Goal: Task Accomplishment & Management: Manage account settings

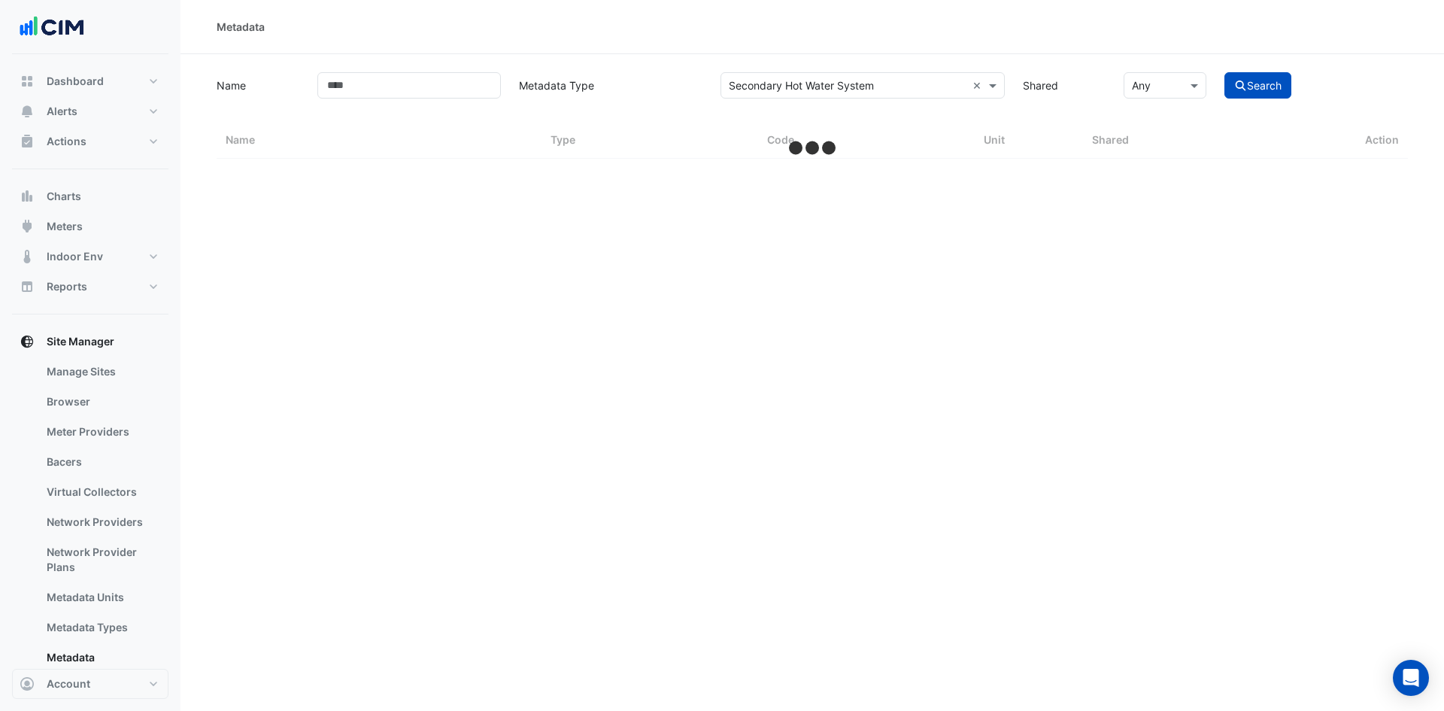
select select "***"
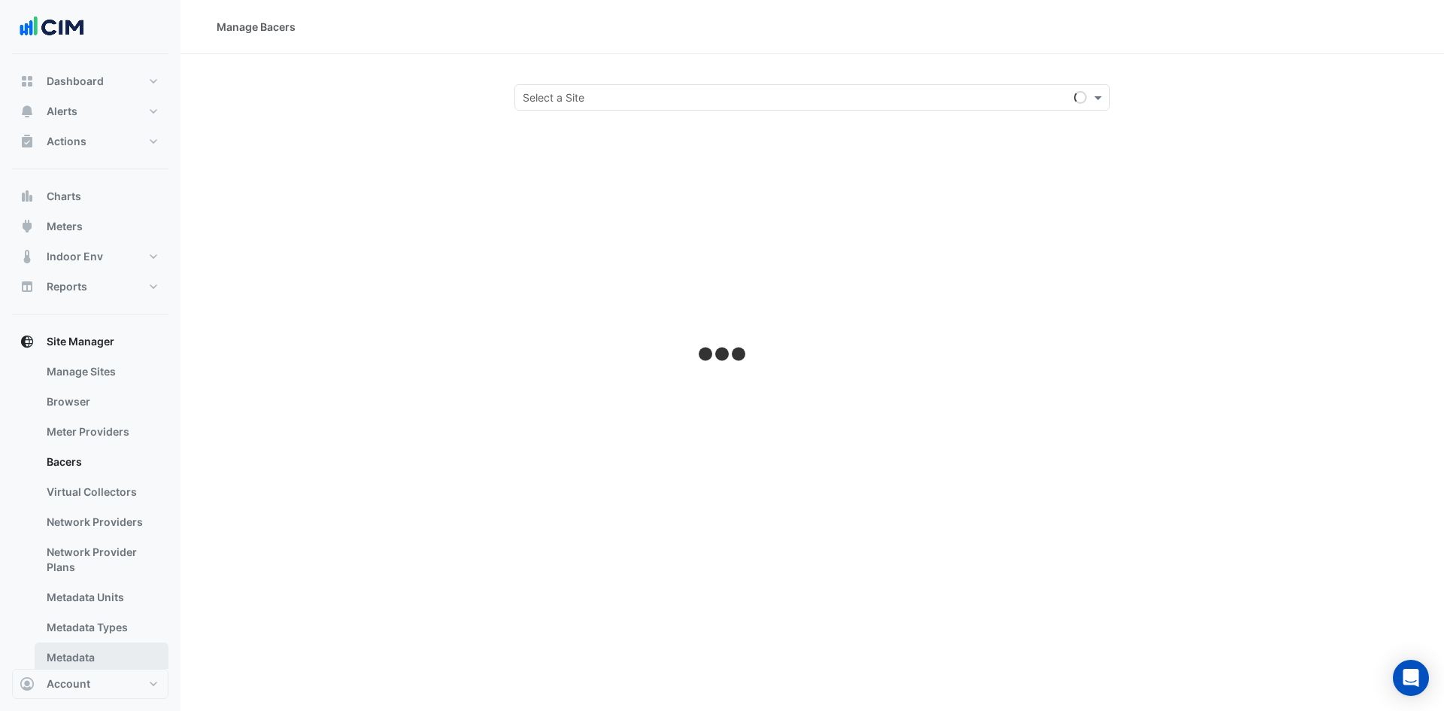
click at [104, 652] on link "Metadata" at bounding box center [102, 657] width 134 height 30
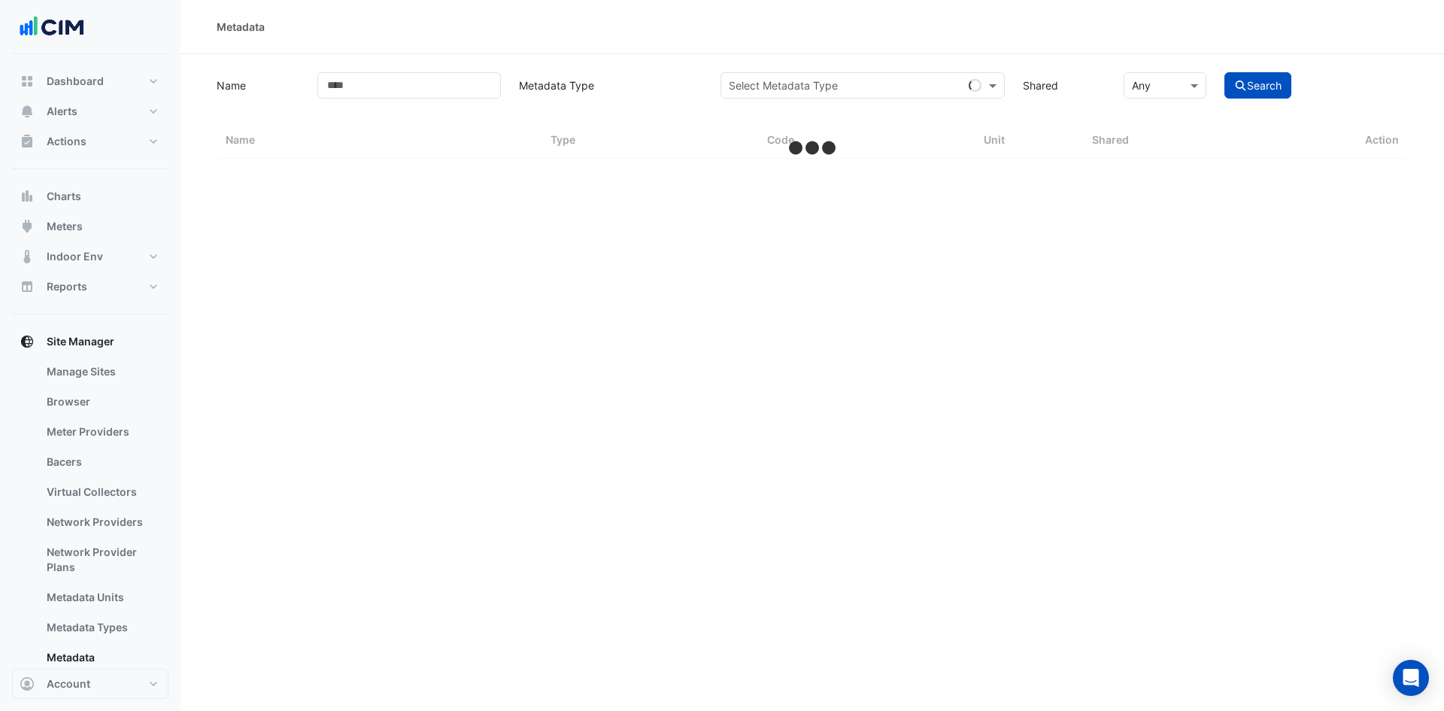
select select "***"
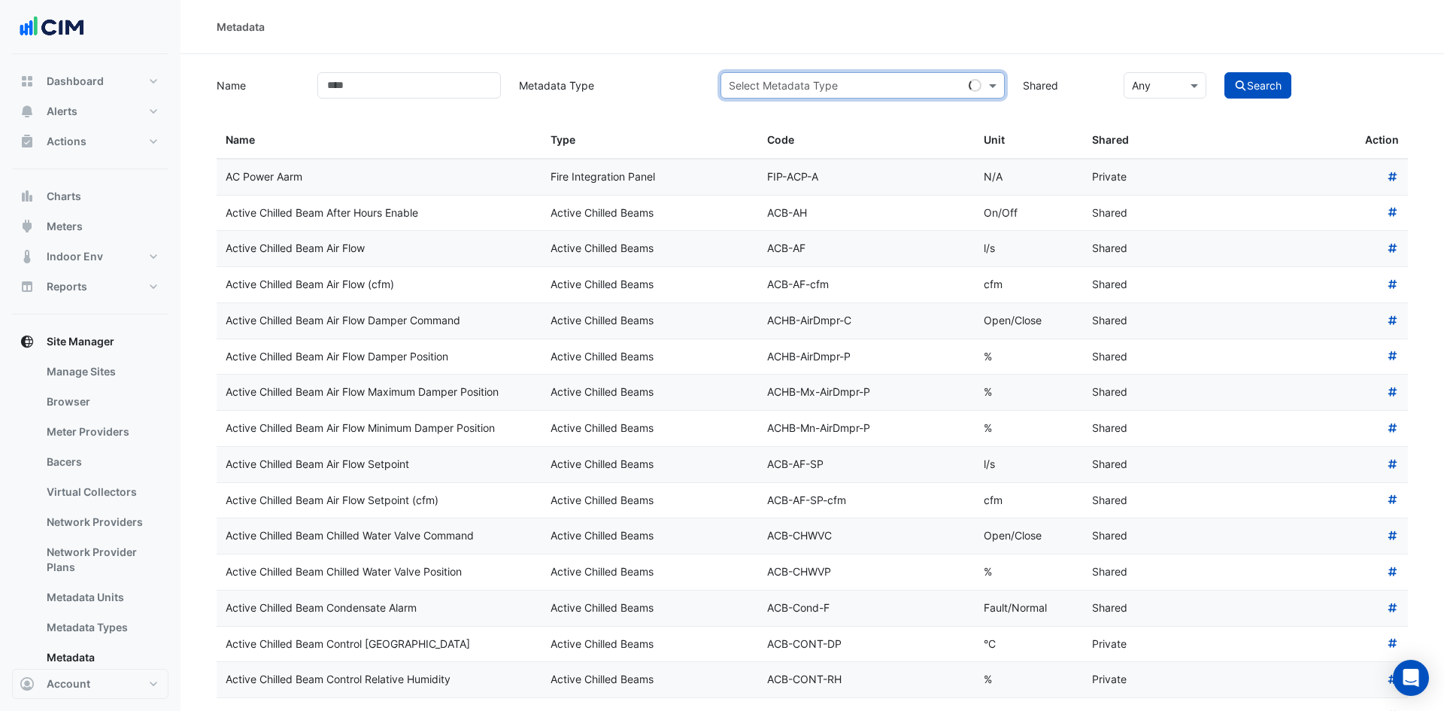
click at [846, 83] on input "text" at bounding box center [848, 86] width 238 height 16
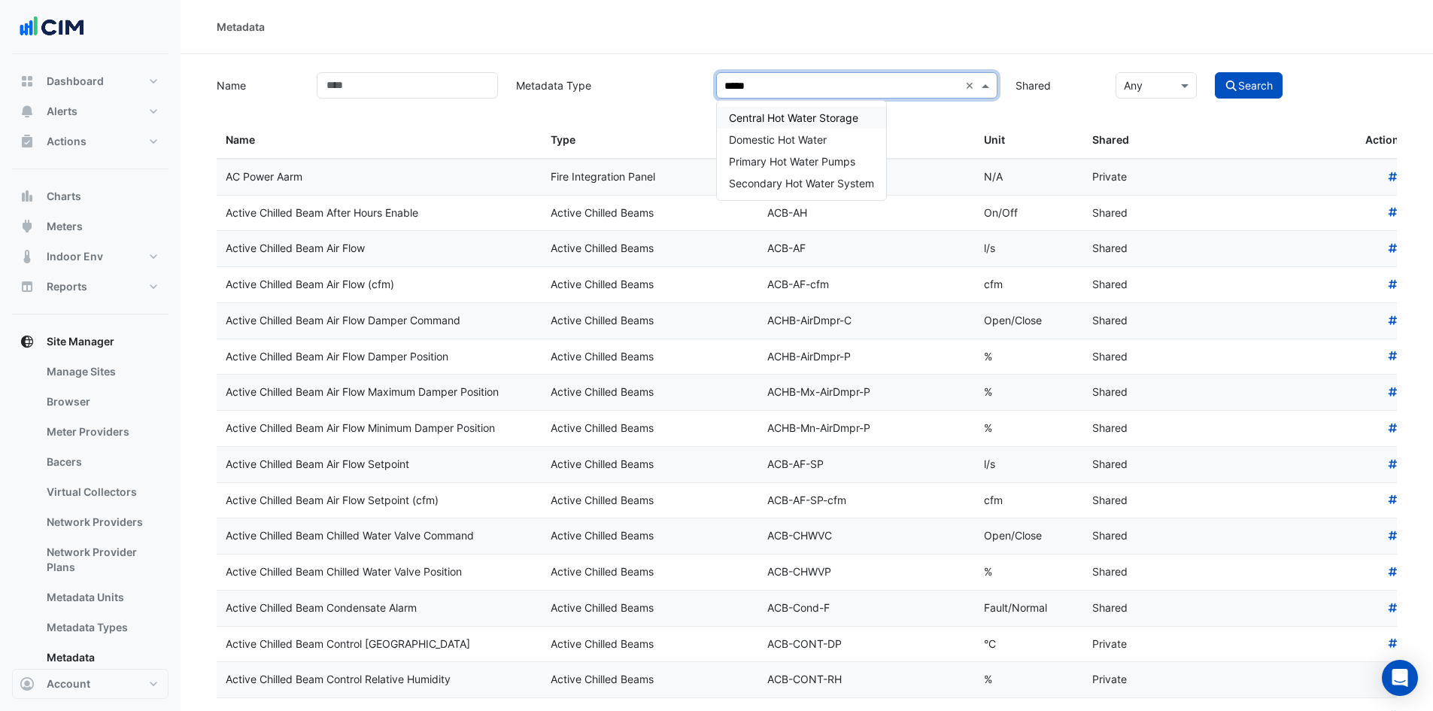
type input "******"
click at [854, 159] on span "Primary Hot Water Pumps" at bounding box center [792, 161] width 126 height 13
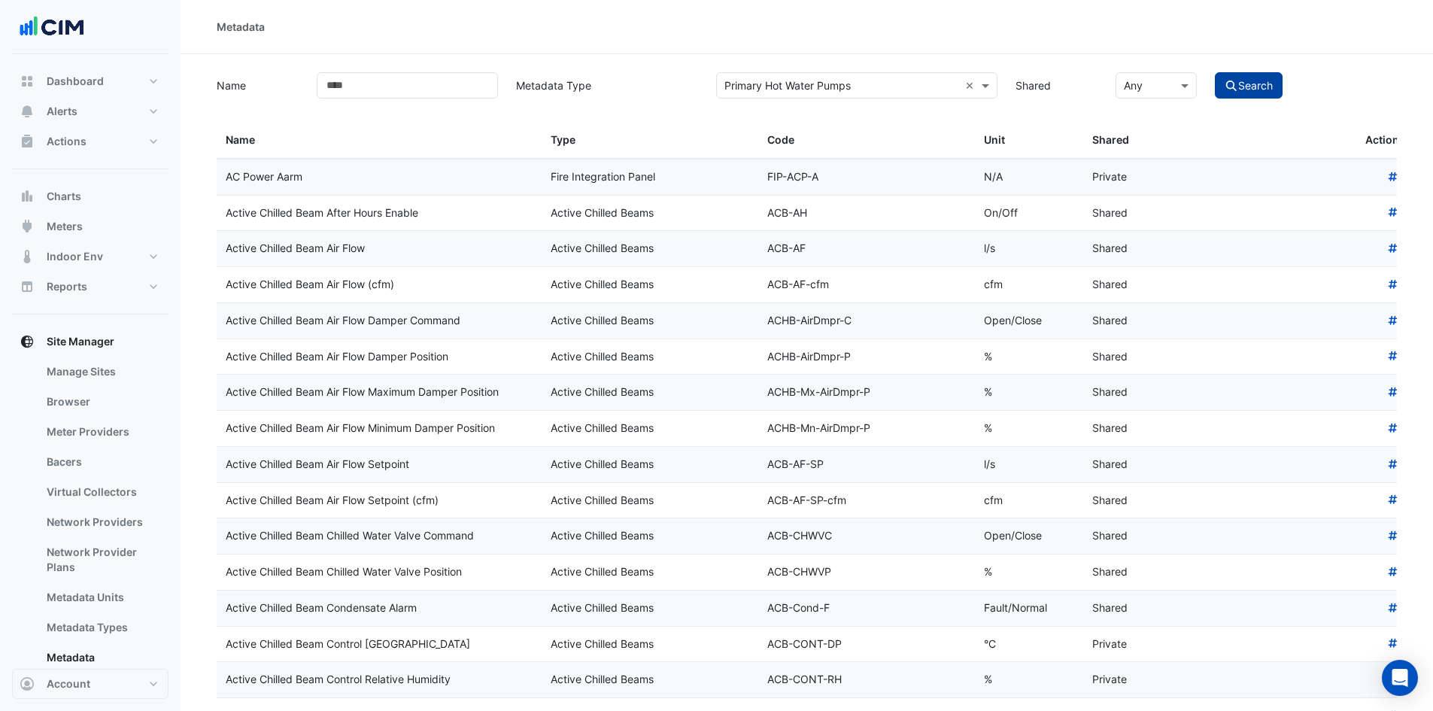
click at [1239, 83] on button "Search" at bounding box center [1249, 85] width 68 height 26
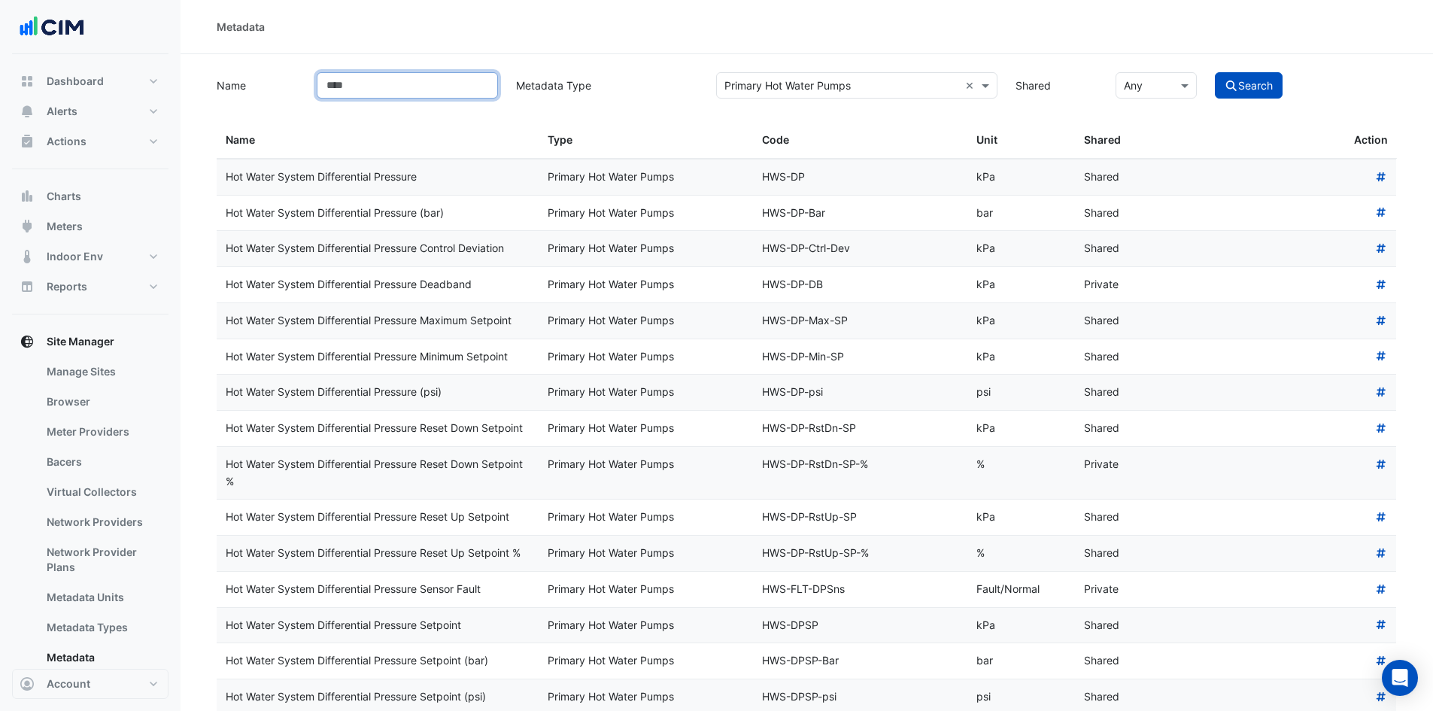
click at [402, 91] on input "Name" at bounding box center [407, 85] width 181 height 26
type input "****"
click at [1215, 72] on button "Search" at bounding box center [1249, 85] width 68 height 26
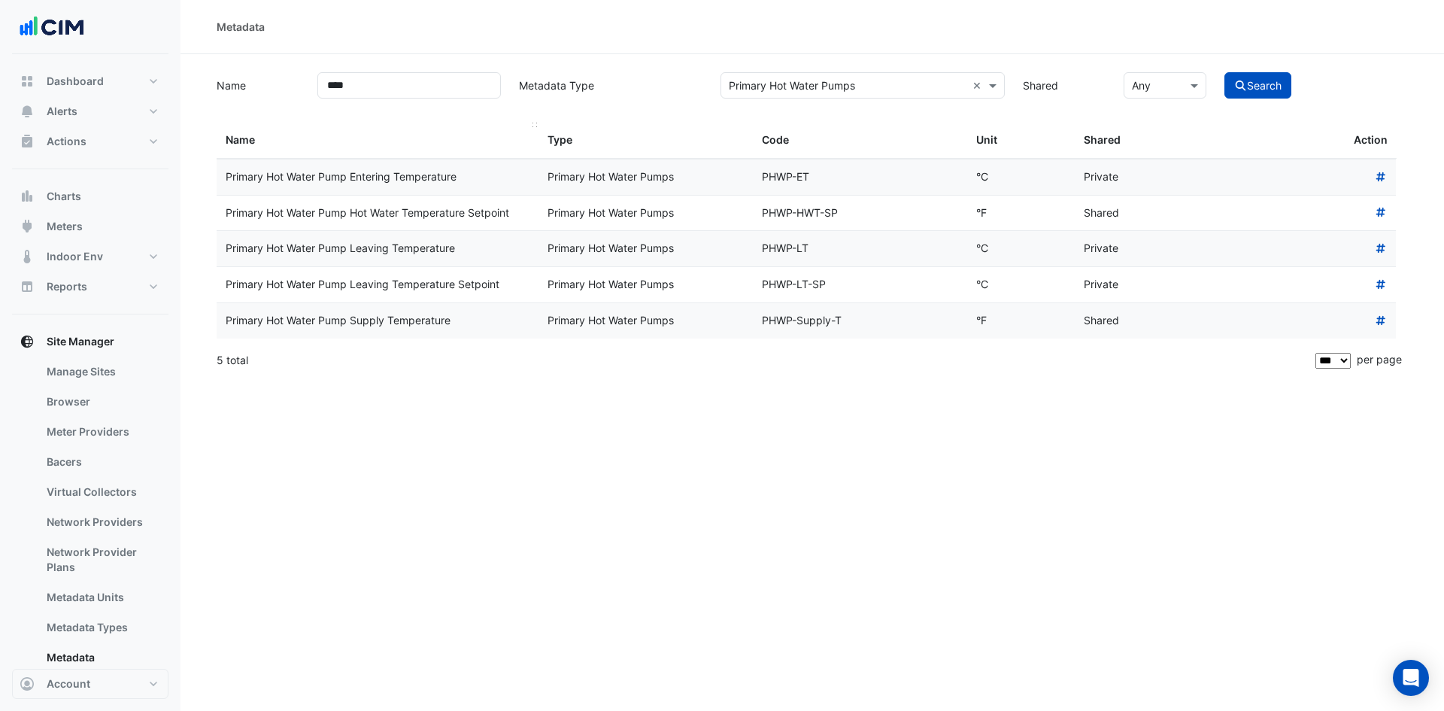
drag, startPoint x: 515, startPoint y: 281, endPoint x: 408, endPoint y: 125, distance: 189.2
click at [245, 249] on datatable-scroller "Primary Hot Water Pump Entering Temperature Primary Hot Water Pumps PHWP-ET °C …" at bounding box center [812, 249] width 1191 height 180
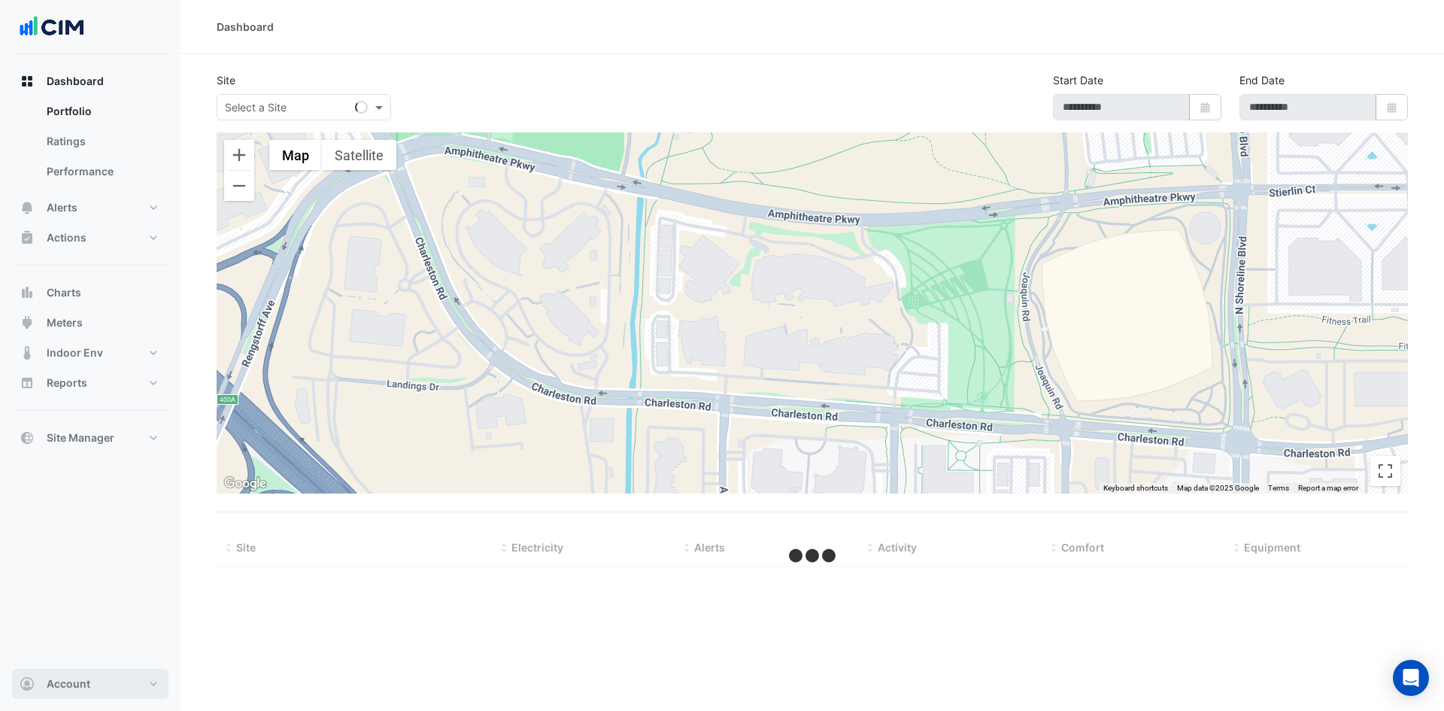
click at [87, 684] on span "Account" at bounding box center [69, 683] width 44 height 15
click at [302, 589] on div "Dashboard Site Select a Site Start Date Select Date End Date Select Date ← Move…" at bounding box center [811, 355] width 1263 height 711
click at [137, 205] on button "Alerts" at bounding box center [90, 208] width 156 height 30
click at [123, 140] on link "Site" at bounding box center [102, 141] width 134 height 30
click at [86, 143] on link "Site" at bounding box center [102, 141] width 134 height 30
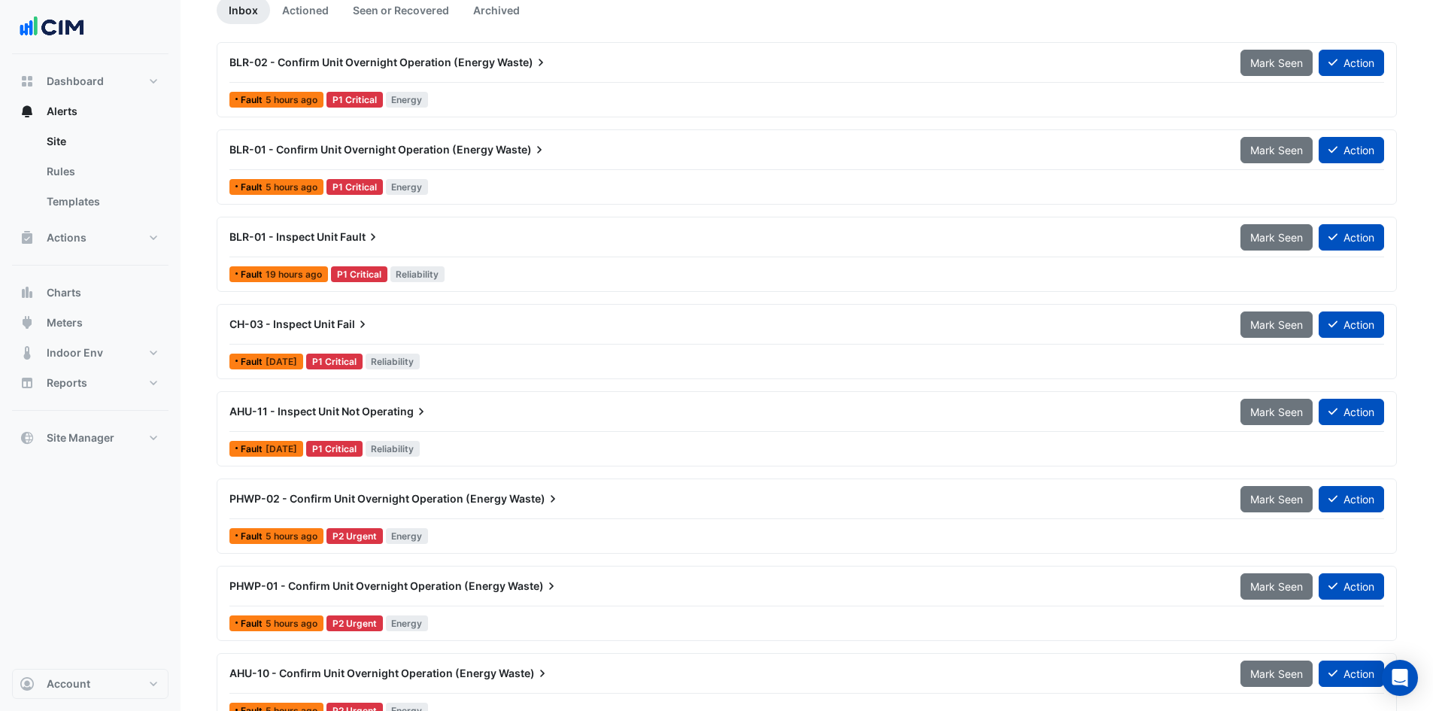
scroll to position [150, 0]
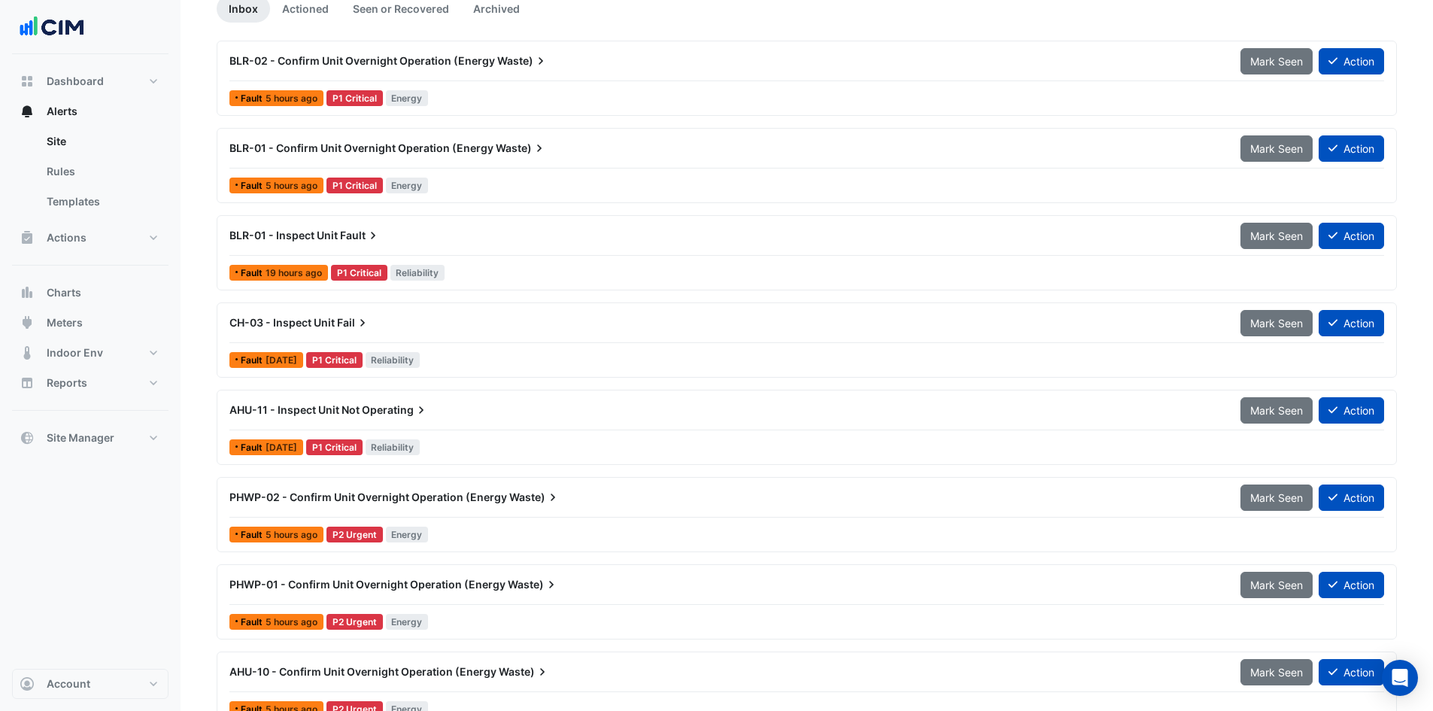
click at [396, 581] on span "PHWP-01 - Confirm Unit Overnight Operation (Energy" at bounding box center [367, 584] width 276 height 13
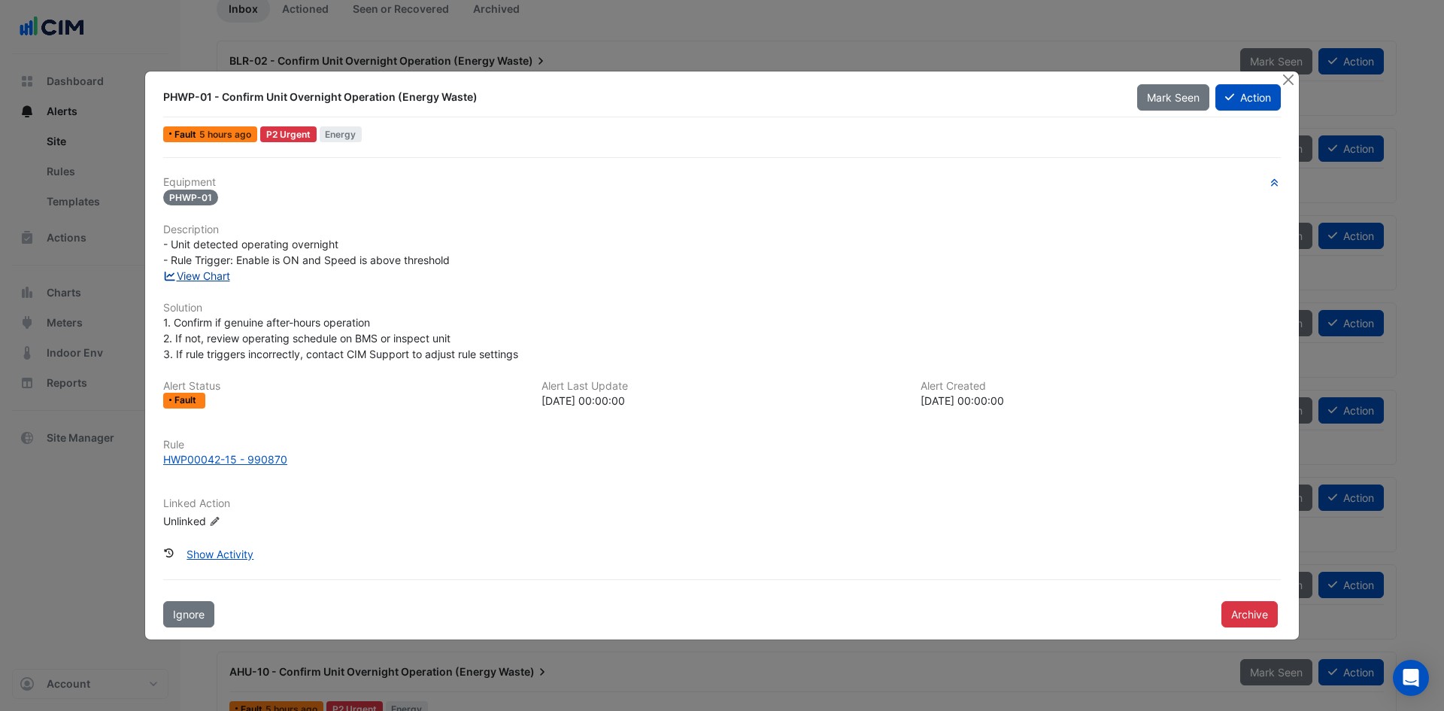
click at [223, 278] on link "View Chart" at bounding box center [196, 275] width 67 height 13
click at [1291, 78] on button "Close" at bounding box center [1288, 79] width 16 height 16
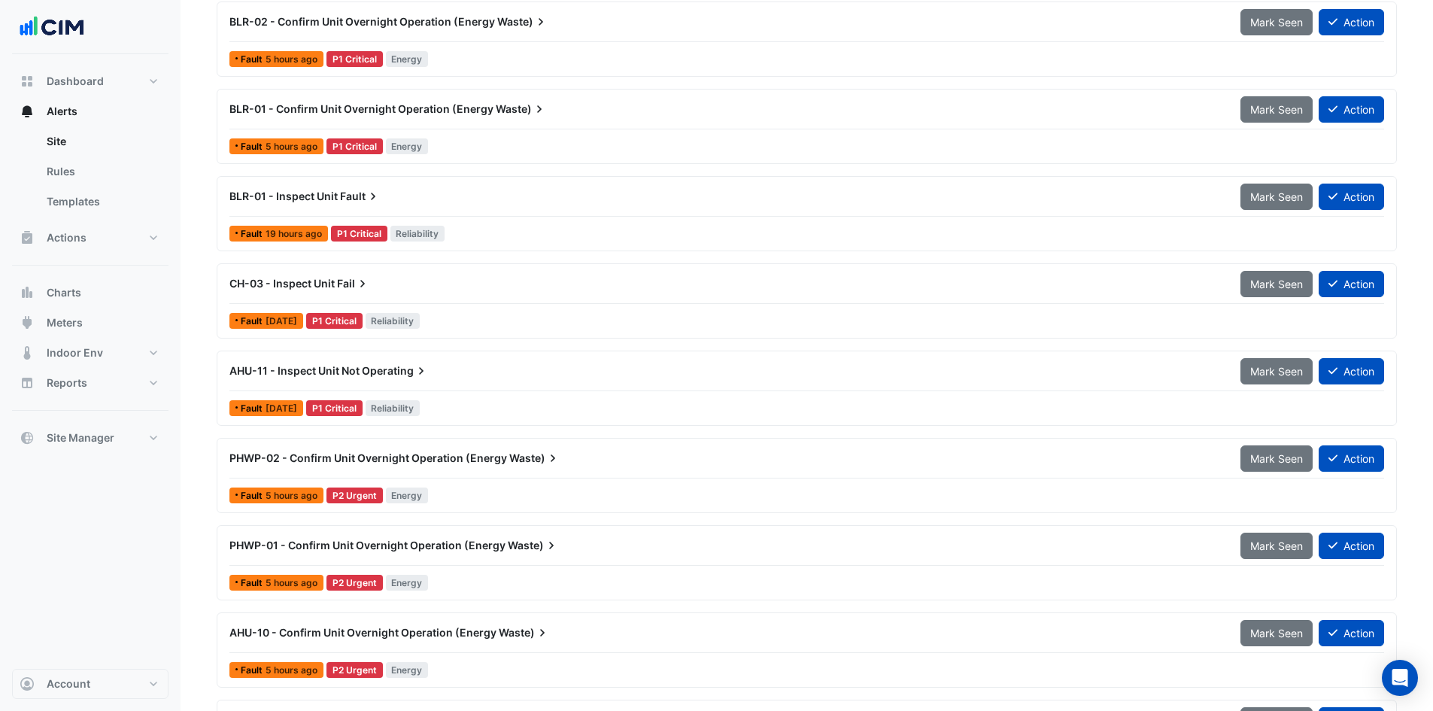
scroll to position [301, 0]
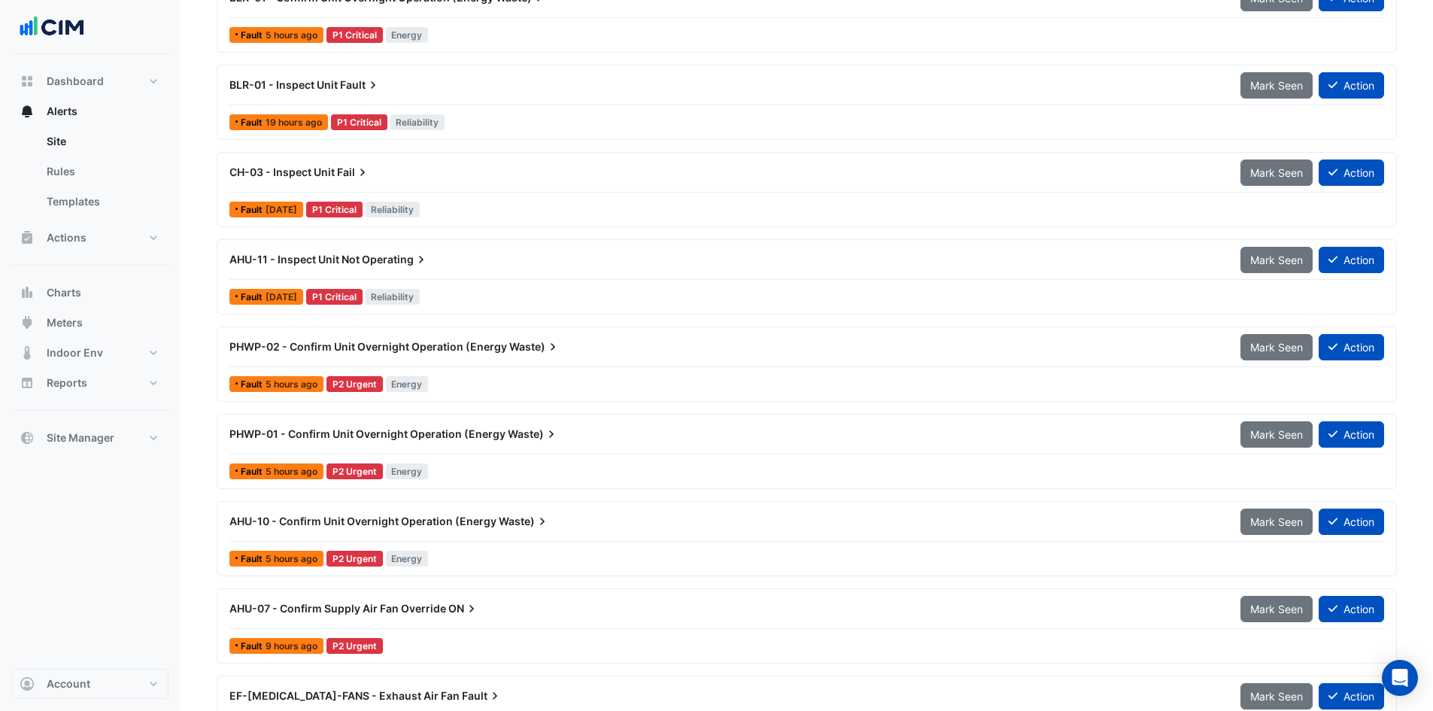
click at [287, 430] on span "PHWP-01 - Confirm Unit Overnight Operation (Energy" at bounding box center [367, 433] width 276 height 13
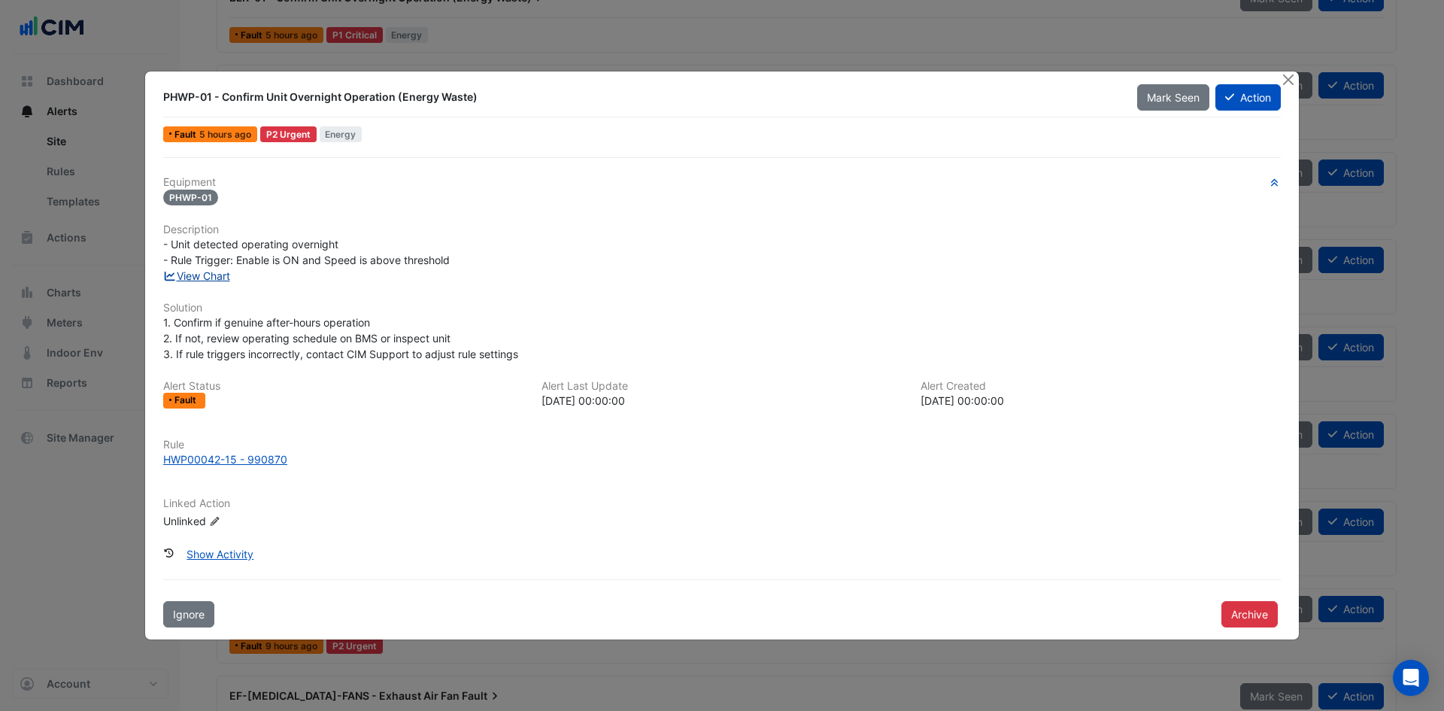
click at [211, 278] on link "View Chart" at bounding box center [196, 275] width 67 height 13
click at [1288, 75] on button "Close" at bounding box center [1288, 79] width 16 height 16
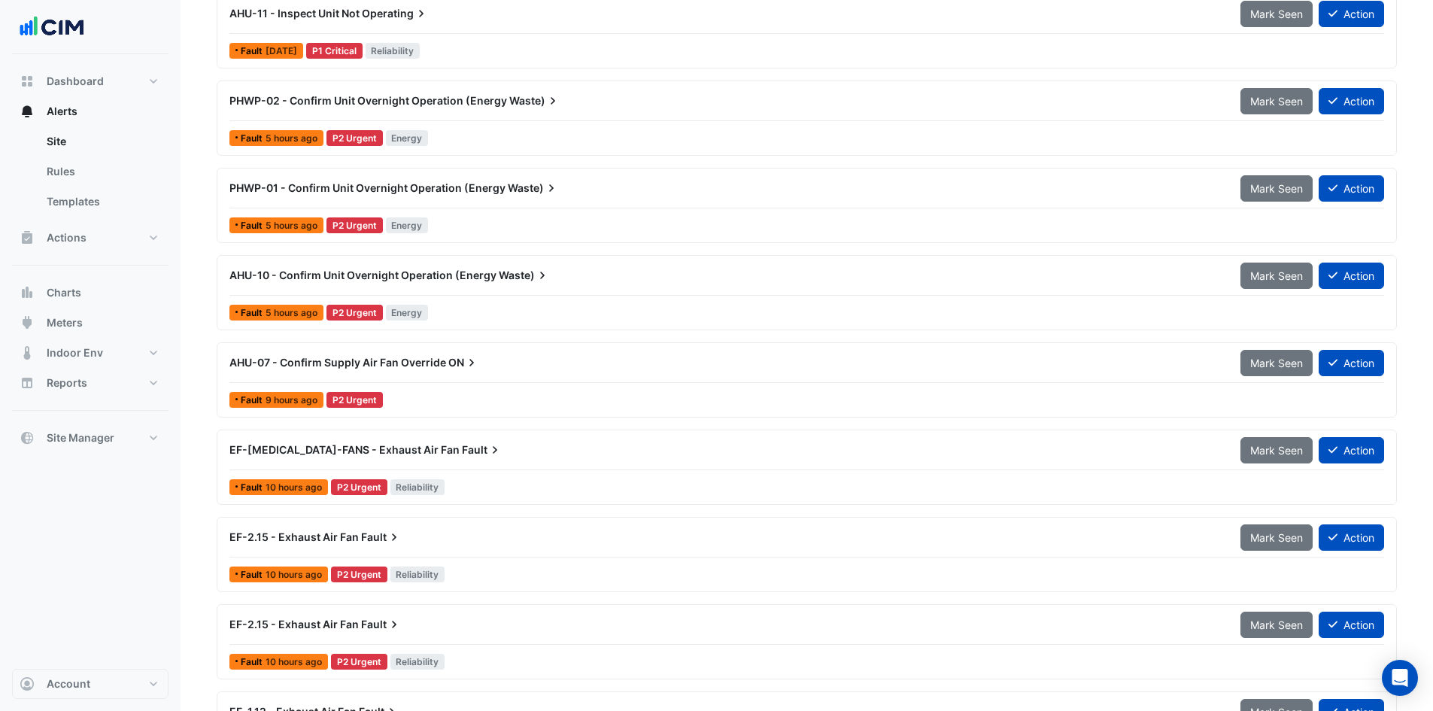
scroll to position [677, 0]
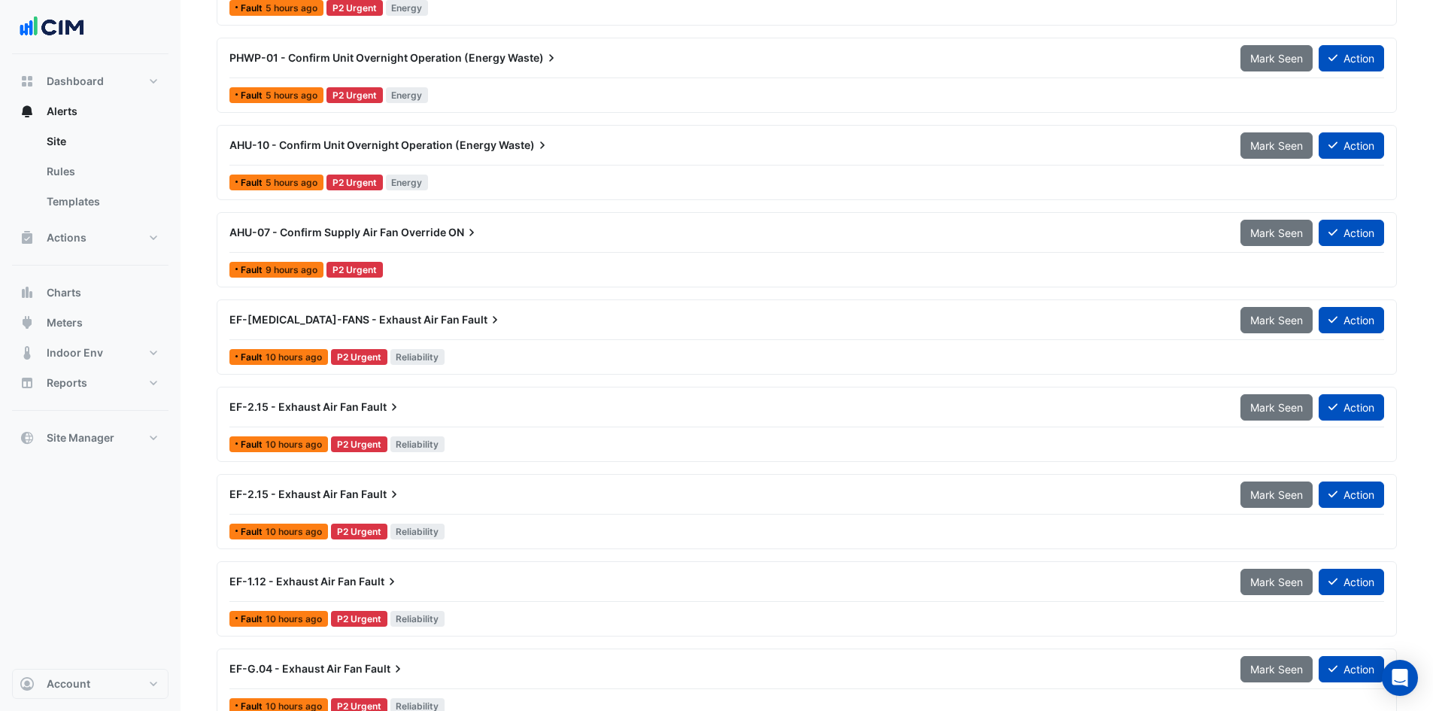
click at [306, 357] on span "10 hours ago" at bounding box center [293, 356] width 56 height 11
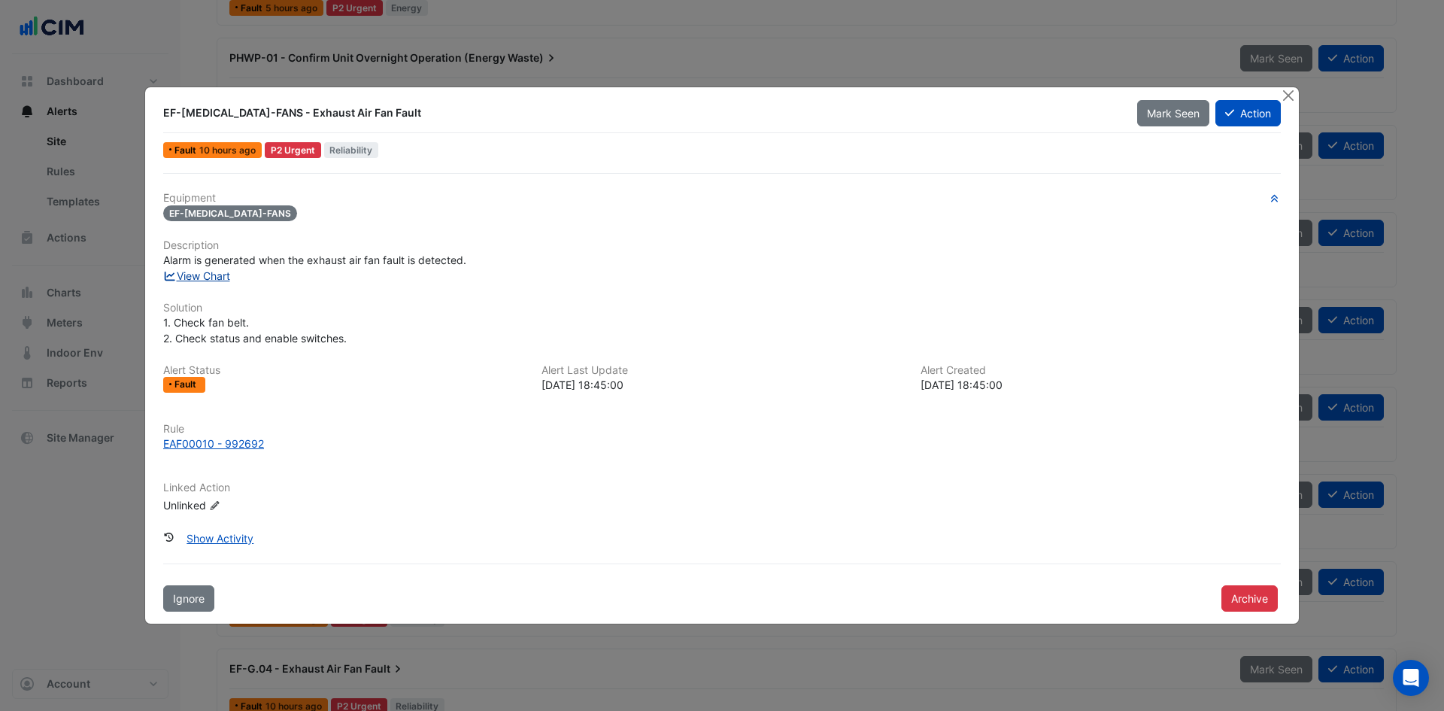
click at [189, 274] on link "View Chart" at bounding box center [196, 275] width 67 height 13
click at [1288, 95] on button "Close" at bounding box center [1288, 95] width 16 height 16
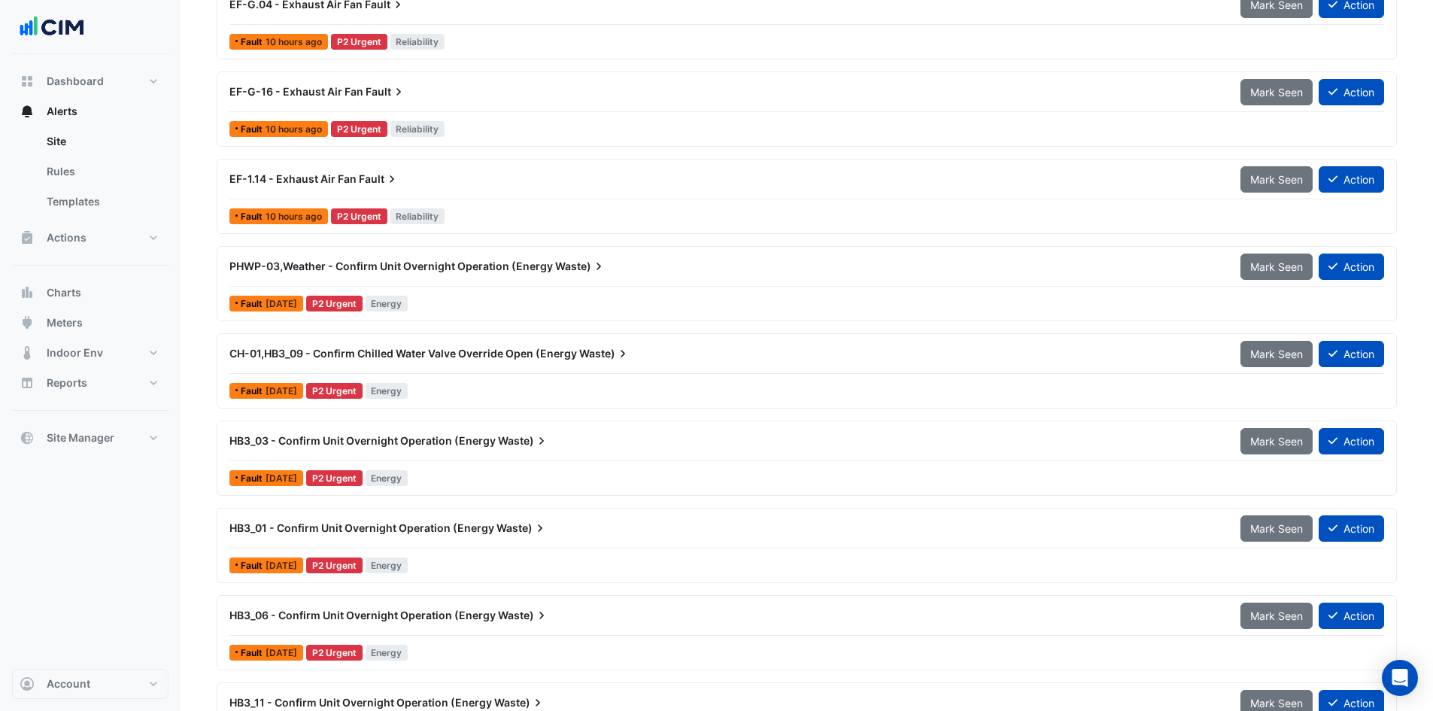
scroll to position [1429, 0]
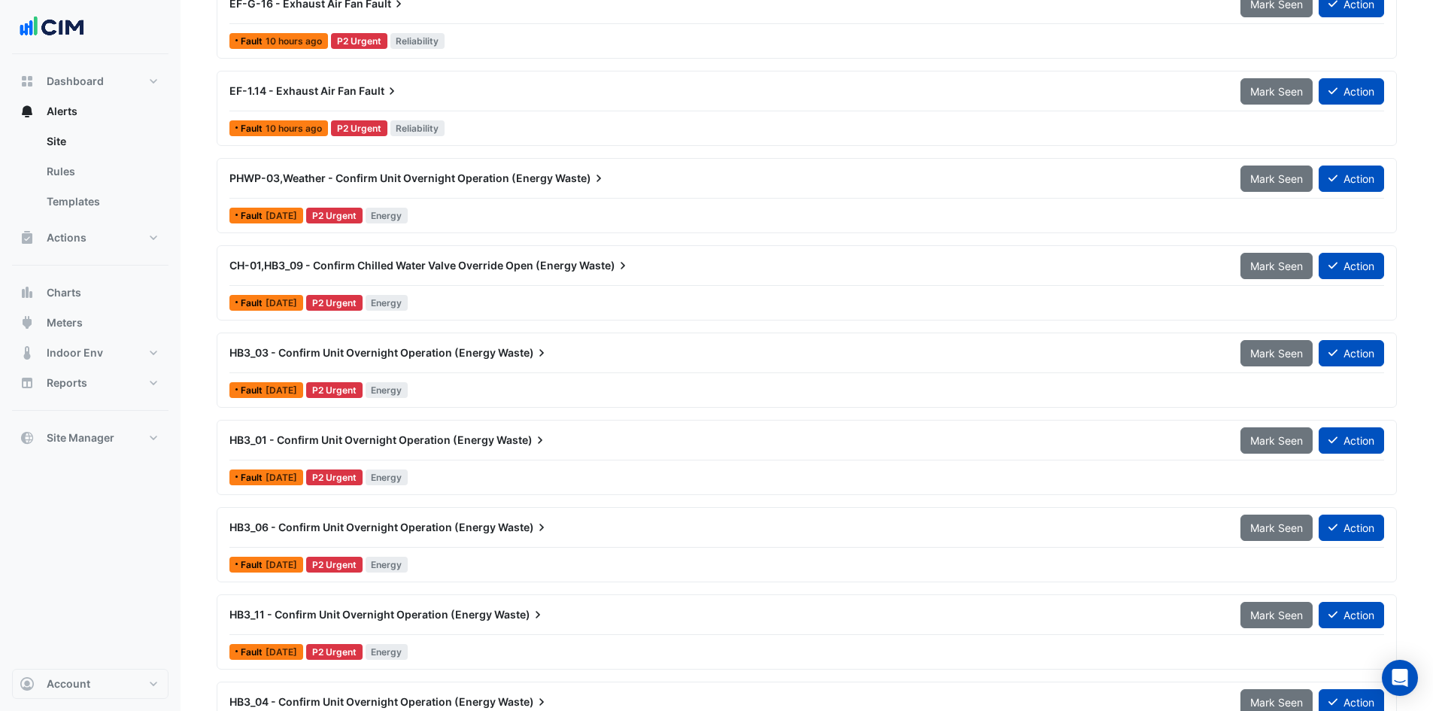
click at [385, 441] on span "HB3_01 - Confirm Unit Overnight Operation (Energy" at bounding box center [361, 439] width 265 height 13
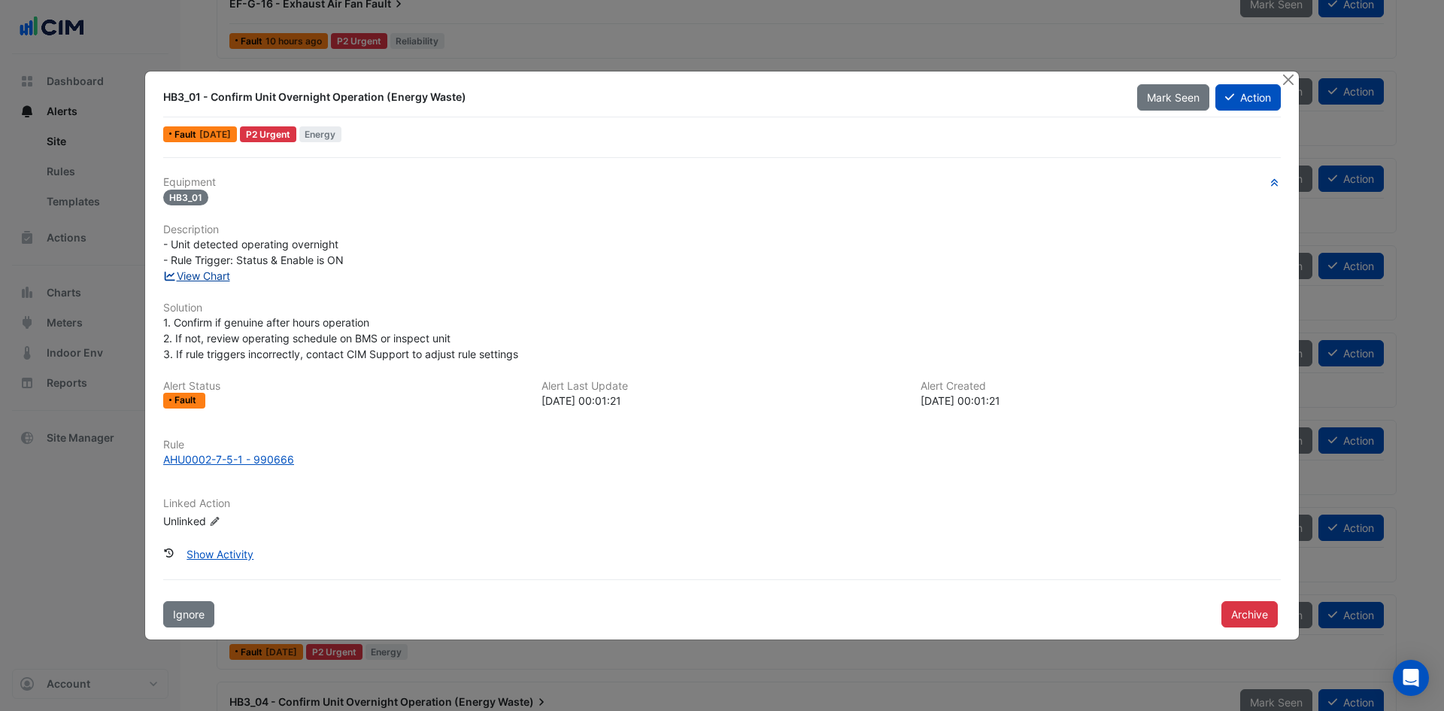
click at [226, 275] on link "View Chart" at bounding box center [196, 275] width 67 height 13
drag, startPoint x: 159, startPoint y: 97, endPoint x: 196, endPoint y: 104, distance: 38.2
click at [199, 105] on div "HB3_01 - Confirm Unit Overnight Operation (Energy Waste)" at bounding box center [641, 96] width 974 height 27
copy div "HB3_01"
click at [1111, 42] on ngb-modal-window "HB3_01 - Confirm Unit Overnight Operation (Energy Waste) Mark Seen Action Fault…" at bounding box center [722, 355] width 1444 height 711
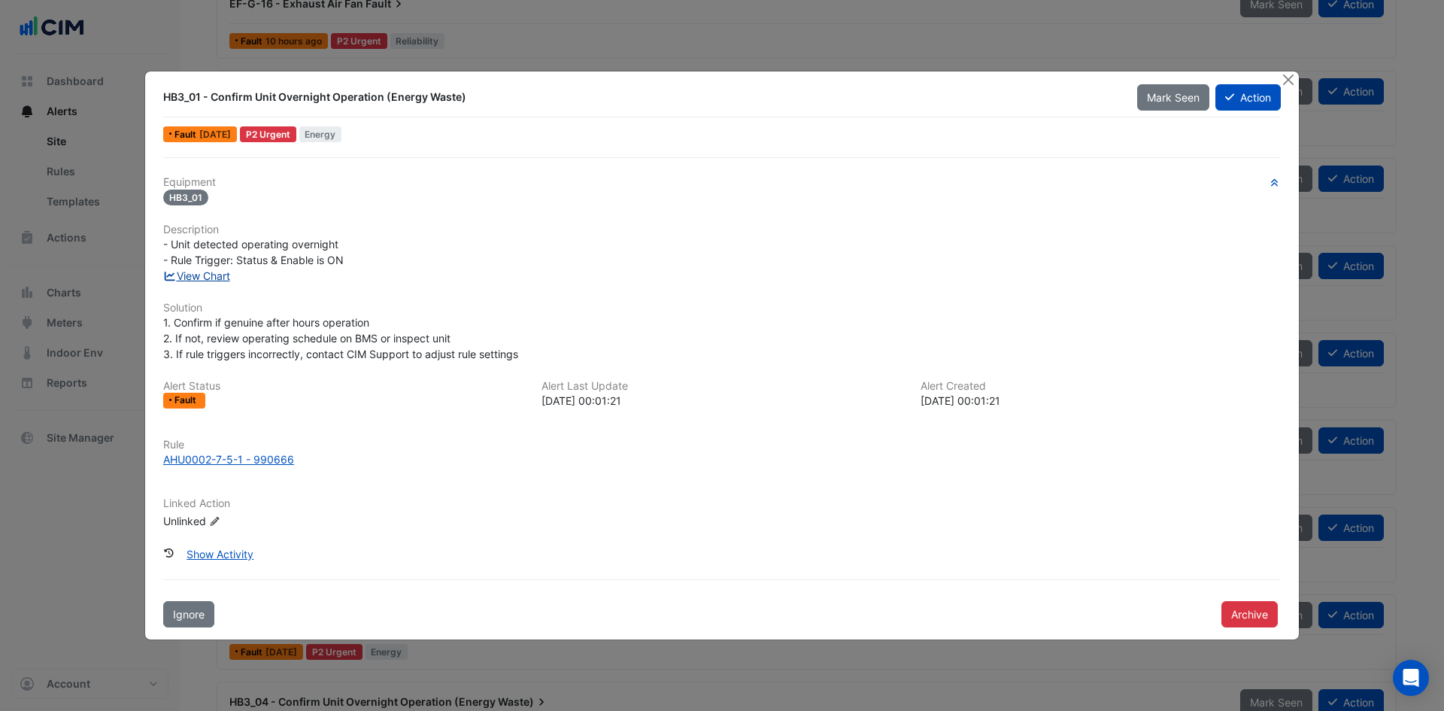
click at [187, 276] on link "View Chart" at bounding box center [196, 275] width 67 height 13
click at [1289, 77] on button "Close" at bounding box center [1288, 79] width 16 height 16
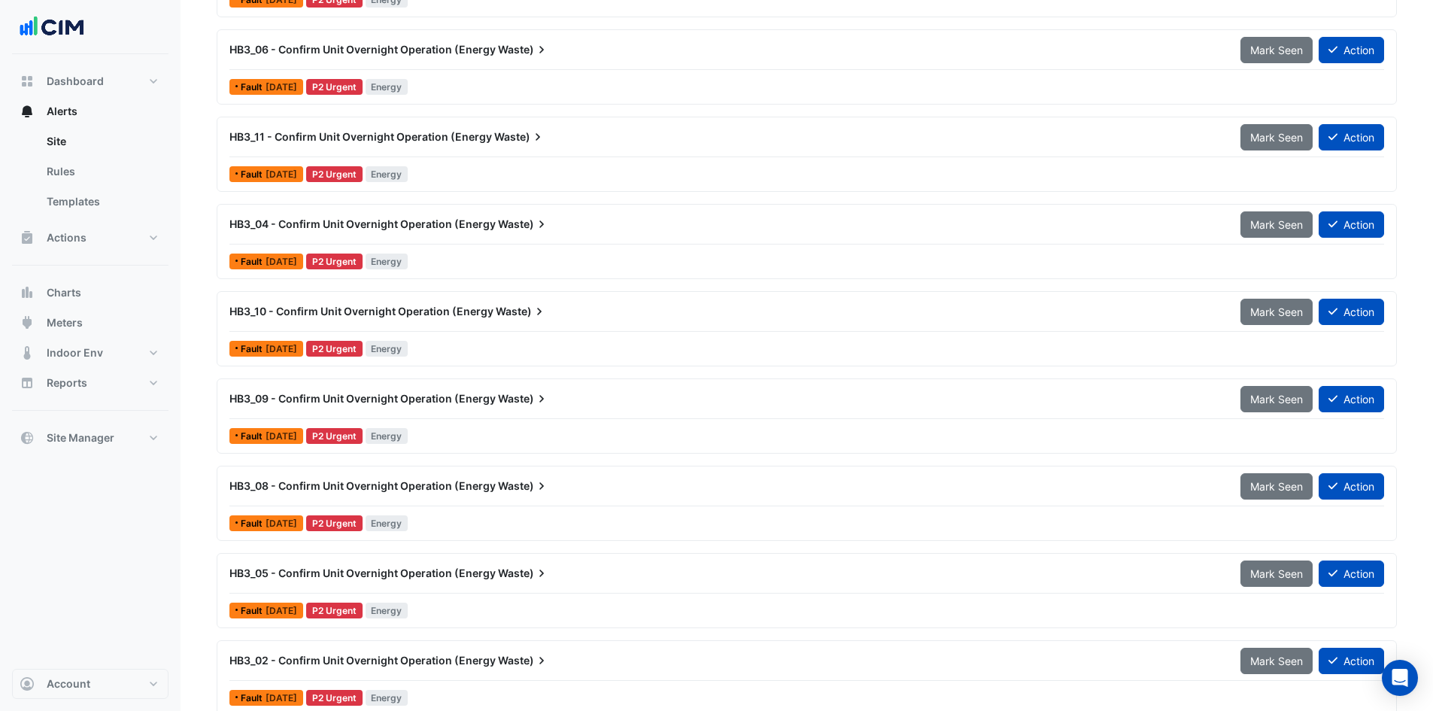
scroll to position [1955, 0]
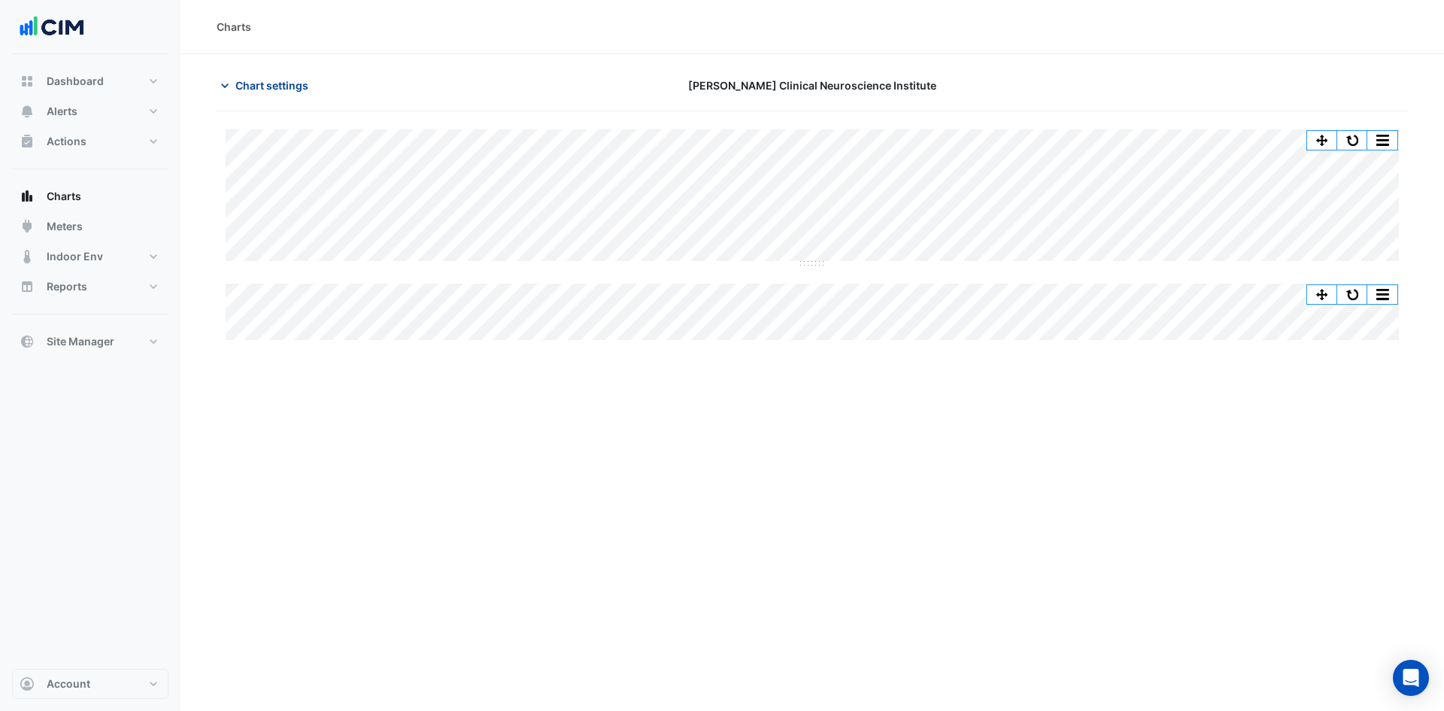
click at [223, 87] on icon "button" at bounding box center [224, 85] width 15 height 15
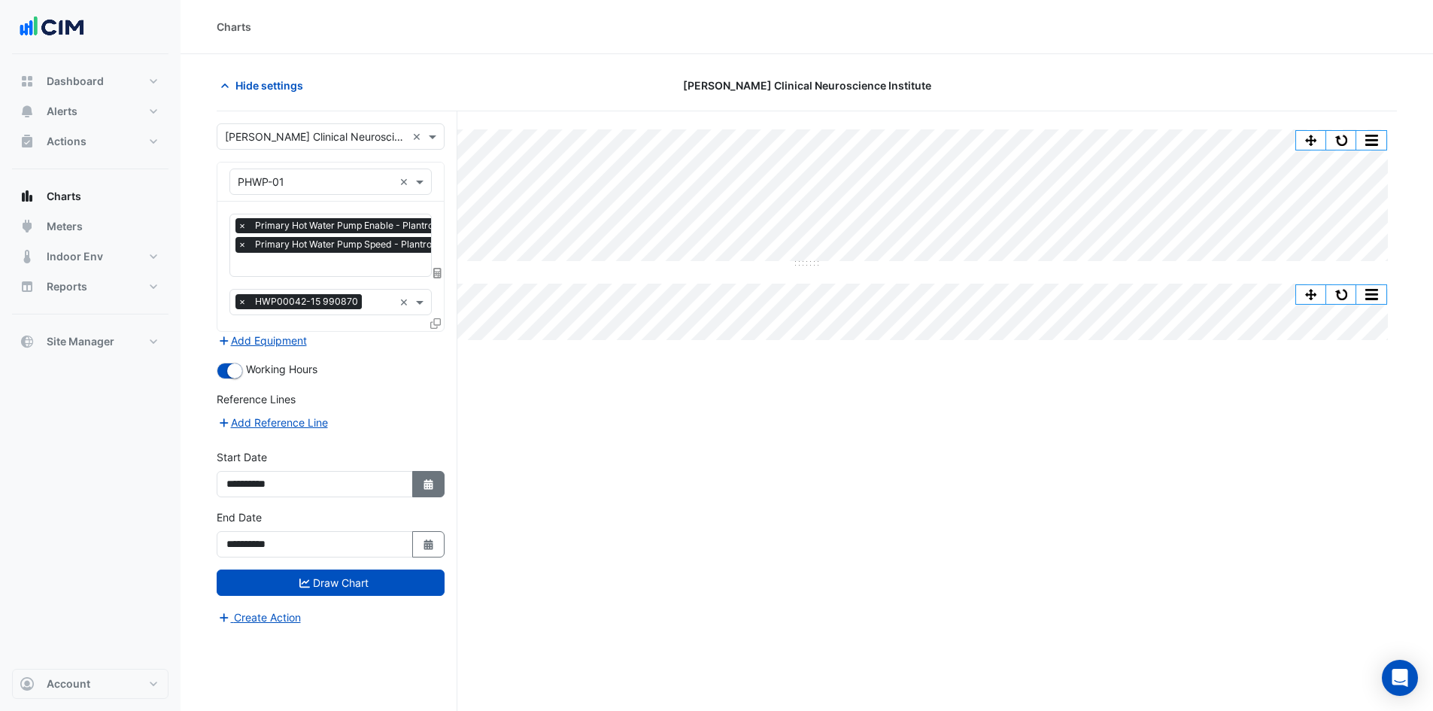
click at [423, 484] on icon "Select Date" at bounding box center [429, 484] width 14 height 11
select select "*"
select select "****"
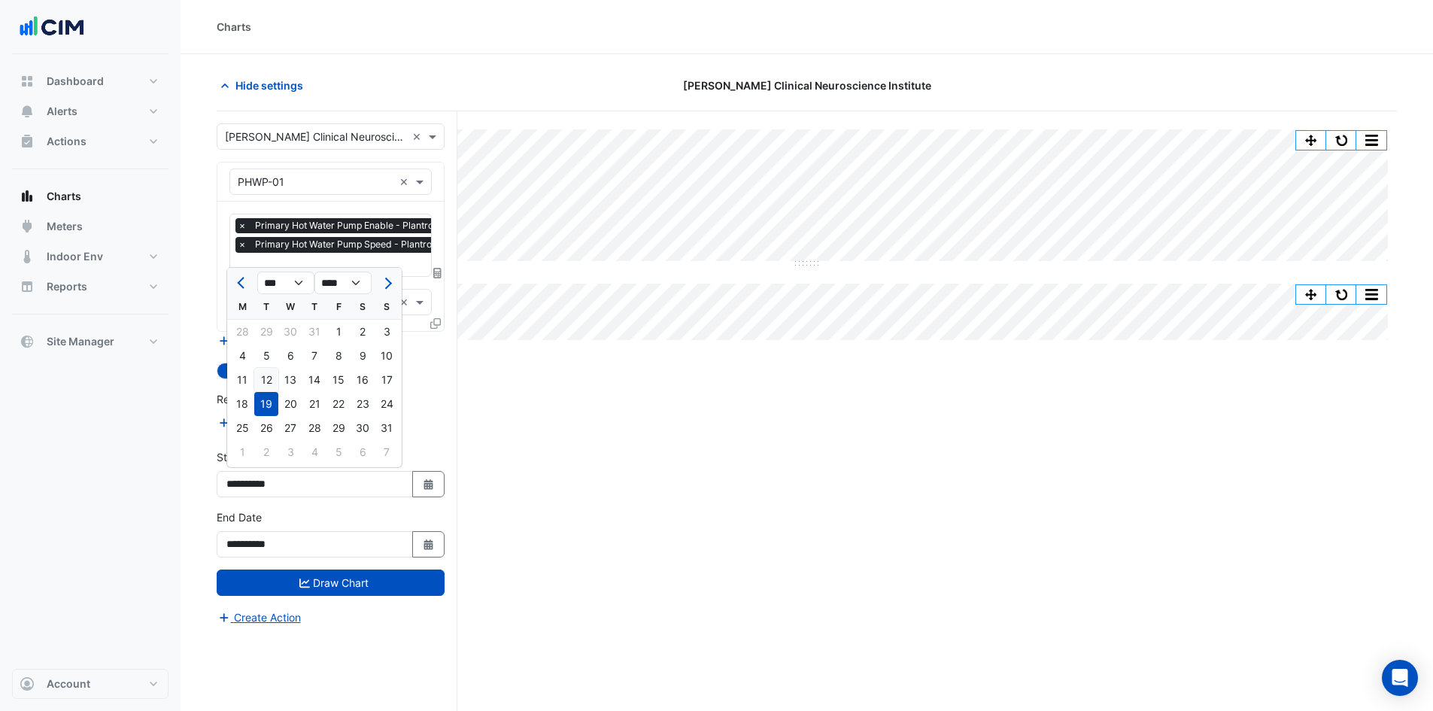
click at [270, 379] on div "12" at bounding box center [266, 380] width 24 height 24
type input "**********"
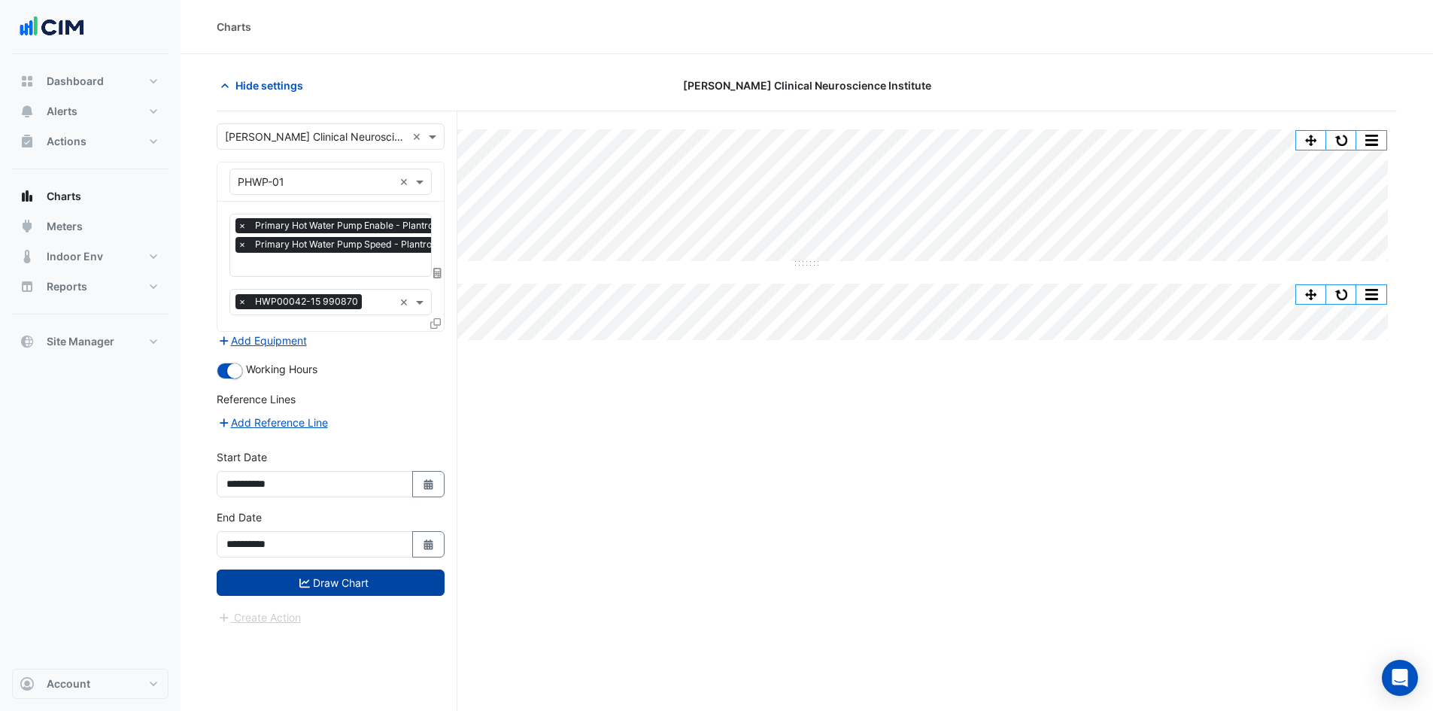
click at [332, 582] on button "Draw Chart" at bounding box center [331, 582] width 228 height 26
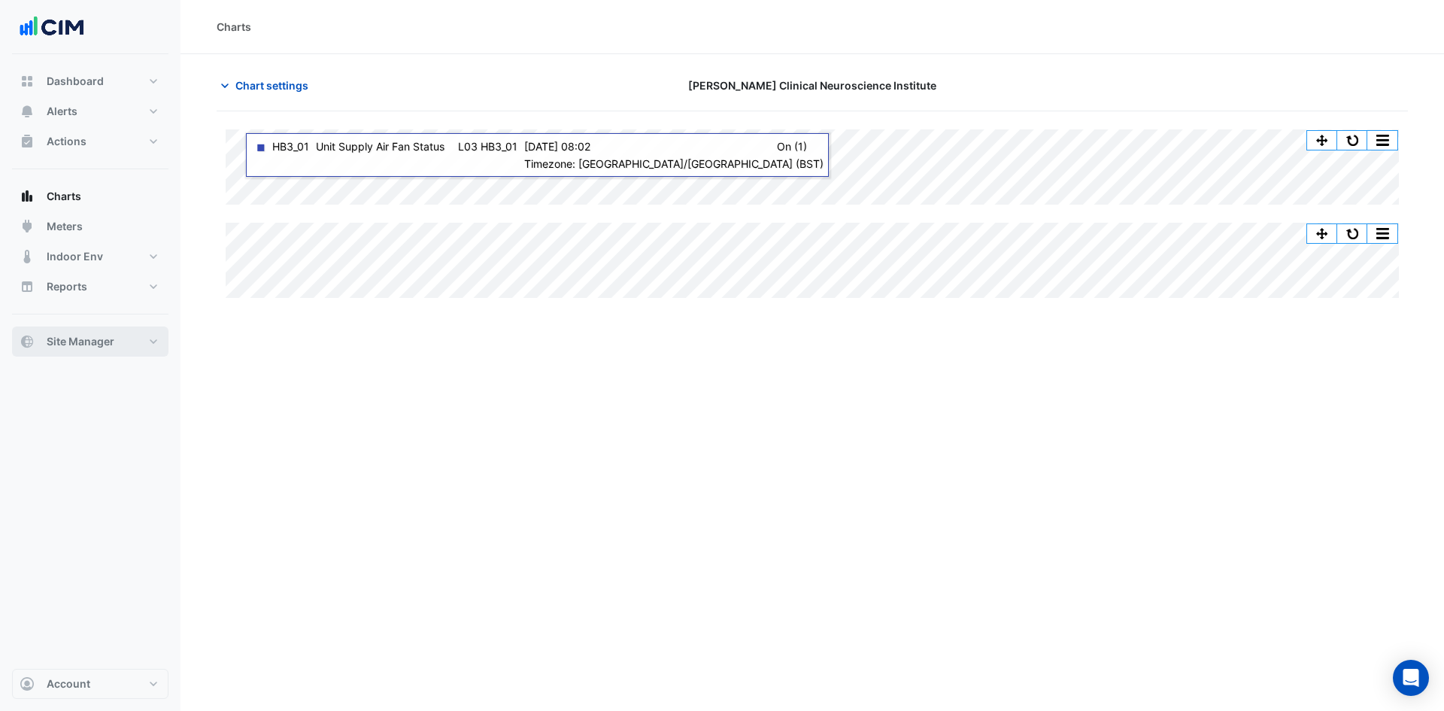
click at [138, 344] on button "Site Manager" at bounding box center [90, 341] width 156 height 30
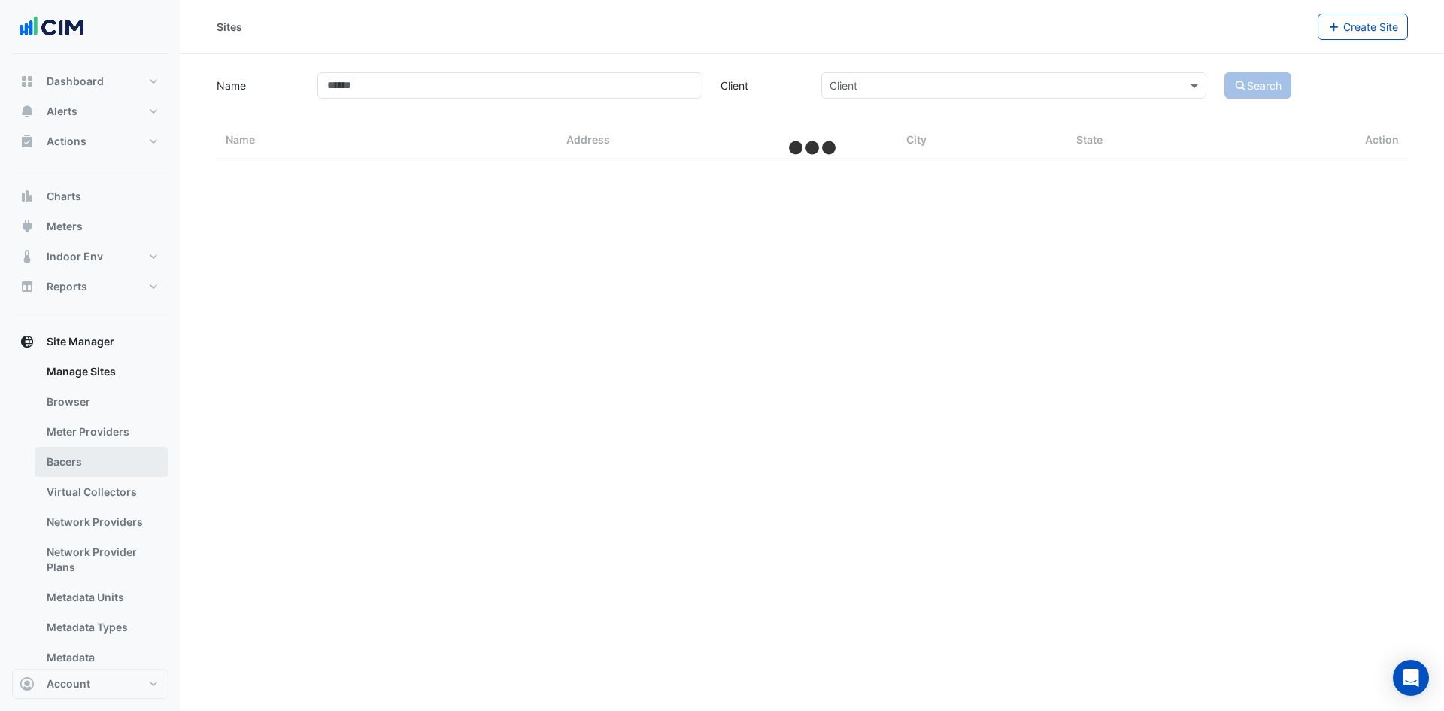
click at [91, 461] on link "Bacers" at bounding box center [102, 462] width 134 height 30
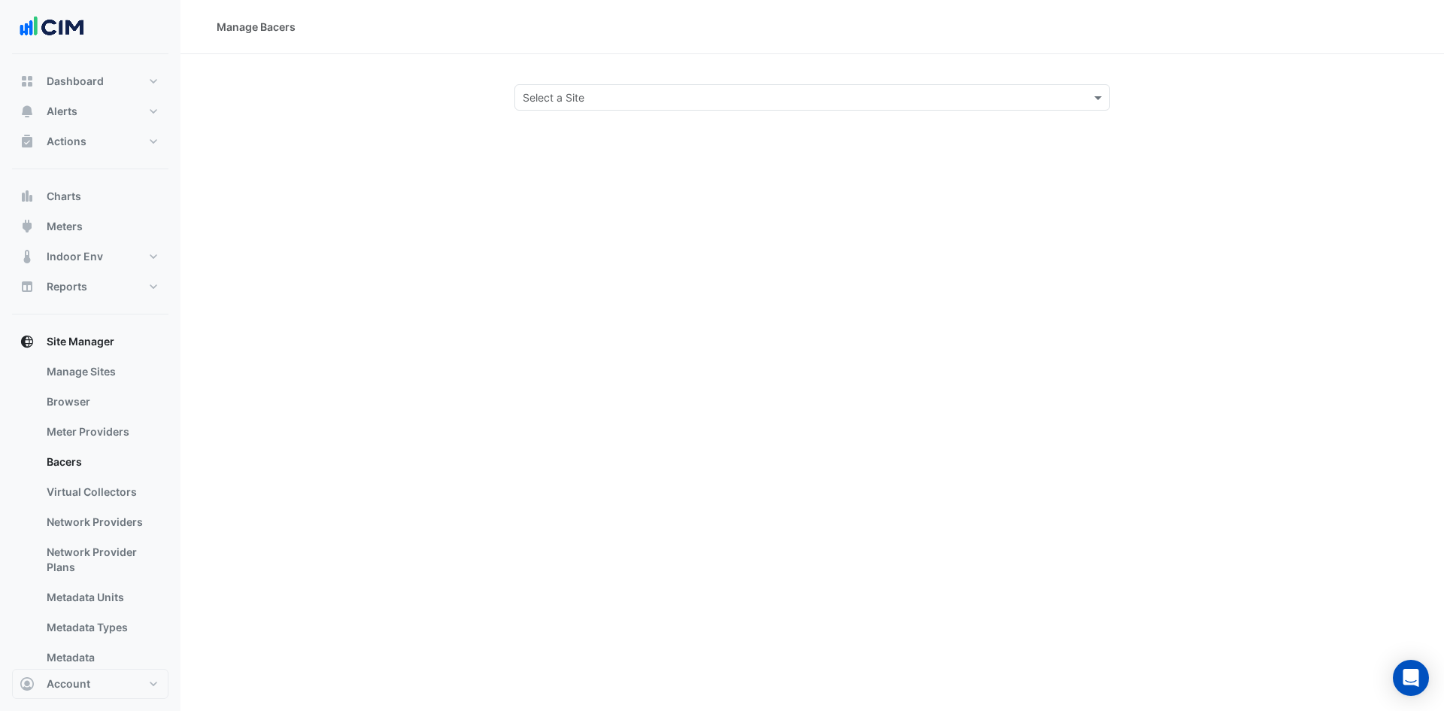
click at [602, 91] on input "text" at bounding box center [797, 98] width 549 height 16
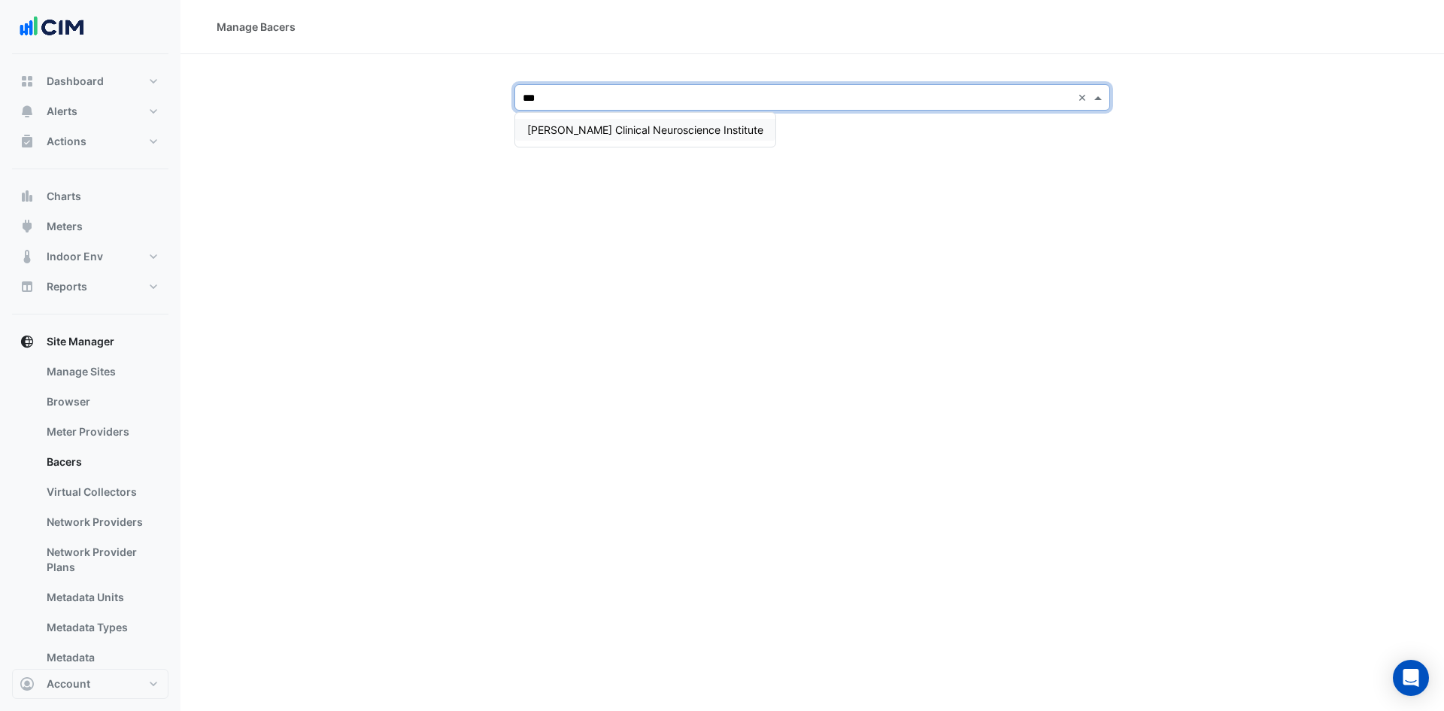
type input "****"
click at [603, 130] on span "[PERSON_NAME] Clinical Neuroscience Institute" at bounding box center [645, 129] width 236 height 13
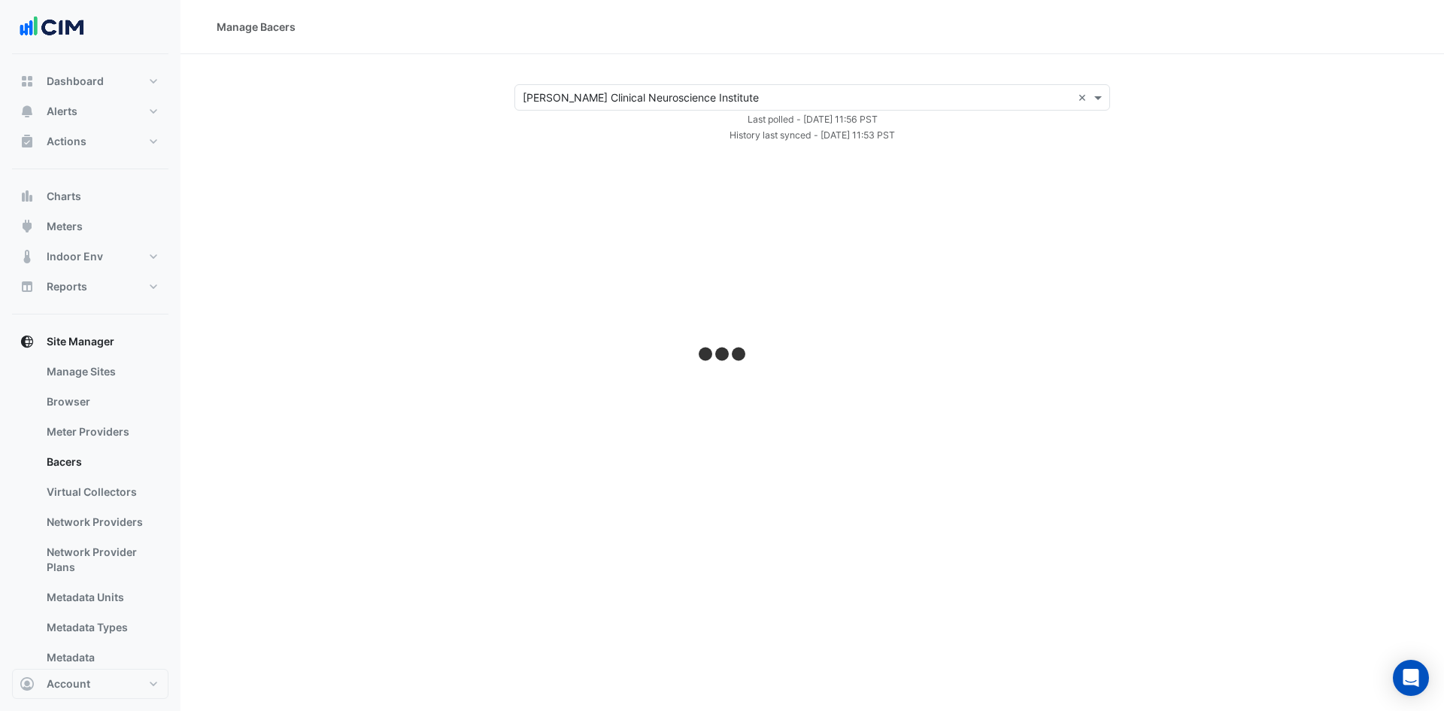
select select "***"
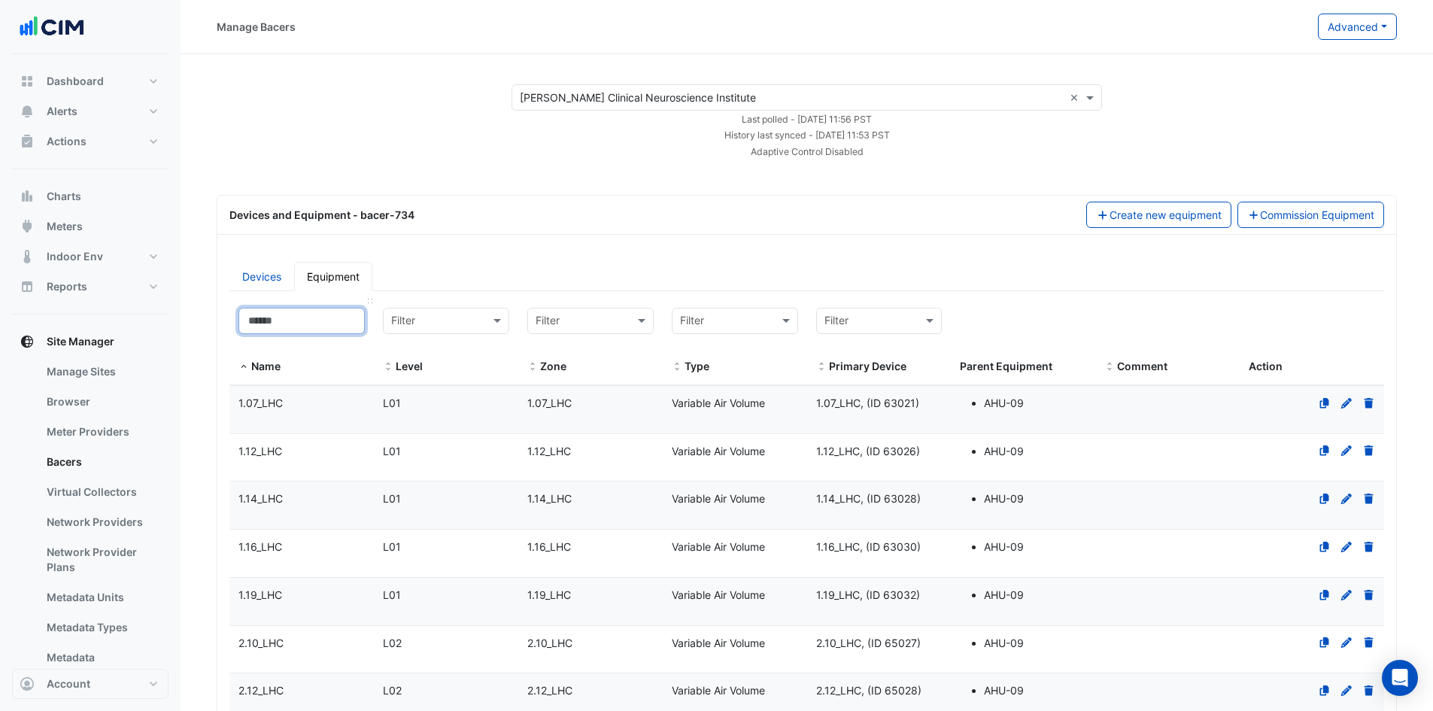
click at [296, 324] on input at bounding box center [301, 321] width 126 height 26
paste input "******"
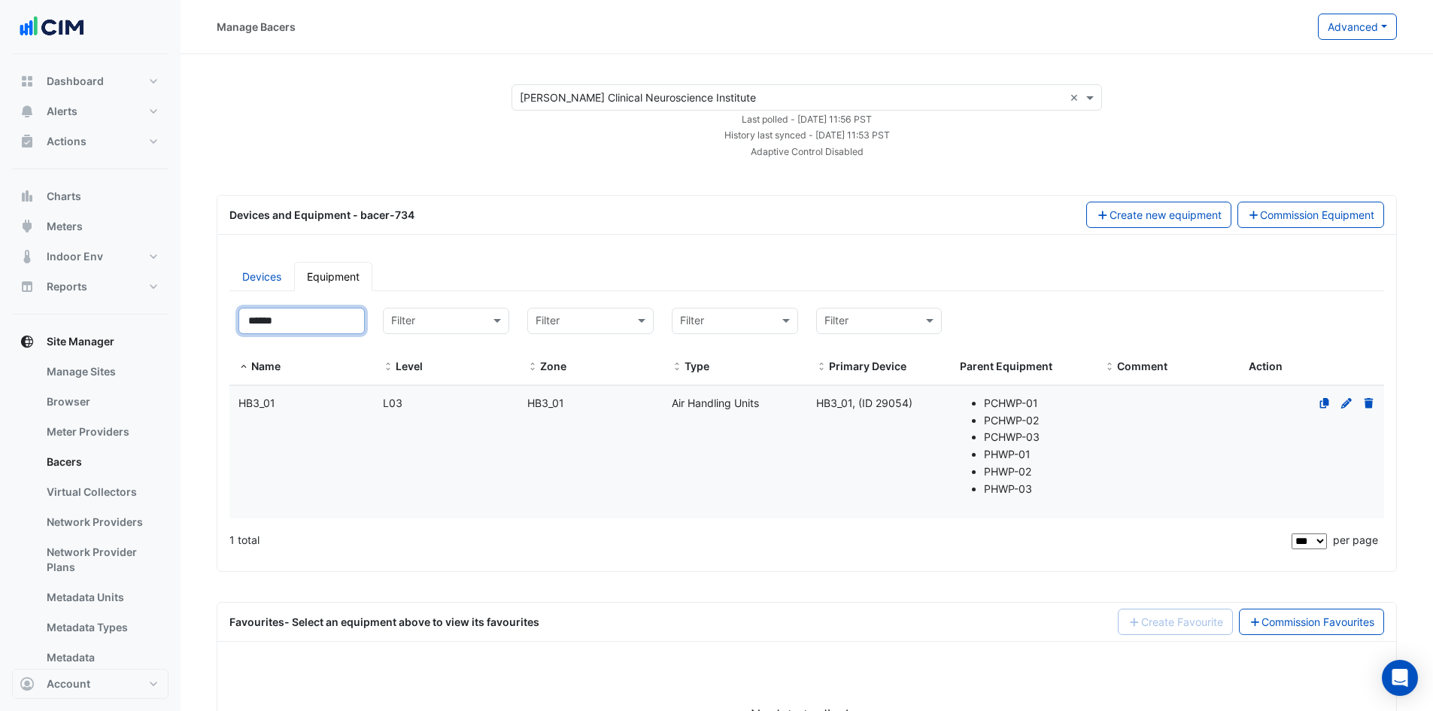
type input "******"
click at [265, 402] on span "HB3_01" at bounding box center [256, 402] width 37 height 13
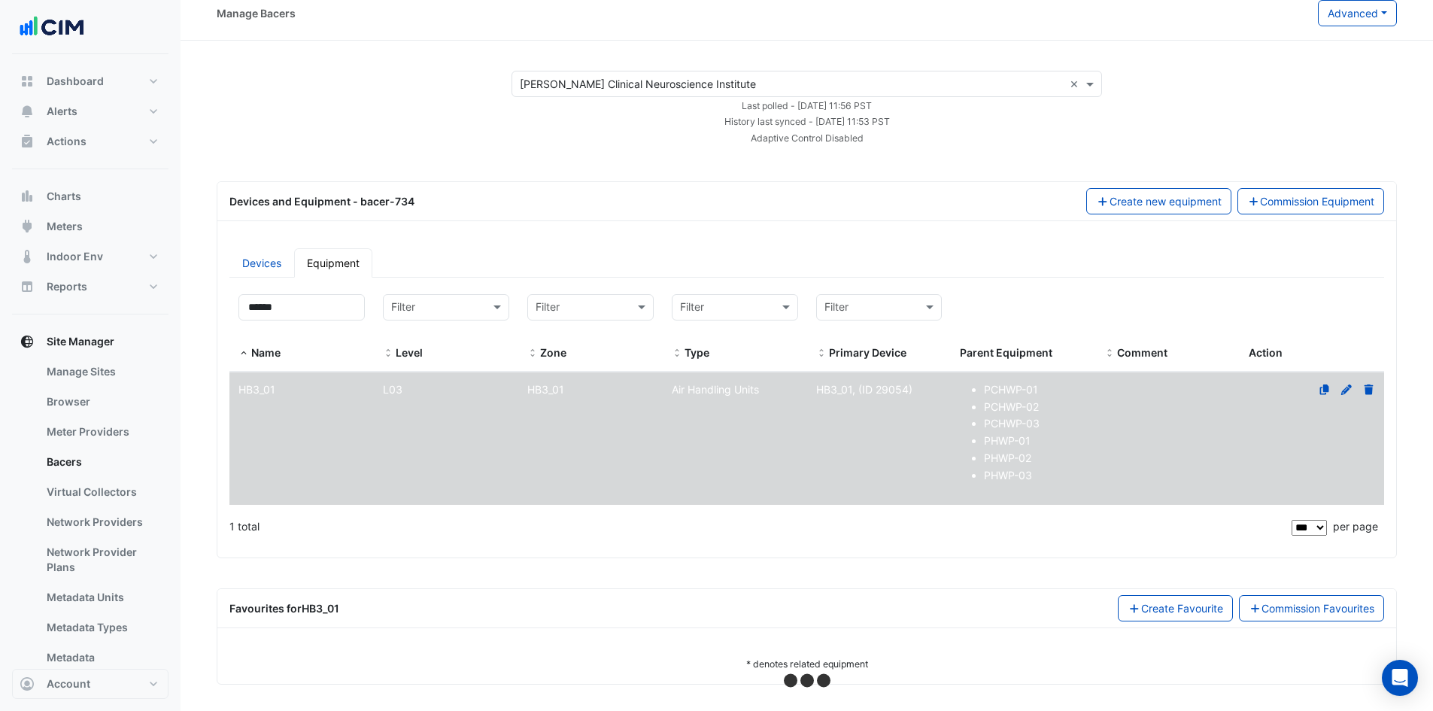
scroll to position [17, 0]
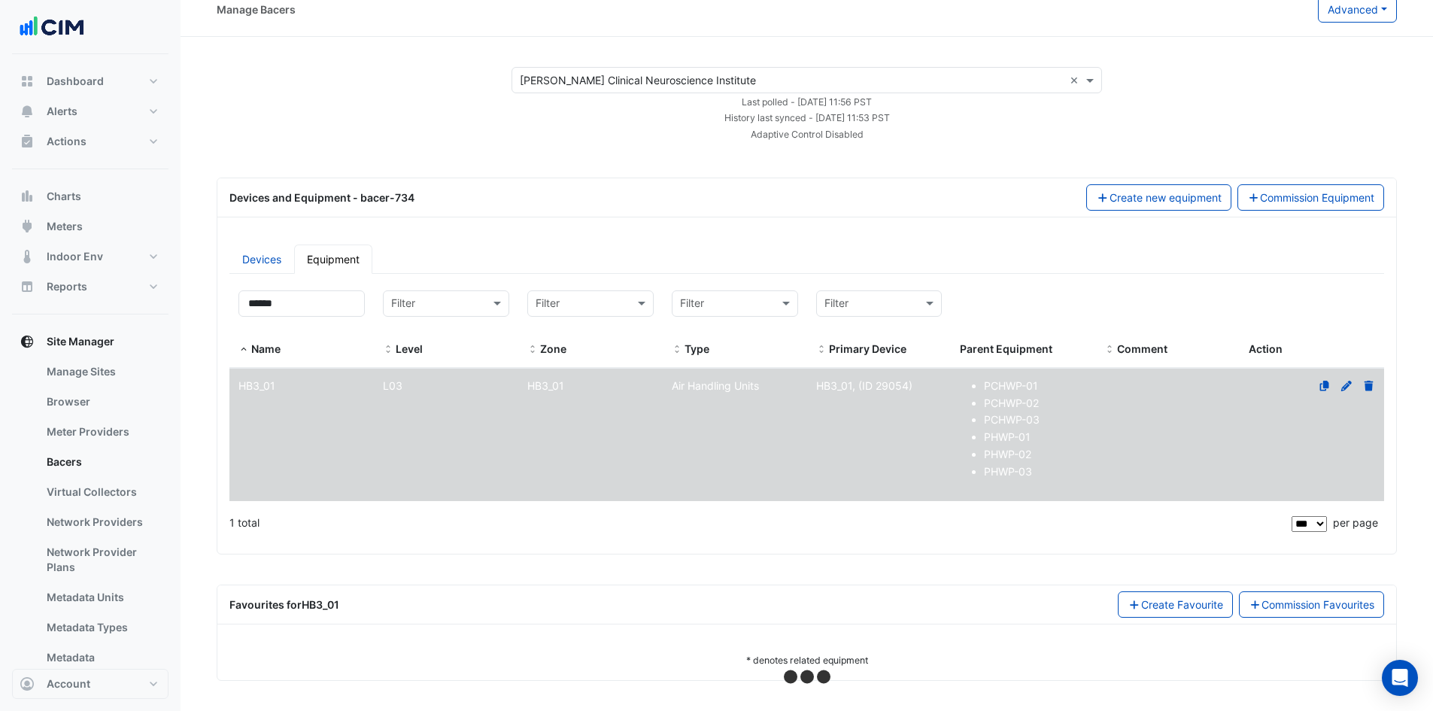
select select "***"
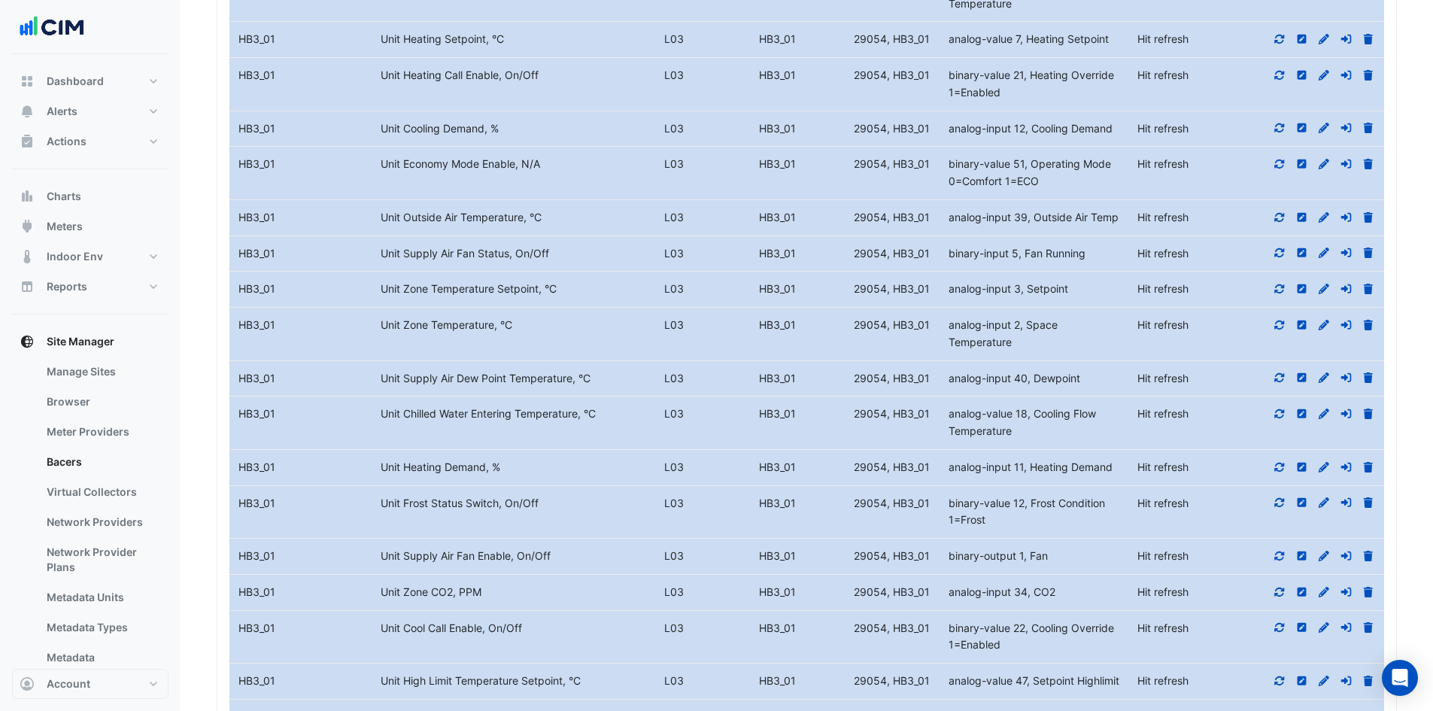
scroll to position [801, 0]
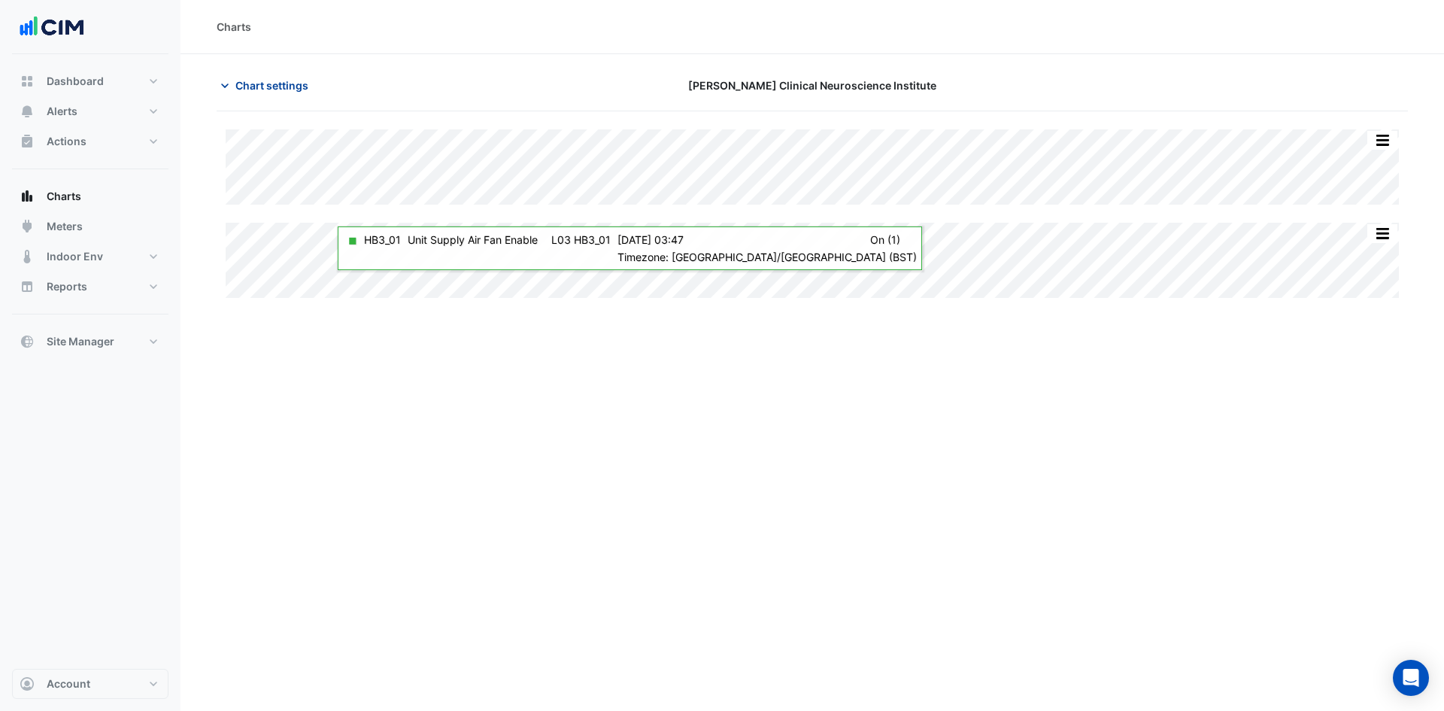
click at [229, 89] on icon "button" at bounding box center [224, 85] width 15 height 15
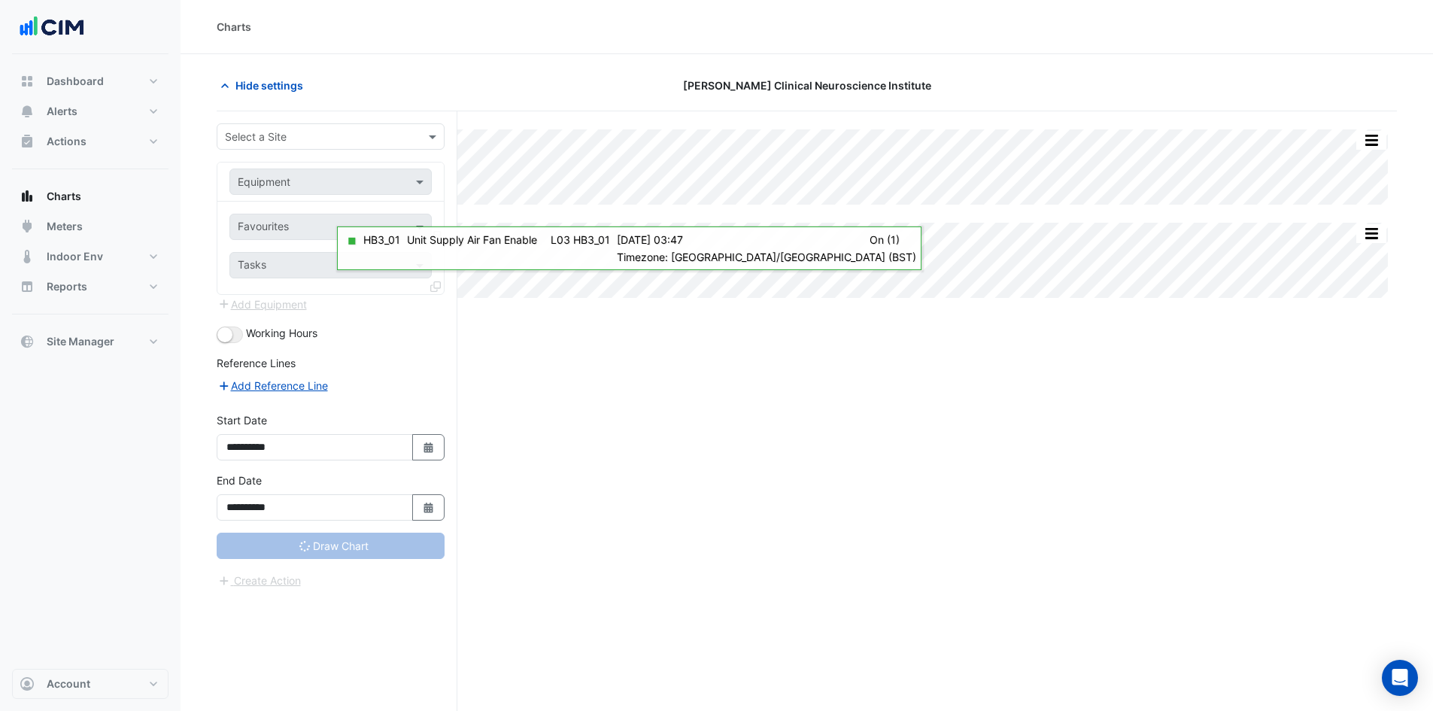
type input "**********"
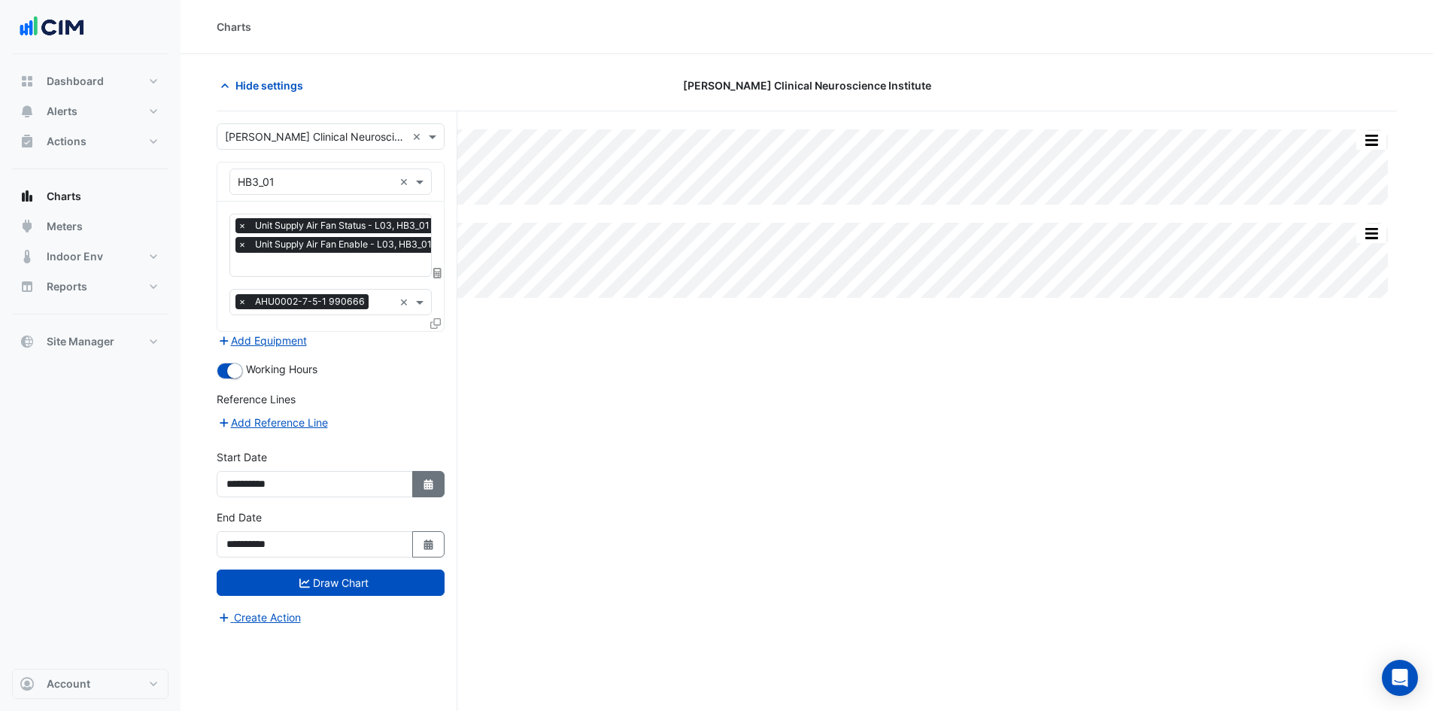
click at [424, 485] on icon "button" at bounding box center [427, 484] width 9 height 11
select select "*"
select select "****"
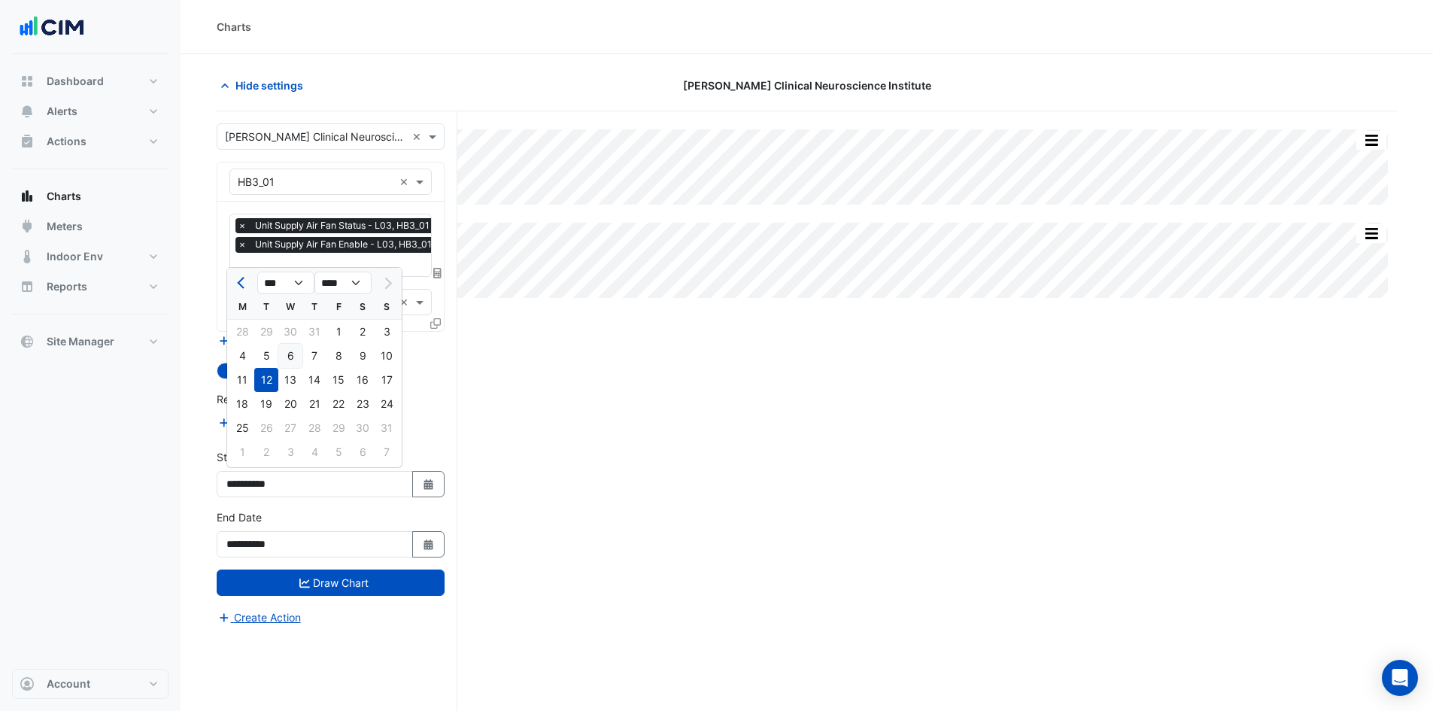
click at [287, 355] on div "6" at bounding box center [290, 356] width 24 height 24
type input "**********"
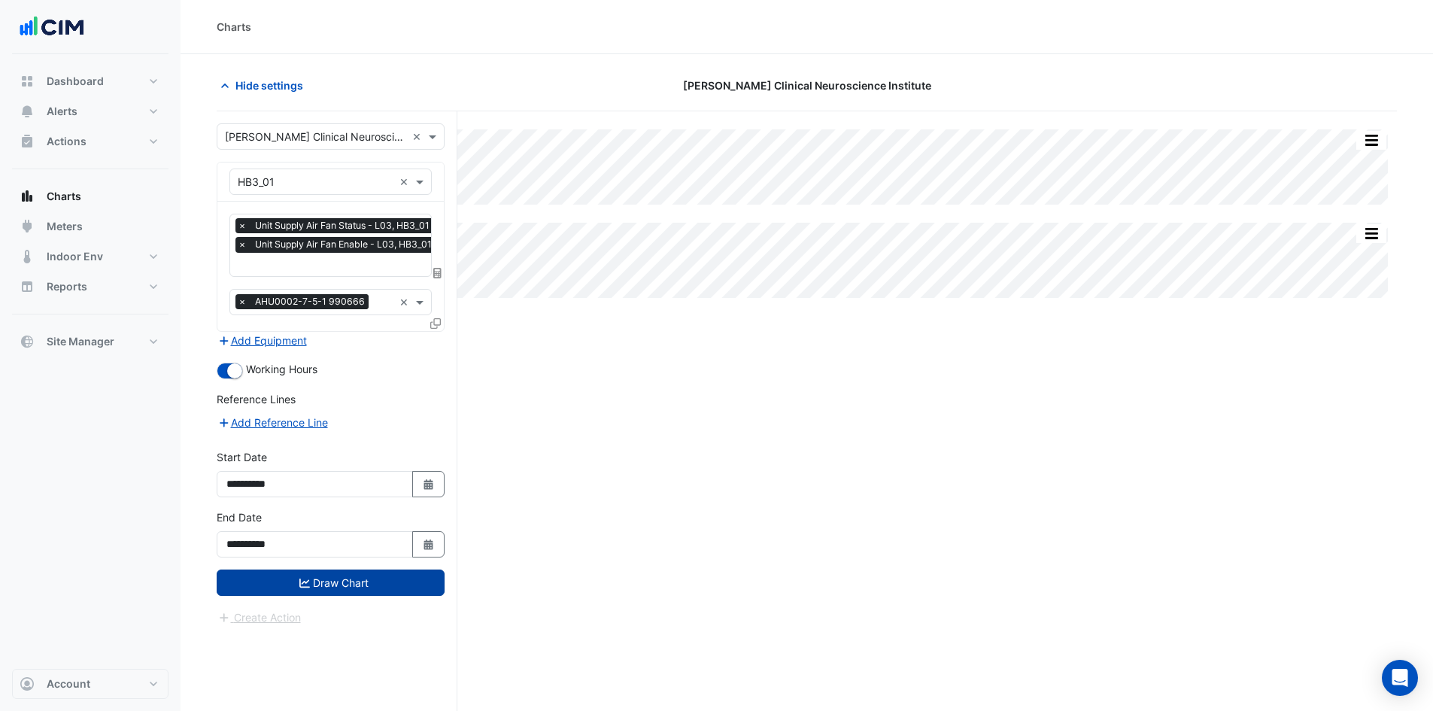
click at [319, 582] on button "Draw Chart" at bounding box center [331, 582] width 228 height 26
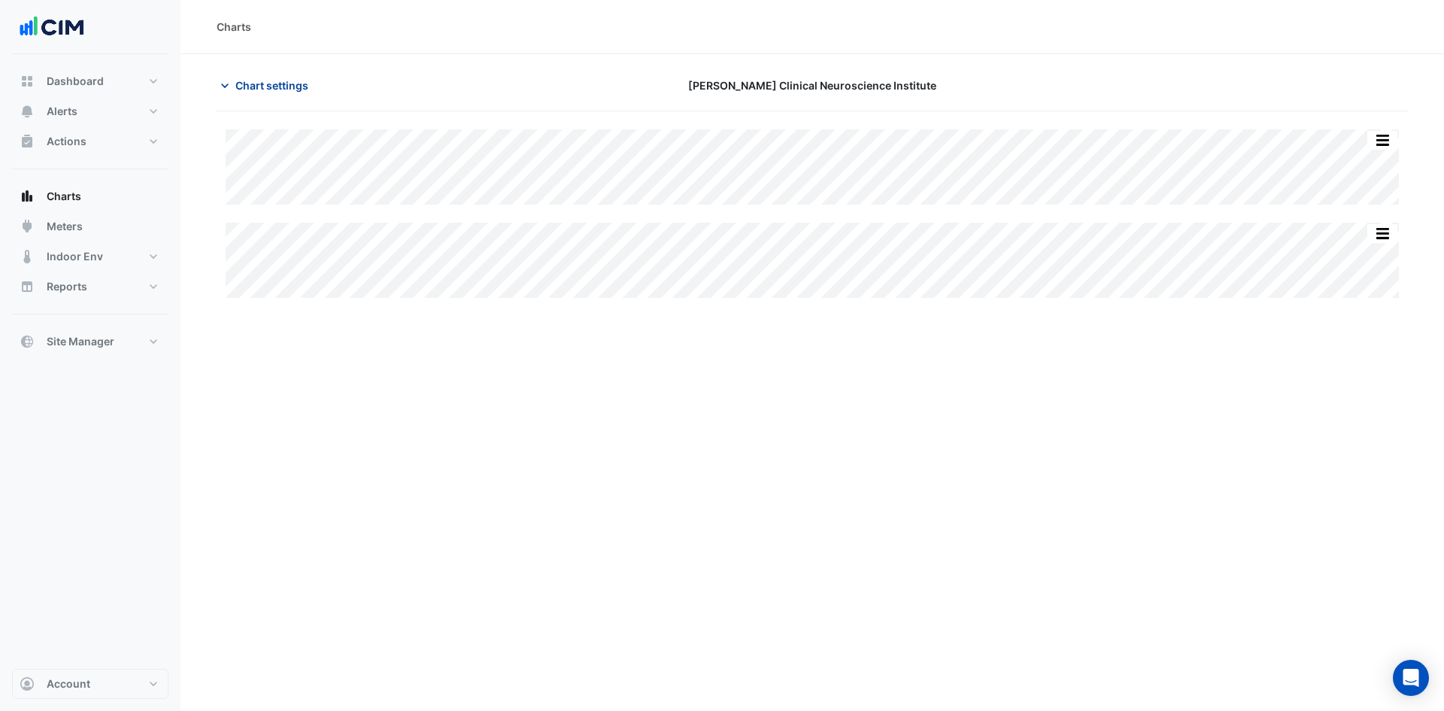
click at [229, 86] on icon "button" at bounding box center [224, 85] width 15 height 15
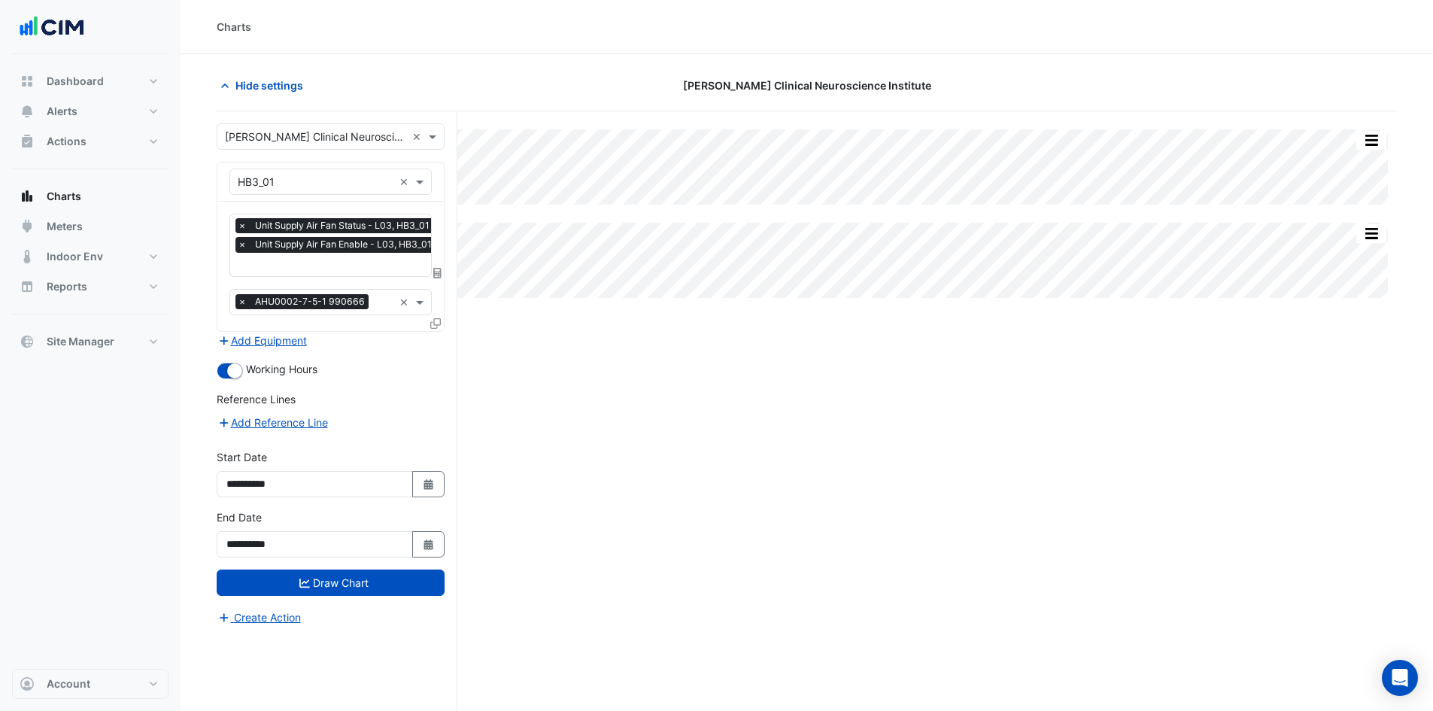
click at [435, 324] on icon at bounding box center [435, 323] width 11 height 11
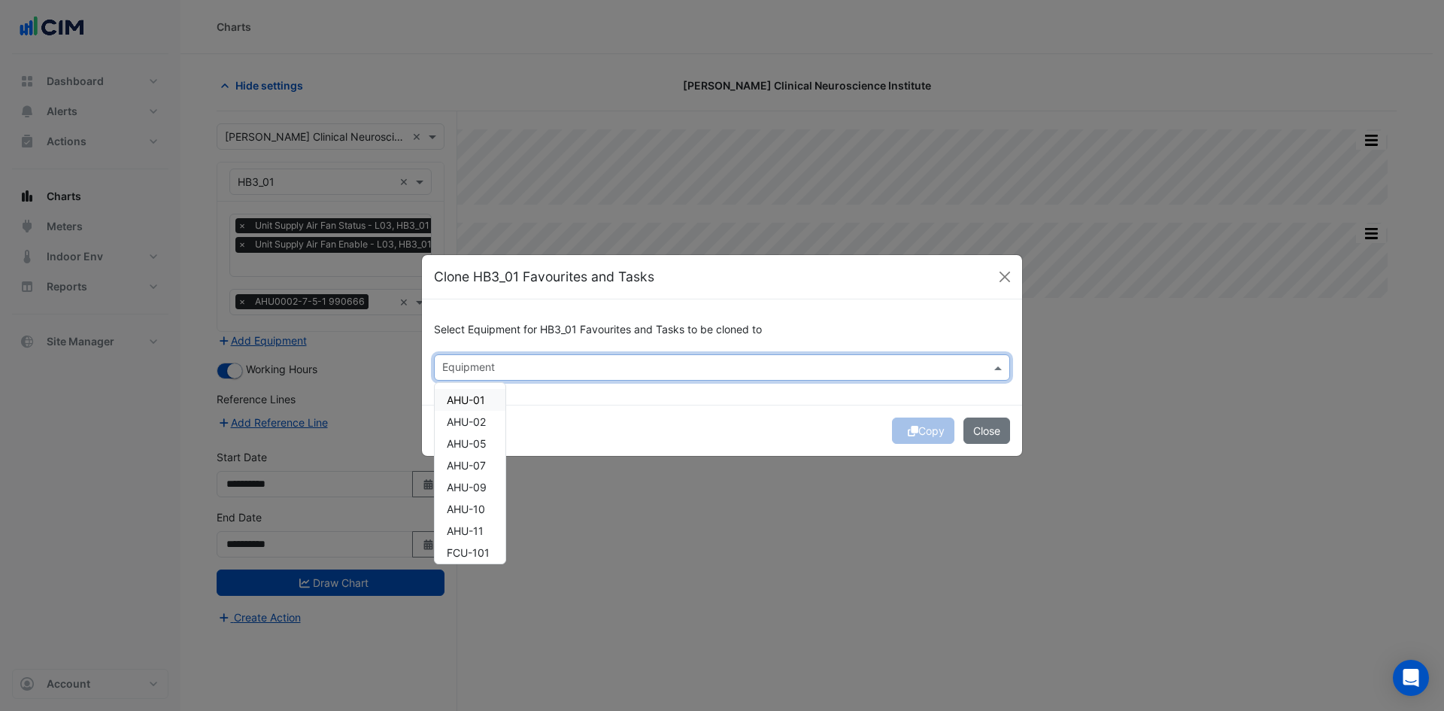
click at [532, 378] on div at bounding box center [712, 369] width 544 height 20
click at [474, 495] on span "HB3_02" at bounding box center [466, 500] width 38 height 13
click at [483, 449] on span "HB3_03" at bounding box center [466, 447] width 38 height 13
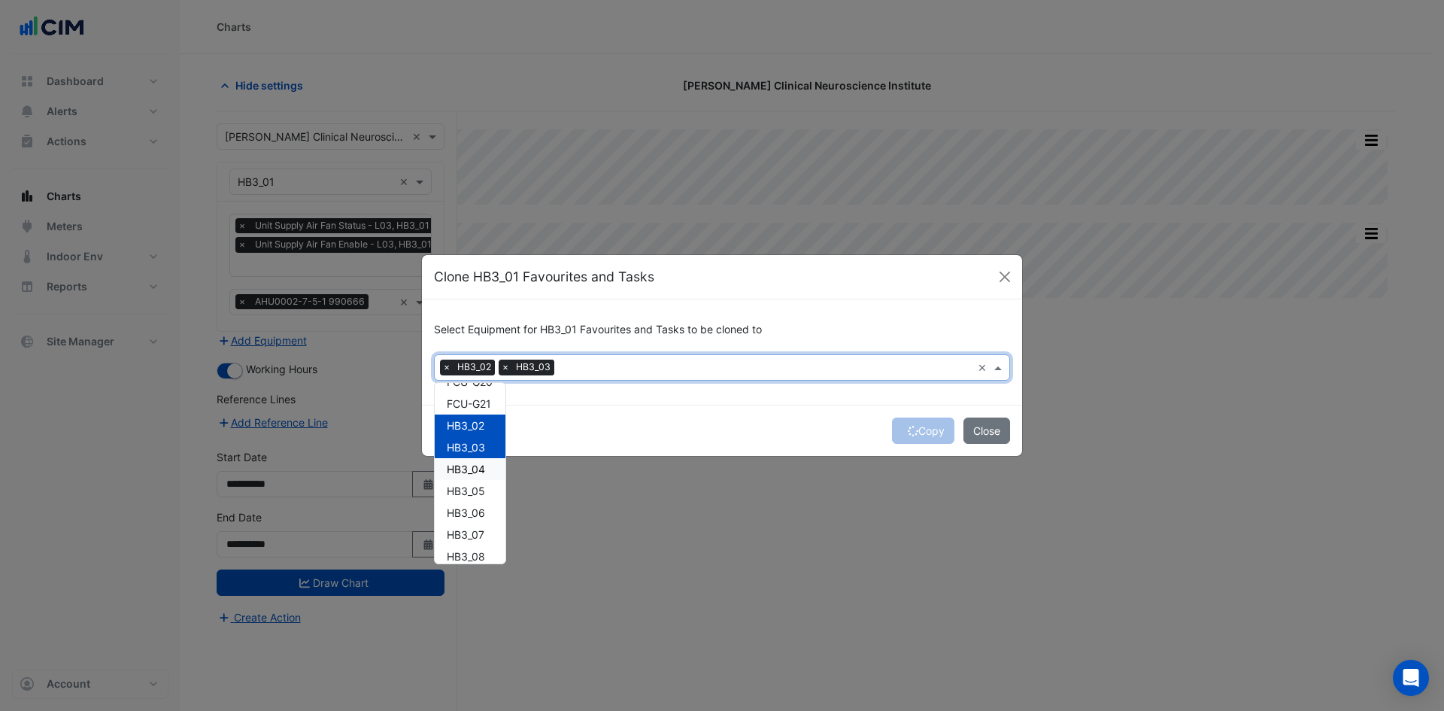
drag, startPoint x: 484, startPoint y: 471, endPoint x: 481, endPoint y: 478, distance: 7.9
click at [483, 471] on span "HB3_04" at bounding box center [466, 469] width 38 height 13
click at [478, 487] on span "HB3_05" at bounding box center [466, 490] width 38 height 13
click at [477, 505] on div "HB3_06" at bounding box center [470, 513] width 71 height 22
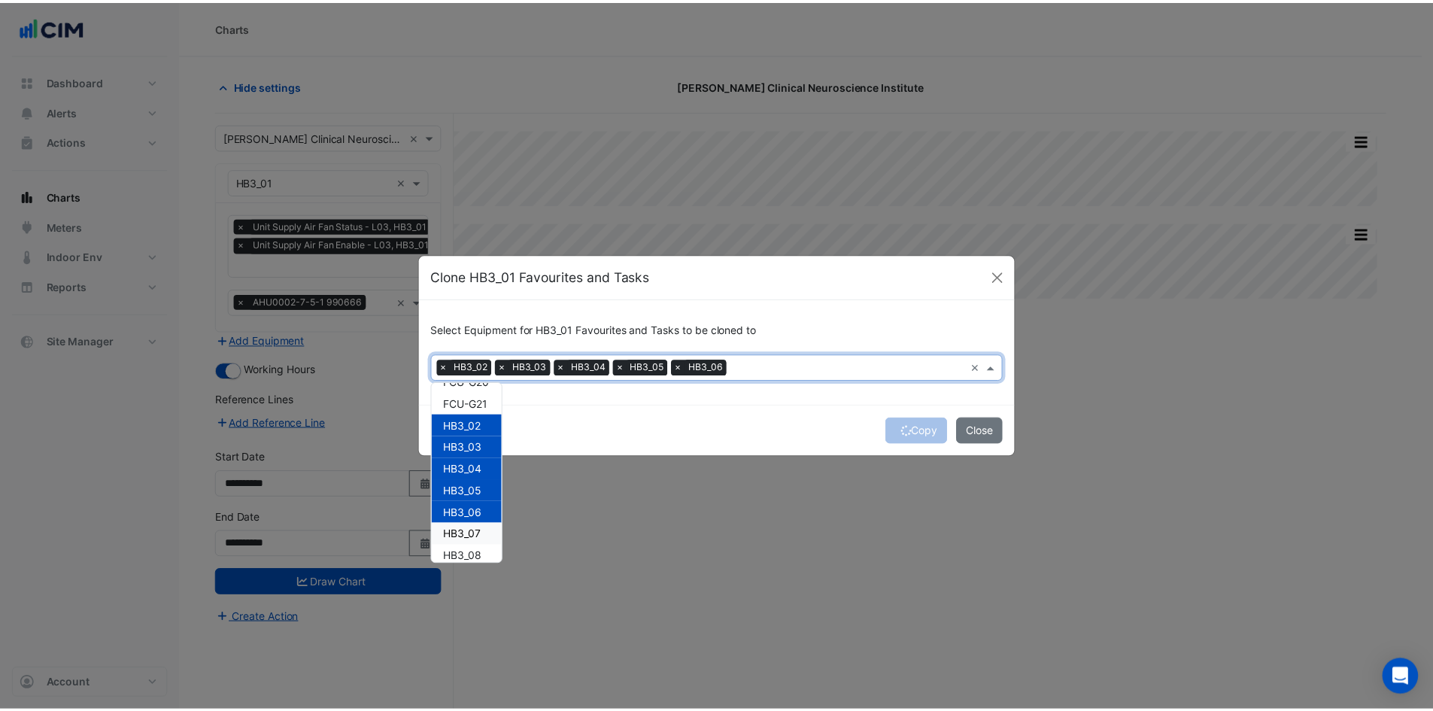
scroll to position [1751, 0]
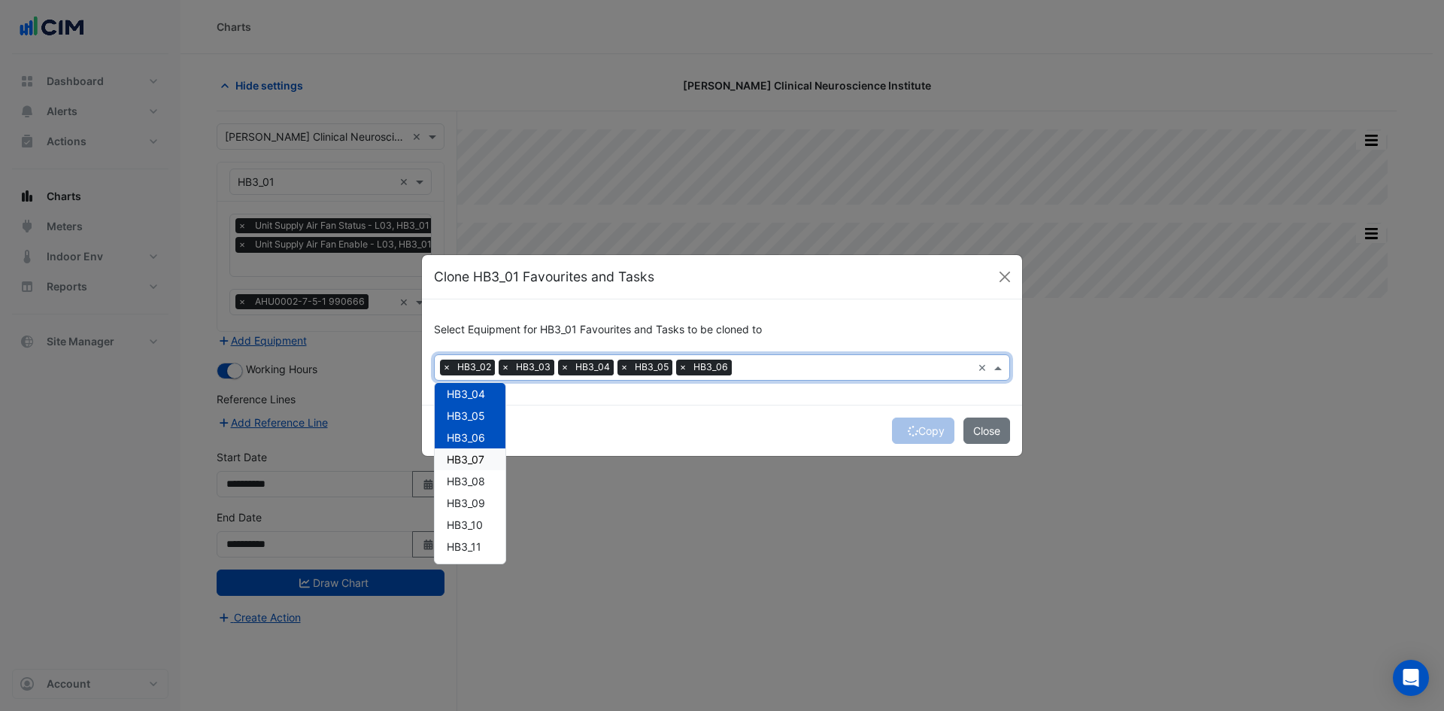
click at [478, 460] on span "HB3_07" at bounding box center [466, 459] width 38 height 13
click at [474, 481] on span "HB3_08" at bounding box center [466, 481] width 38 height 13
click at [472, 502] on span "HB3_09" at bounding box center [466, 502] width 38 height 13
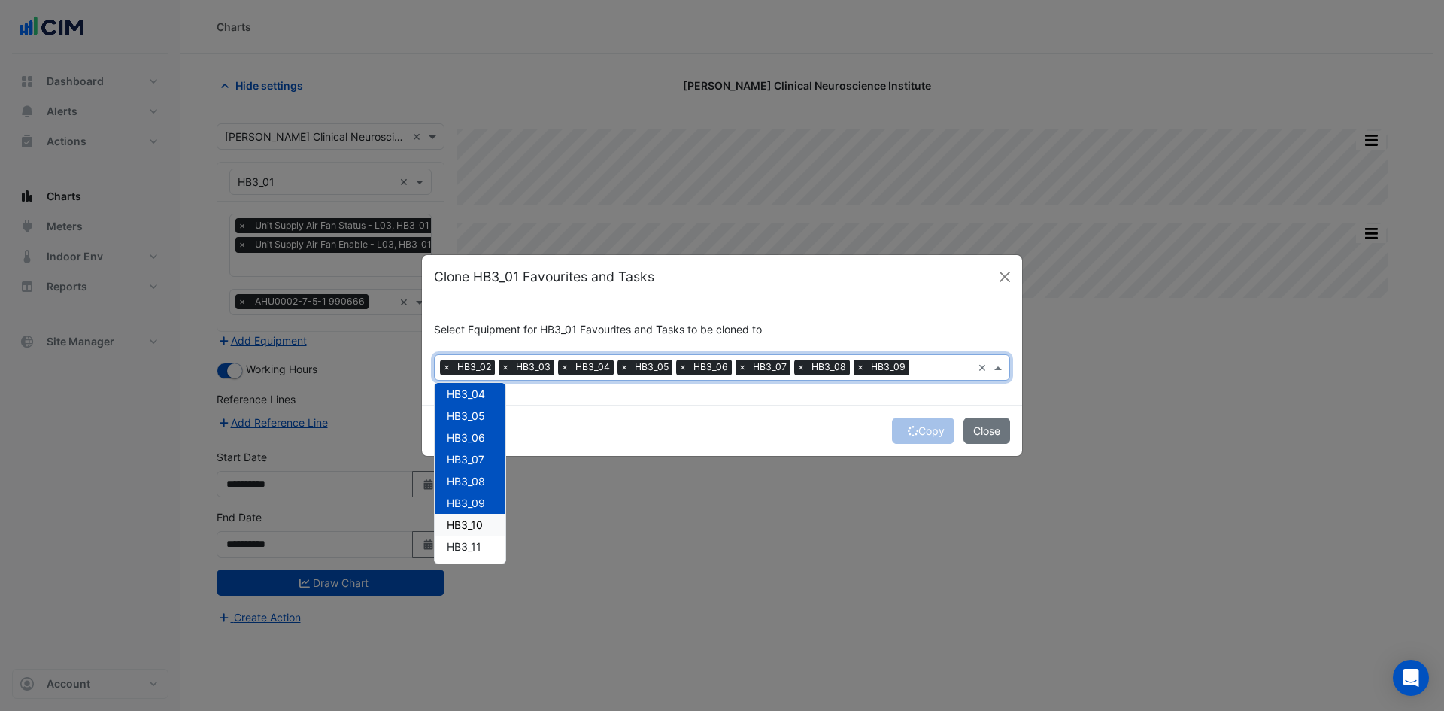
click at [469, 528] on span "HB3_10" at bounding box center [465, 524] width 36 height 13
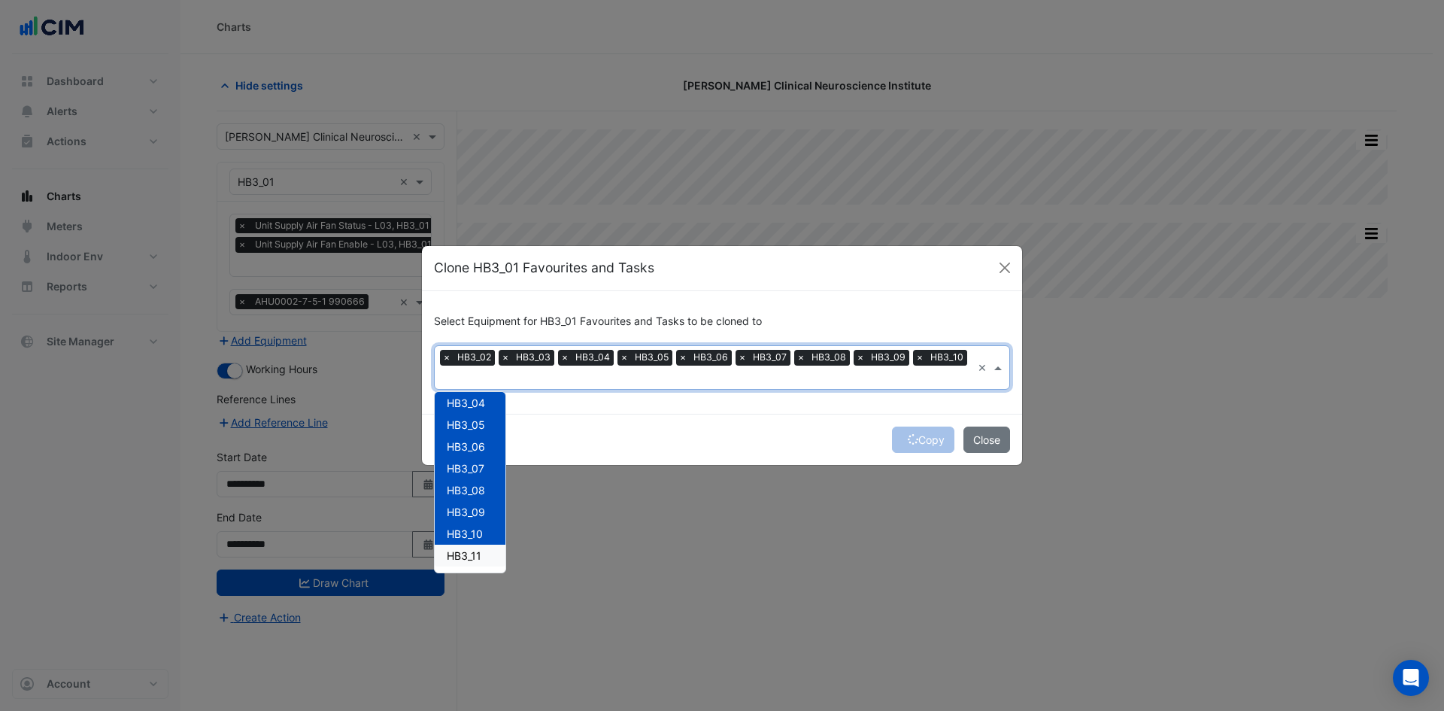
click at [479, 549] on span "HB3_11" at bounding box center [464, 555] width 35 height 13
click at [927, 444] on button "Copy" at bounding box center [923, 439] width 62 height 26
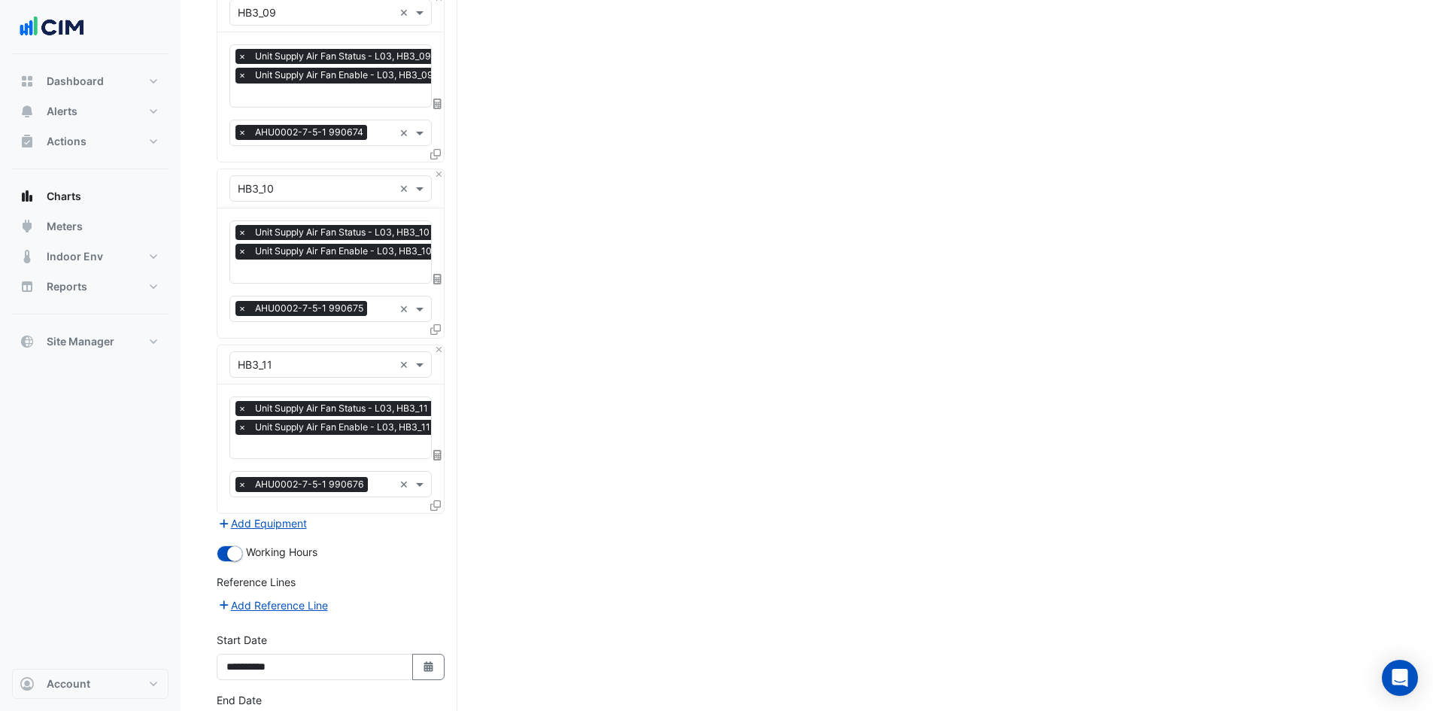
scroll to position [1668, 0]
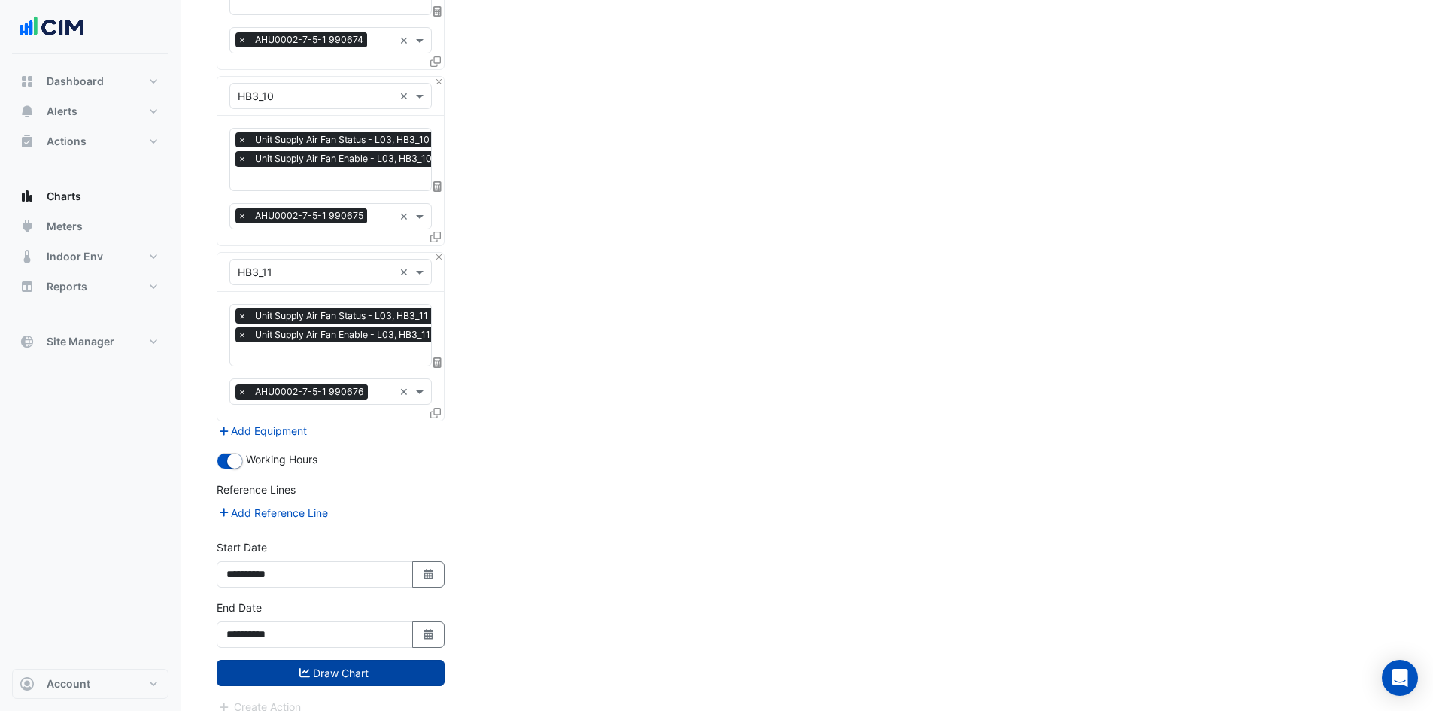
click at [349, 660] on button "Draw Chart" at bounding box center [331, 673] width 228 height 26
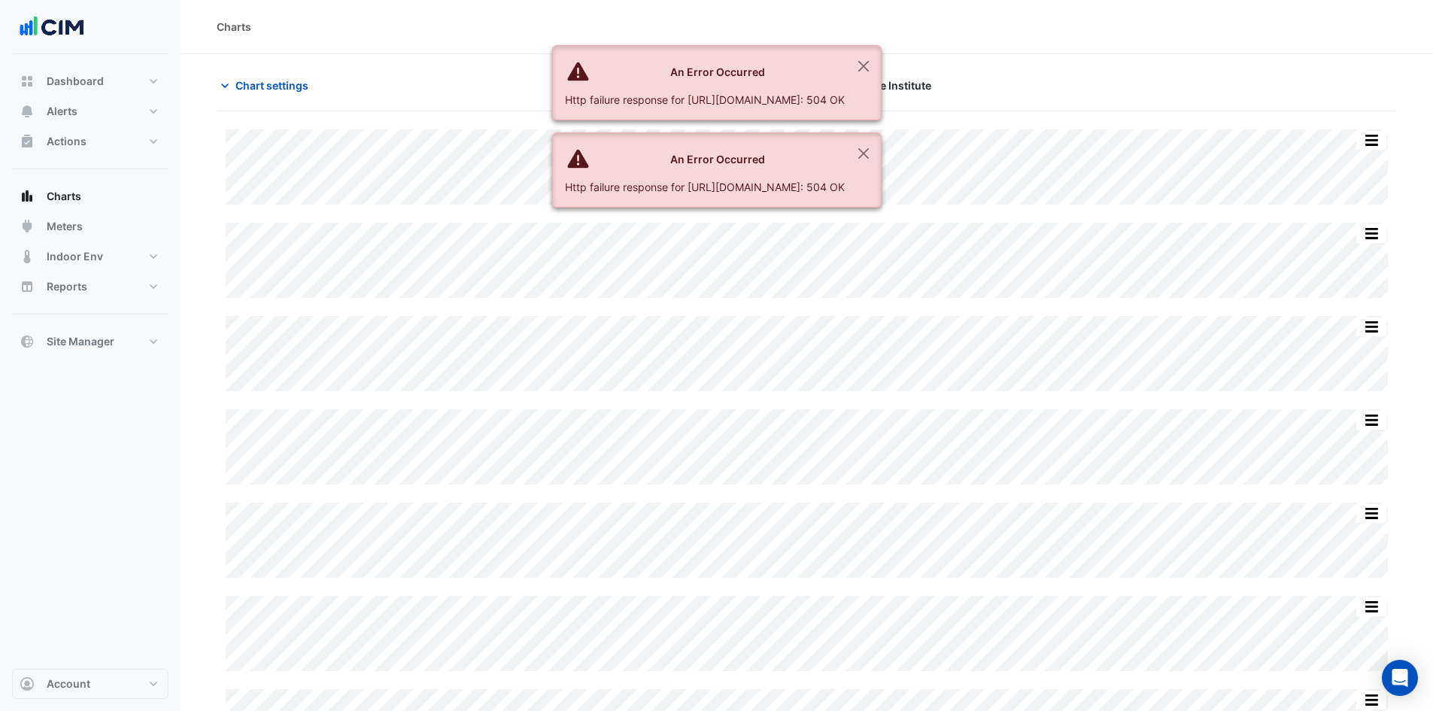
click at [1293, 47] on div "Charts" at bounding box center [806, 27] width 1252 height 54
click at [881, 65] on button "Close" at bounding box center [863, 66] width 35 height 41
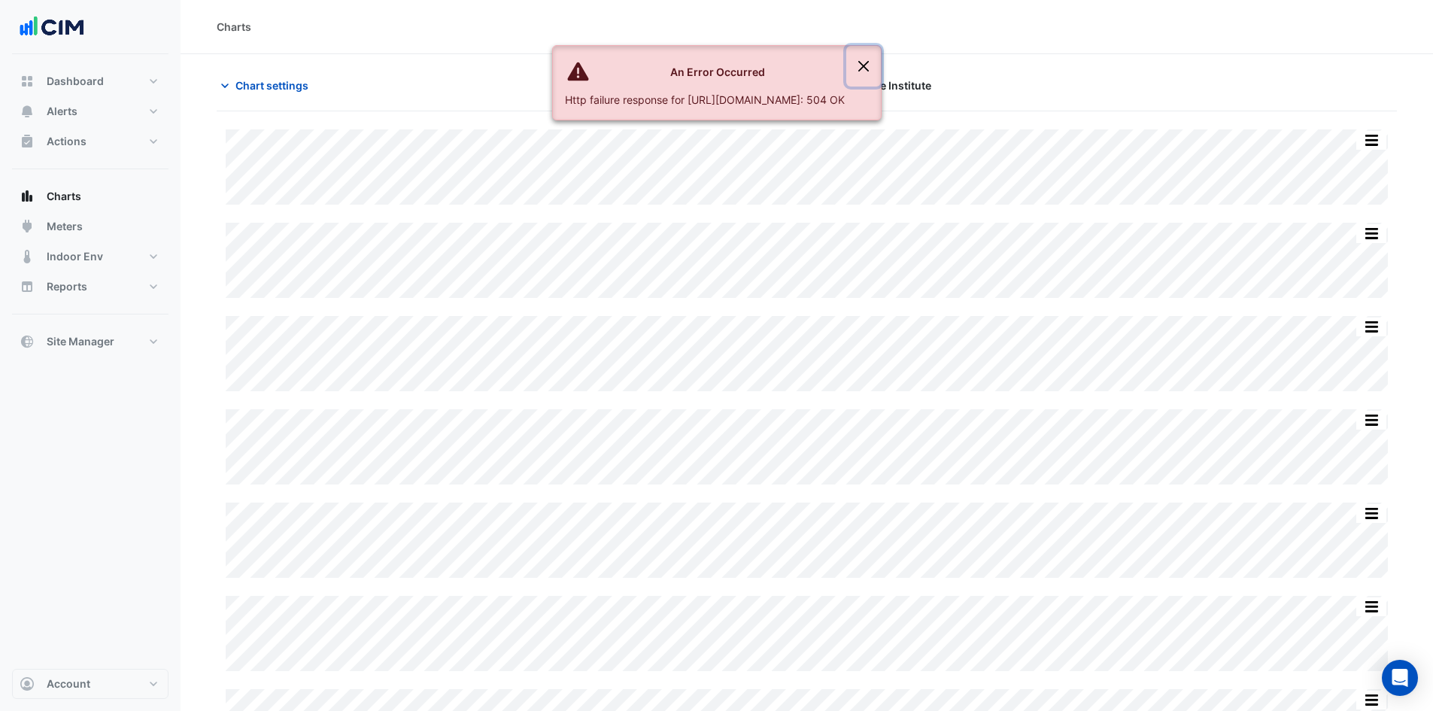
click at [881, 66] on button "Close" at bounding box center [863, 66] width 35 height 41
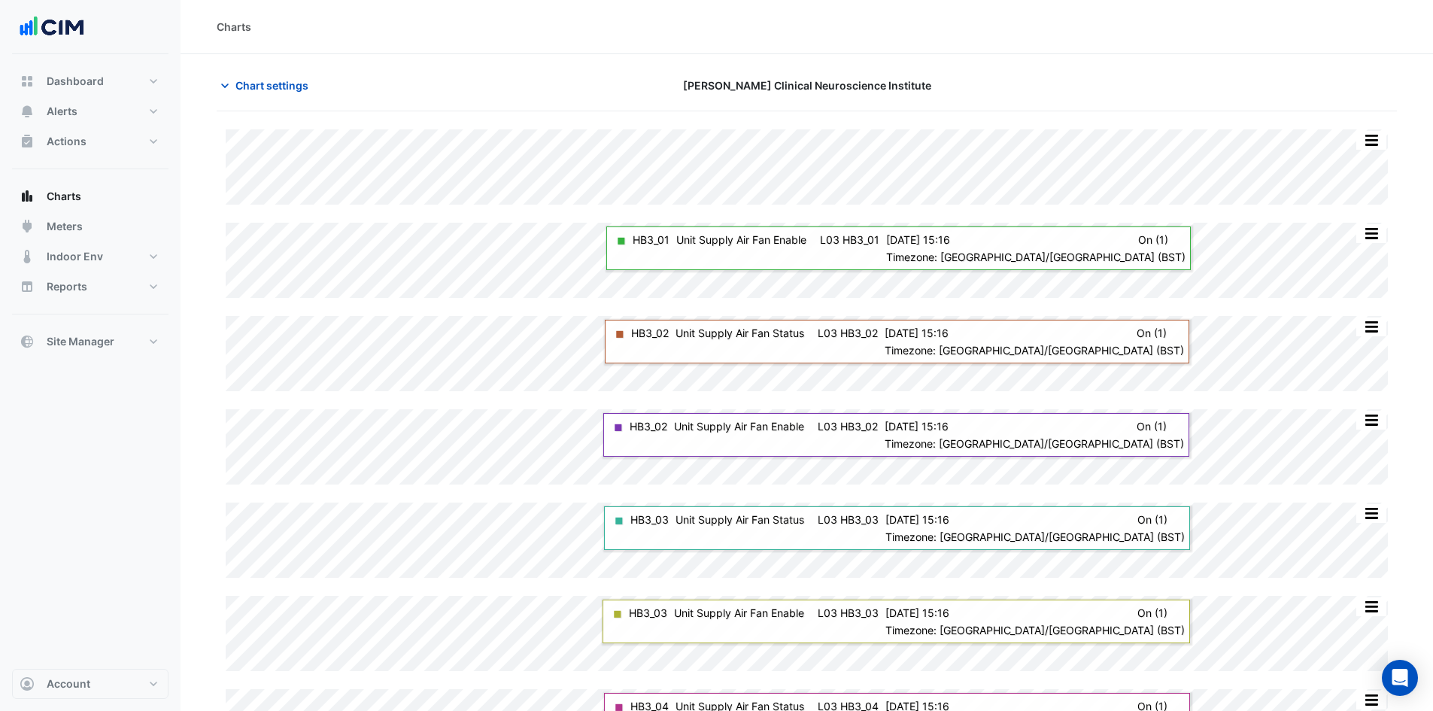
click at [1094, 99] on div "Chart settings Maurice Wohl Clinical Neuroscience Institute" at bounding box center [807, 91] width 1180 height 39
click at [226, 82] on icon "button" at bounding box center [224, 85] width 15 height 15
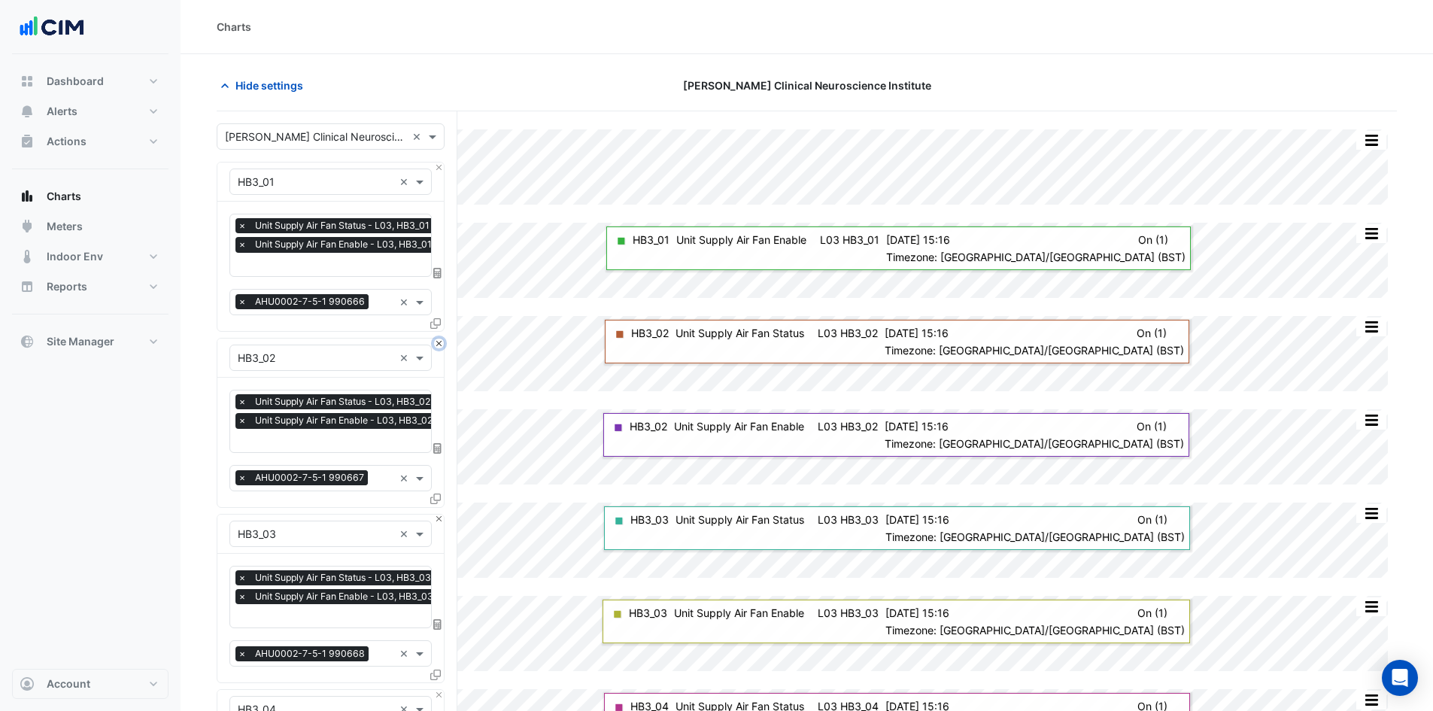
click at [439, 343] on button "Close" at bounding box center [439, 343] width 10 height 10
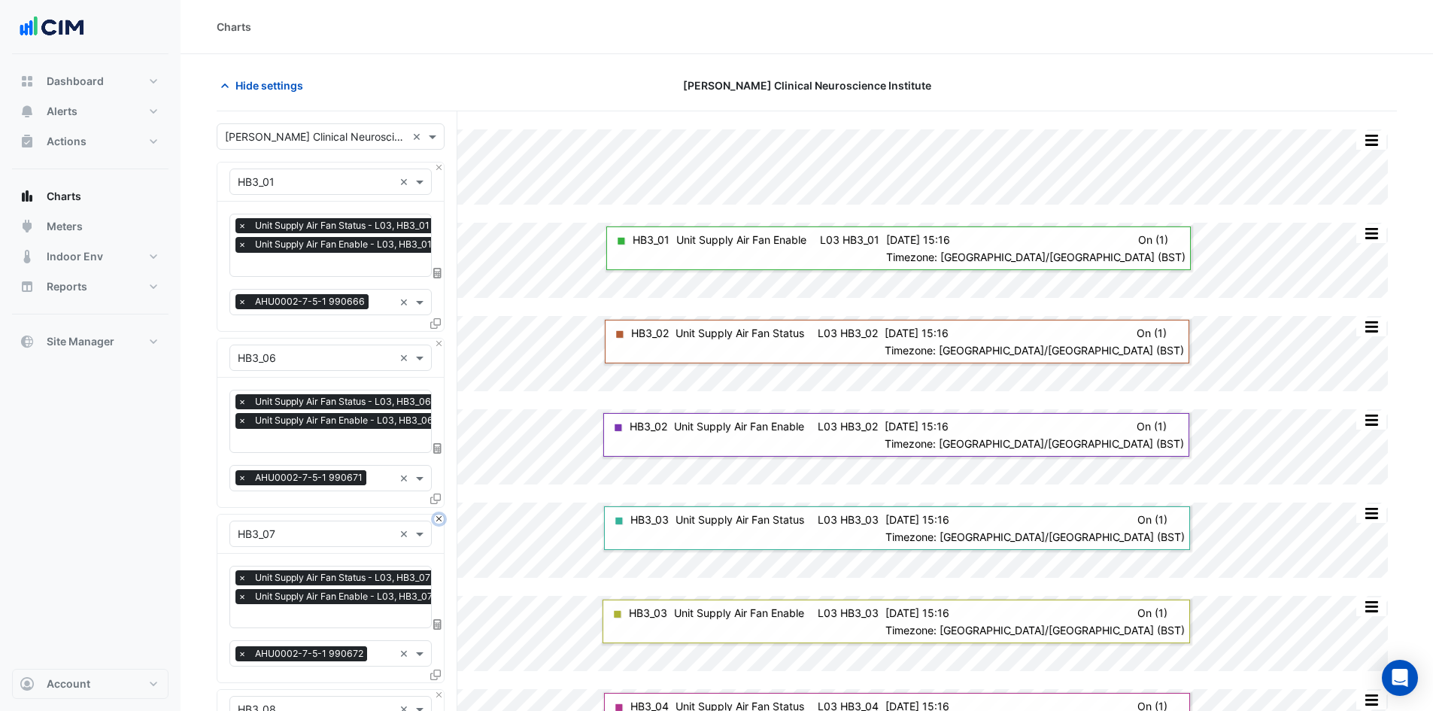
click at [439, 514] on button "Close" at bounding box center [439, 519] width 10 height 10
click at [439, 343] on button "Close" at bounding box center [439, 343] width 10 height 10
click at [439, 514] on button "Close" at bounding box center [439, 519] width 10 height 10
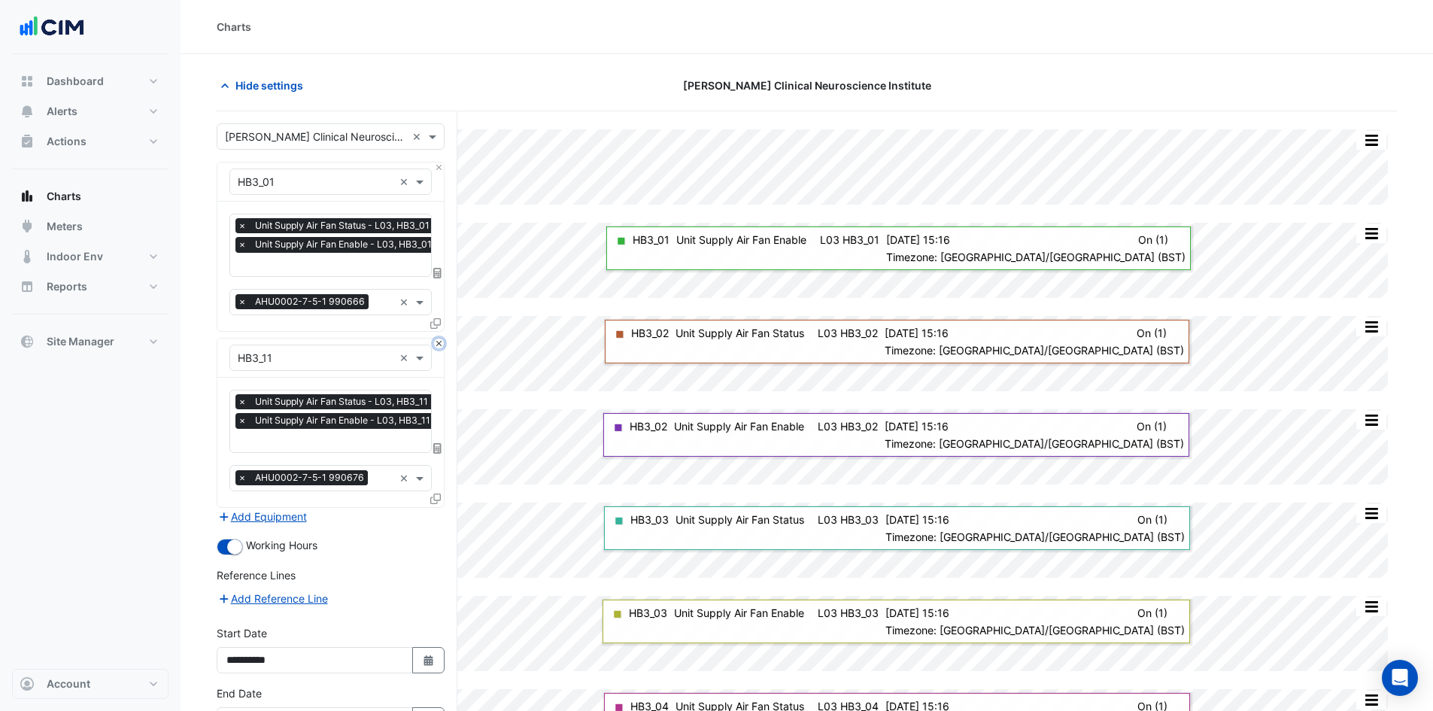
click at [438, 343] on button "Close" at bounding box center [439, 343] width 10 height 10
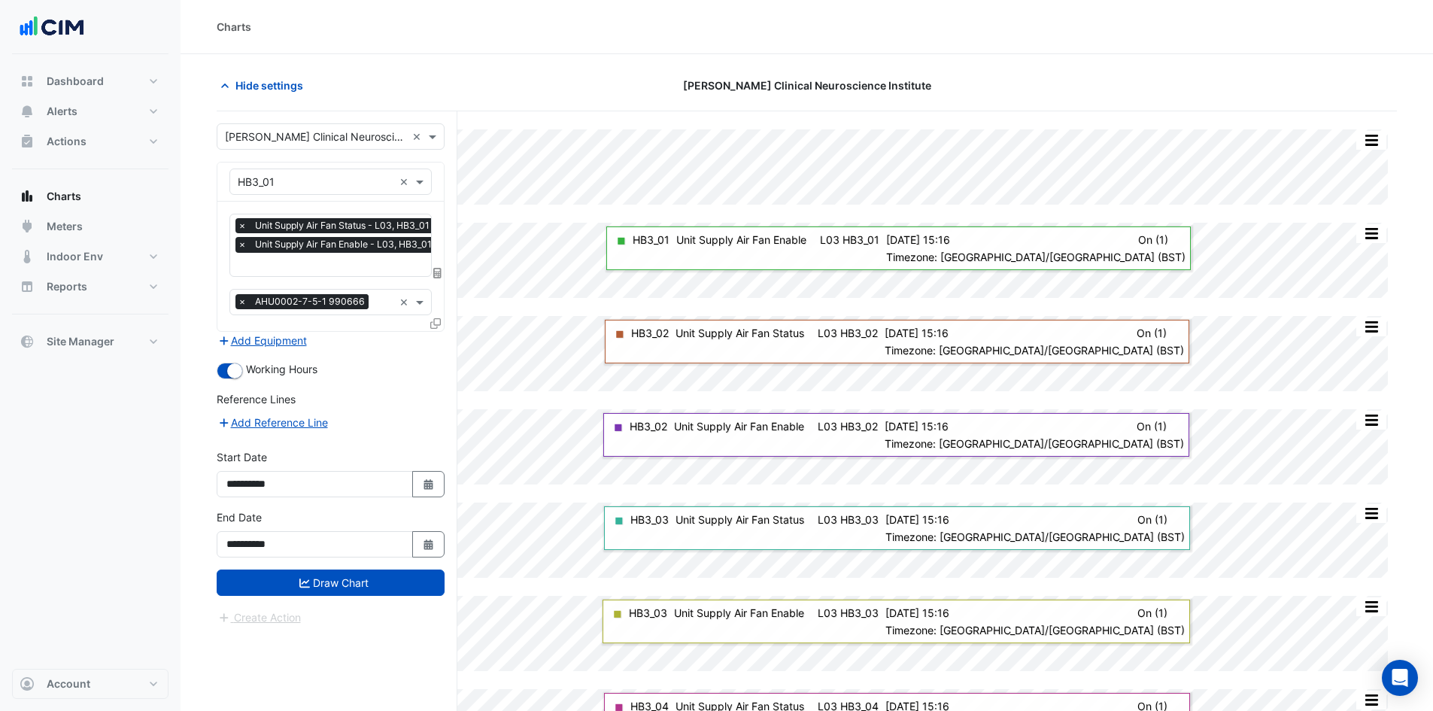
click at [438, 343] on div "Add Equipment" at bounding box center [331, 341] width 228 height 18
click at [437, 343] on div "Add Equipment" at bounding box center [331, 341] width 228 height 18
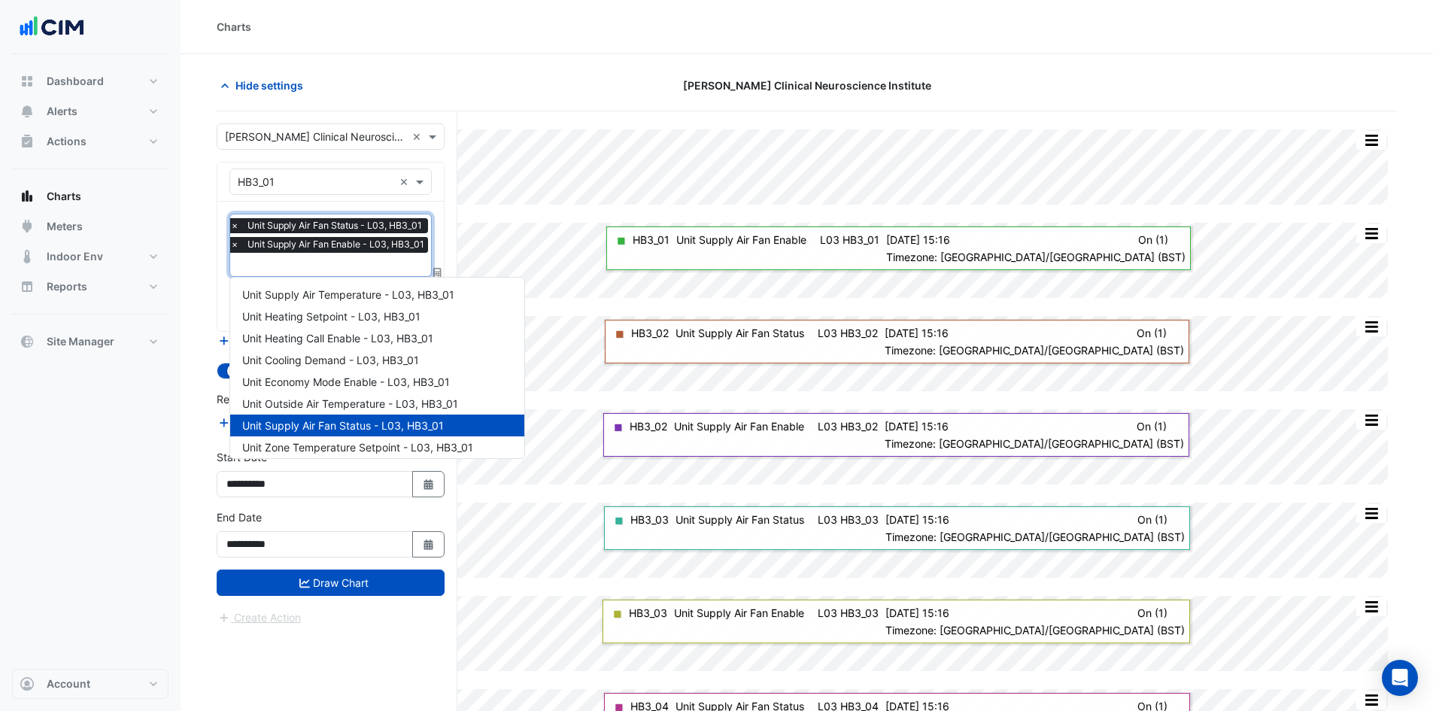
scroll to position [290, 0]
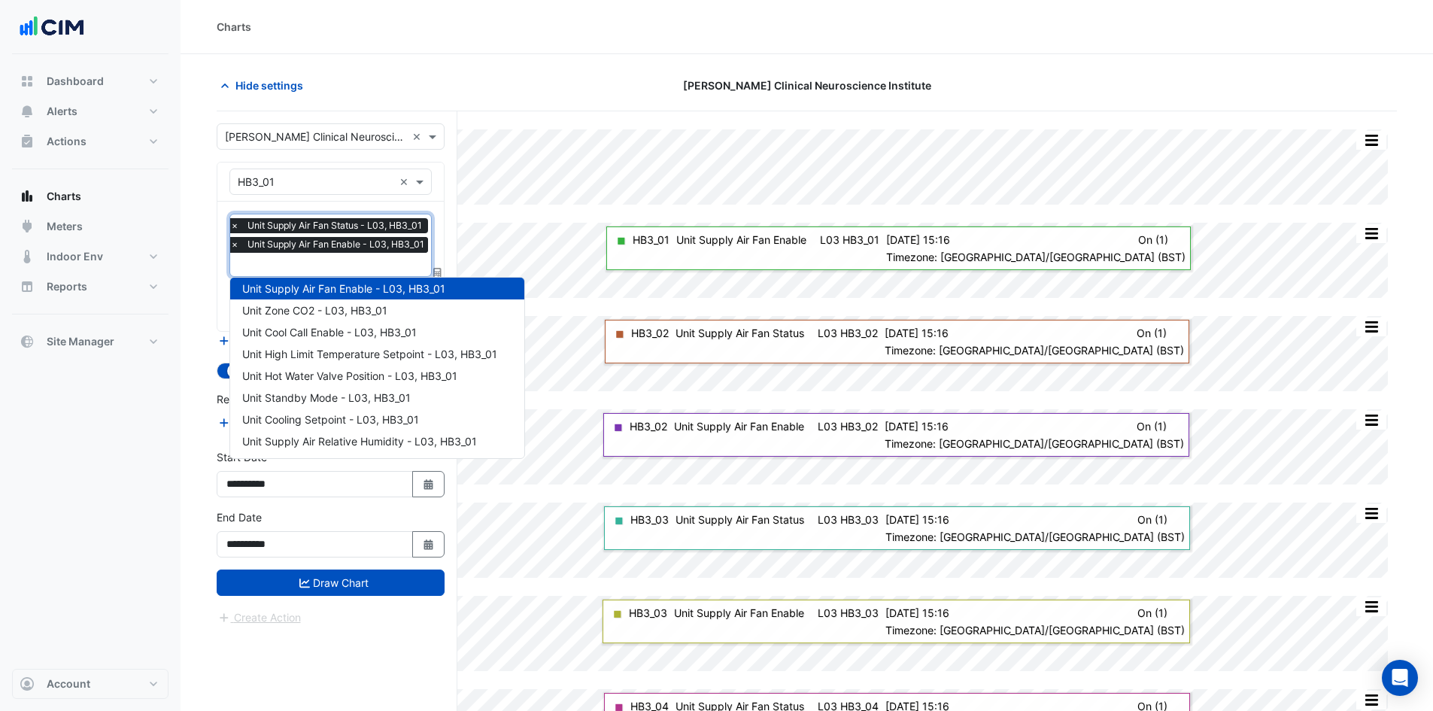
click at [375, 271] on input "text" at bounding box center [331, 266] width 202 height 16
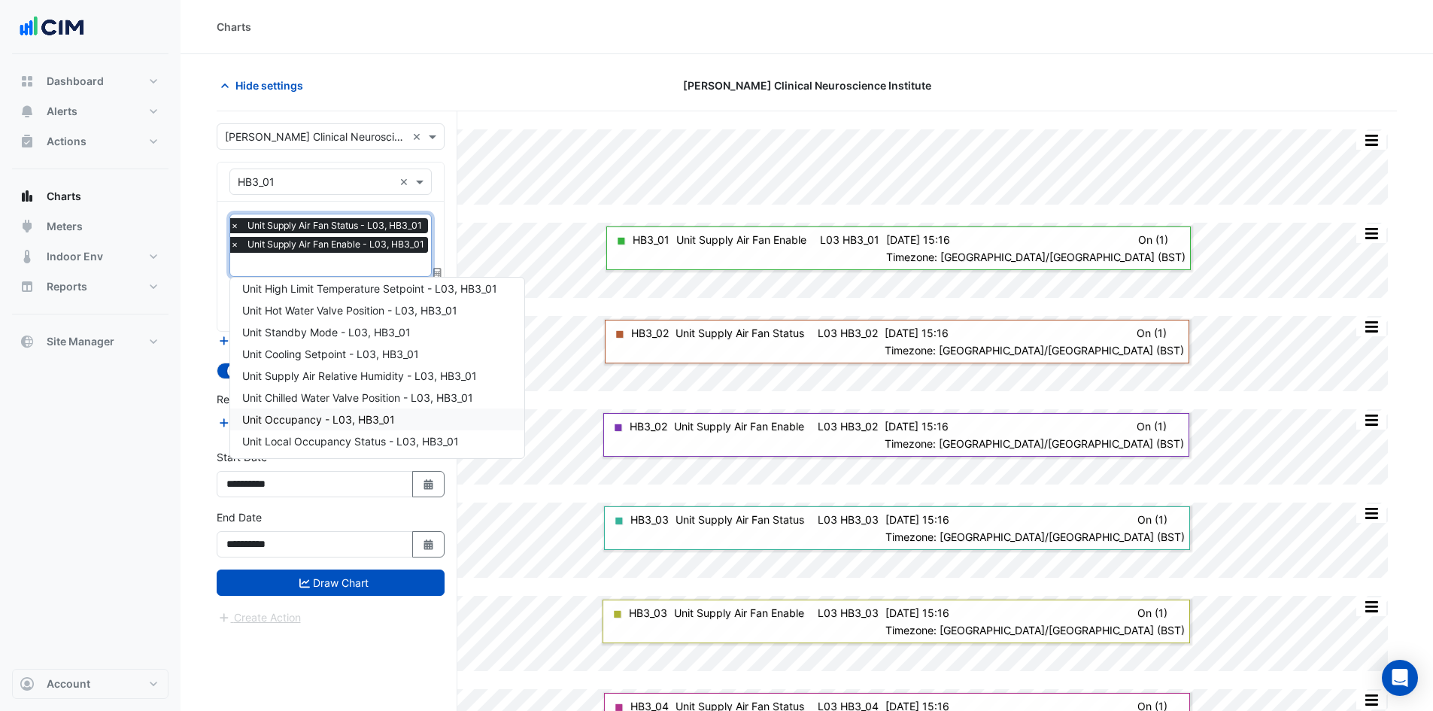
click at [372, 419] on span "Unit Occupancy - L03, HB3_01" at bounding box center [318, 419] width 153 height 13
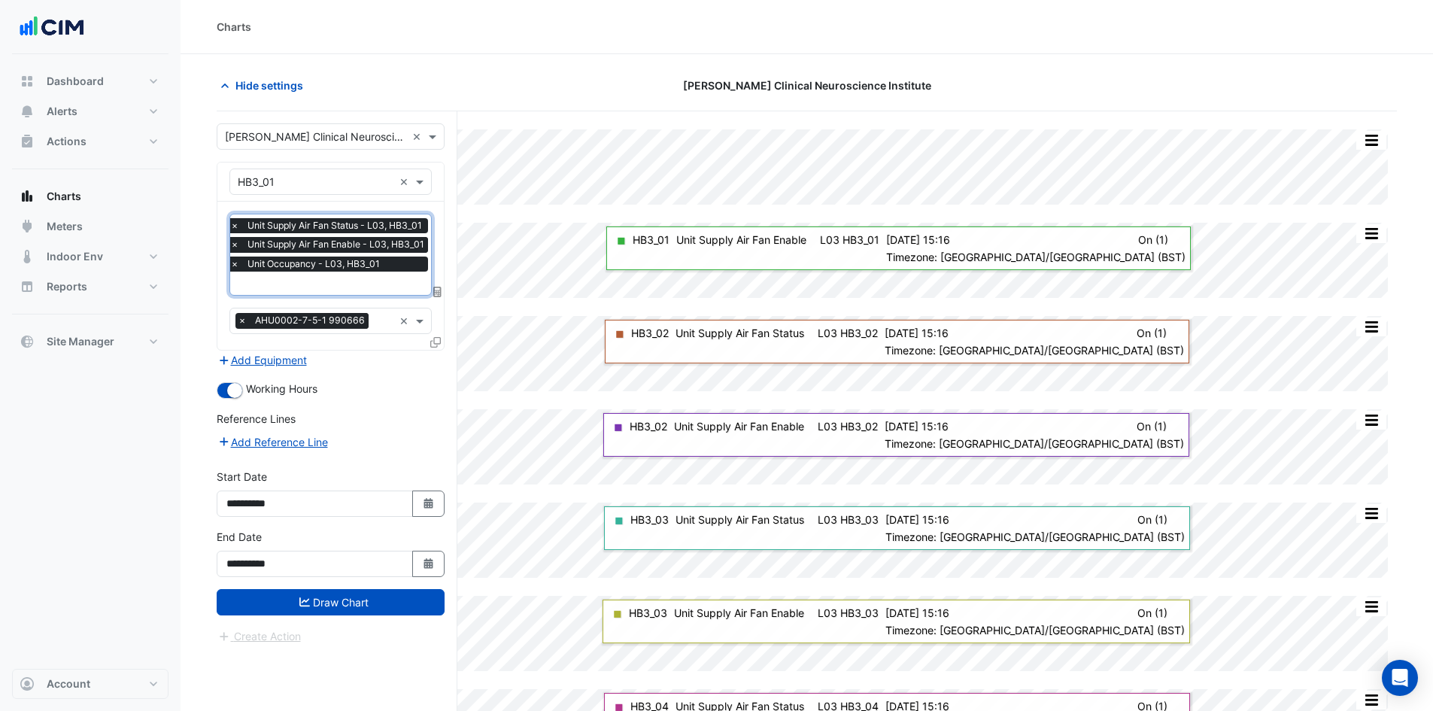
click at [380, 285] on input "text" at bounding box center [331, 285] width 202 height 16
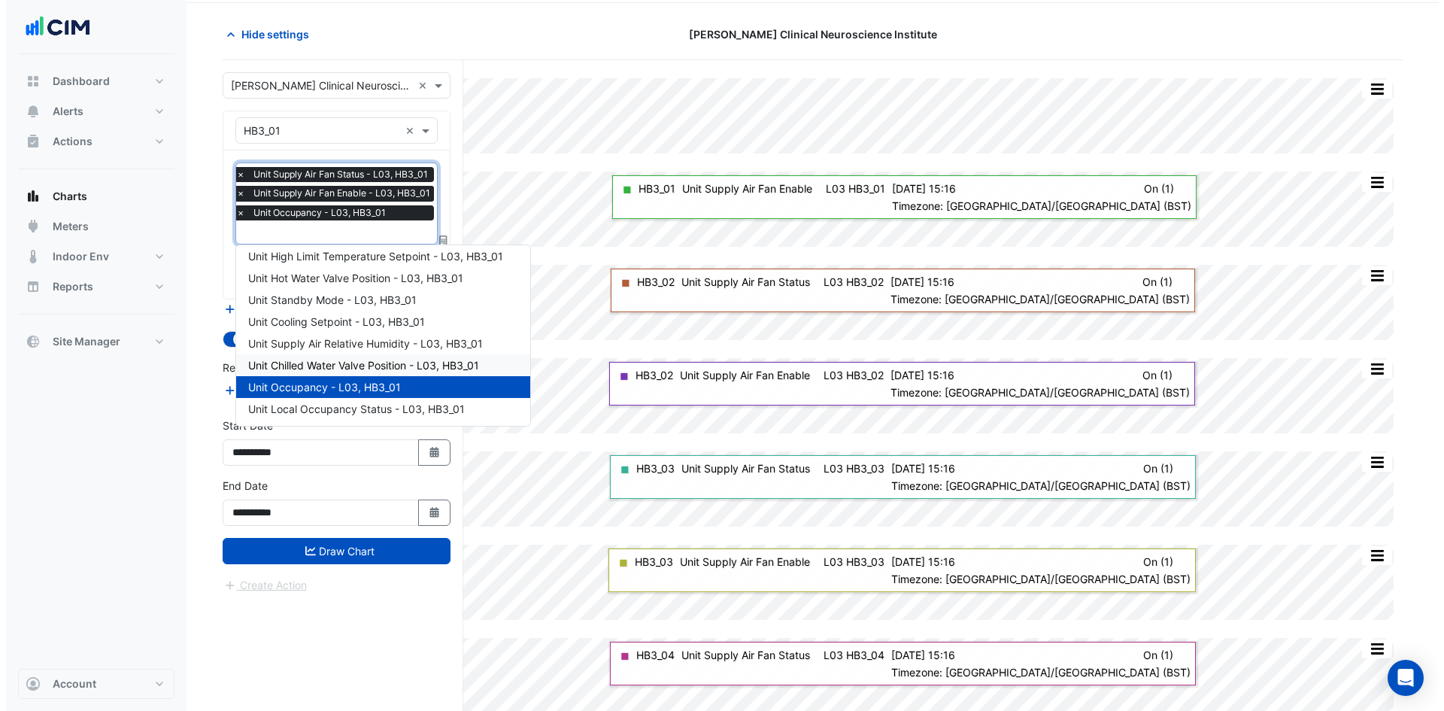
scroll to position [75, 0]
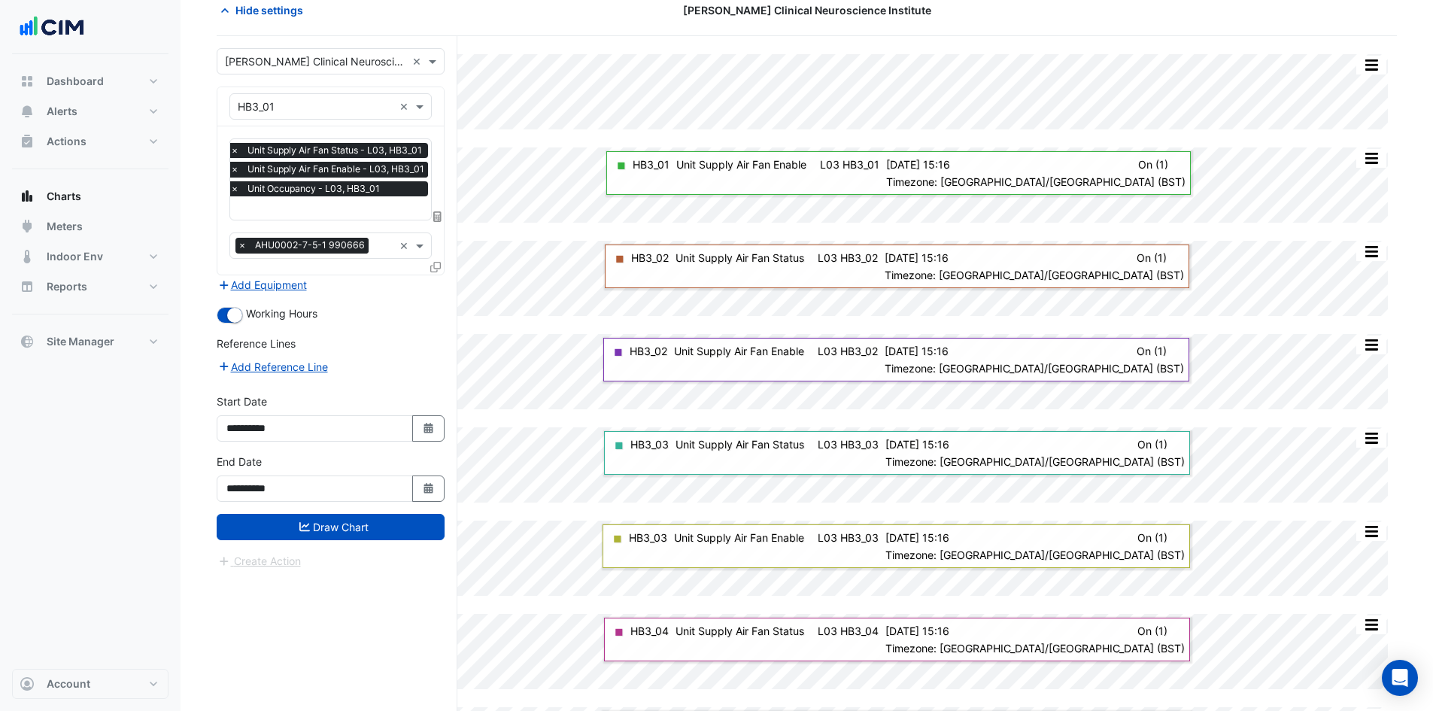
click at [430, 266] on icon at bounding box center [435, 267] width 11 height 11
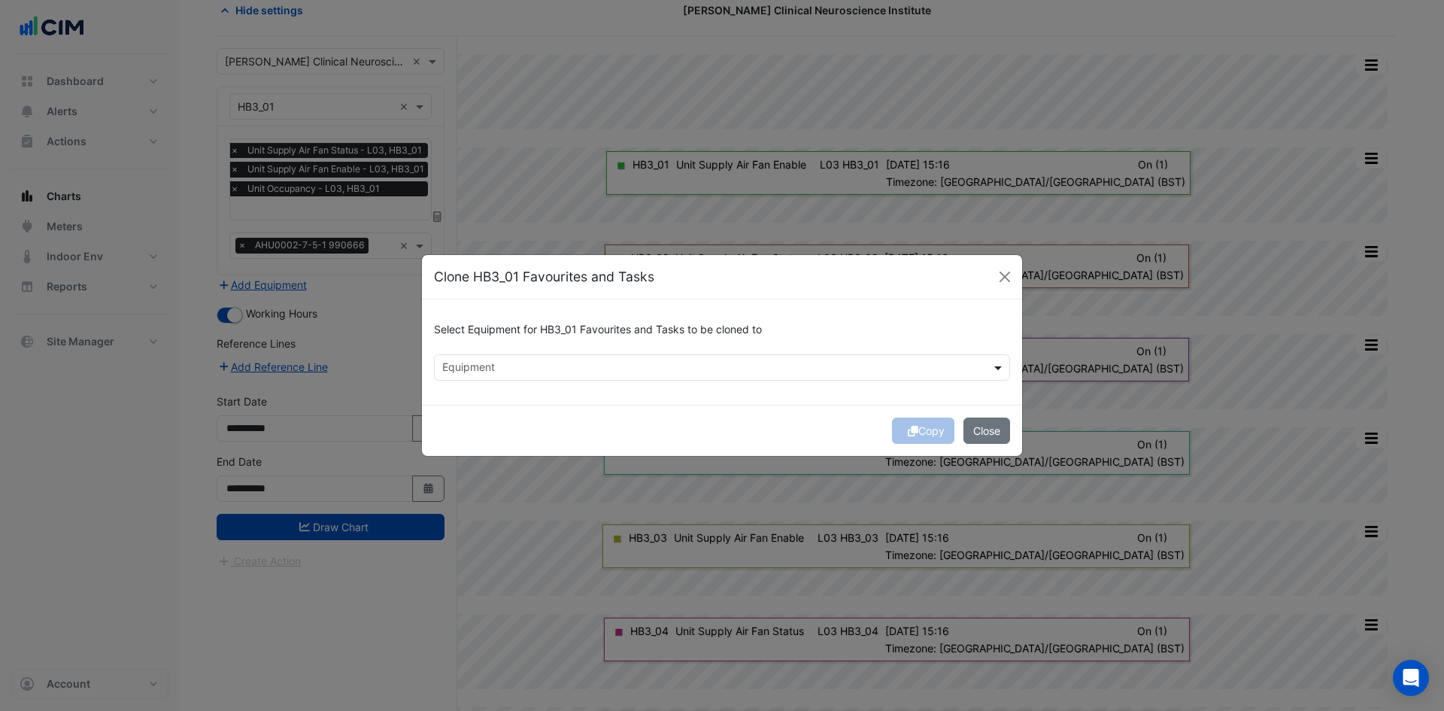
click at [996, 369] on span at bounding box center [999, 367] width 19 height 16
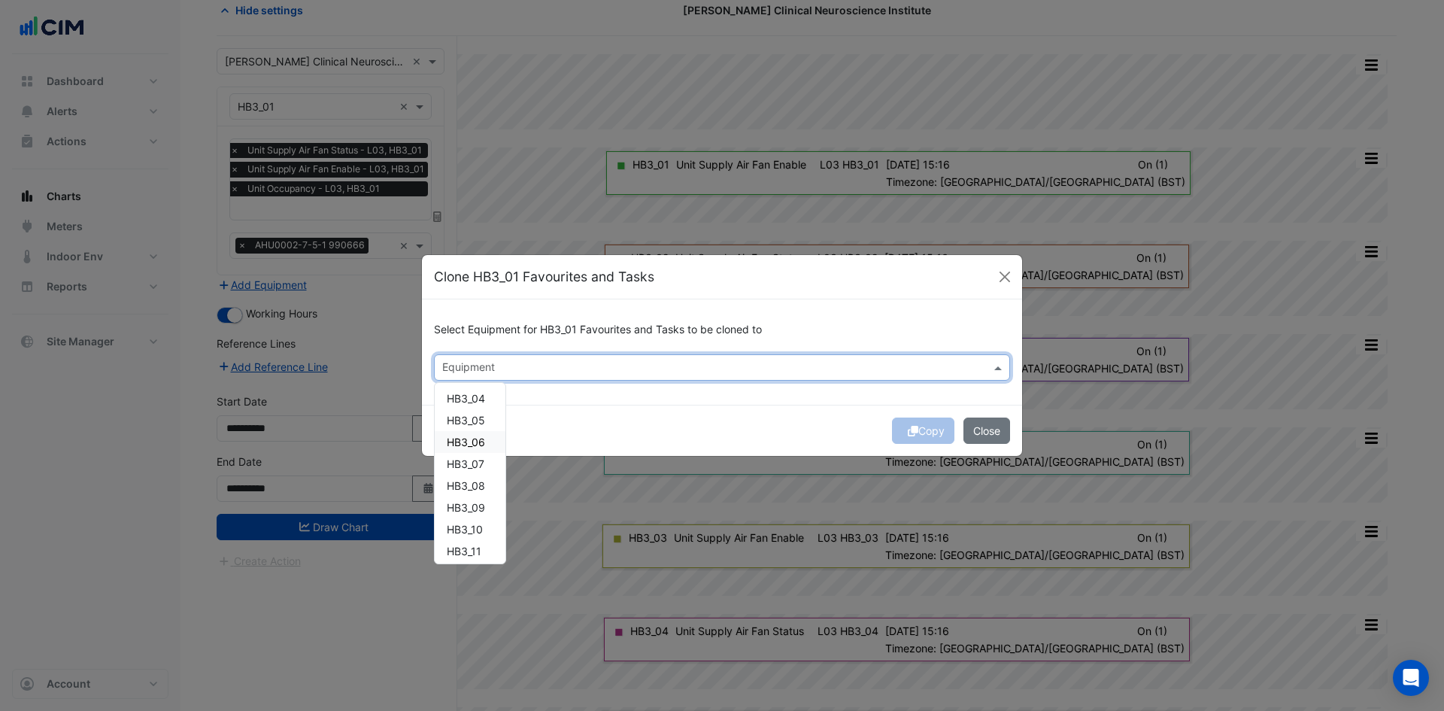
scroll to position [1751, 0]
click at [486, 544] on div "HB3_11" at bounding box center [470, 546] width 71 height 22
click at [486, 524] on div "HB3_10" at bounding box center [470, 525] width 71 height 22
click at [486, 508] on div "HB3_09" at bounding box center [470, 503] width 71 height 22
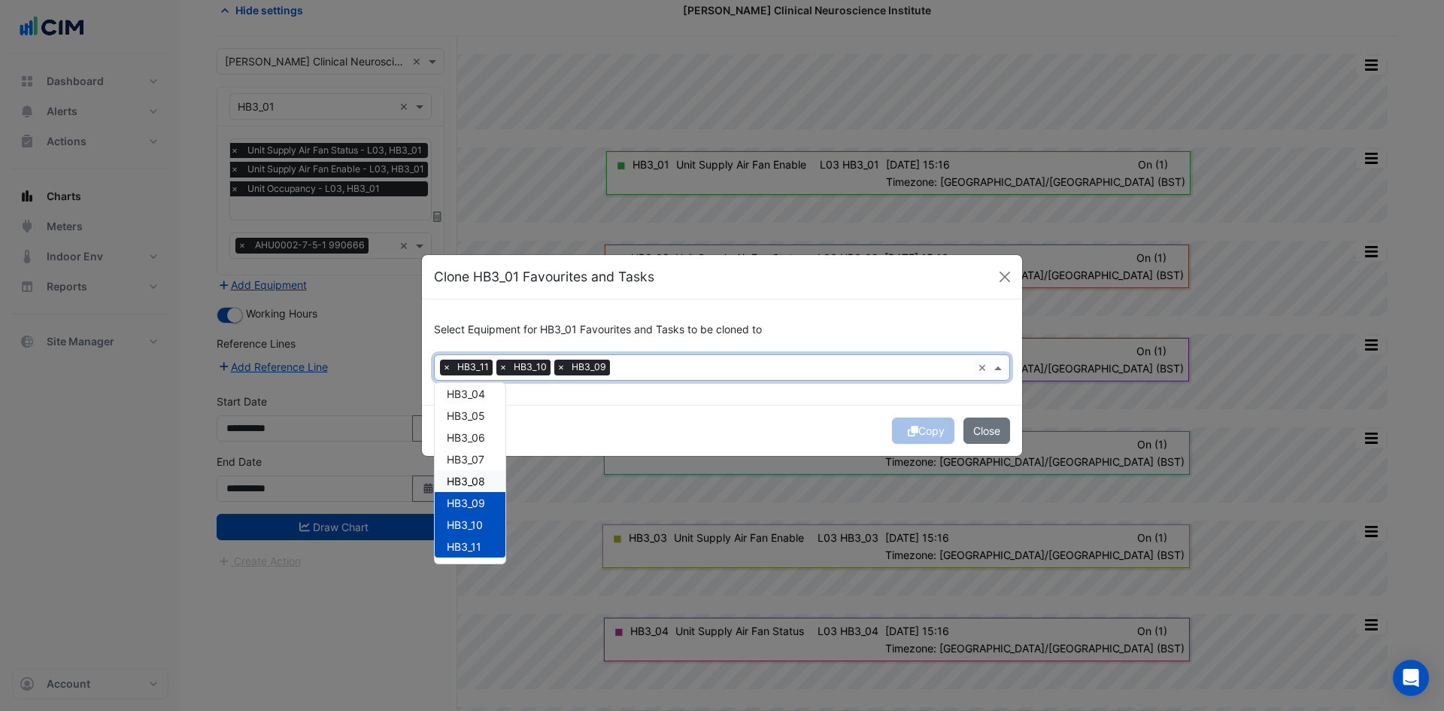
click at [485, 491] on div "HB3_08" at bounding box center [470, 481] width 71 height 22
click at [487, 461] on div "HB3_07" at bounding box center [470, 459] width 71 height 22
click at [497, 432] on div "HB3_06" at bounding box center [470, 437] width 71 height 22
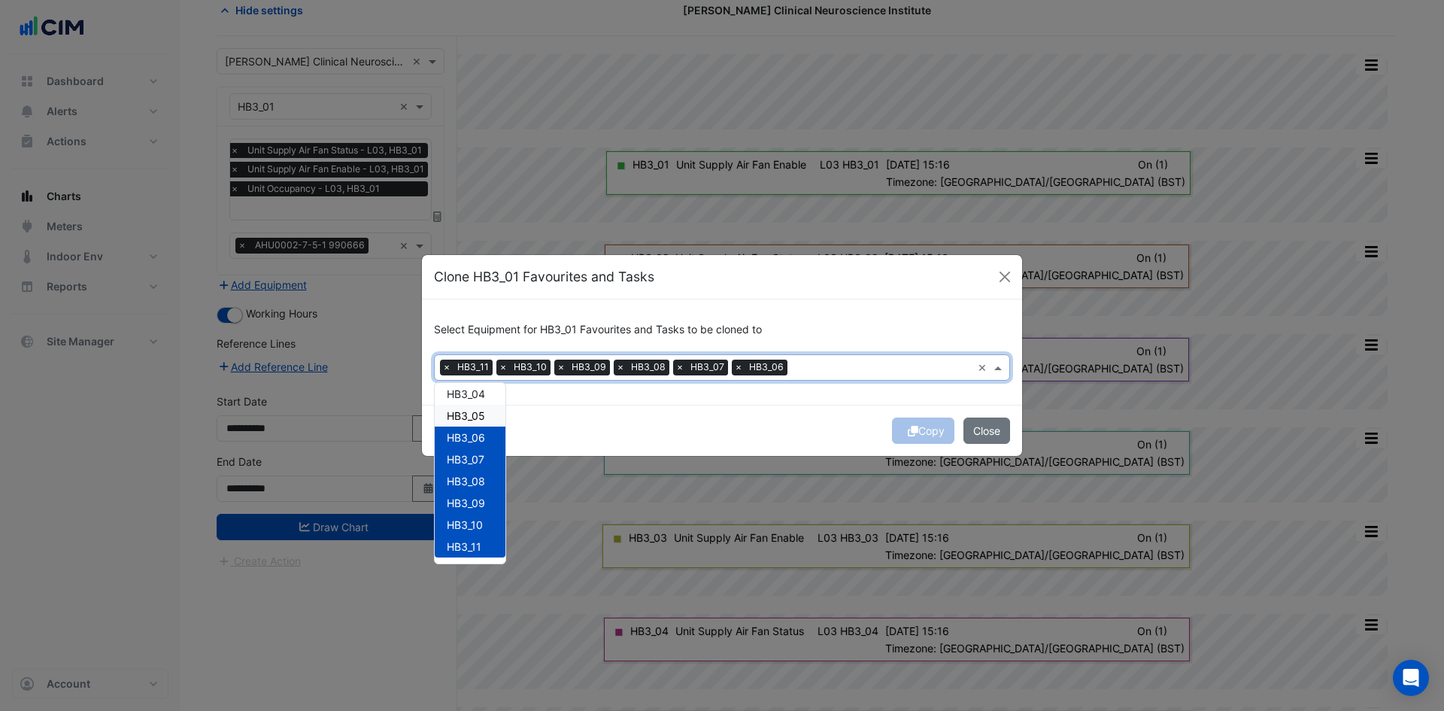
drag, startPoint x: 495, startPoint y: 411, endPoint x: 494, endPoint y: 403, distance: 7.6
click at [495, 410] on div "HB3_05" at bounding box center [470, 416] width 71 height 22
click at [492, 396] on div "HB3_04" at bounding box center [470, 394] width 71 height 22
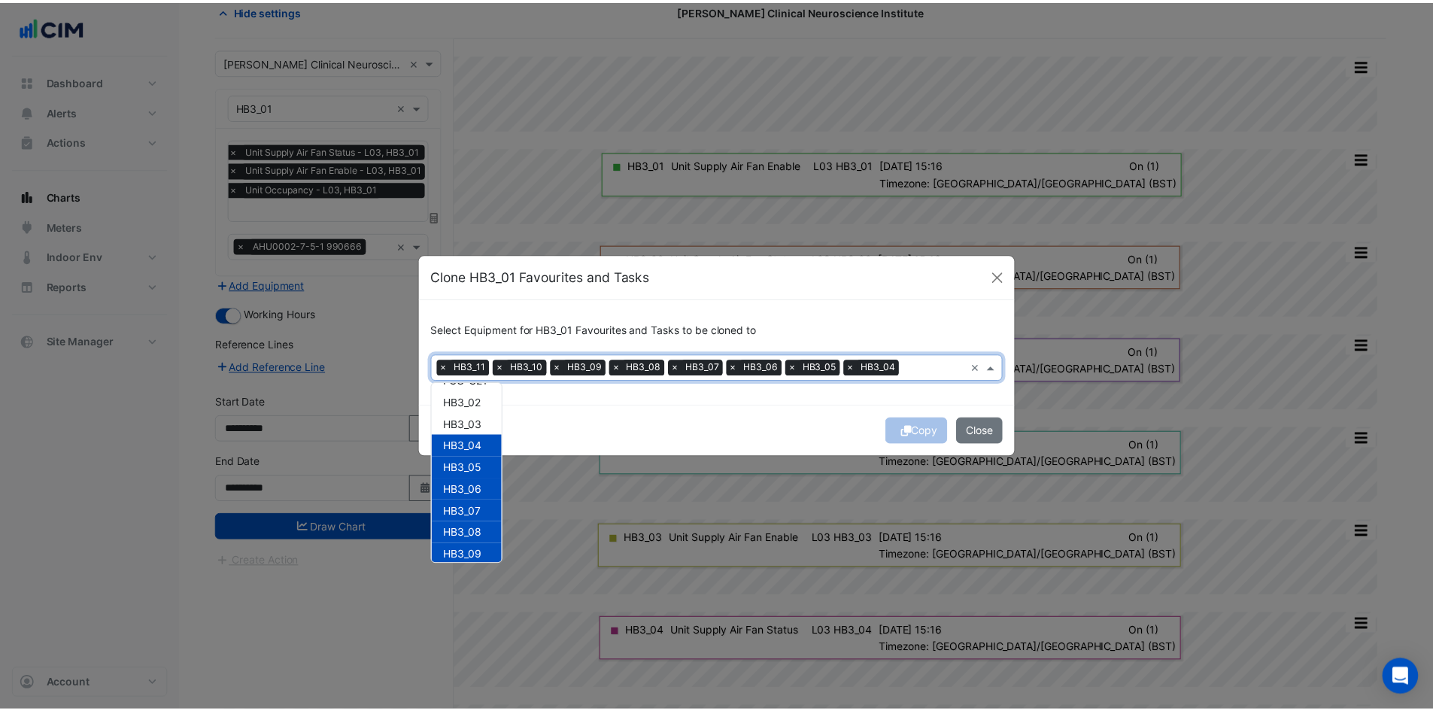
scroll to position [1676, 0]
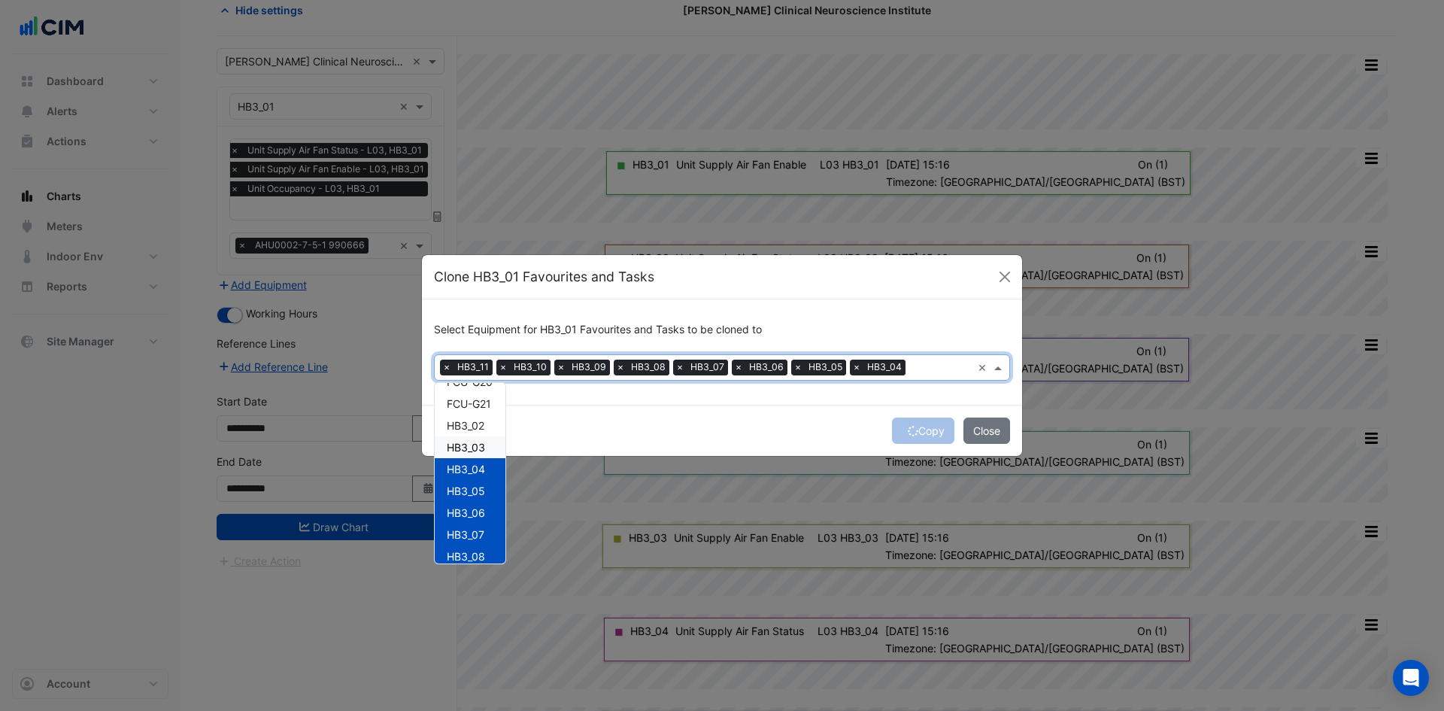
click at [484, 444] on span "HB3_03" at bounding box center [466, 447] width 38 height 13
click at [484, 426] on span "HB3_02" at bounding box center [466, 425] width 38 height 13
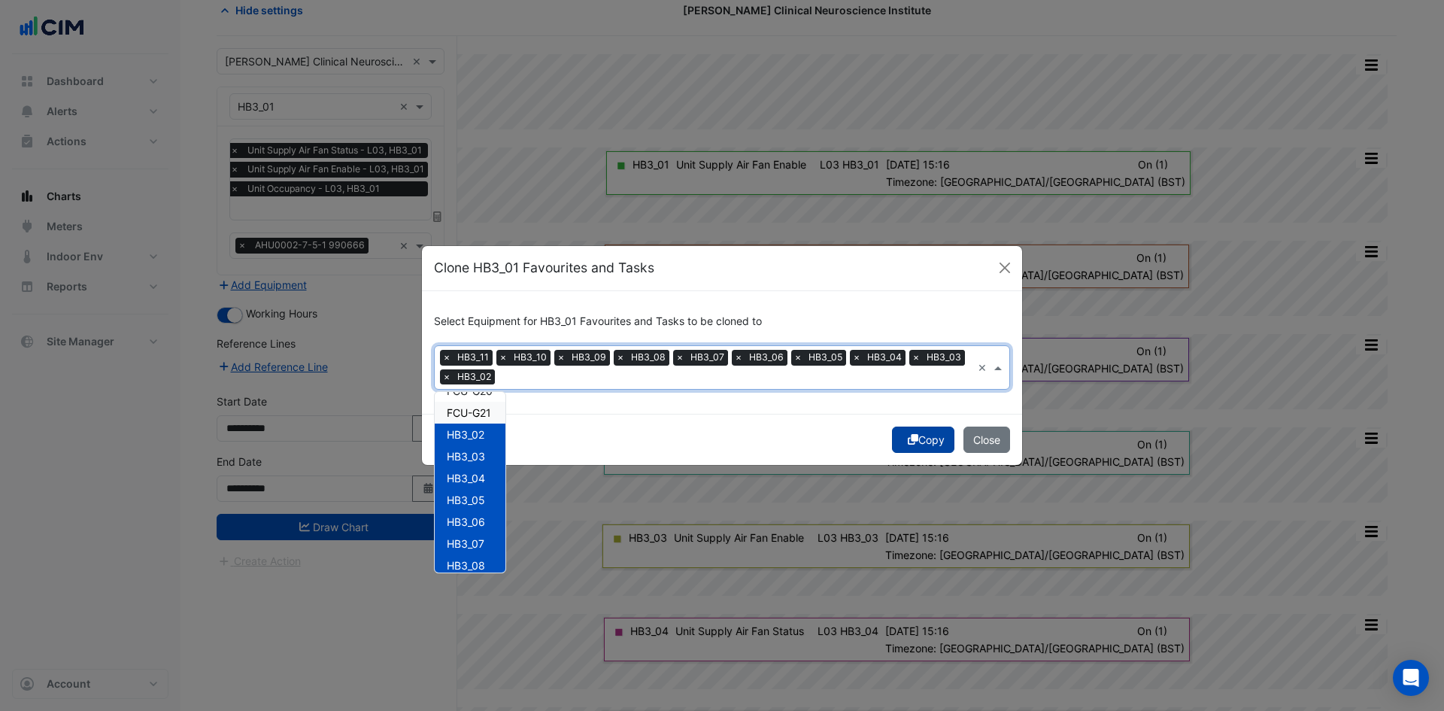
click at [933, 441] on button "Copy" at bounding box center [923, 439] width 62 height 26
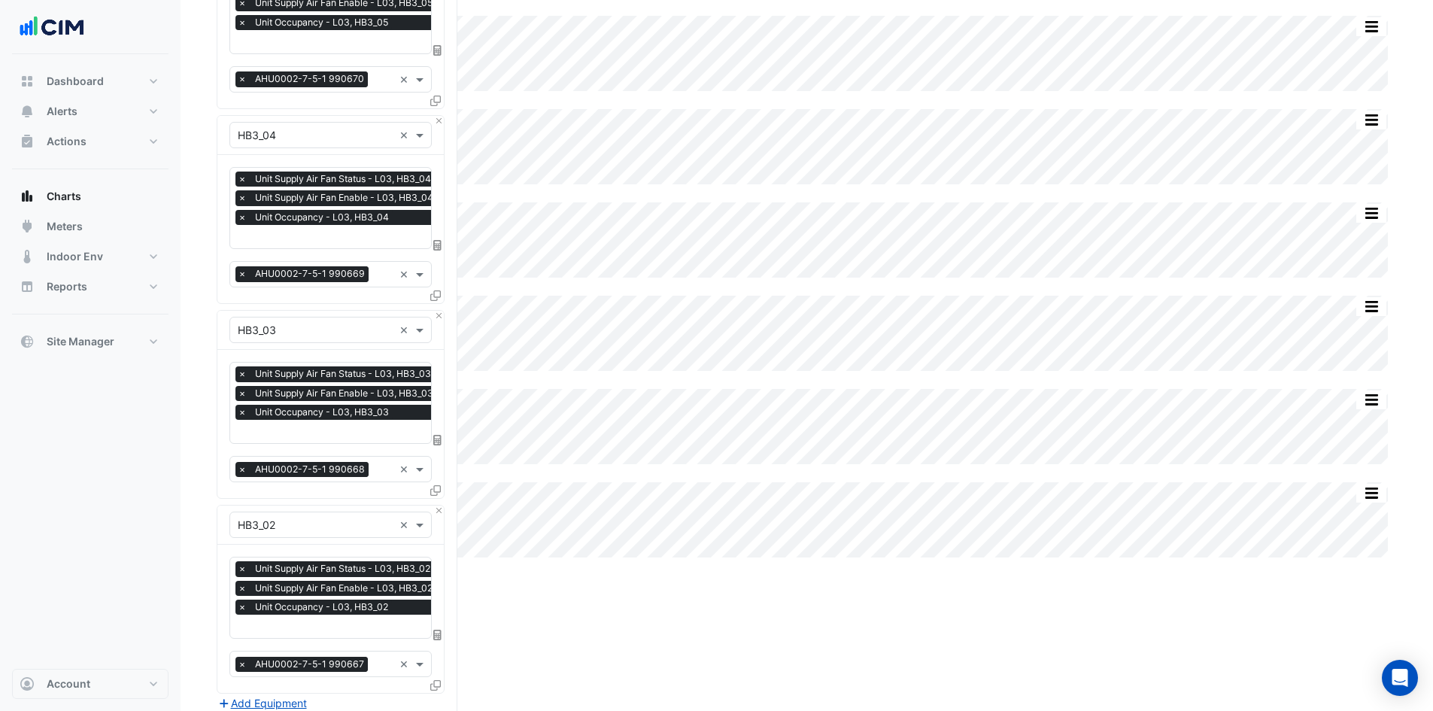
scroll to position [1878, 0]
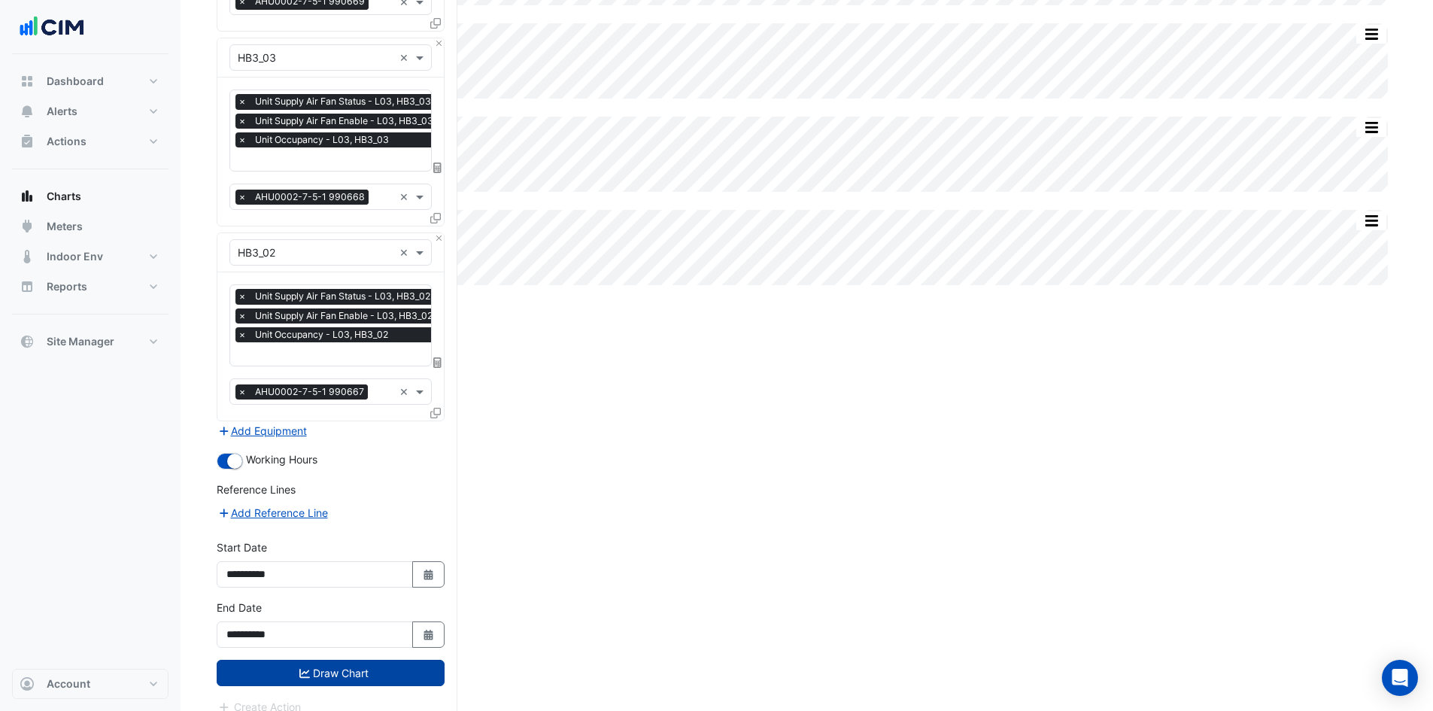
click at [344, 660] on button "Draw Chart" at bounding box center [331, 673] width 228 height 26
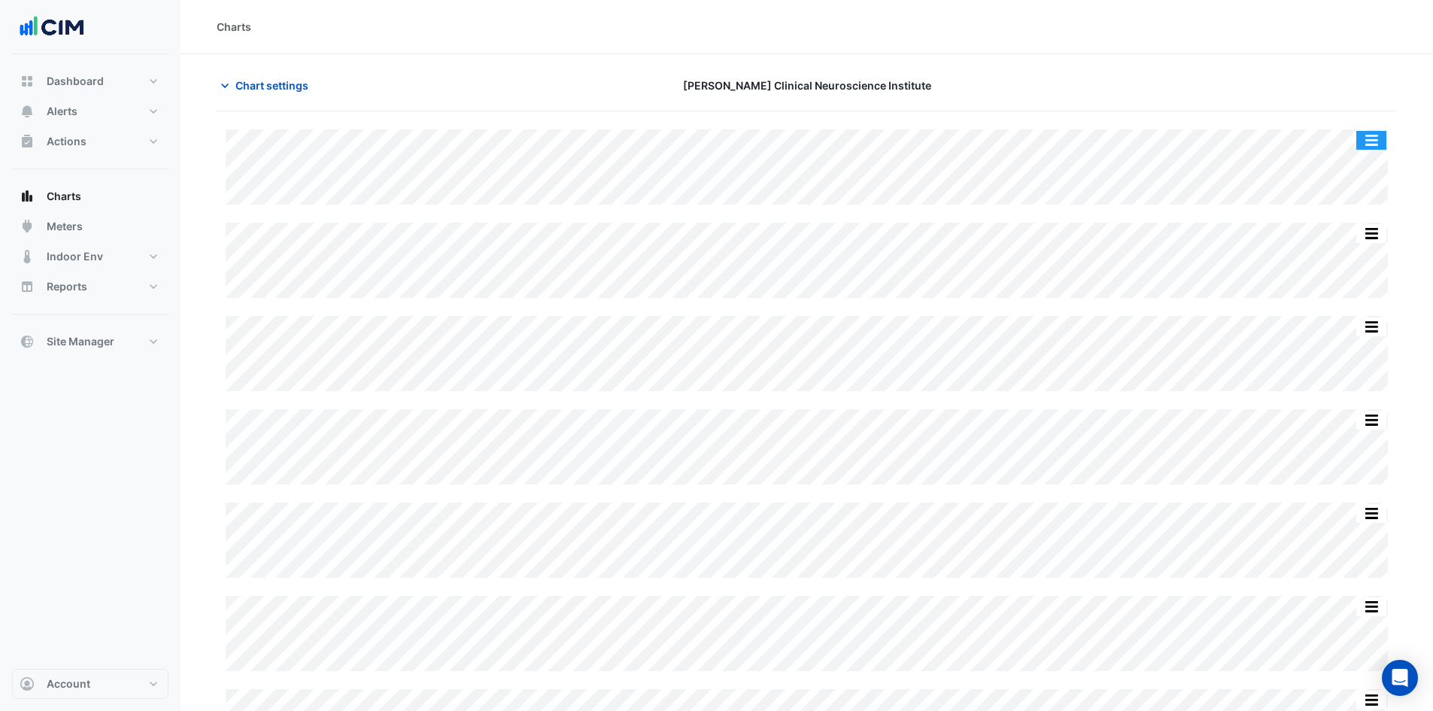
click at [1372, 137] on button "button" at bounding box center [1371, 140] width 30 height 19
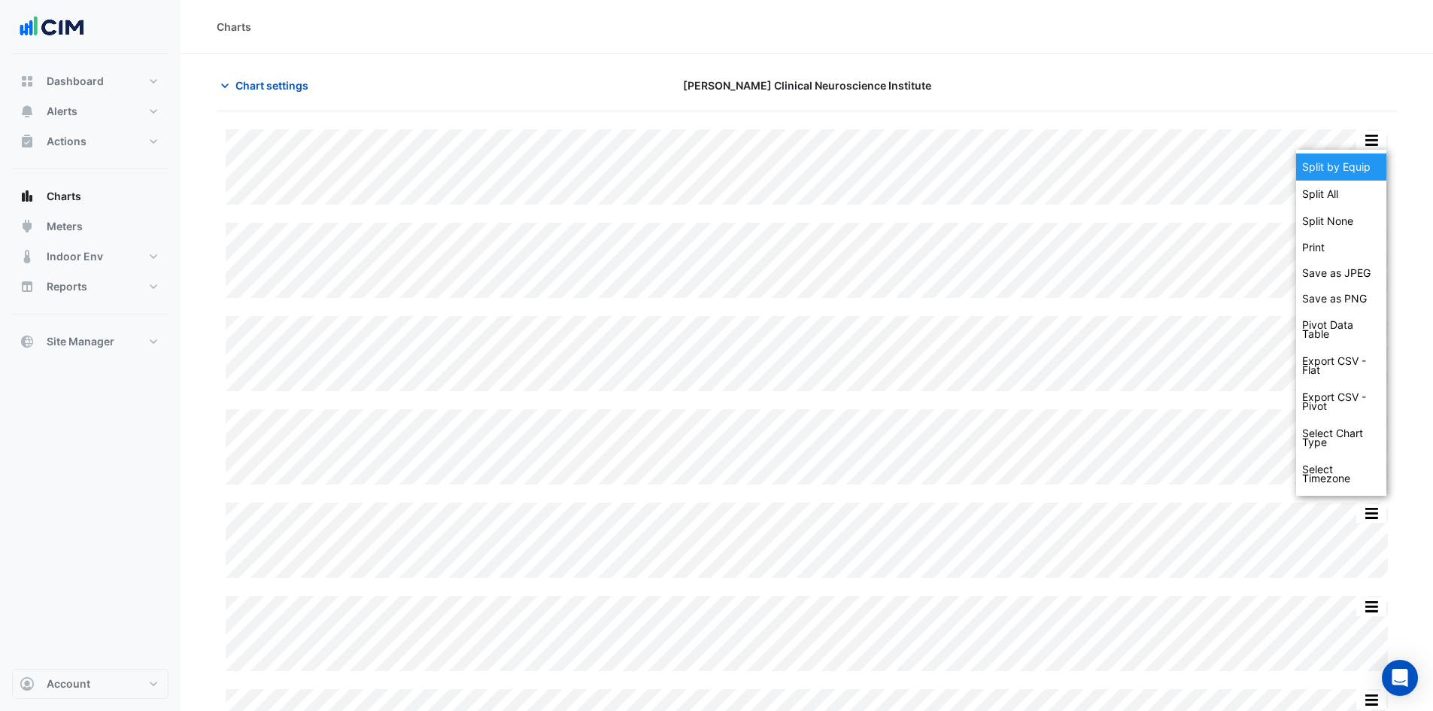
click at [1359, 167] on div "Split by Equip" at bounding box center [1341, 166] width 90 height 27
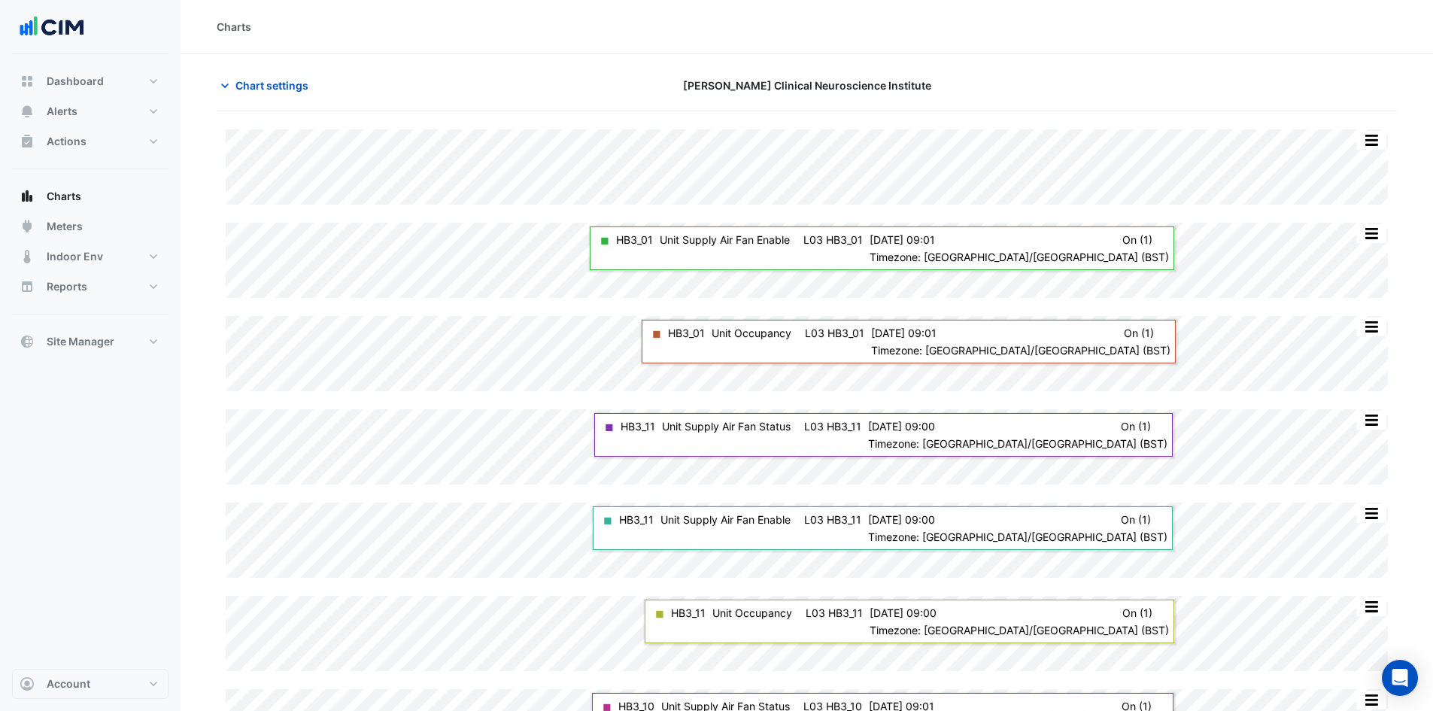
click at [1150, 93] on div at bounding box center [1205, 85] width 399 height 26
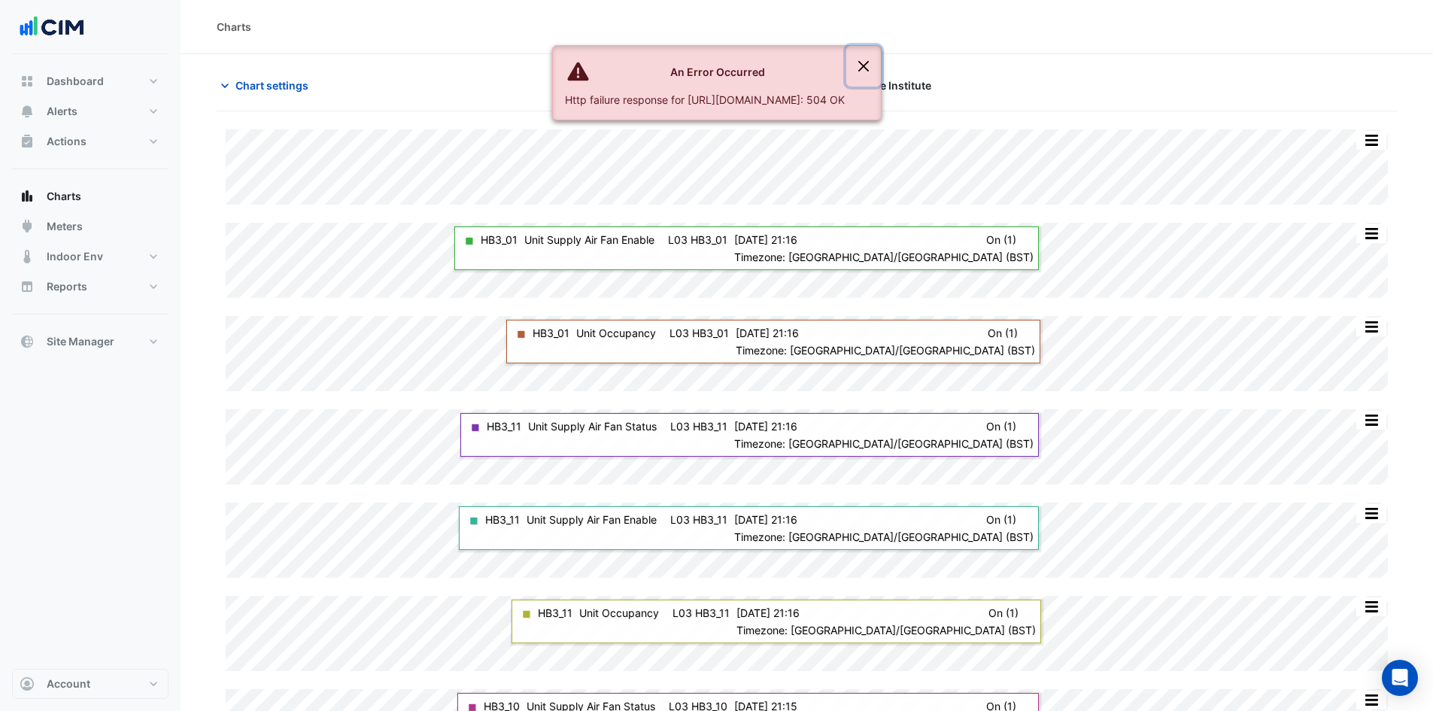
click at [881, 58] on button "Close" at bounding box center [863, 66] width 35 height 41
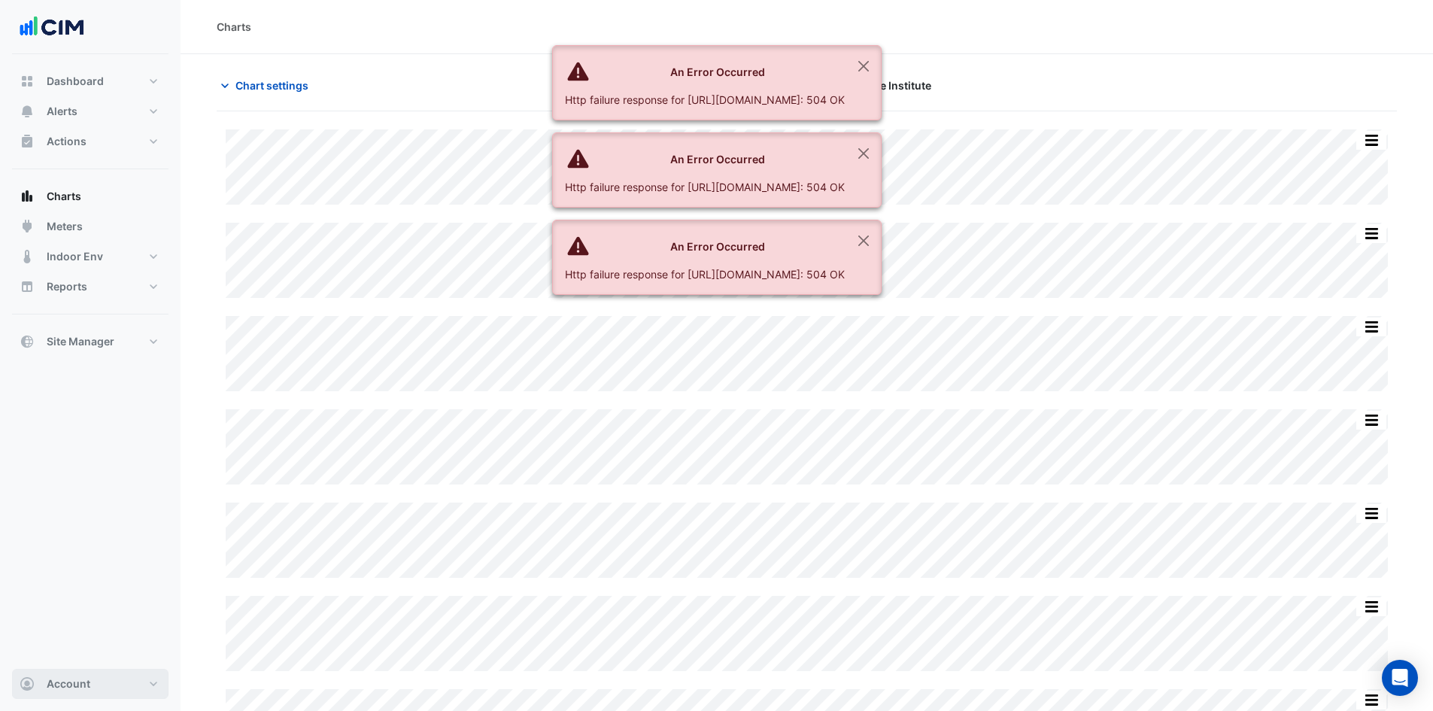
click at [118, 687] on button "Account" at bounding box center [90, 684] width 156 height 30
click at [123, 654] on link "Sign Out" at bounding box center [90, 645] width 143 height 30
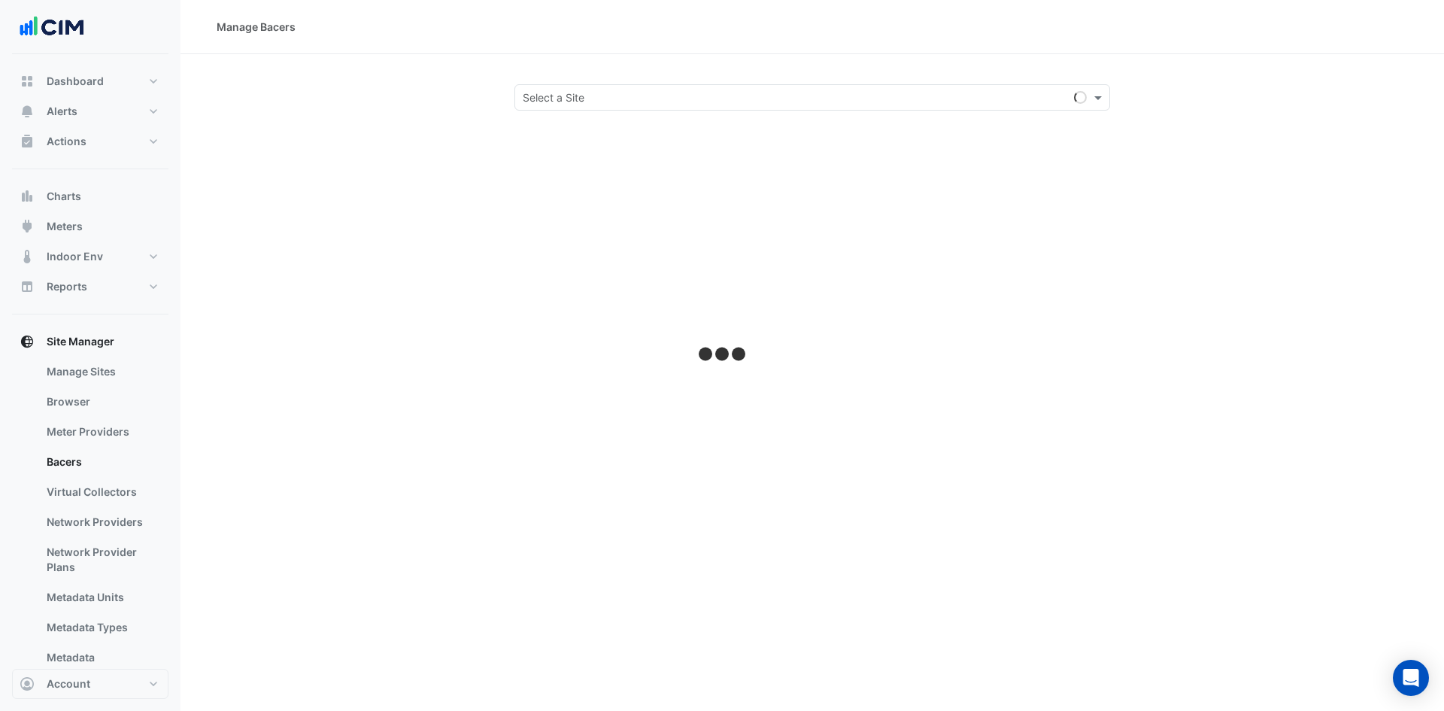
click at [805, 99] on input "text" at bounding box center [797, 98] width 549 height 16
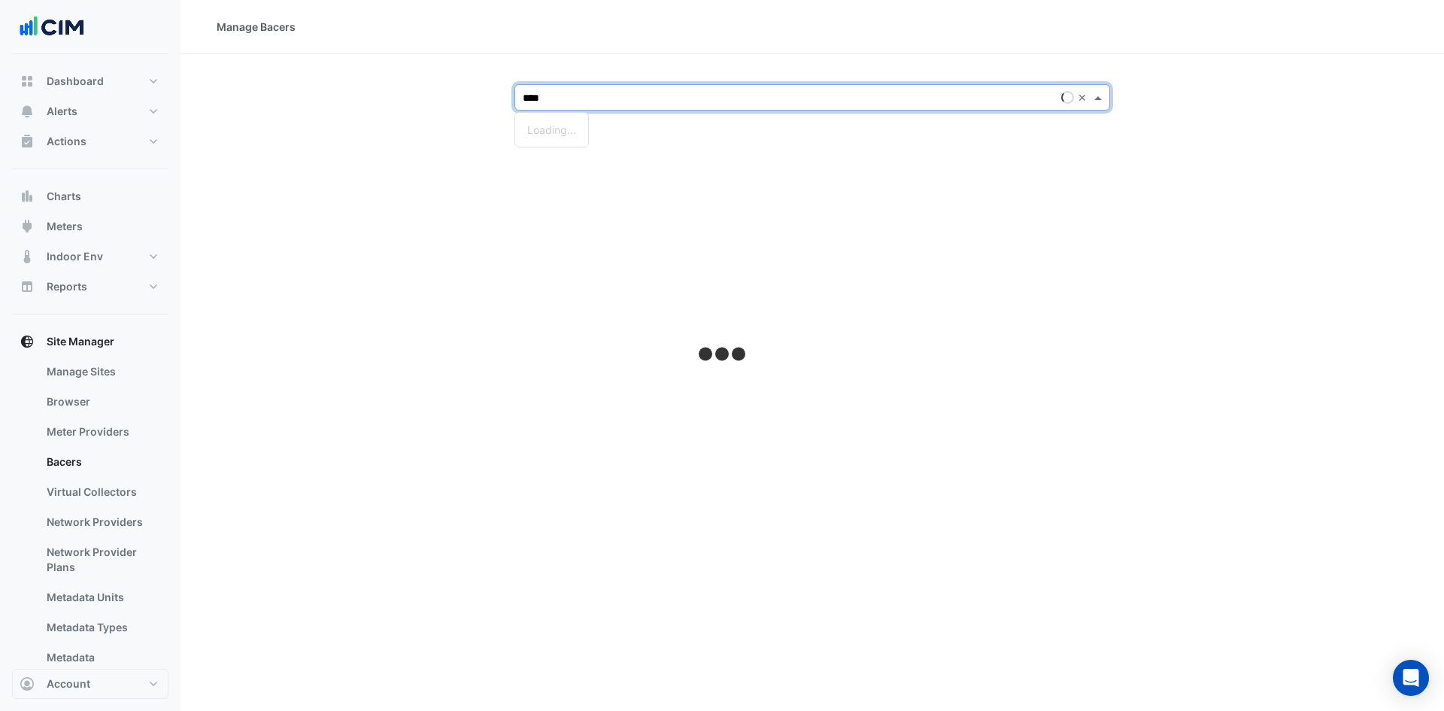
type input "****"
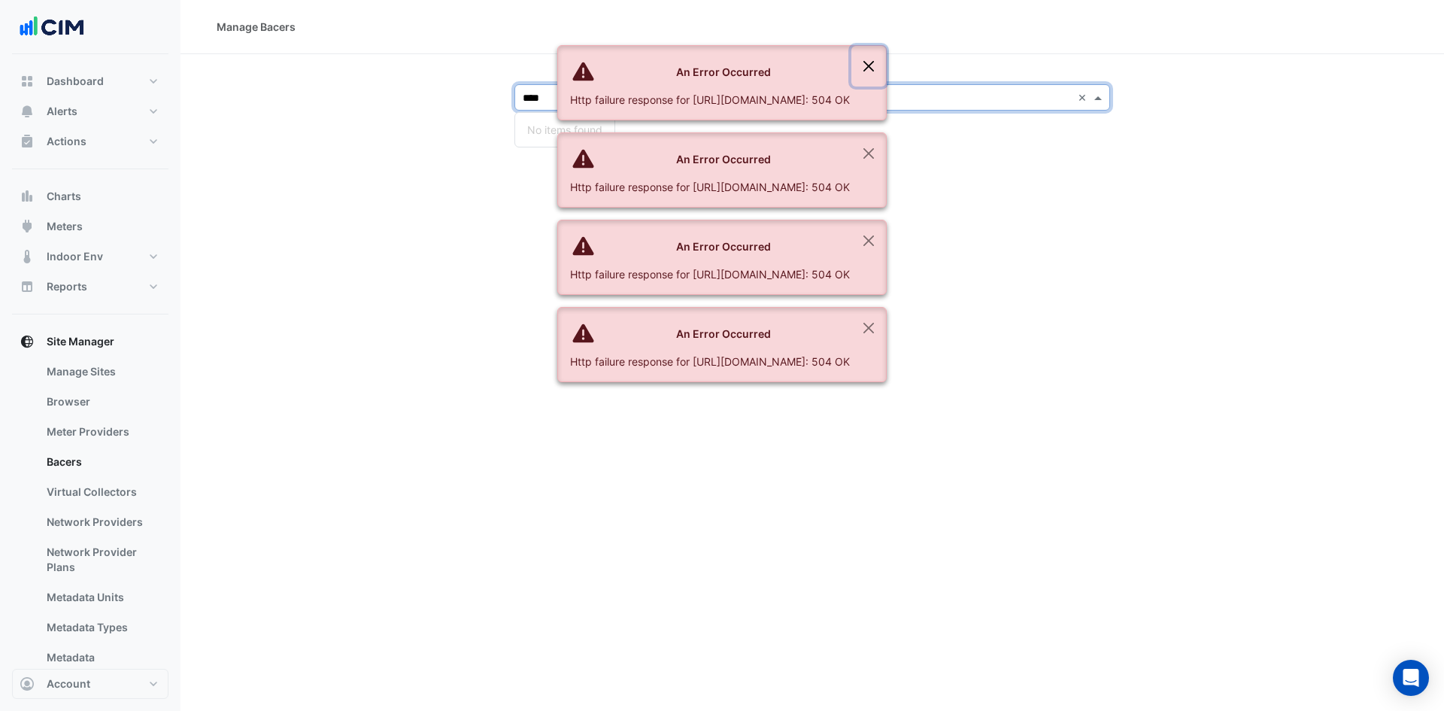
click at [886, 69] on button "Close" at bounding box center [868, 66] width 35 height 41
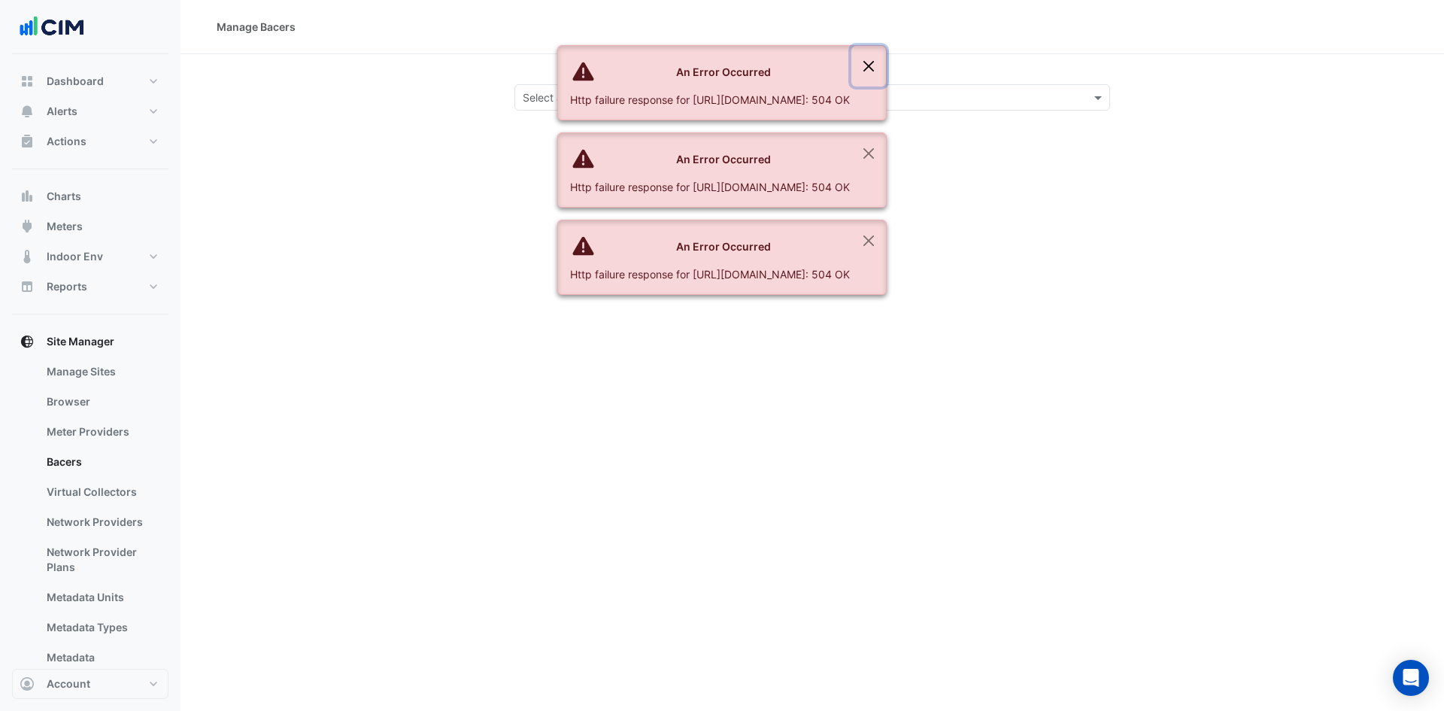
click at [886, 70] on button "Close" at bounding box center [868, 66] width 35 height 41
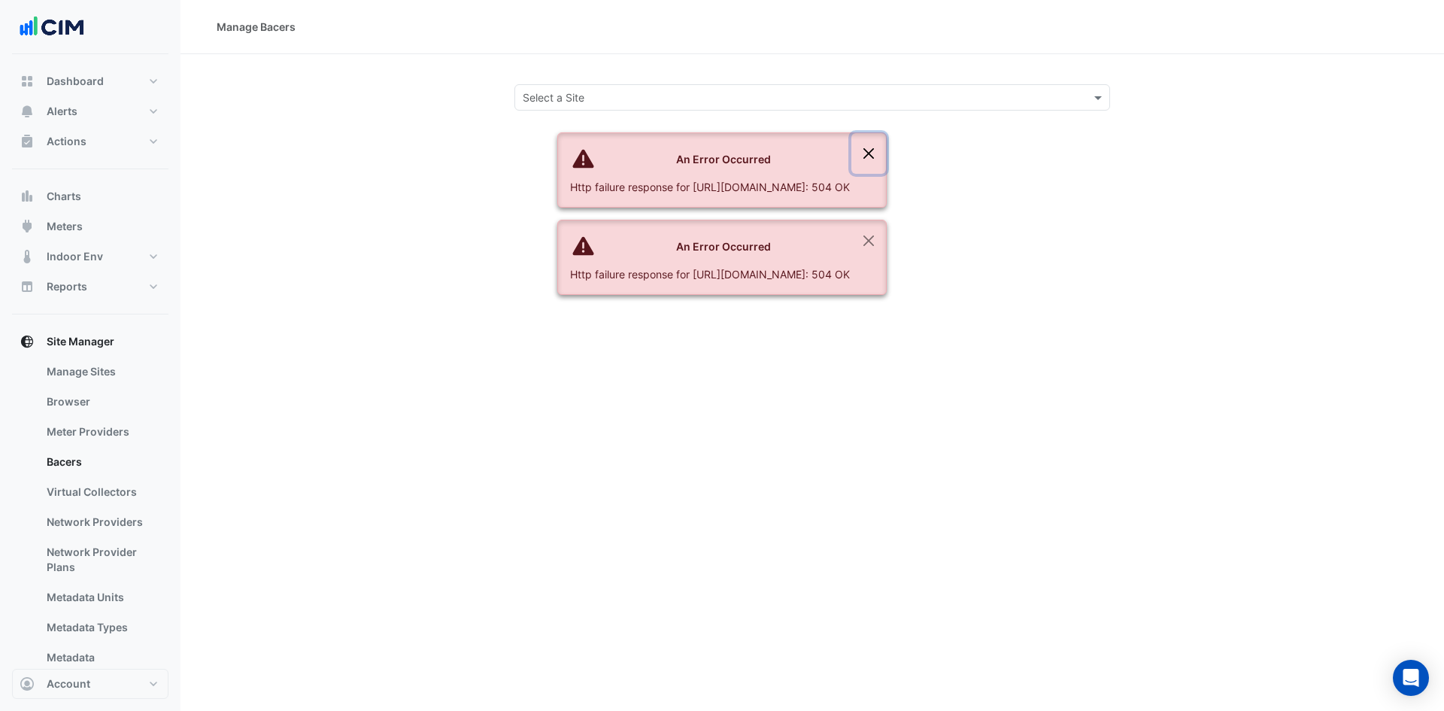
click at [886, 133] on button "Close" at bounding box center [868, 153] width 35 height 41
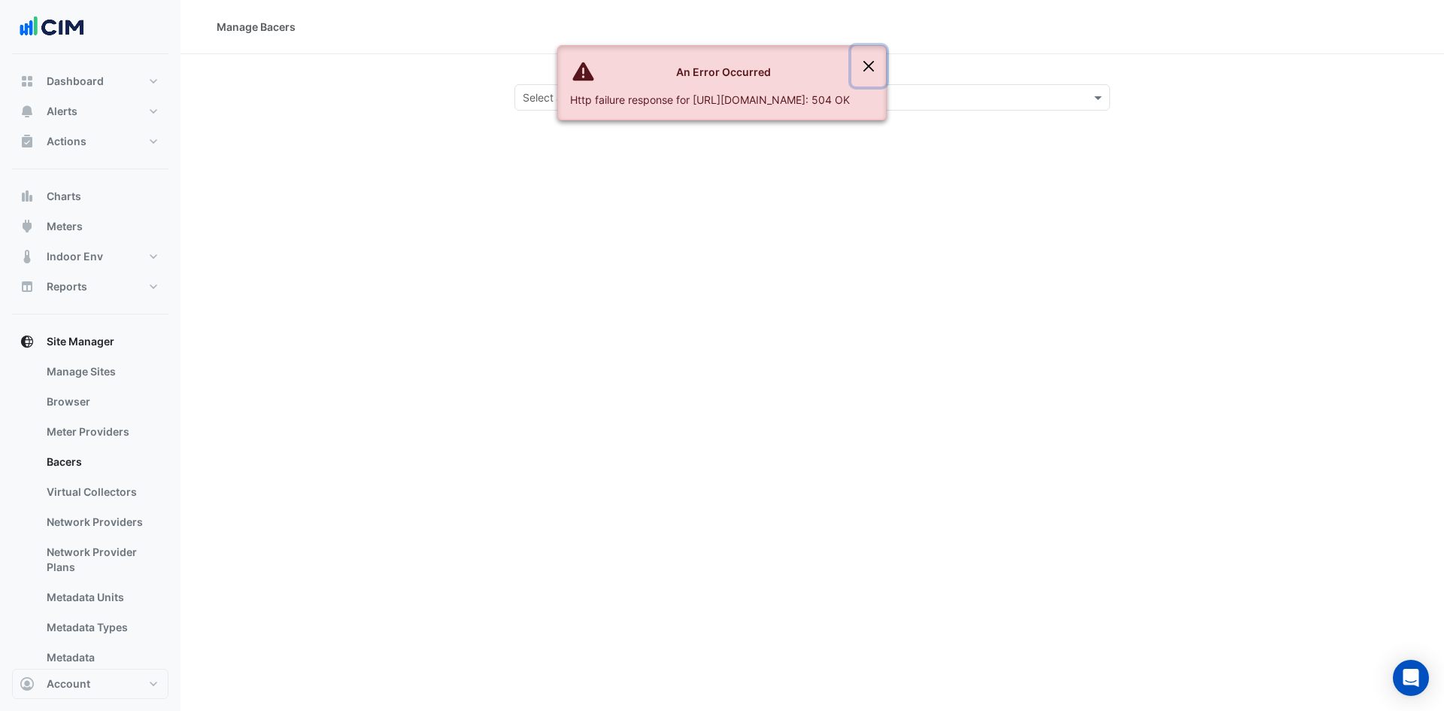
click at [886, 70] on button "Close" at bounding box center [868, 66] width 35 height 41
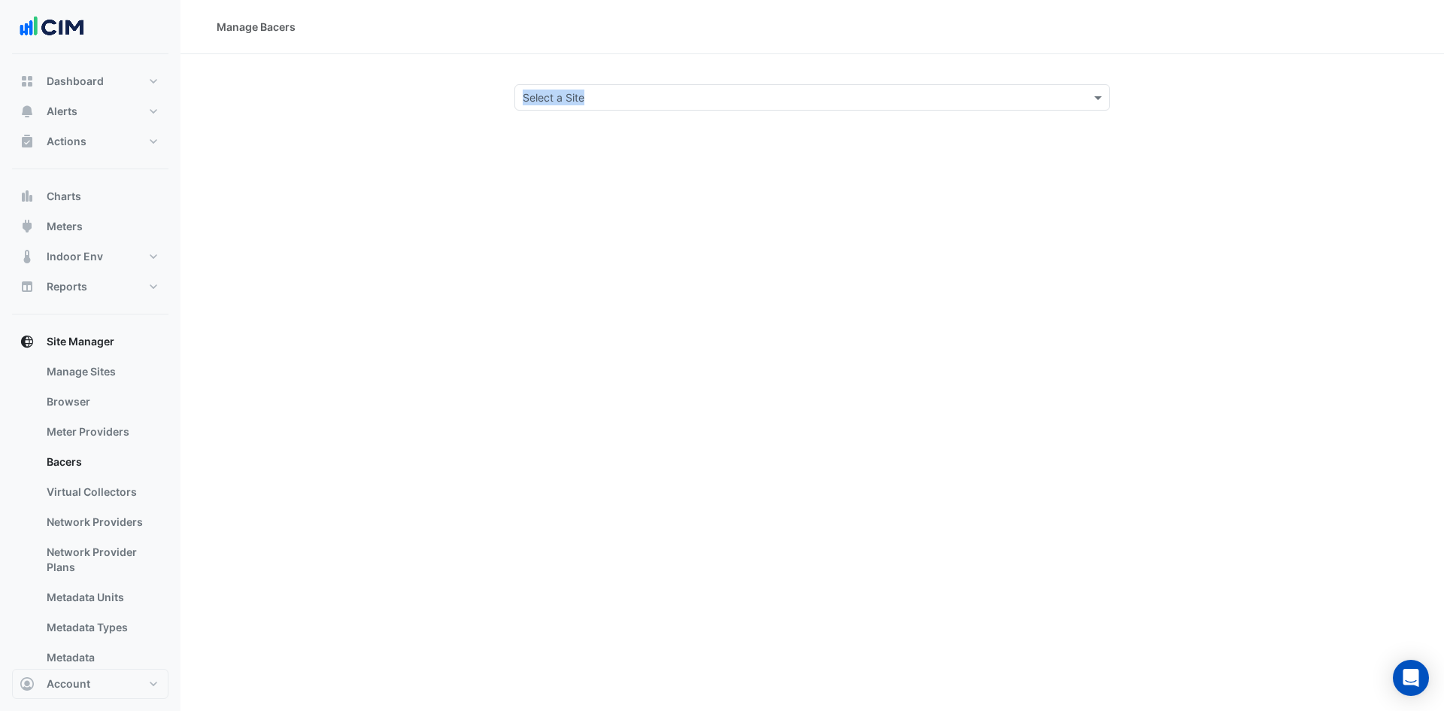
click at [977, 70] on section "Select a Site" at bounding box center [811, 82] width 1263 height 56
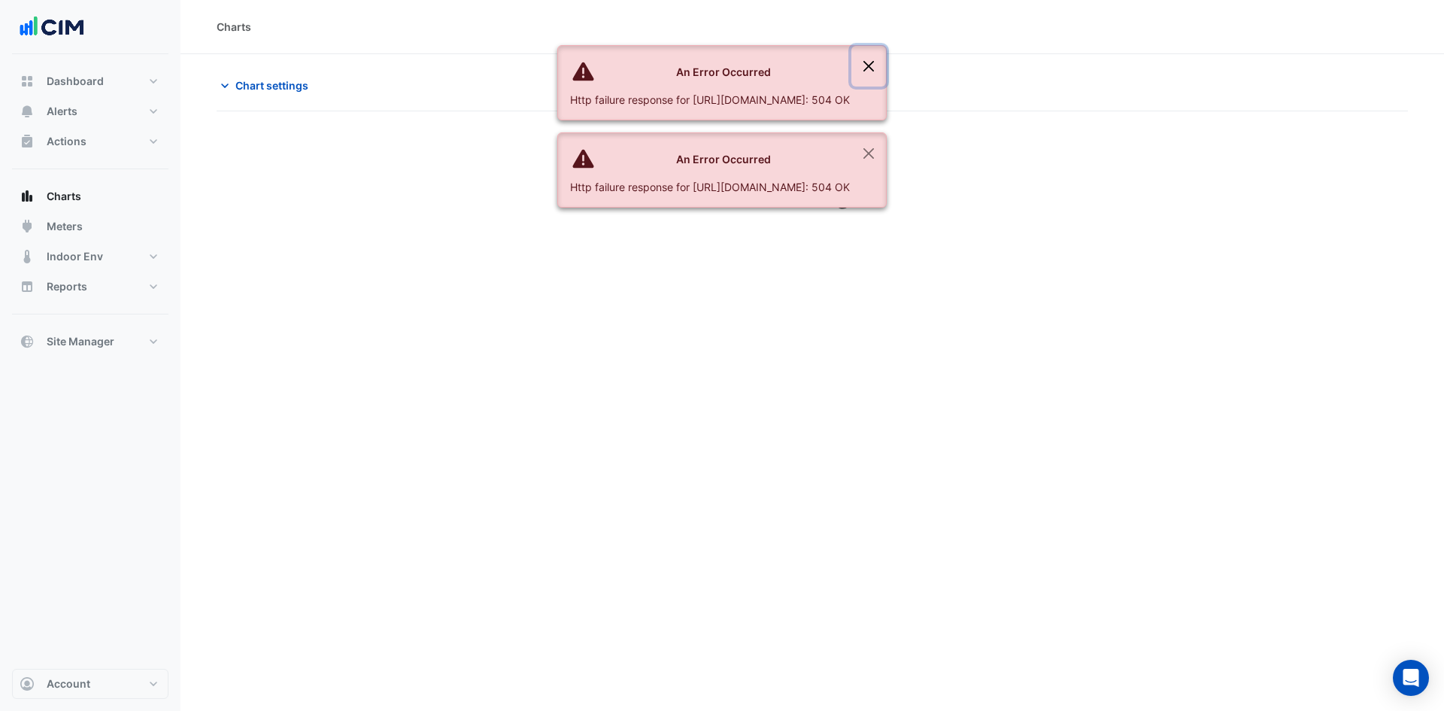
click at [886, 65] on button "Close" at bounding box center [868, 66] width 35 height 41
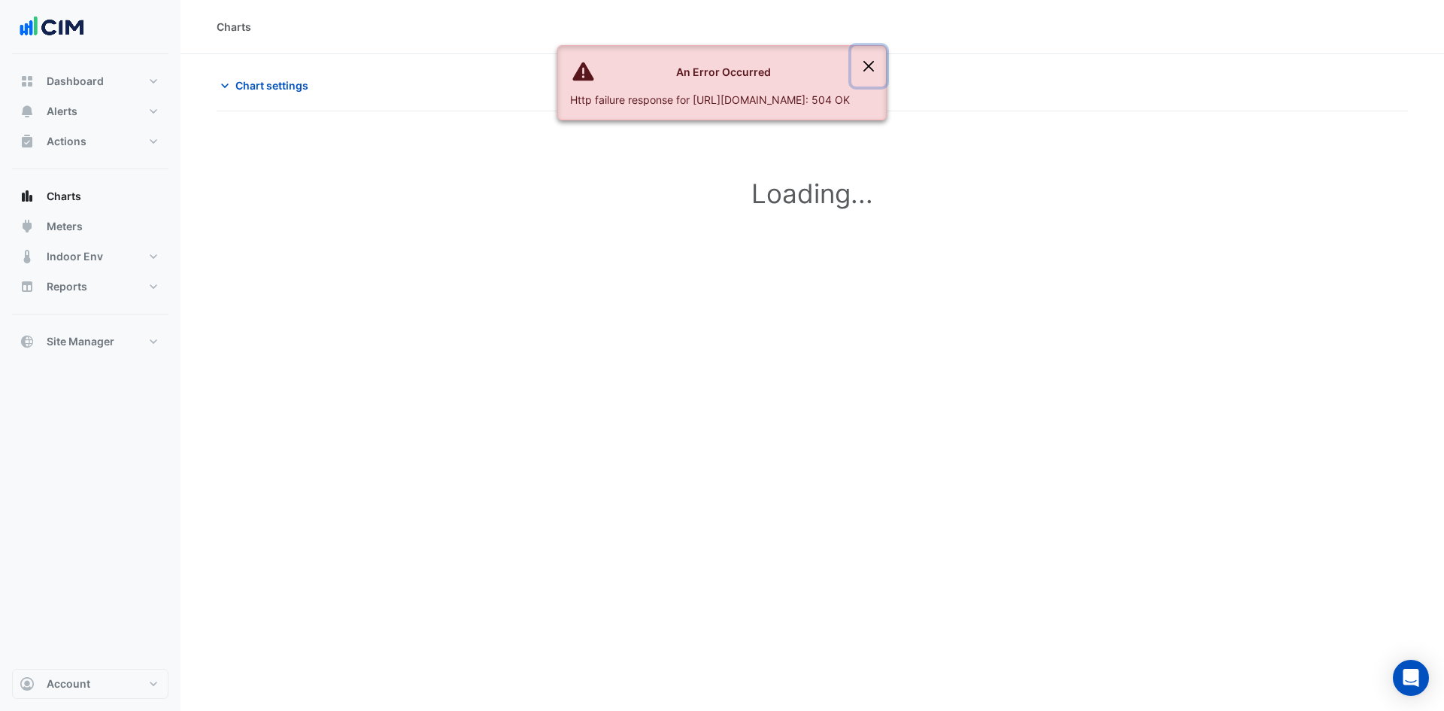
click at [886, 65] on button "Close" at bounding box center [868, 66] width 35 height 41
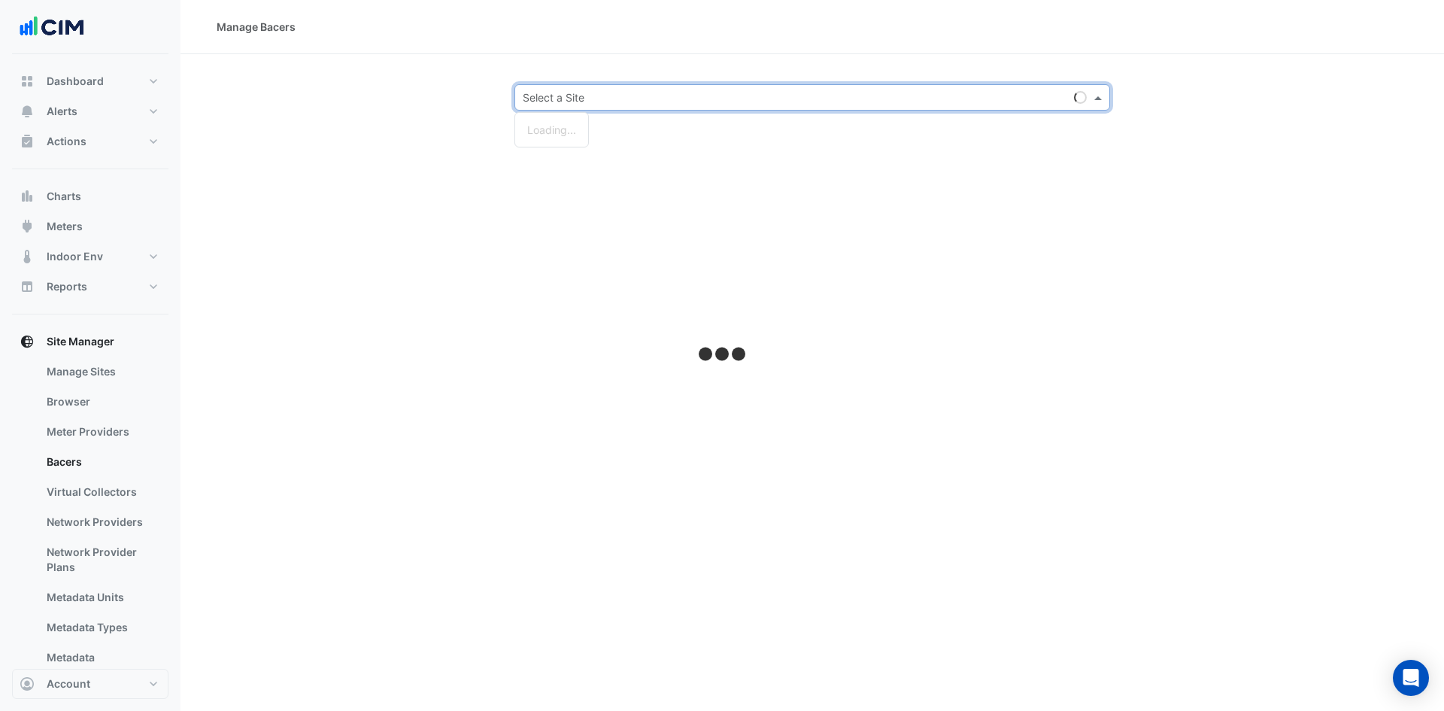
click at [638, 96] on input "text" at bounding box center [797, 98] width 549 height 16
type input "****"
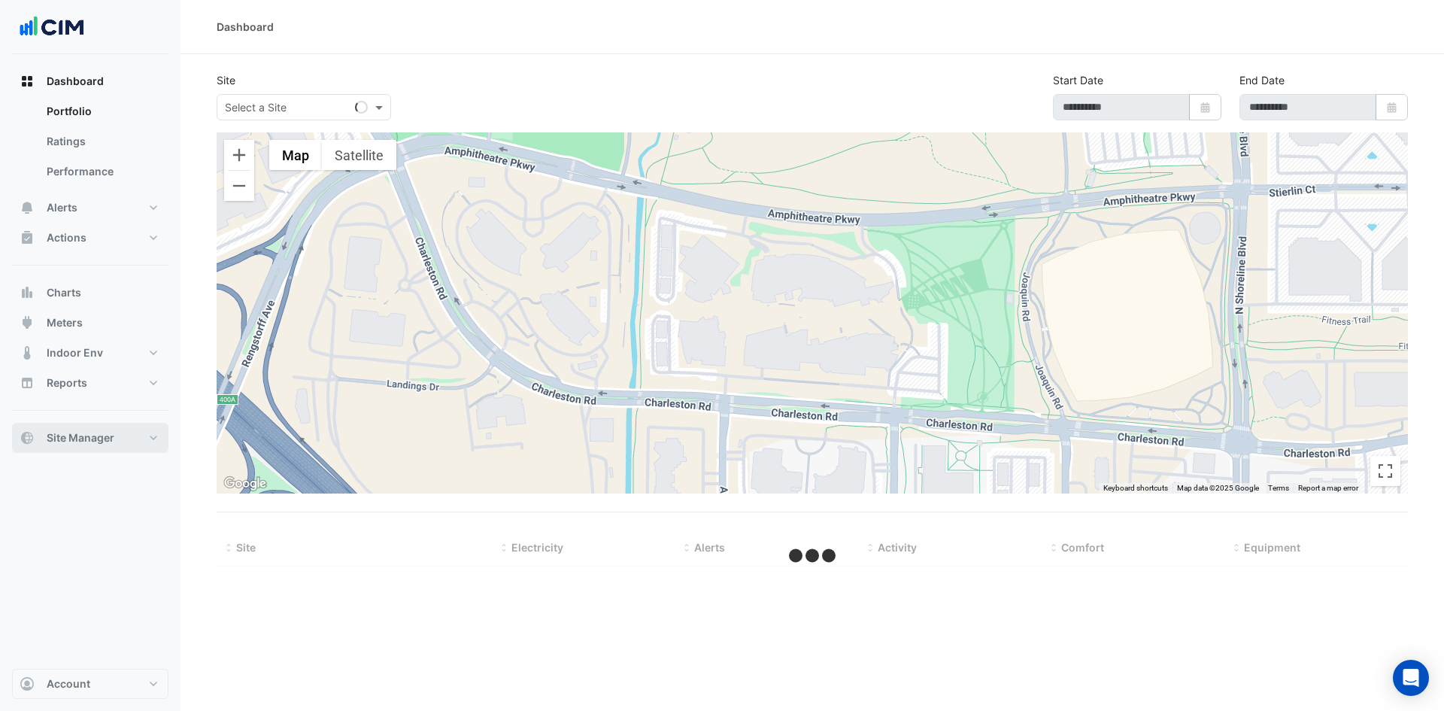
click at [145, 431] on button "Site Manager" at bounding box center [90, 438] width 156 height 30
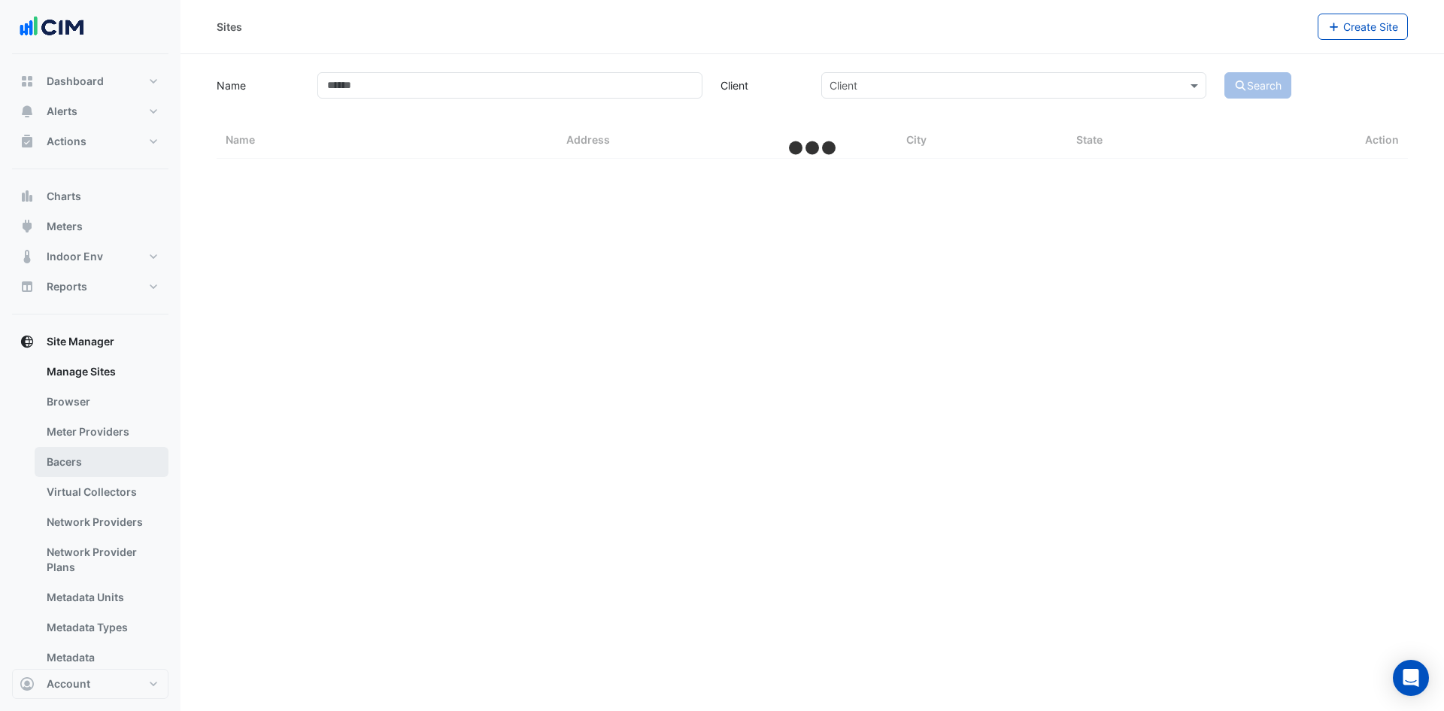
click at [111, 460] on link "Bacers" at bounding box center [102, 462] width 134 height 30
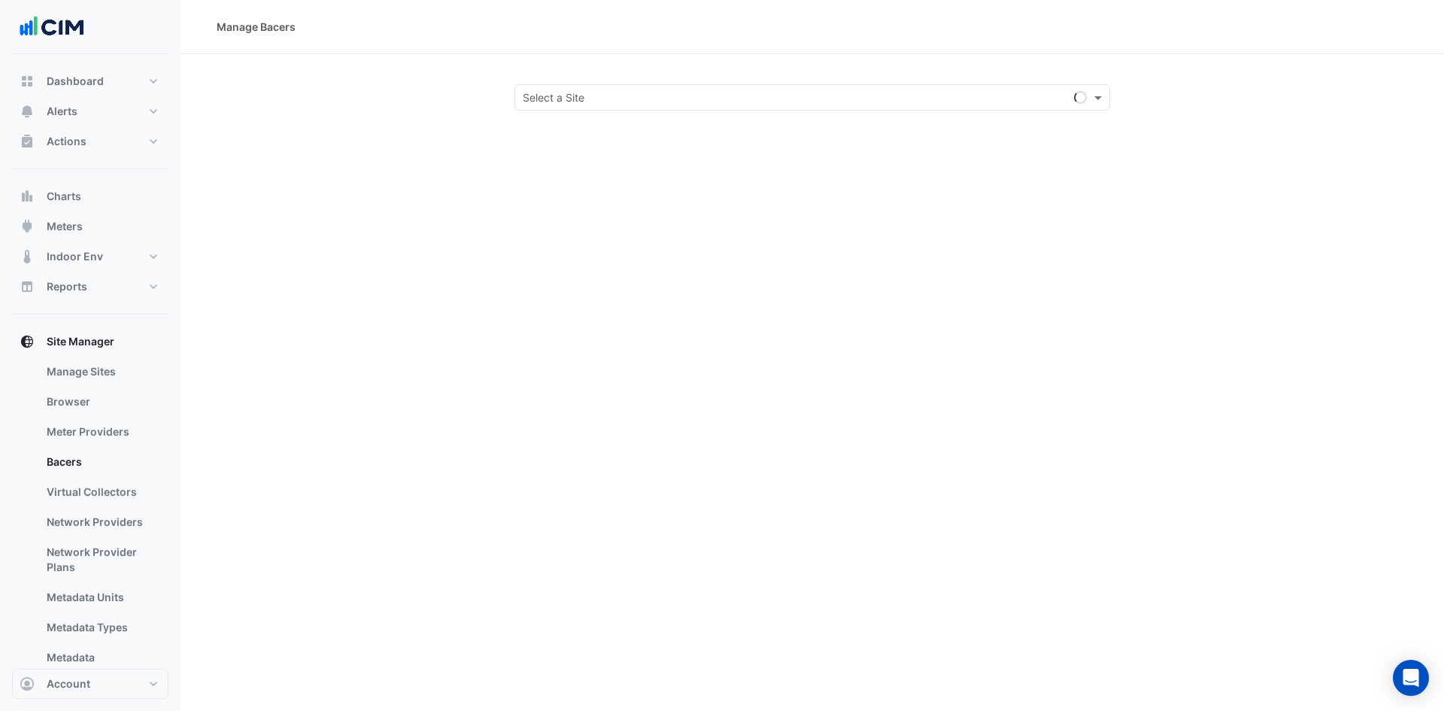
click at [890, 95] on input "text" at bounding box center [797, 98] width 549 height 16
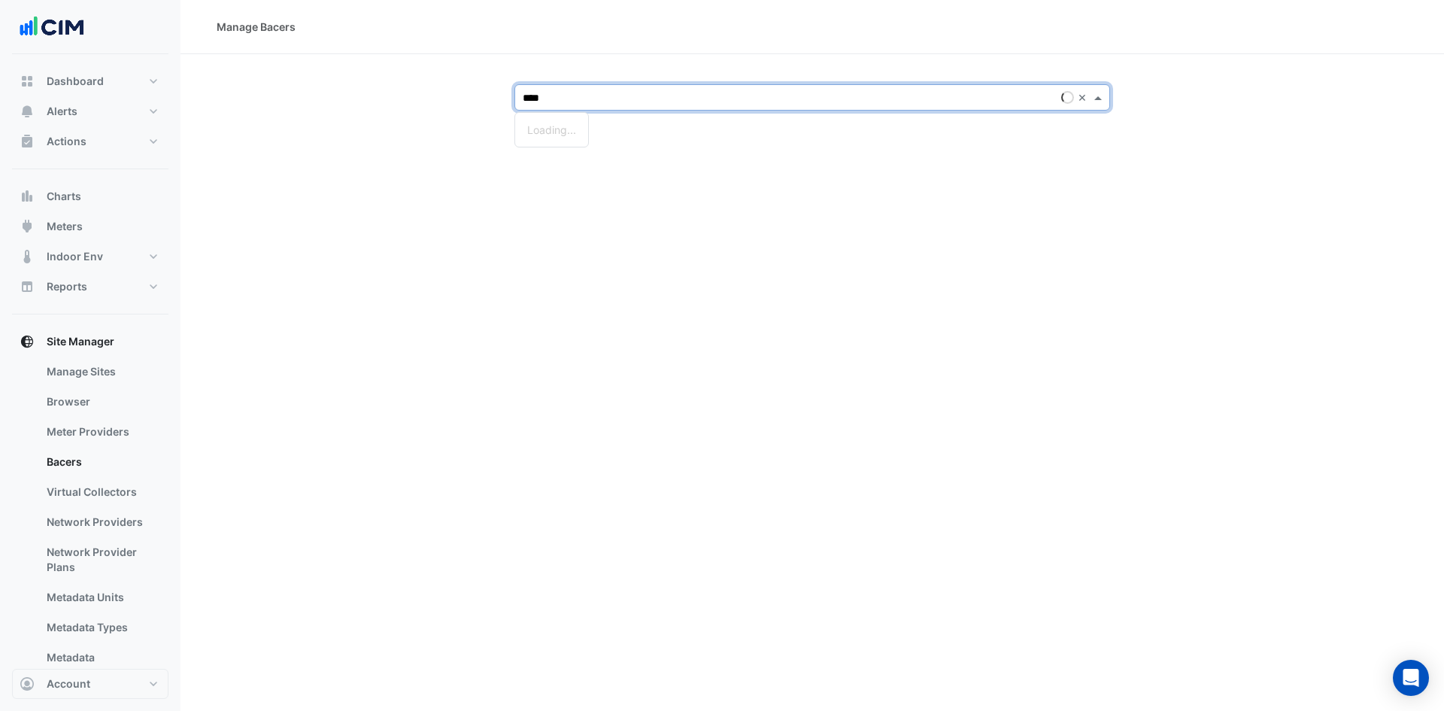
type input "****"
click at [642, 129] on span "[PERSON_NAME] Clinical Neuroscience Institute" at bounding box center [645, 129] width 236 height 13
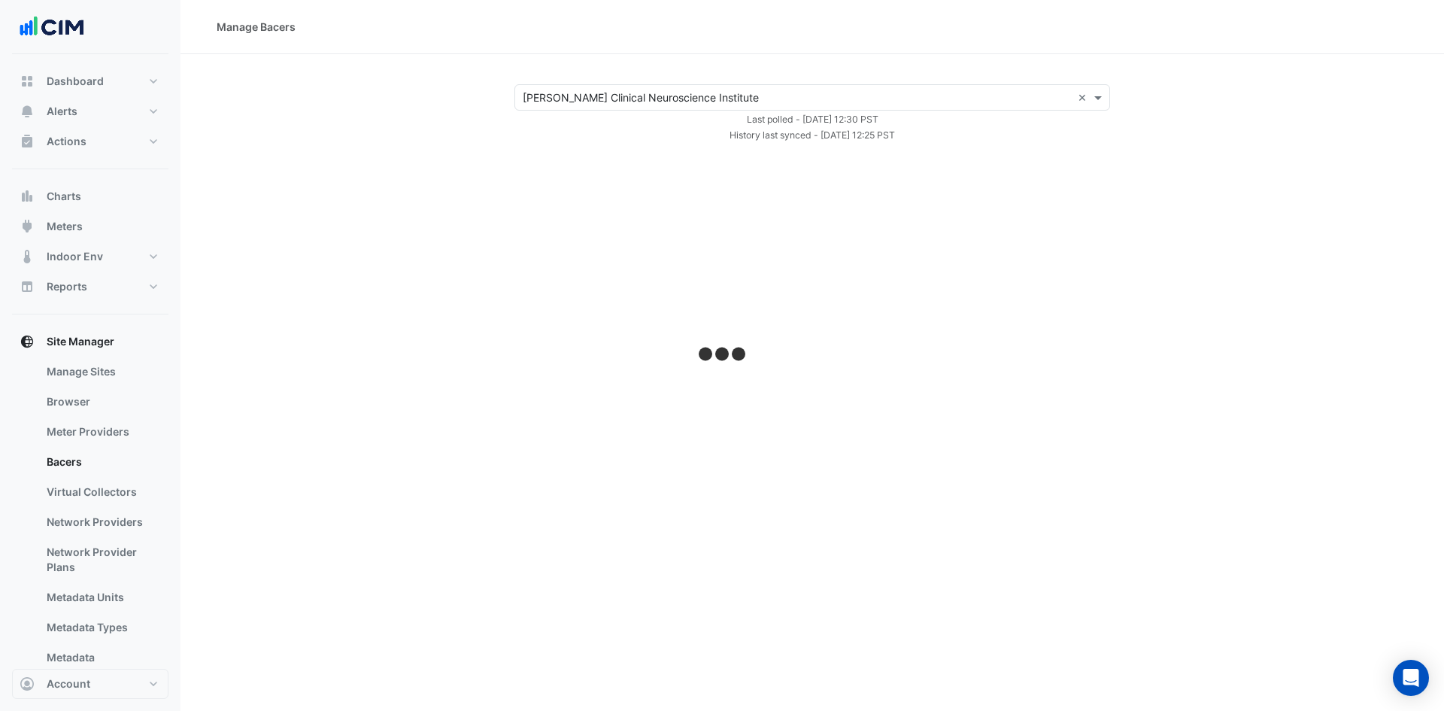
select select "***"
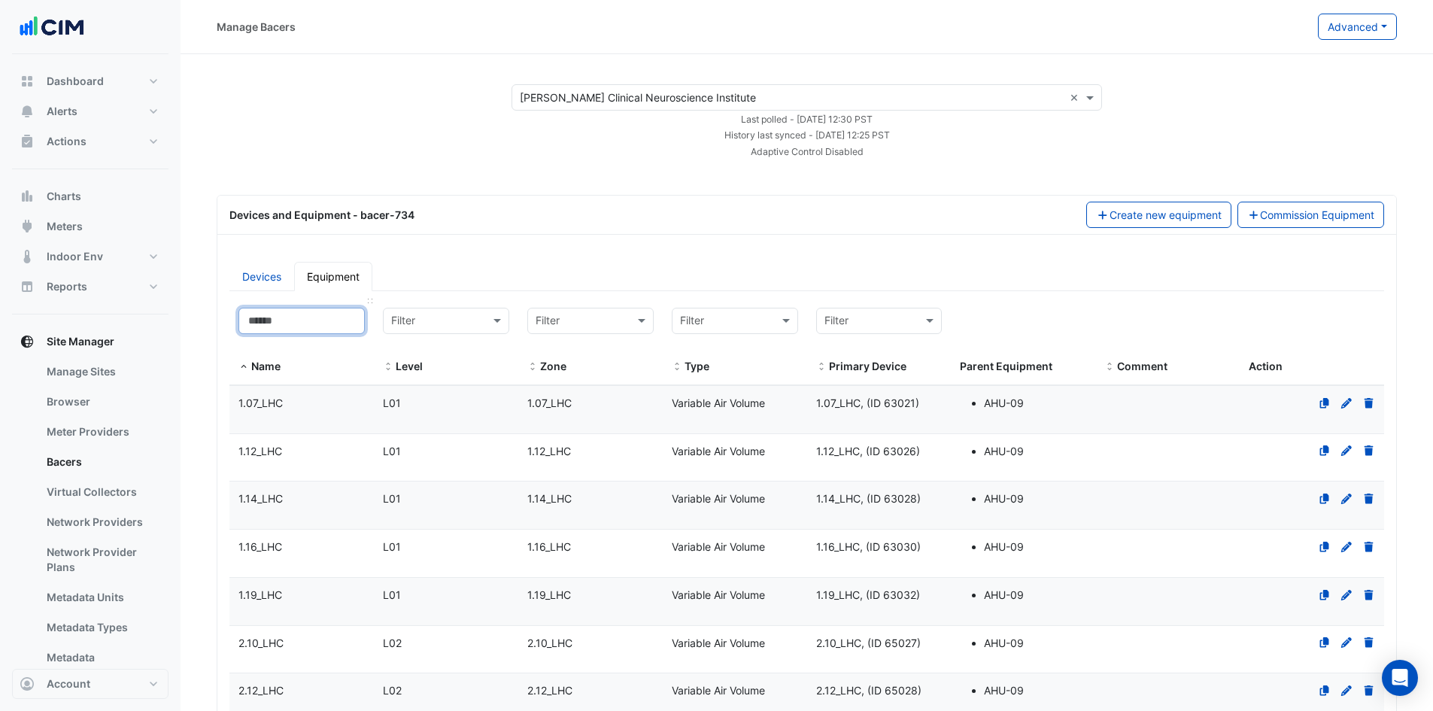
click at [298, 323] on input at bounding box center [301, 321] width 126 height 26
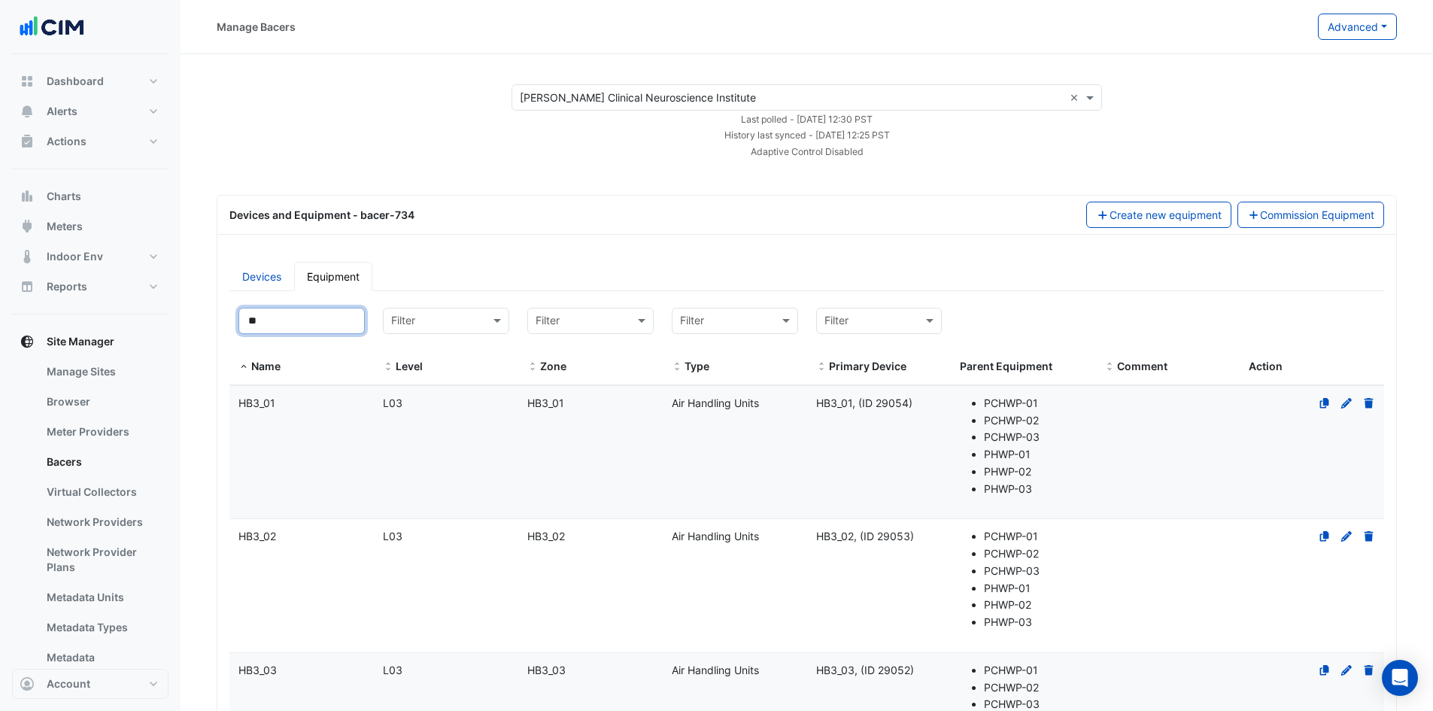
type input "**"
click at [236, 399] on div "HB3_01" at bounding box center [301, 403] width 144 height 17
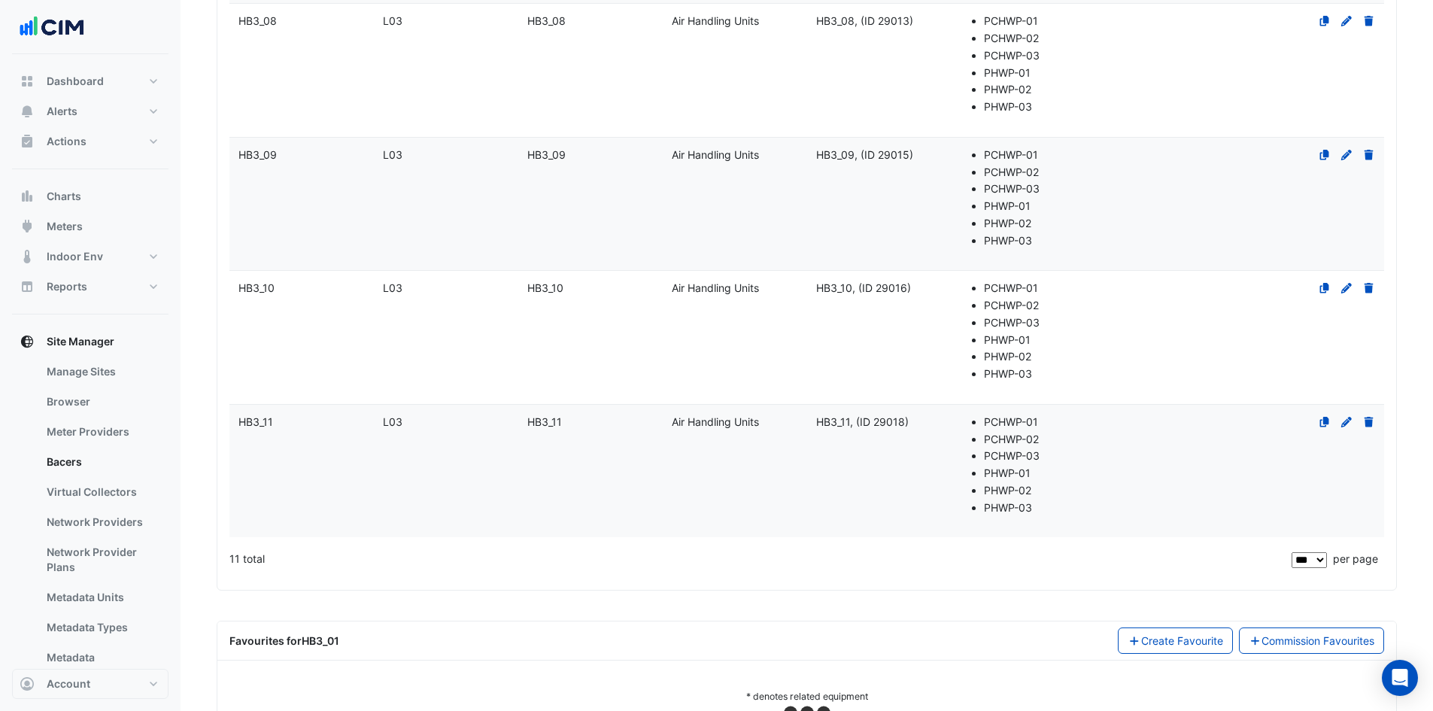
scroll to position [1352, 0]
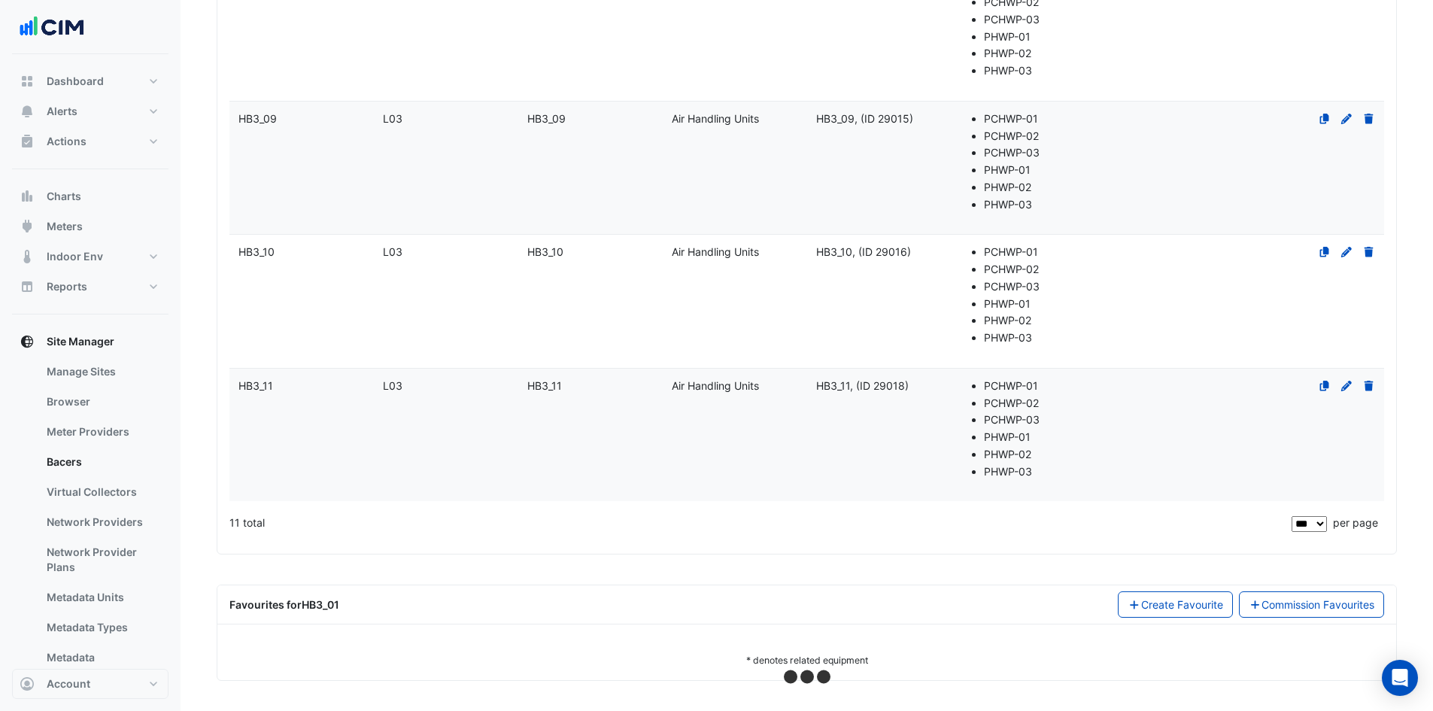
select select "***"
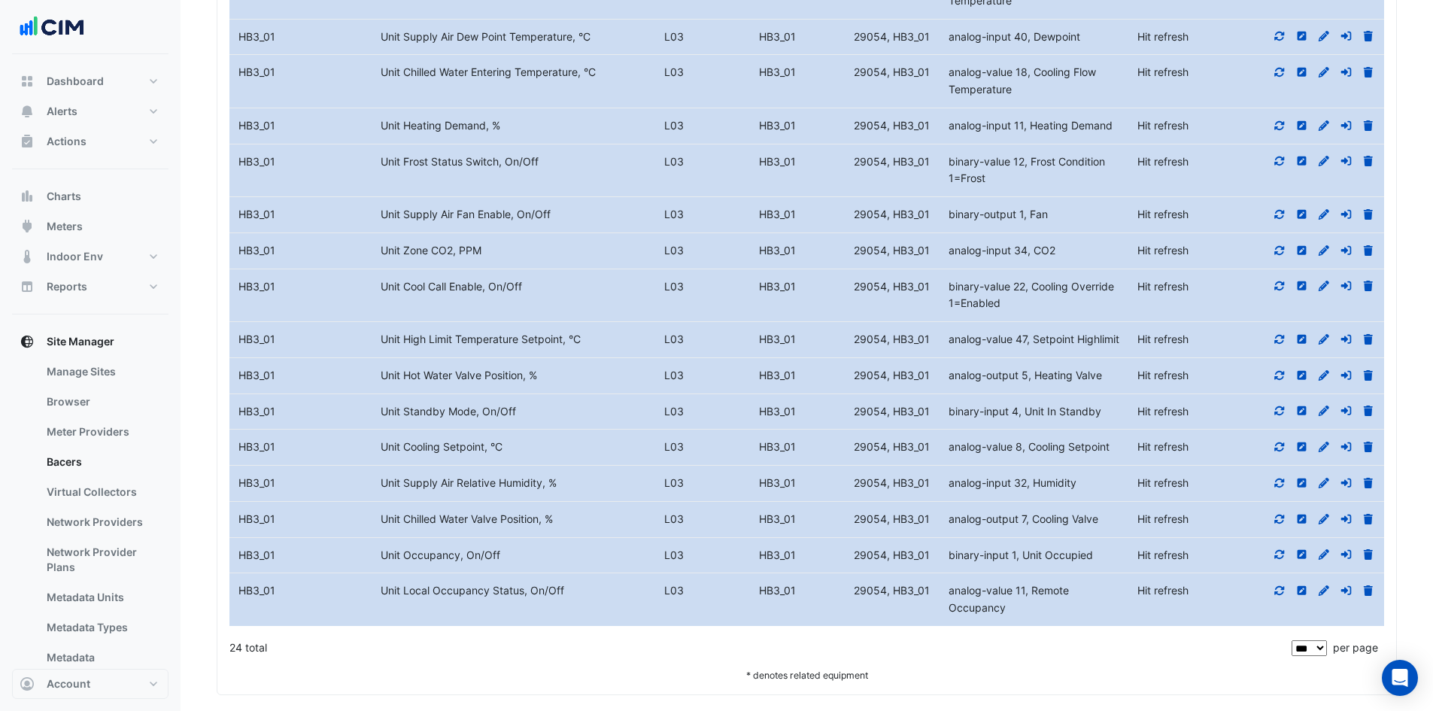
scroll to position [2512, 0]
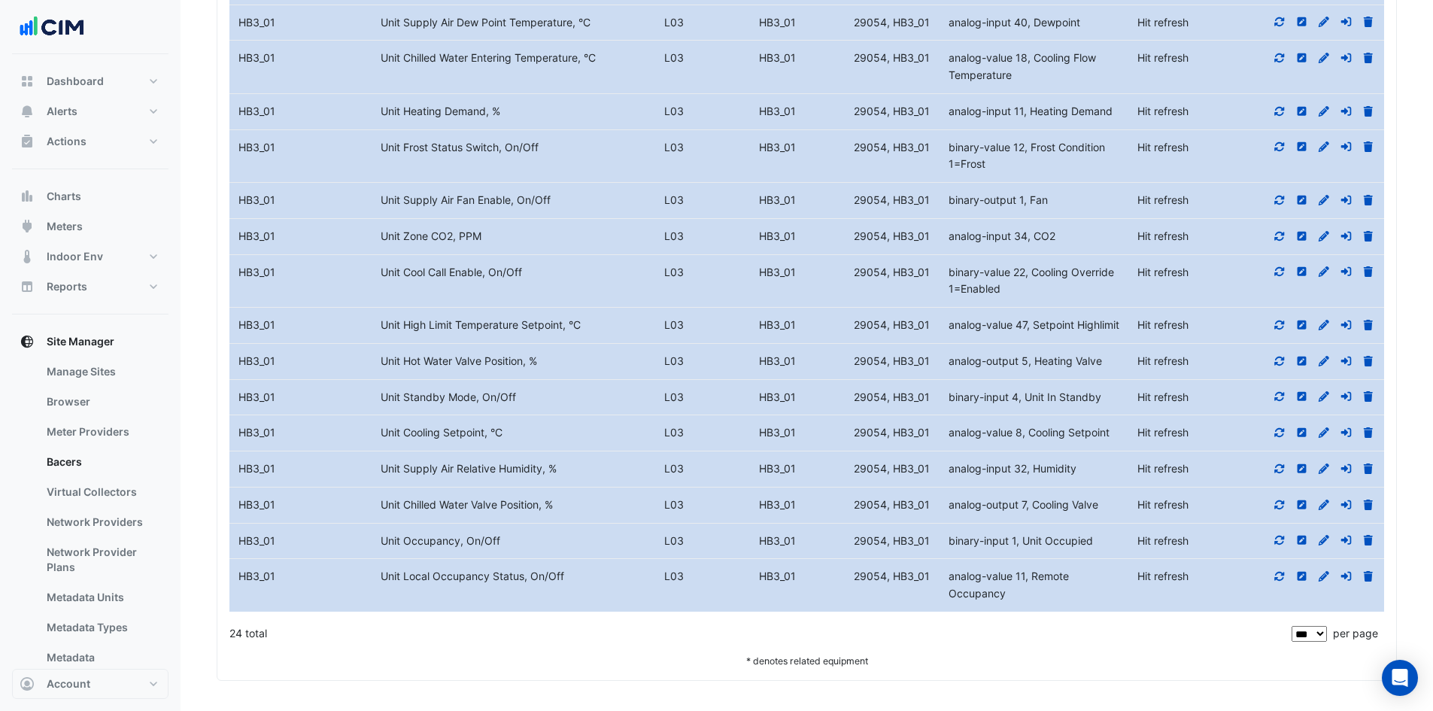
click at [1282, 578] on icon at bounding box center [1279, 576] width 14 height 11
click at [1284, 538] on icon at bounding box center [1279, 540] width 14 height 11
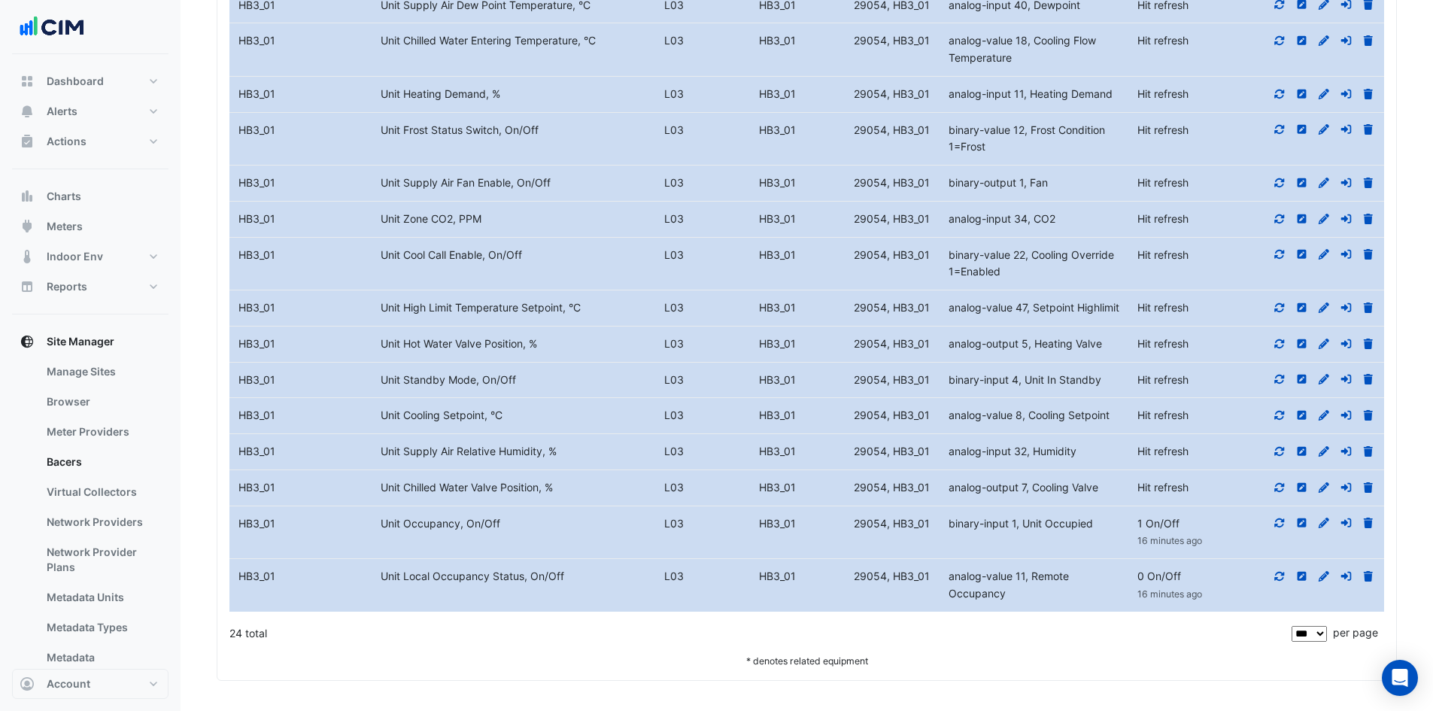
click at [1279, 491] on icon at bounding box center [1280, 486] width 10 height 9
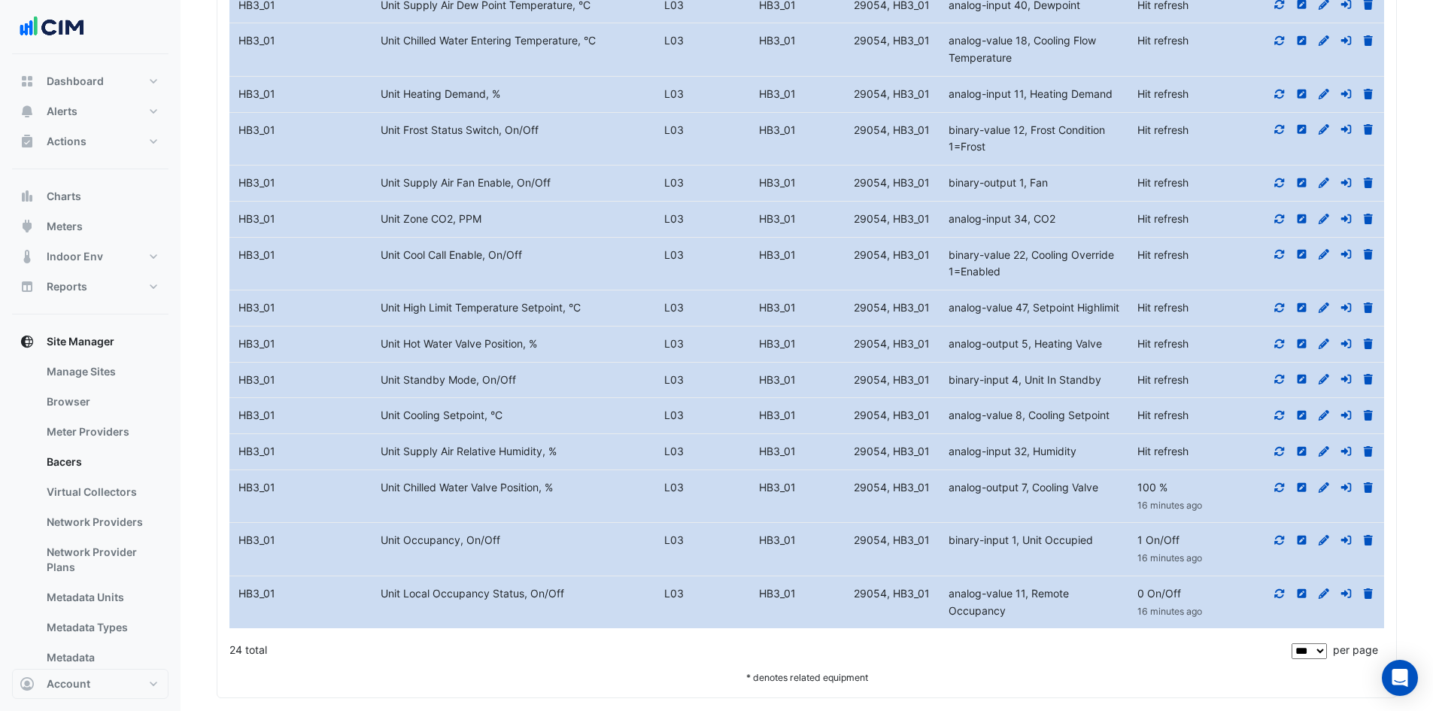
click at [1280, 459] on datatable-body-cell "Action" at bounding box center [1313, 451] width 142 height 35
click at [1278, 456] on icon at bounding box center [1280, 451] width 10 height 9
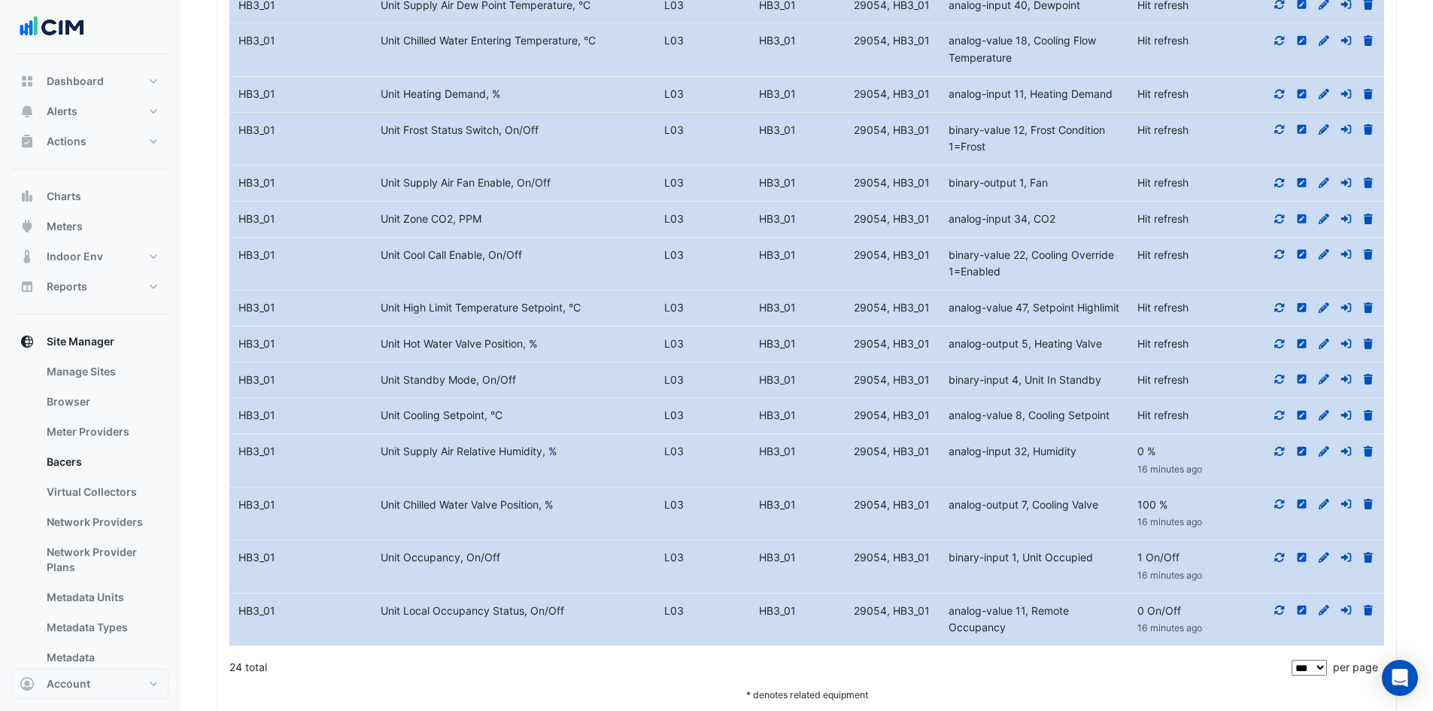
click at [1281, 420] on icon at bounding box center [1279, 415] width 14 height 11
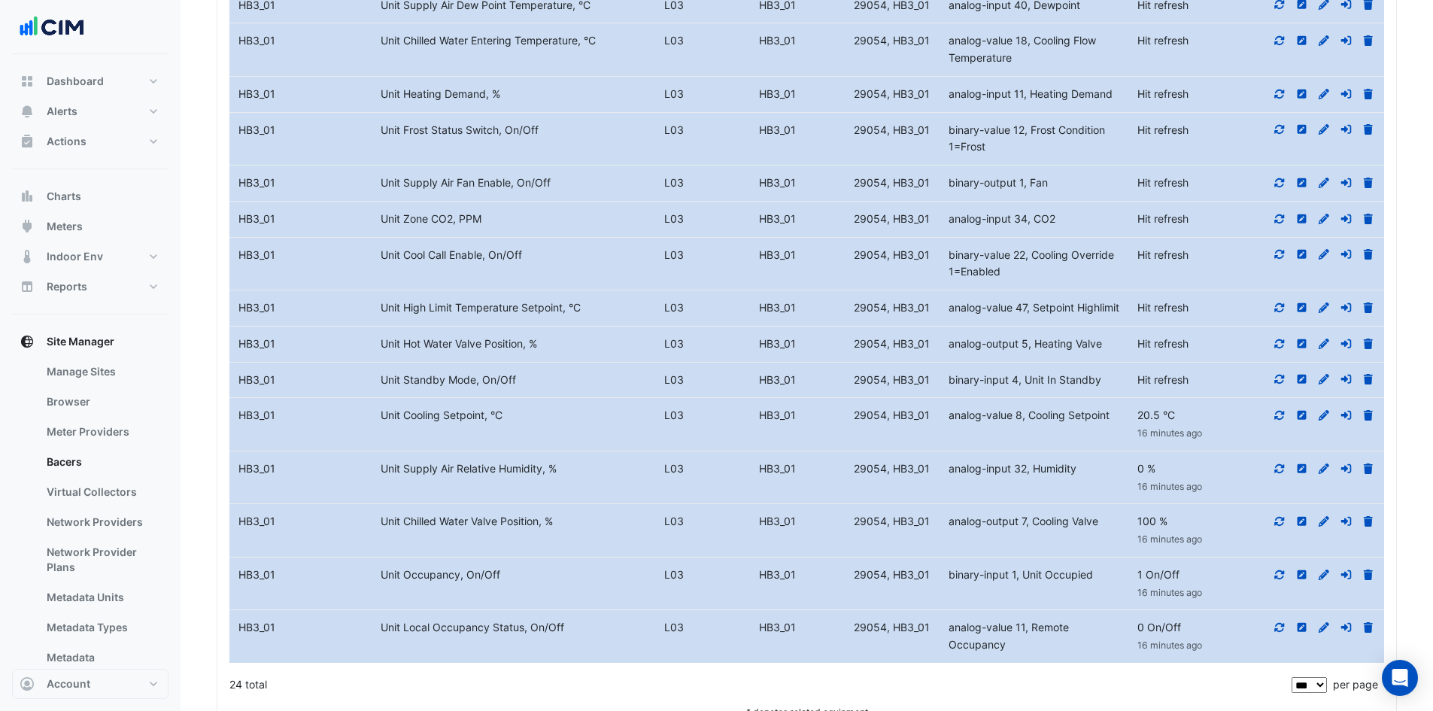
click at [1278, 384] on icon at bounding box center [1280, 379] width 10 height 9
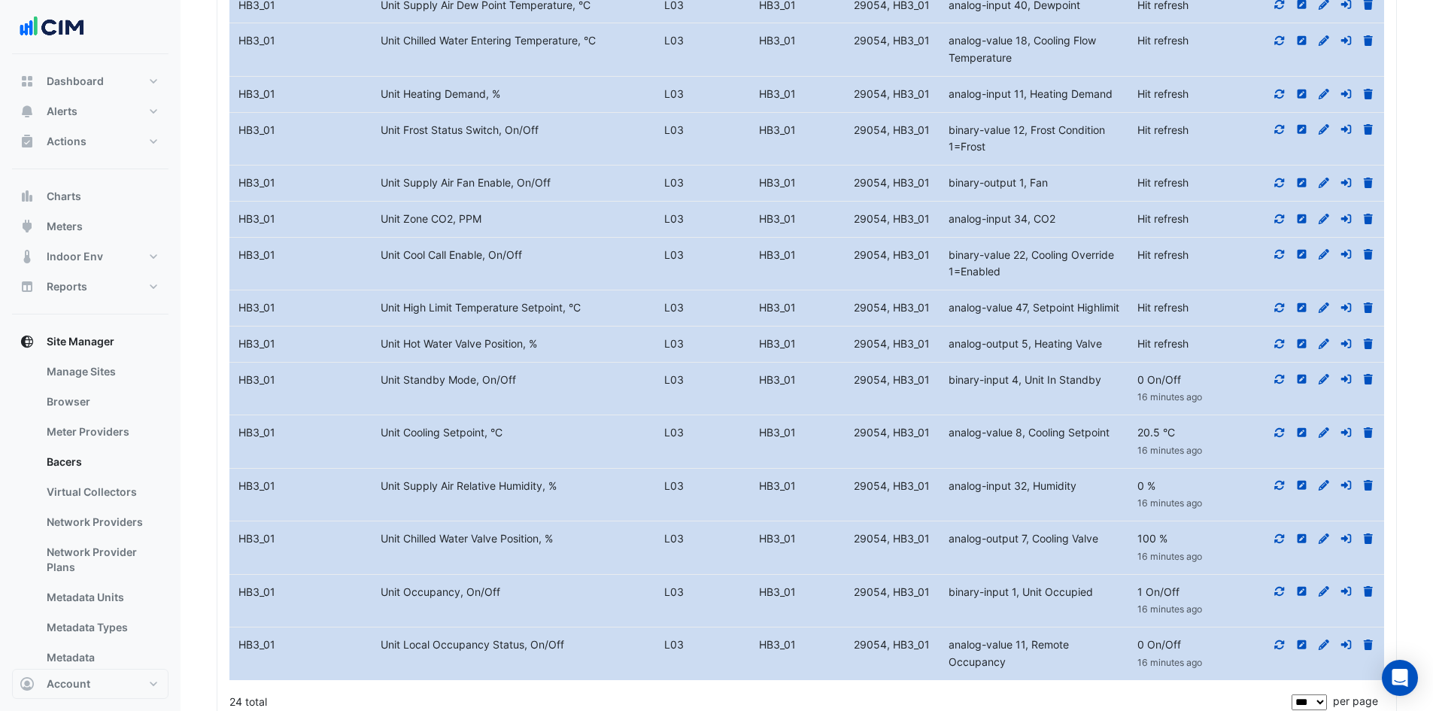
click at [1283, 349] on icon at bounding box center [1279, 343] width 14 height 11
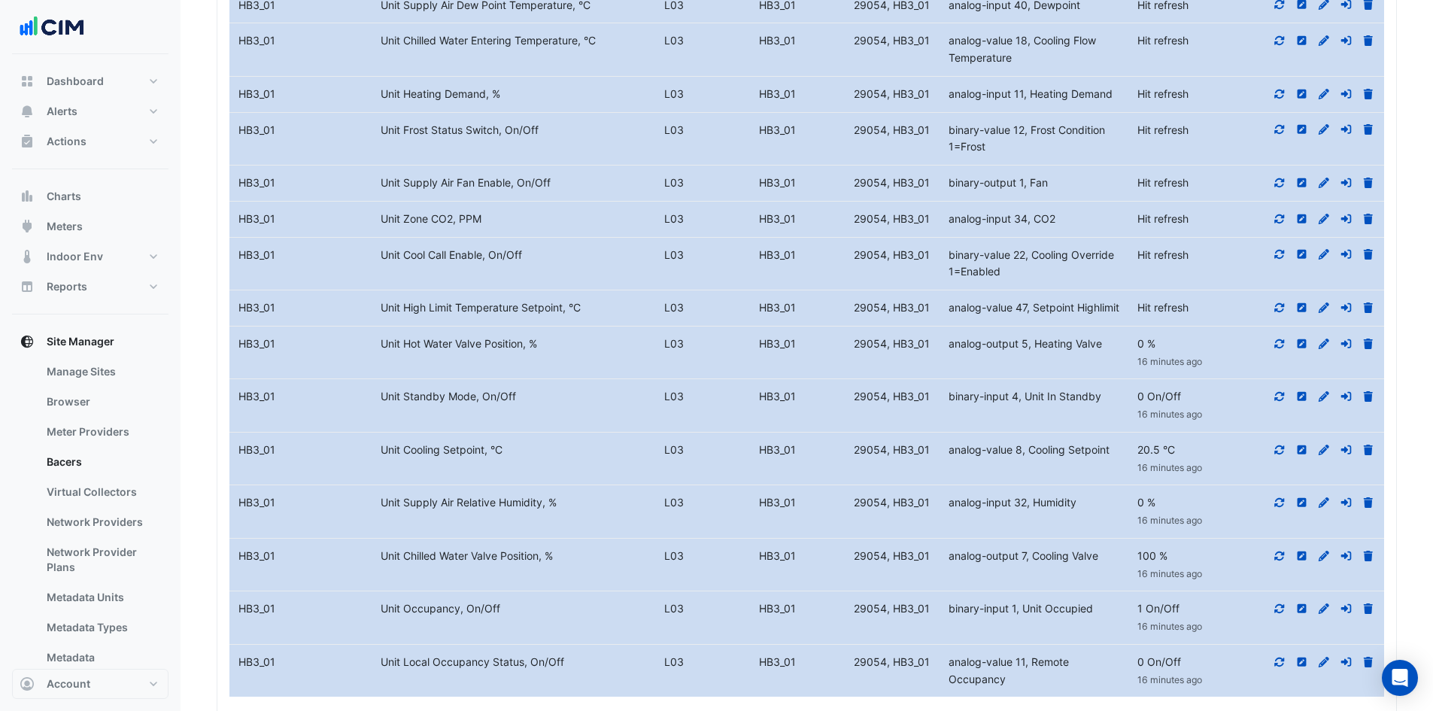
click at [1279, 310] on icon at bounding box center [1279, 307] width 14 height 11
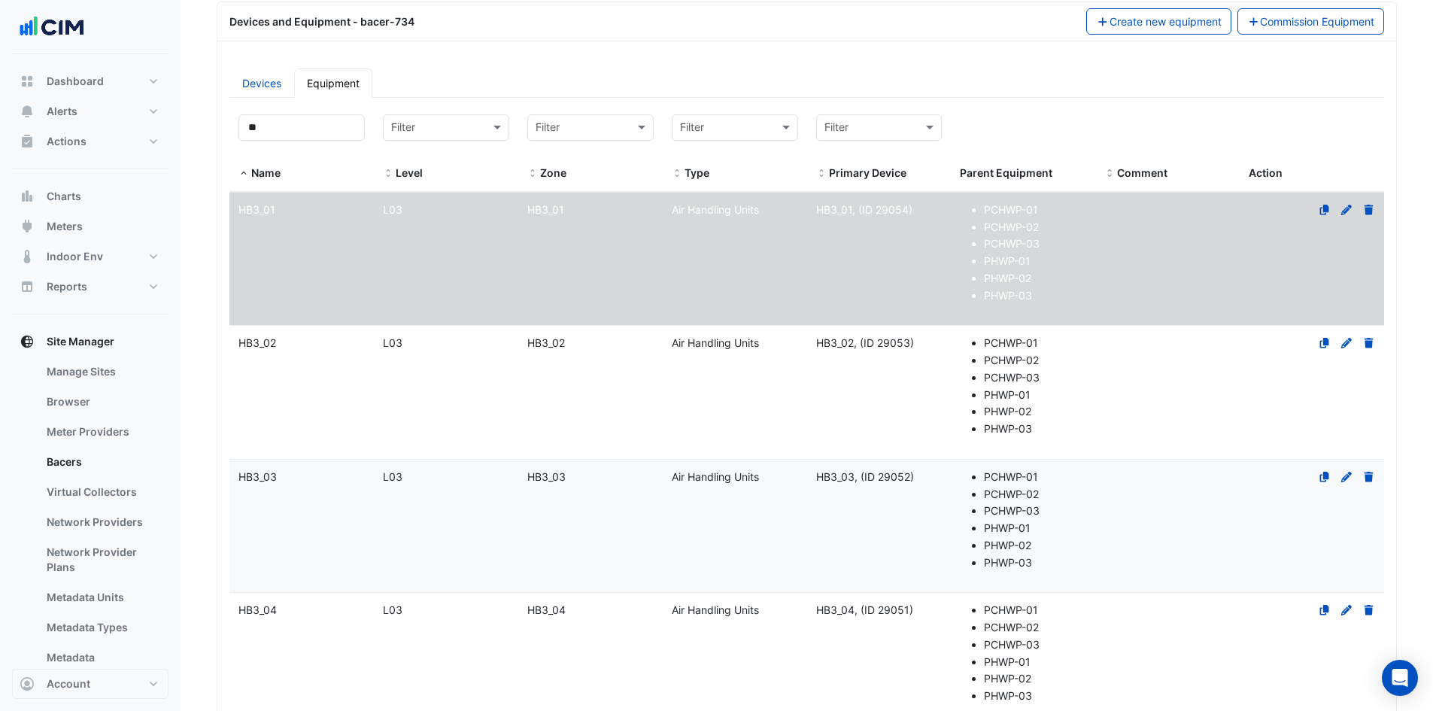
scroll to position [226, 0]
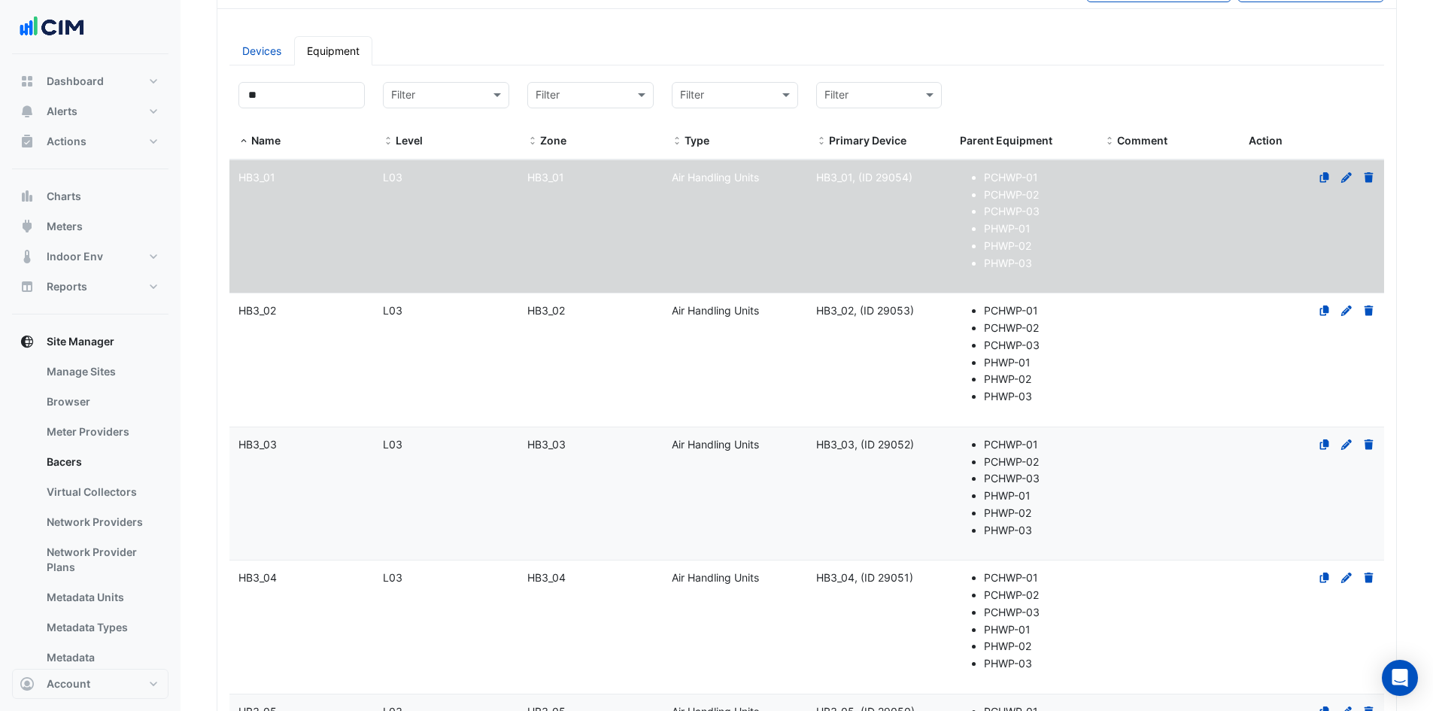
click at [892, 364] on datatable-body-cell "Primary Device HB3_02, (ID 29053)" at bounding box center [879, 359] width 144 height 133
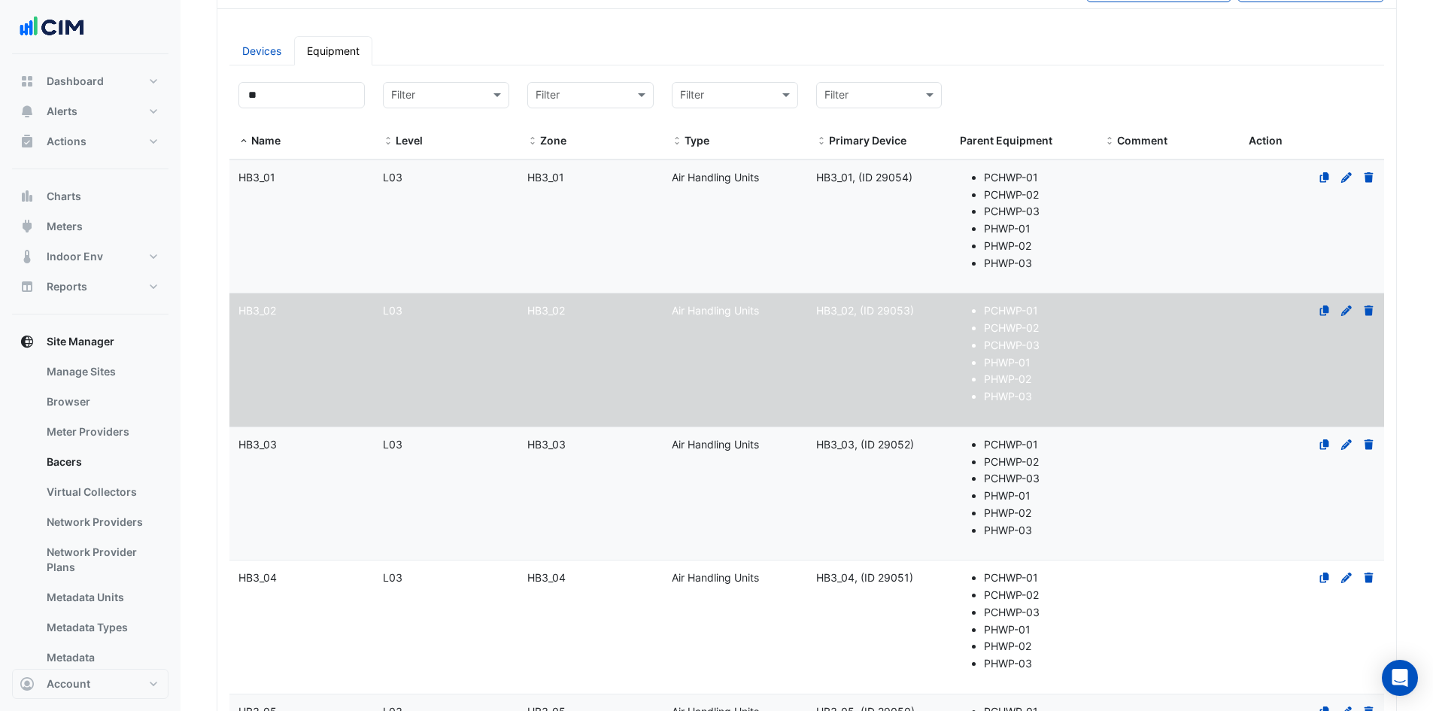
select select "***"
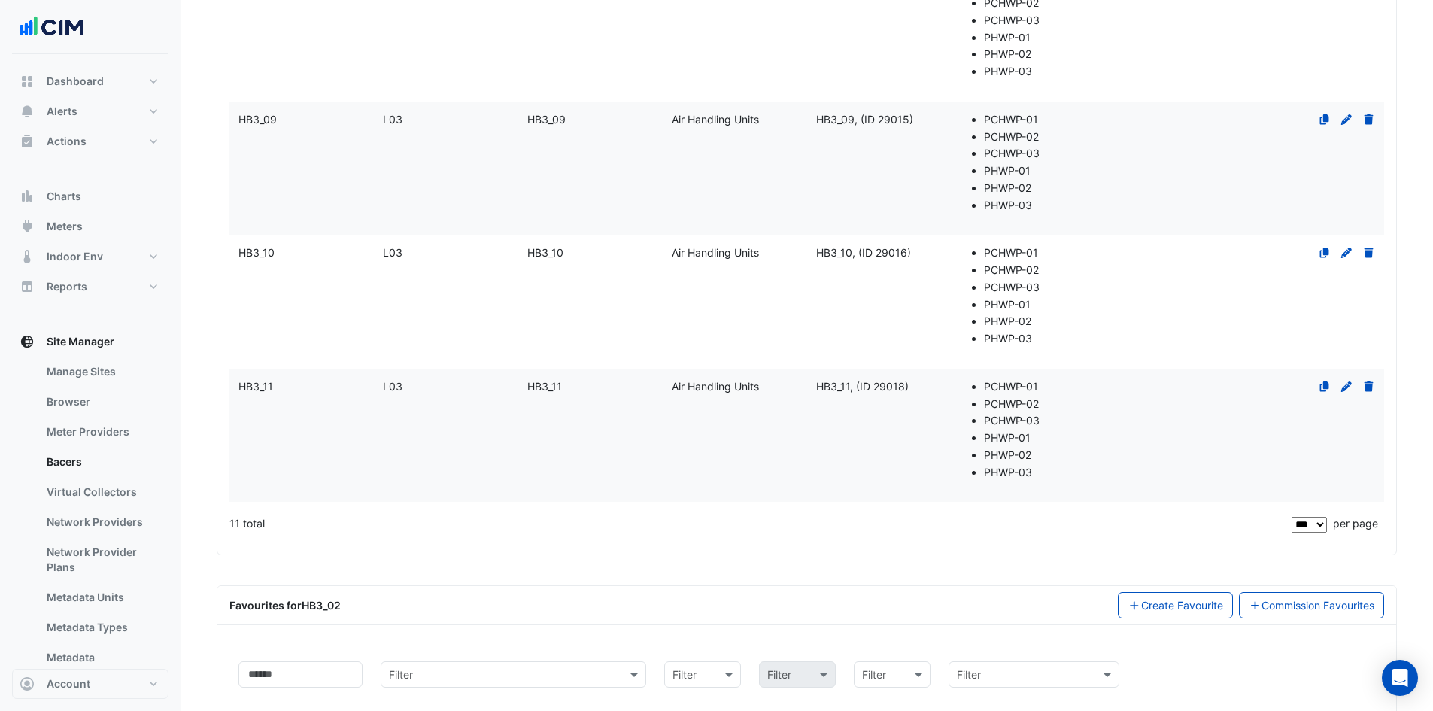
scroll to position [1830, 0]
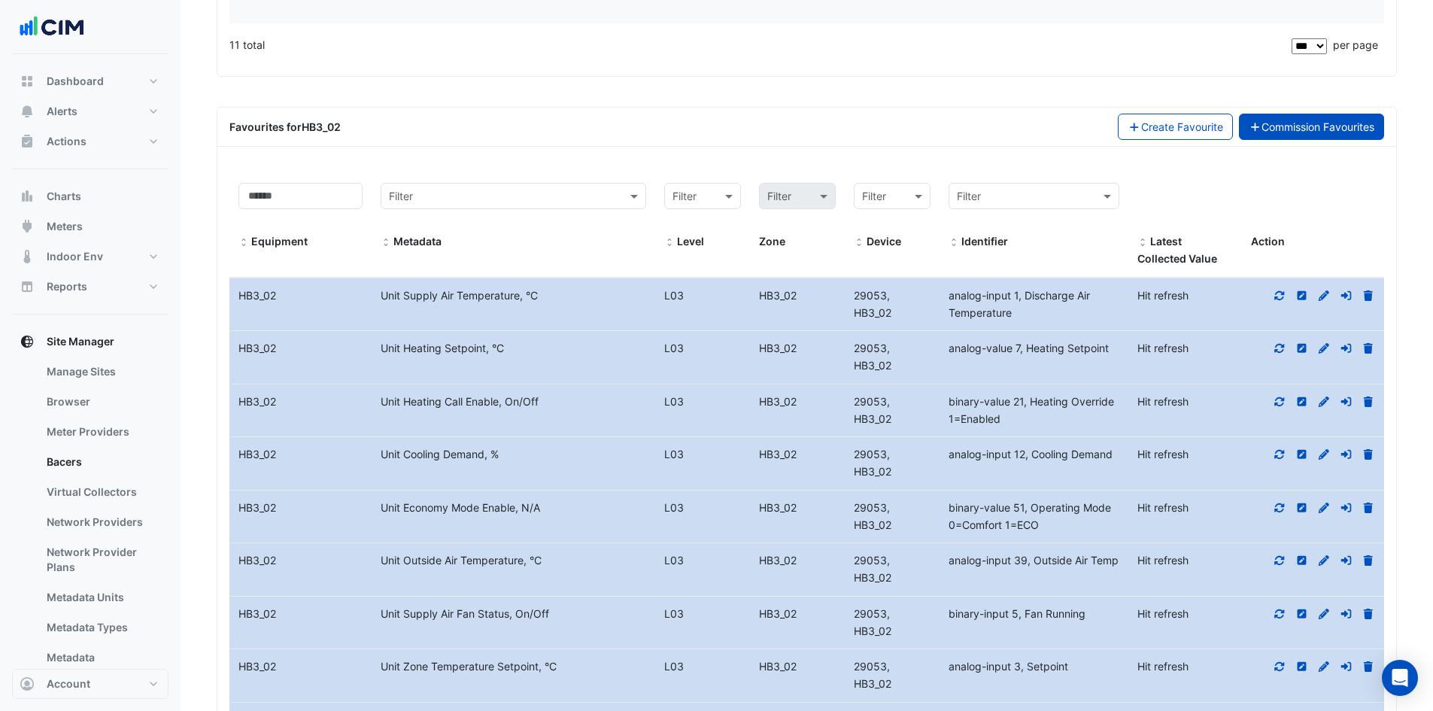
click at [1276, 123] on link "Commission Favourites" at bounding box center [1312, 127] width 146 height 26
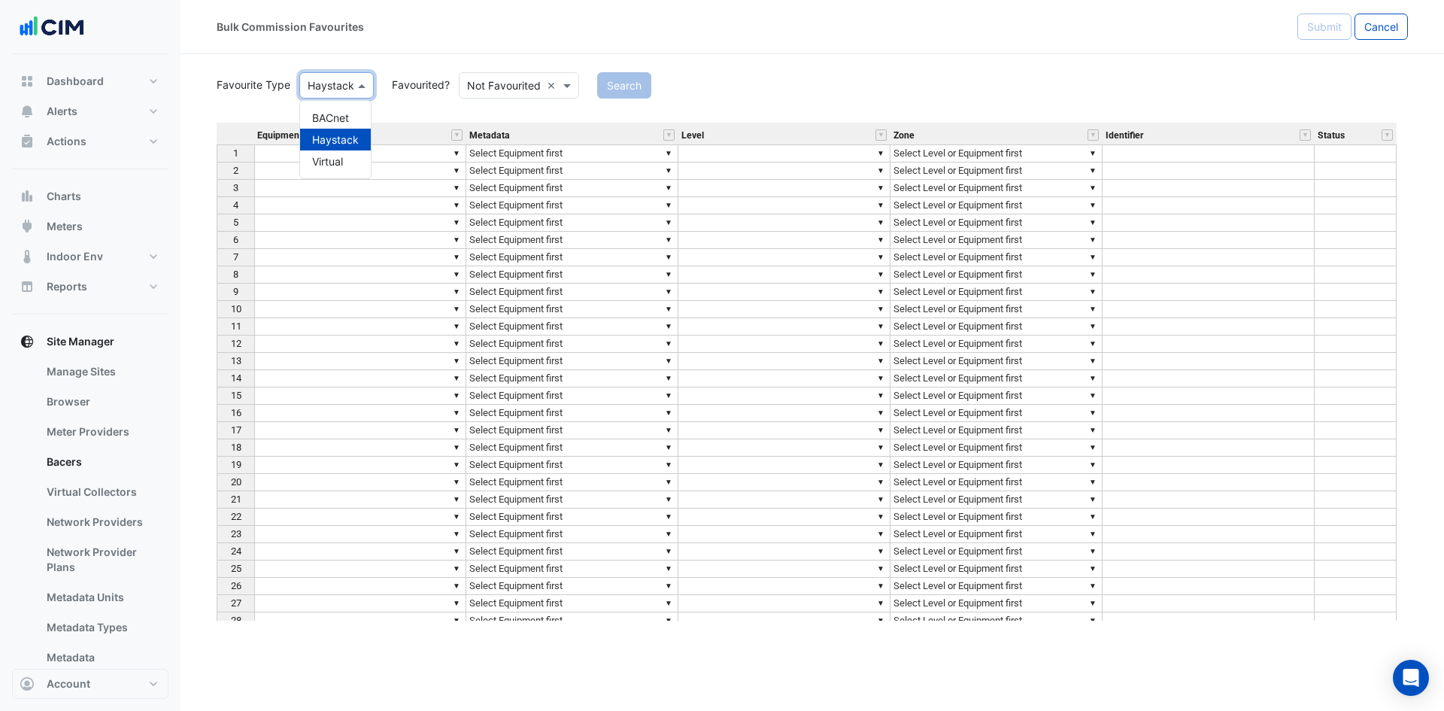
click at [362, 86] on span at bounding box center [363, 85] width 19 height 16
click at [347, 117] on div "BACnet" at bounding box center [335, 118] width 71 height 22
click at [614, 83] on button "Search" at bounding box center [614, 85] width 54 height 26
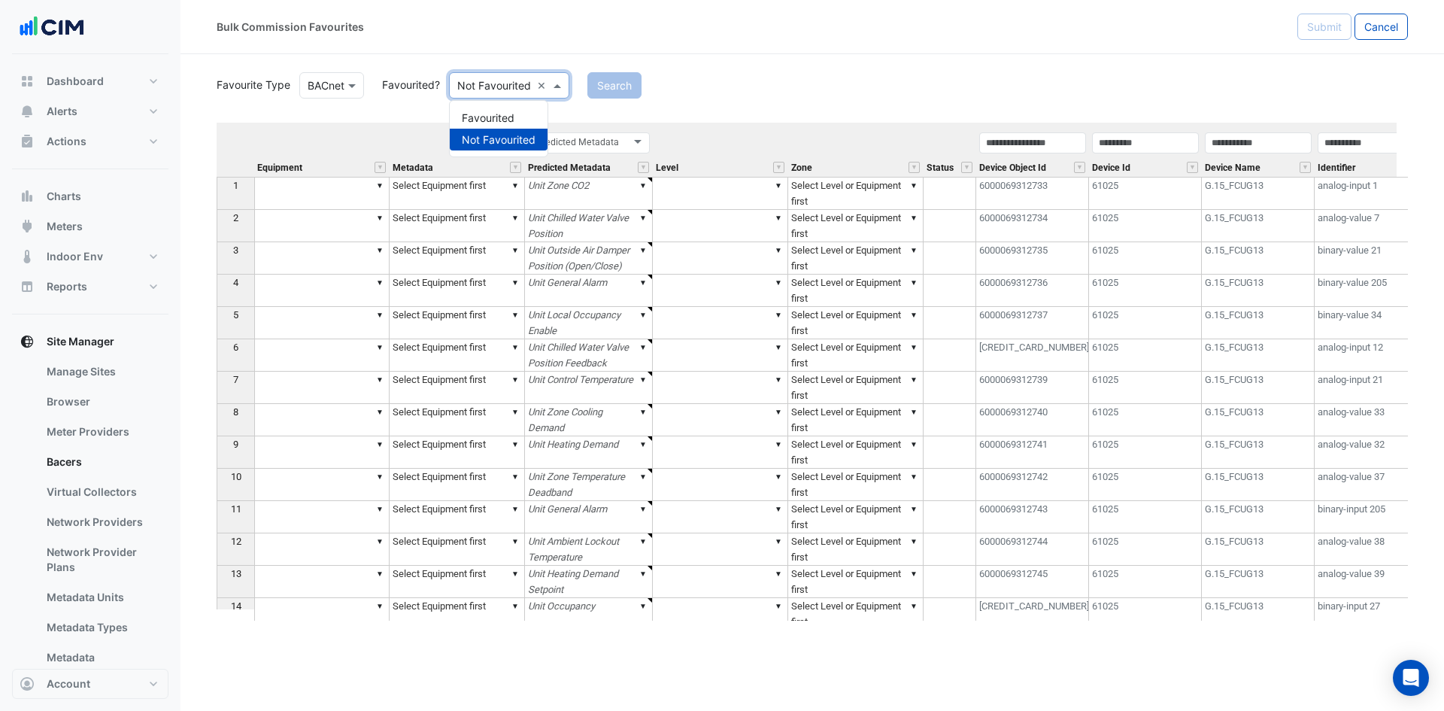
click at [560, 84] on span at bounding box center [559, 85] width 19 height 16
click at [502, 118] on div "Favourited" at bounding box center [499, 118] width 98 height 22
click at [598, 76] on button "Search" at bounding box center [593, 85] width 54 height 26
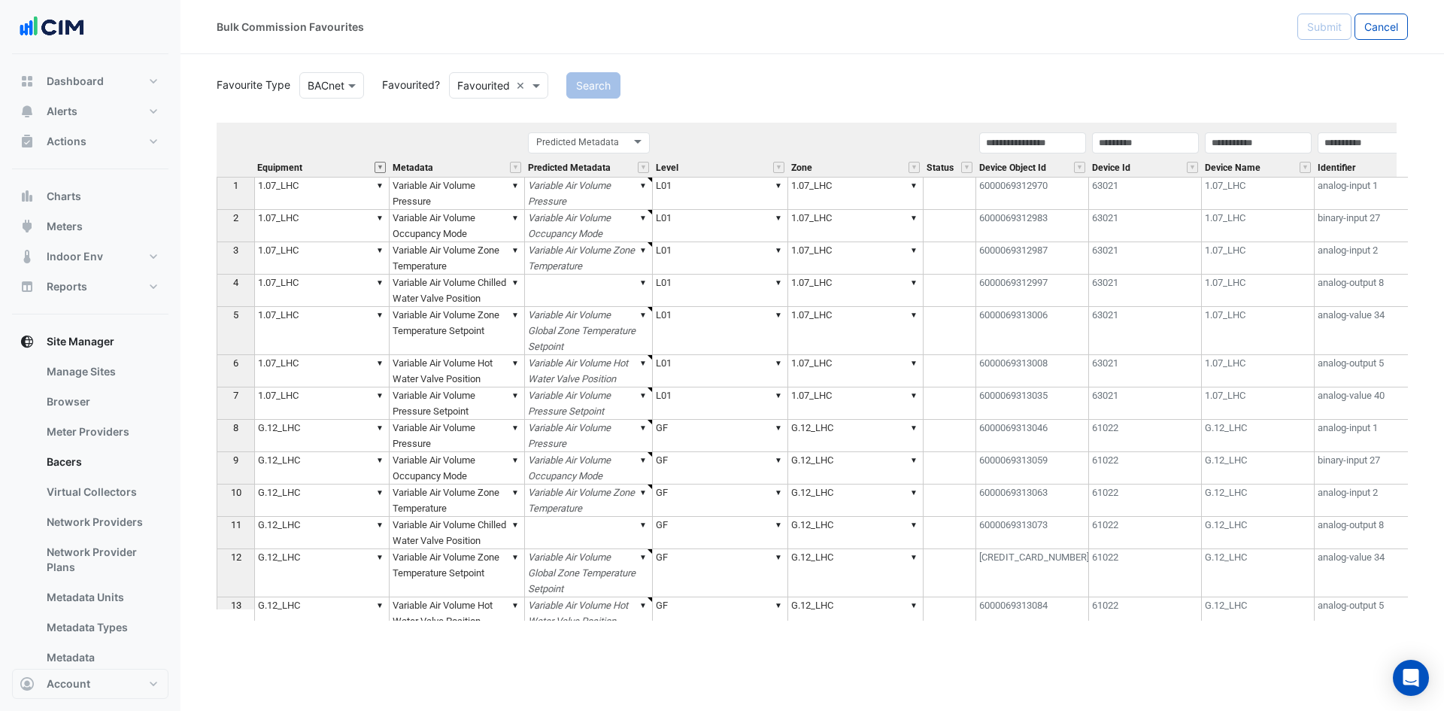
click at [381, 166] on button "" at bounding box center [380, 167] width 11 height 11
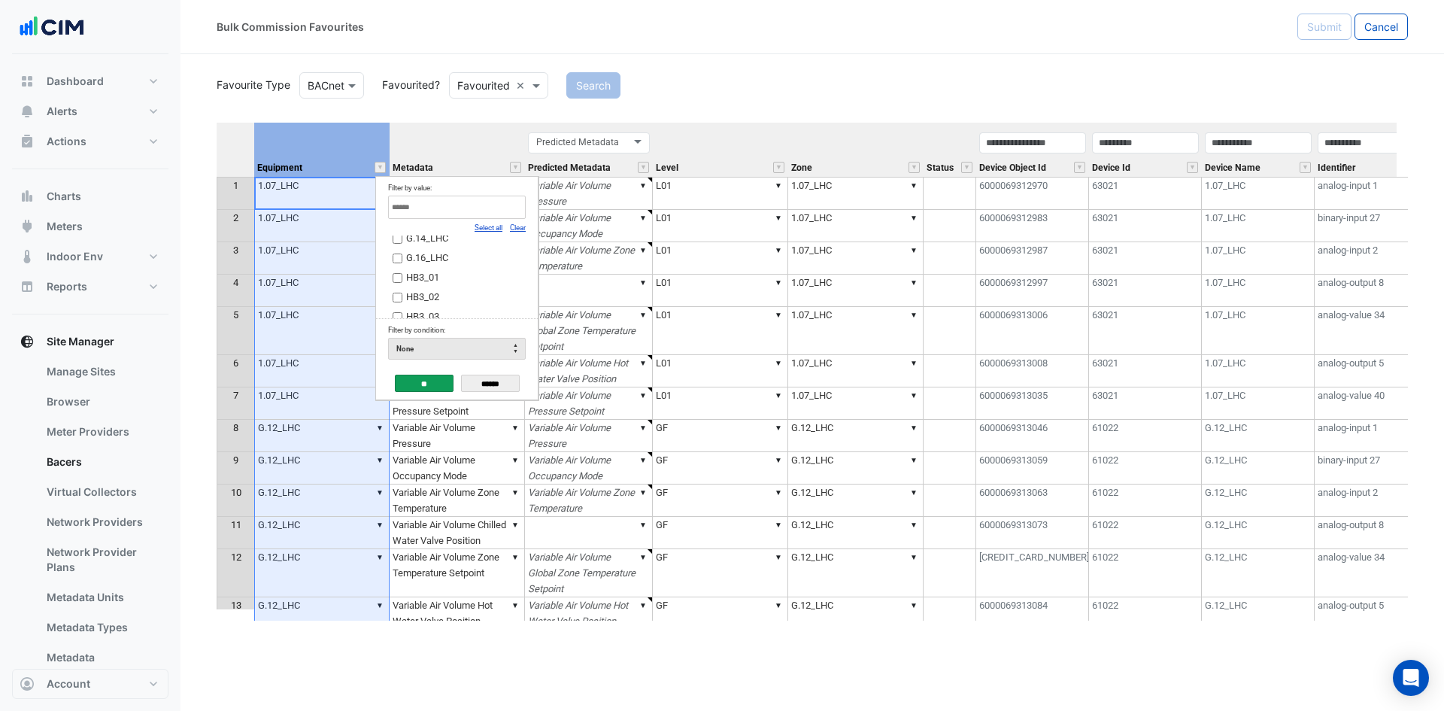
scroll to position [226, 0]
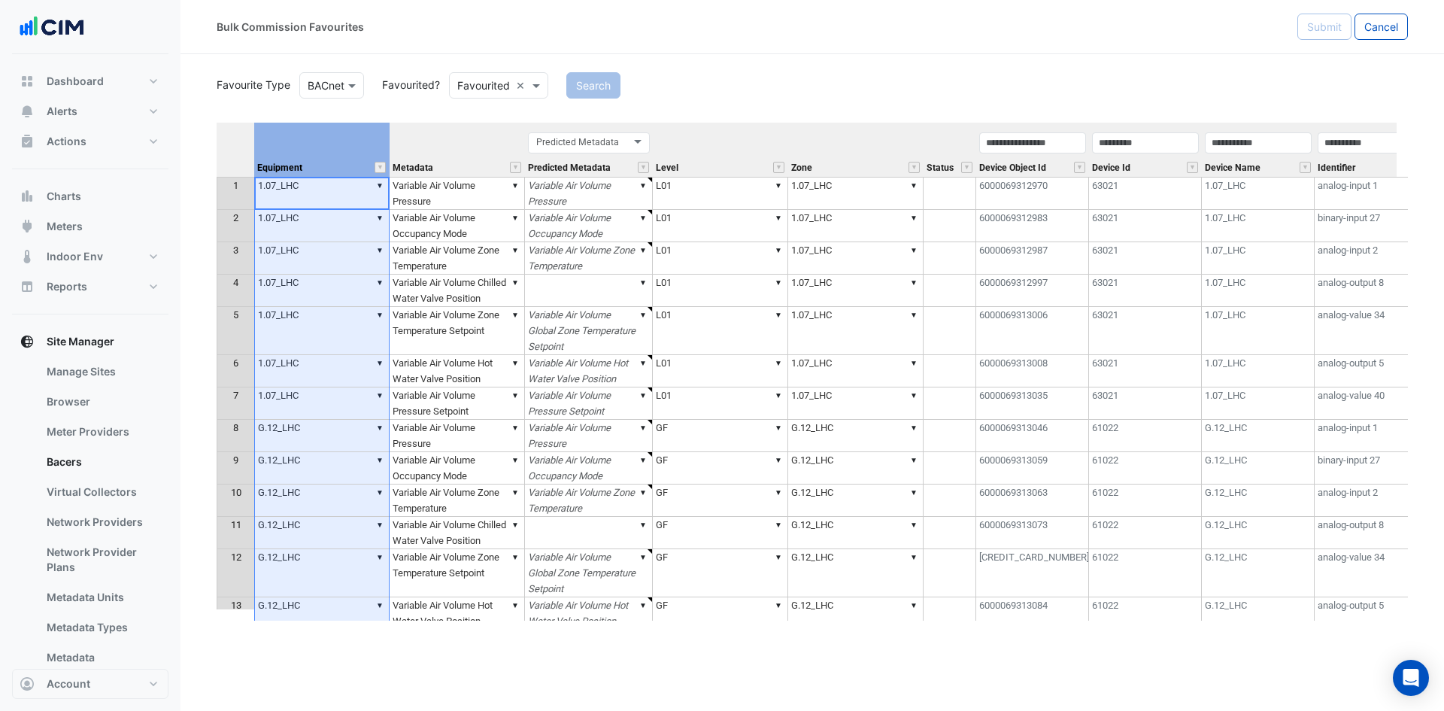
click at [823, 100] on div "Favourite Type Favourite Type BACnet Favourited? Either Favourited × Search Equ…" at bounding box center [812, 344] width 1191 height 551
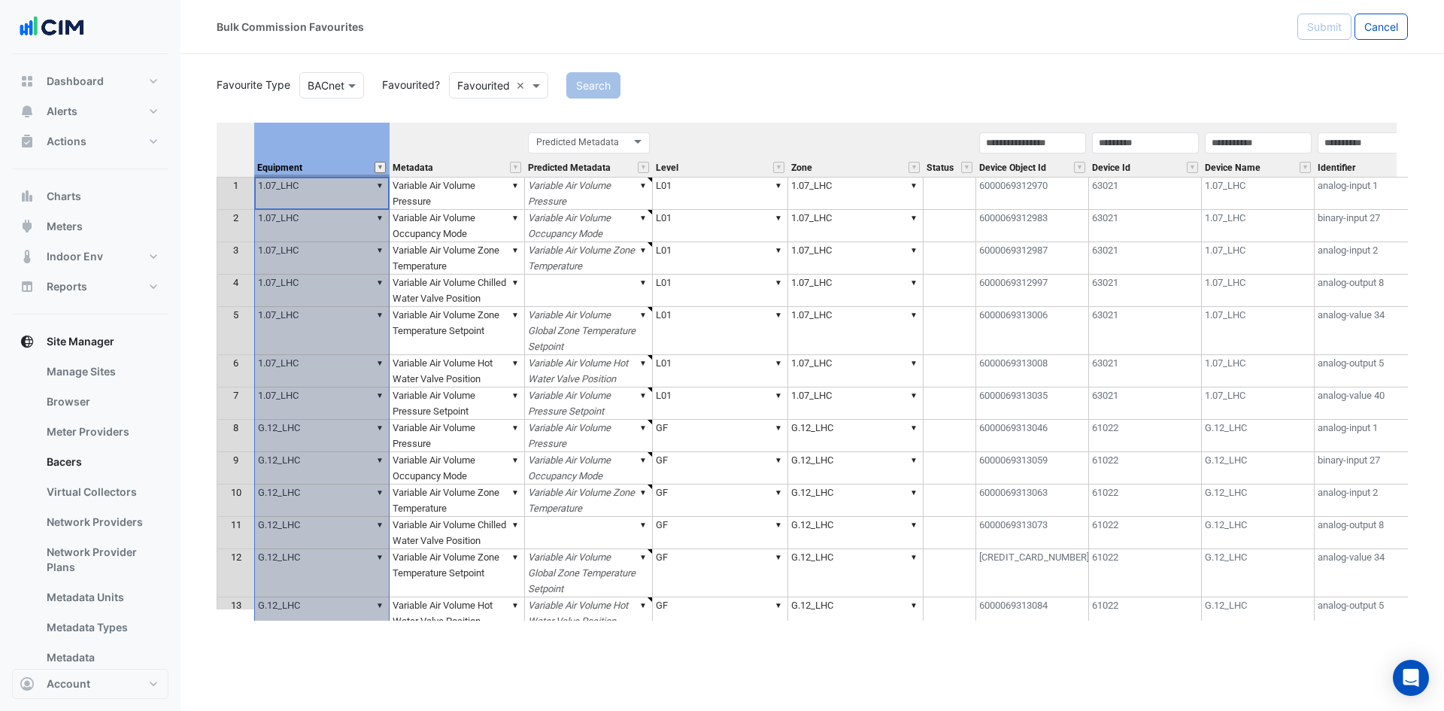
click at [378, 163] on button "" at bounding box center [380, 167] width 11 height 11
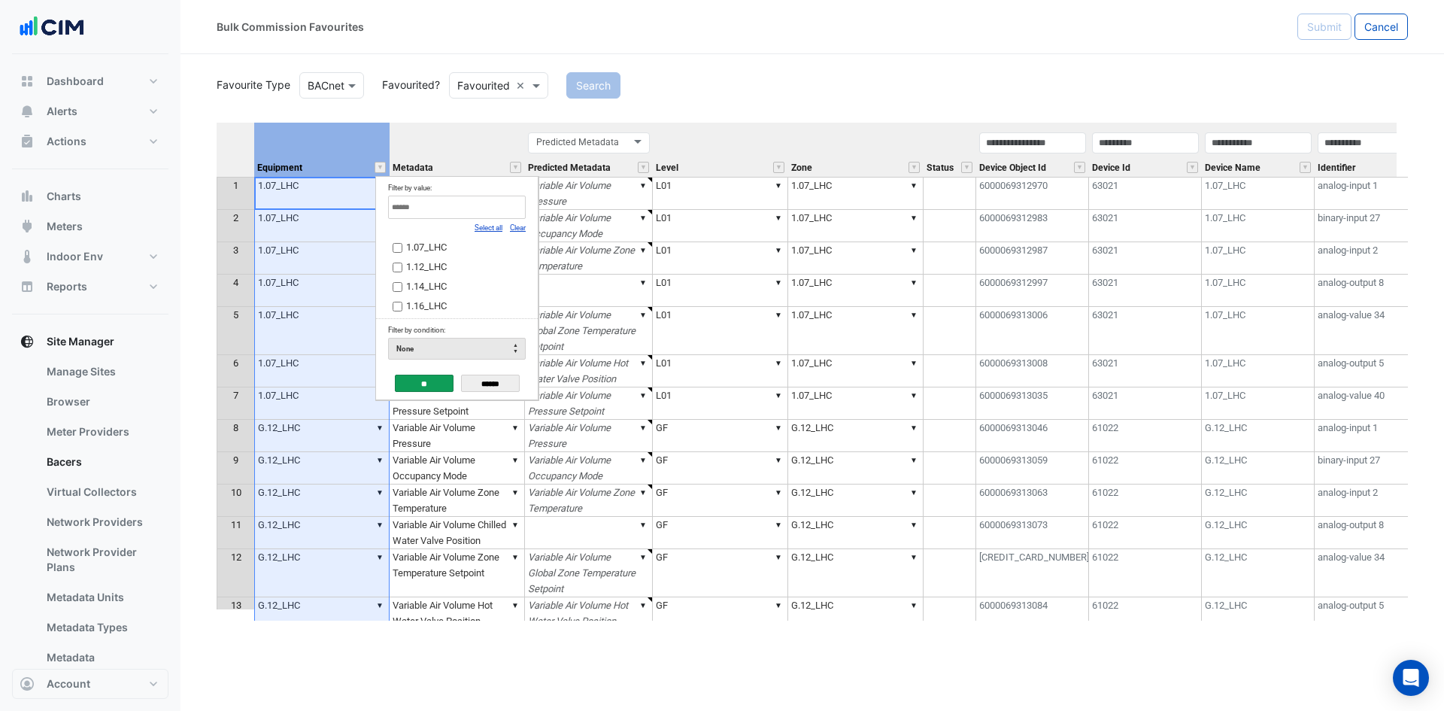
click at [520, 229] on link "Clear" at bounding box center [518, 227] width 16 height 8
click at [497, 208] on input "Filter by value:" at bounding box center [457, 207] width 138 height 23
click at [489, 226] on link "Select all" at bounding box center [489, 227] width 28 height 8
type input "***"
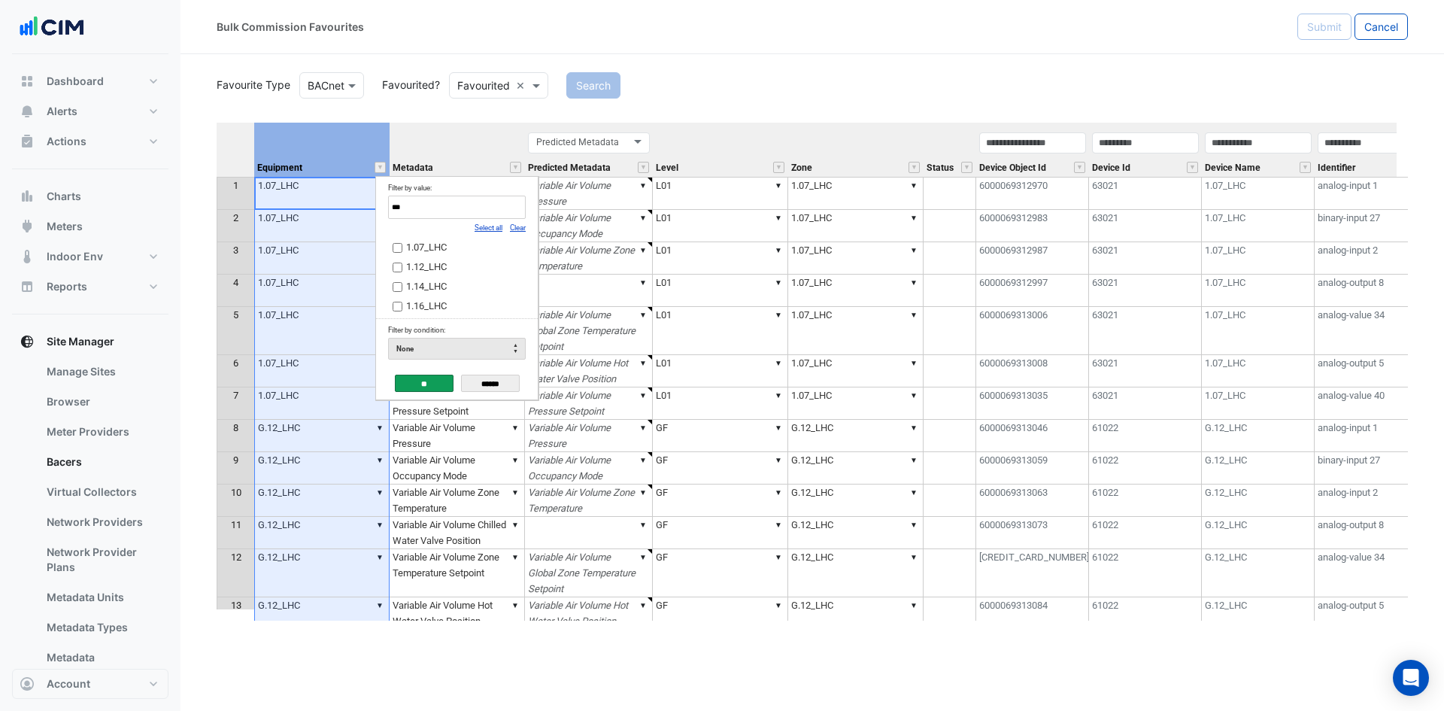
click at [430, 378] on input "**" at bounding box center [424, 383] width 59 height 17
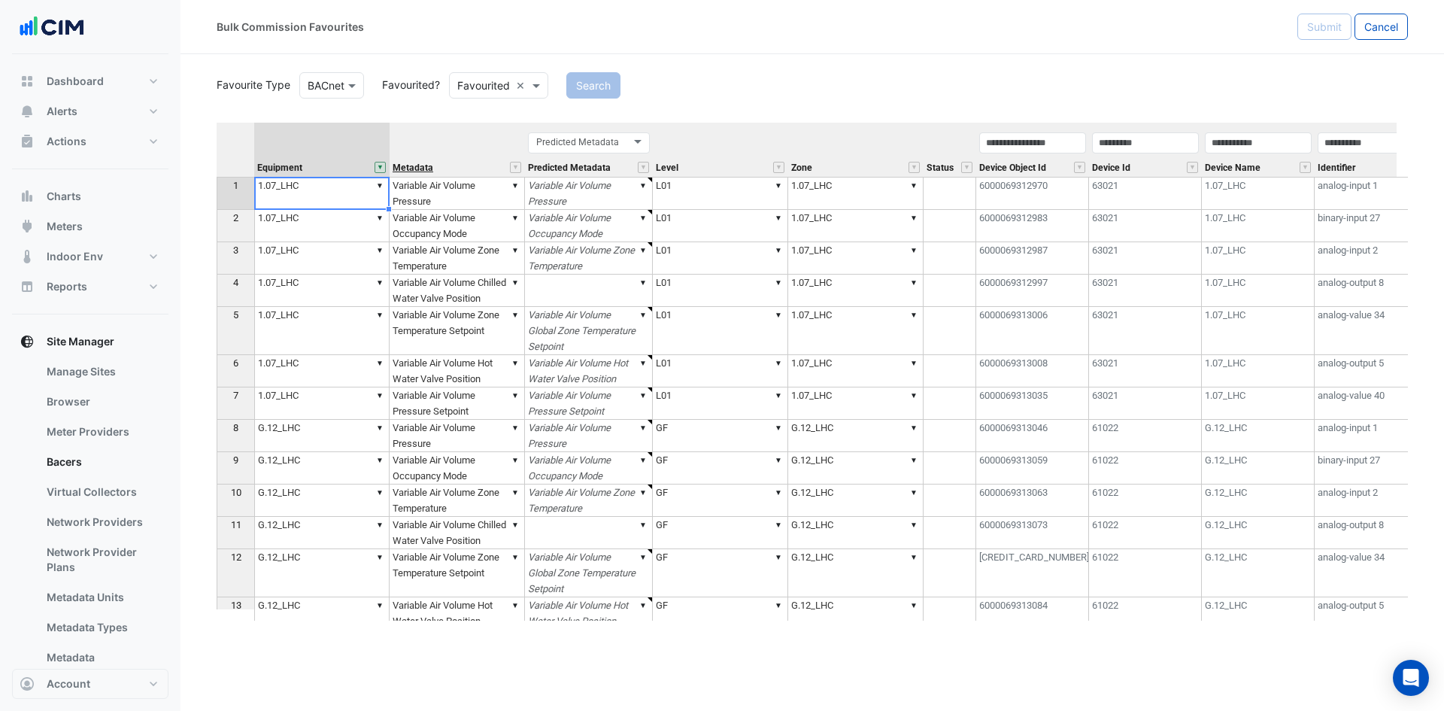
click at [433, 168] on span "Metadata" at bounding box center [413, 168] width 41 height 10
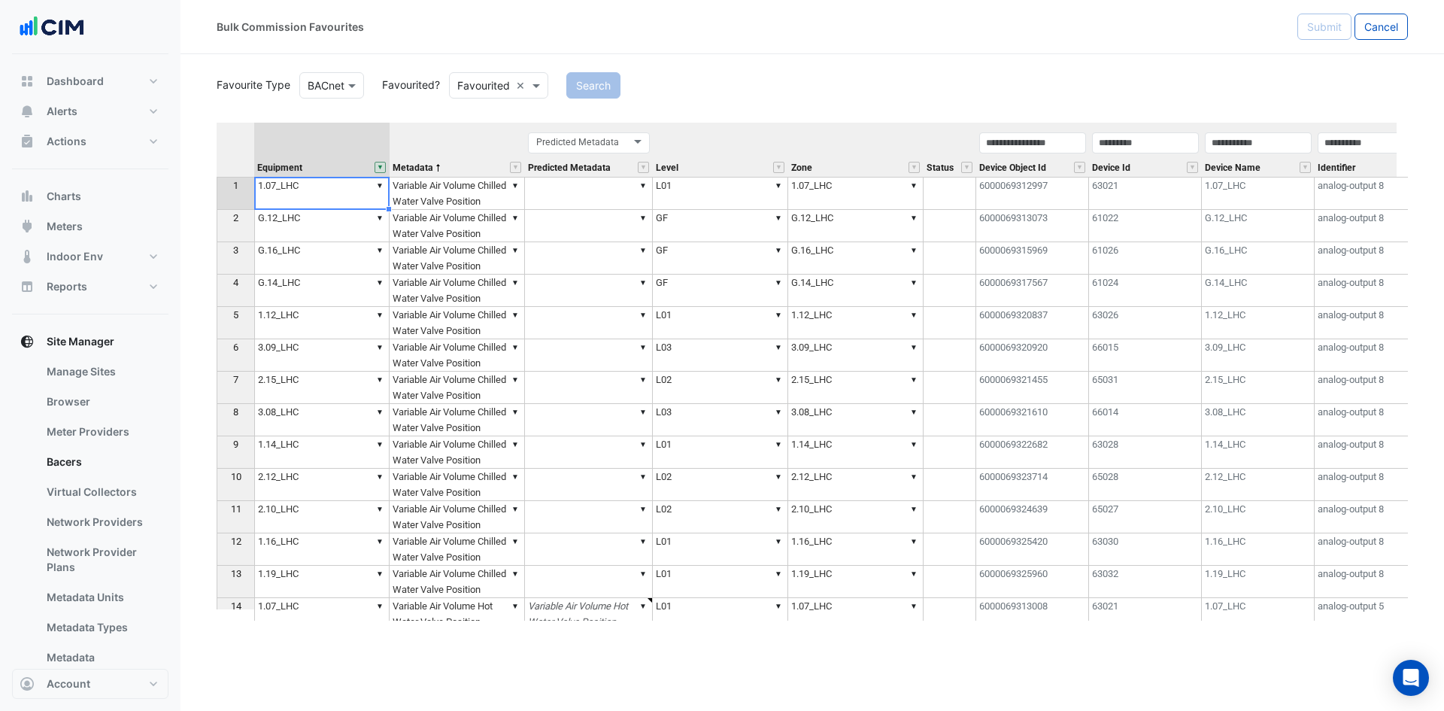
click at [326, 186] on td "▼ 1.07_LHC" at bounding box center [321, 193] width 135 height 33
click at [308, 221] on td "▼ G.12_LHC" at bounding box center [321, 226] width 135 height 32
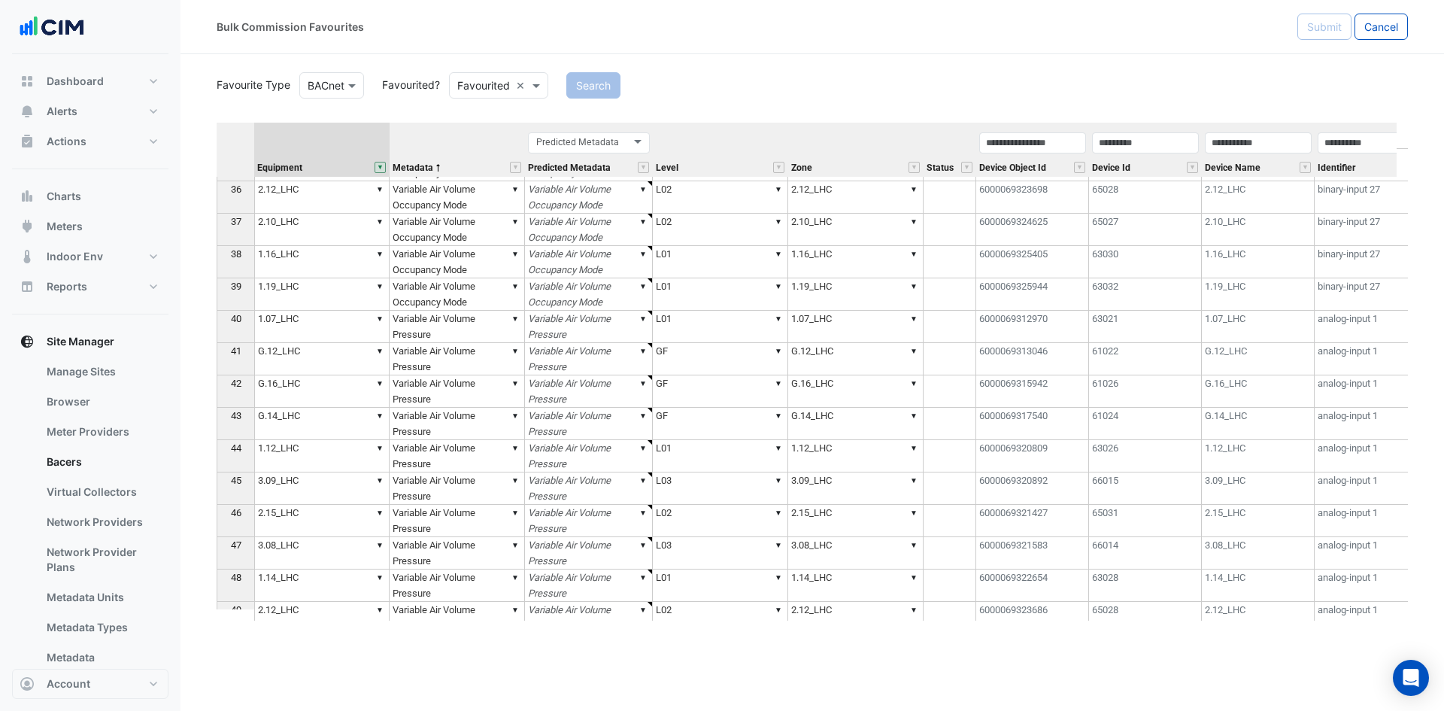
scroll to position [1425, 0]
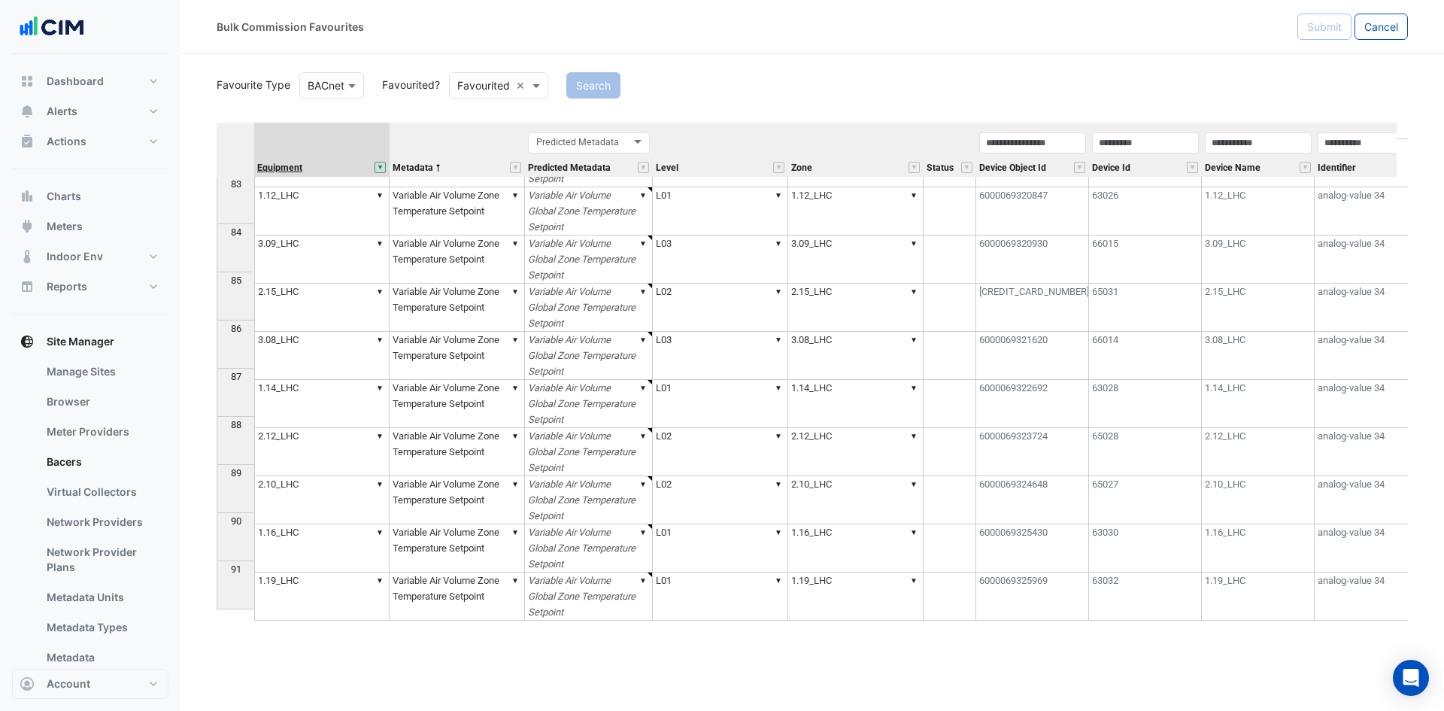
click at [287, 165] on span "Equipment" at bounding box center [279, 168] width 45 height 10
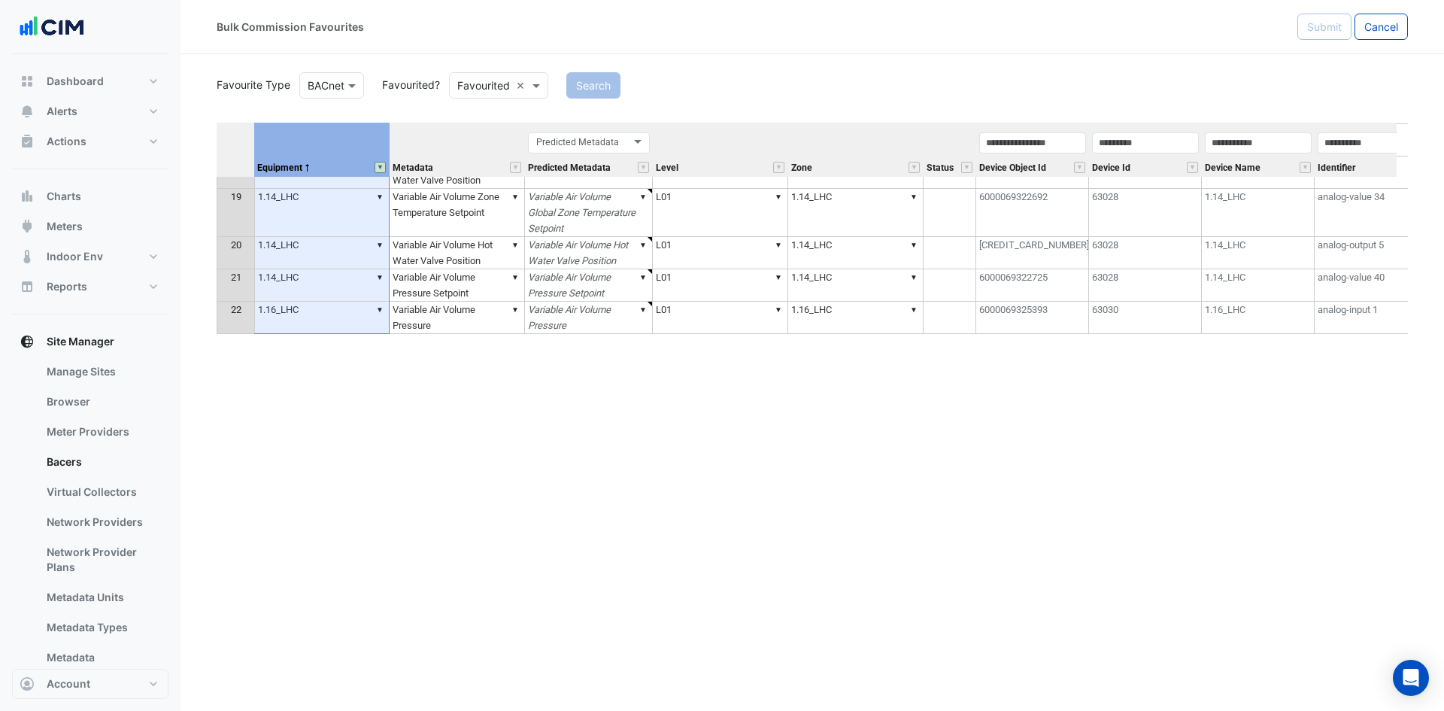
scroll to position [153, 0]
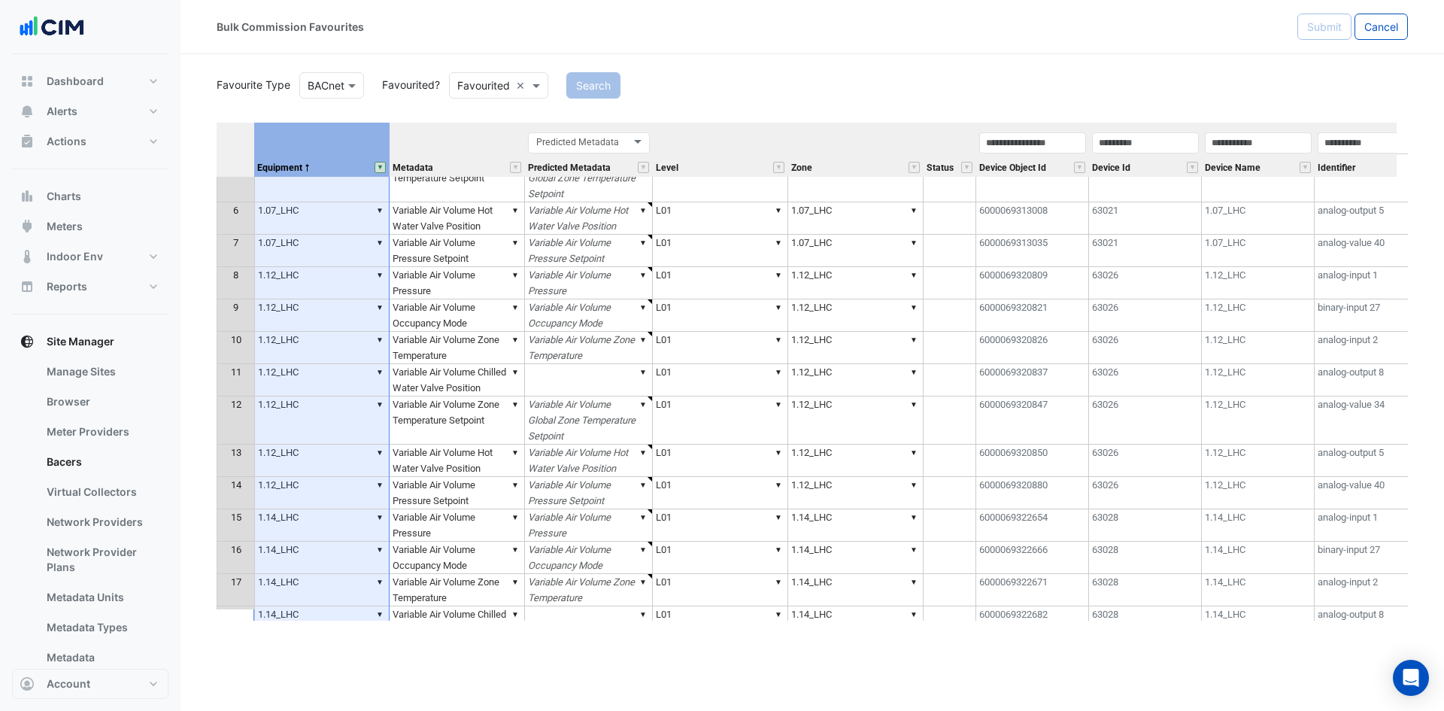
click at [244, 144] on th at bounding box center [236, 150] width 38 height 54
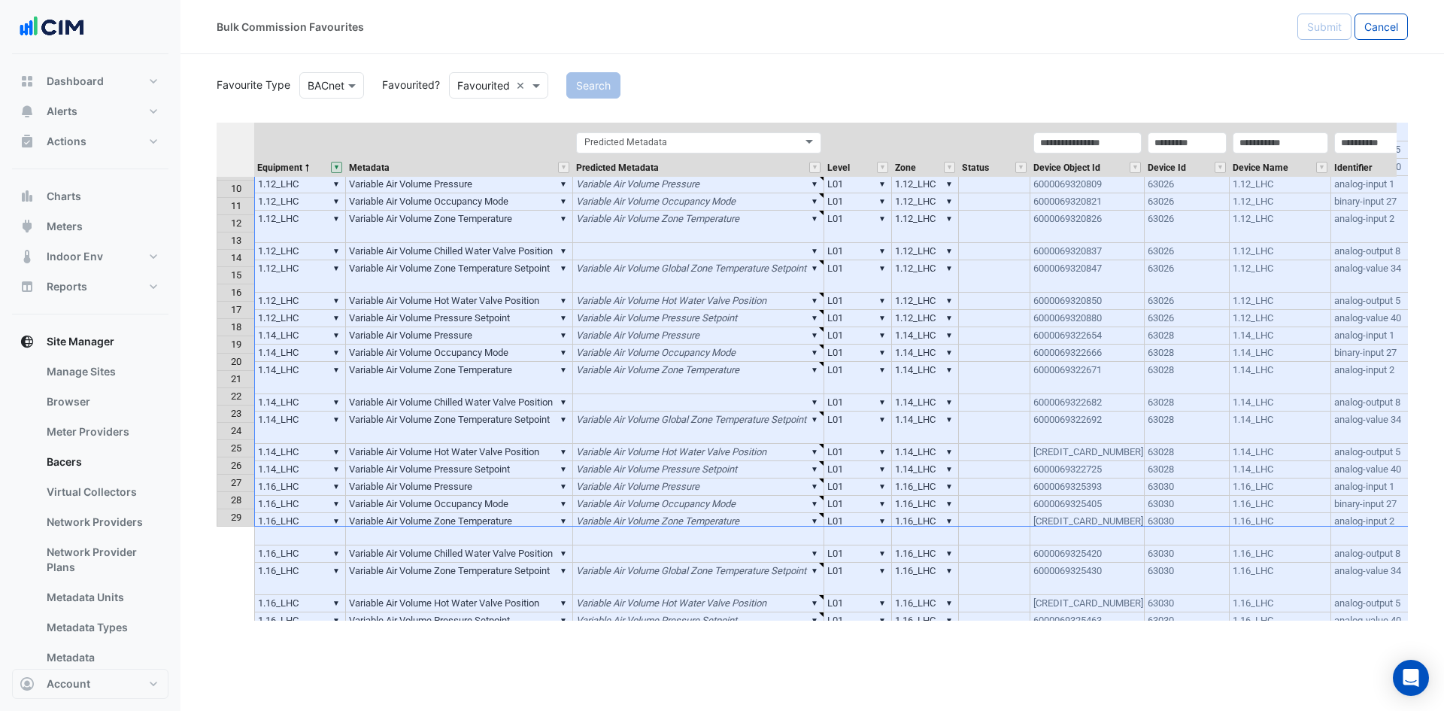
scroll to position [0, 0]
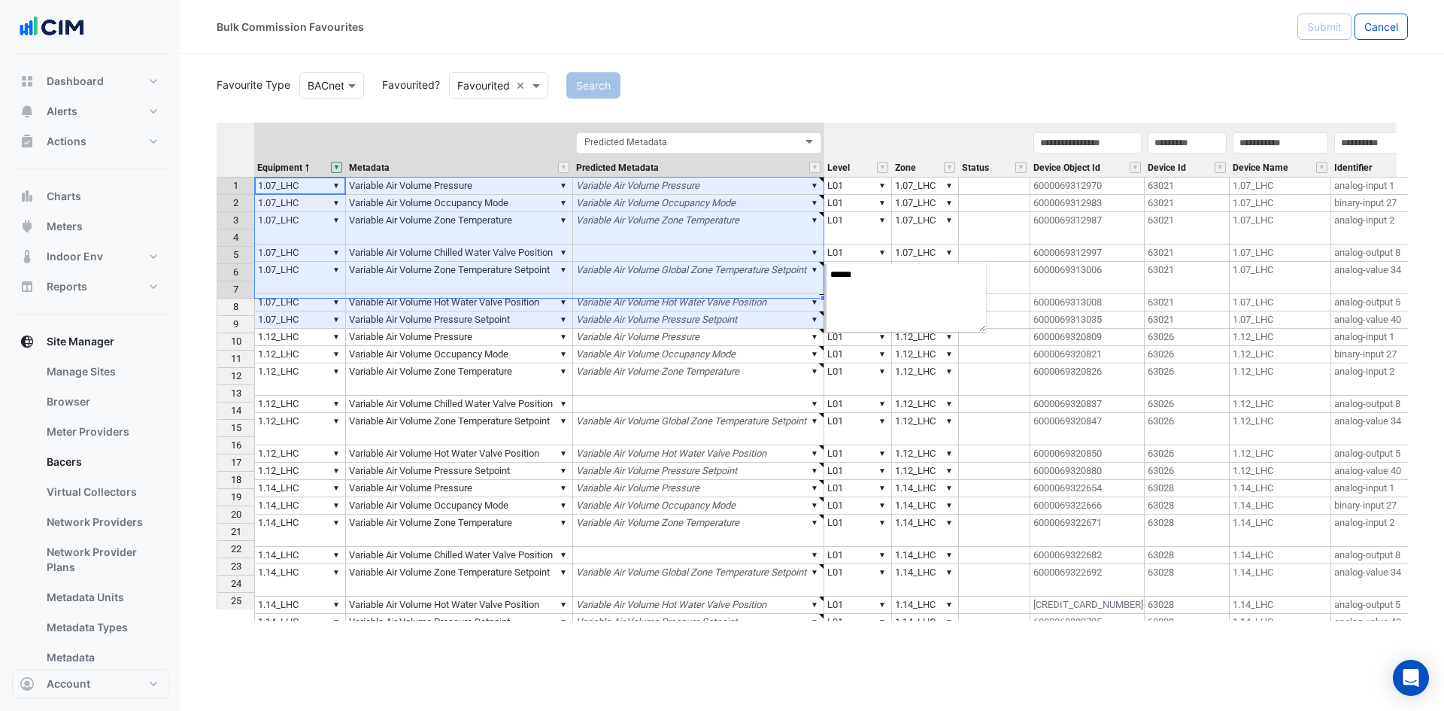
type textarea "******"
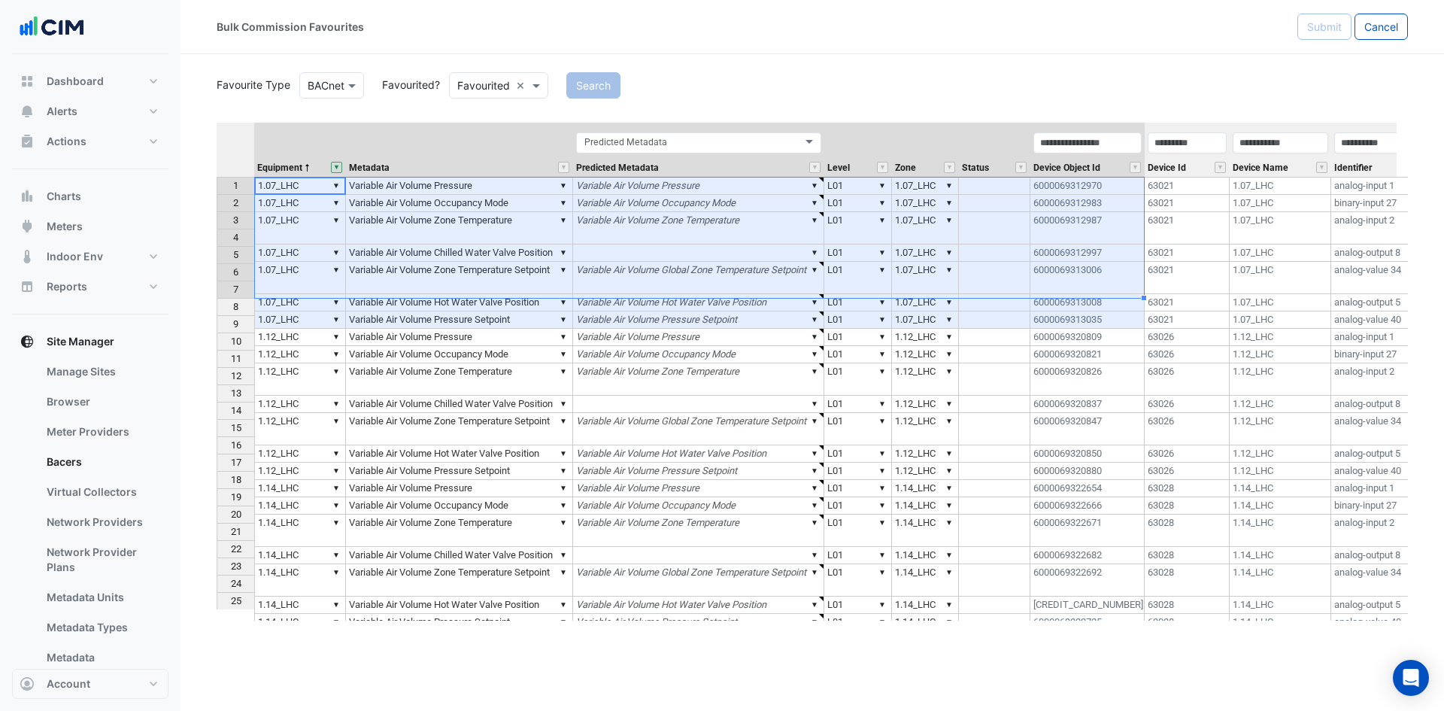
drag, startPoint x: 324, startPoint y: 187, endPoint x: 1093, endPoint y: 292, distance: 776.5
click at [1095, 295] on tbody "1 ▼ 1.07_LHC ▼ Variable Air Volume Pressure ▼ Variable Air Volume Pressure ▼ L0…" at bounding box center [1002, 488] width 1571 height 623
click at [338, 165] on button "" at bounding box center [336, 167] width 11 height 11
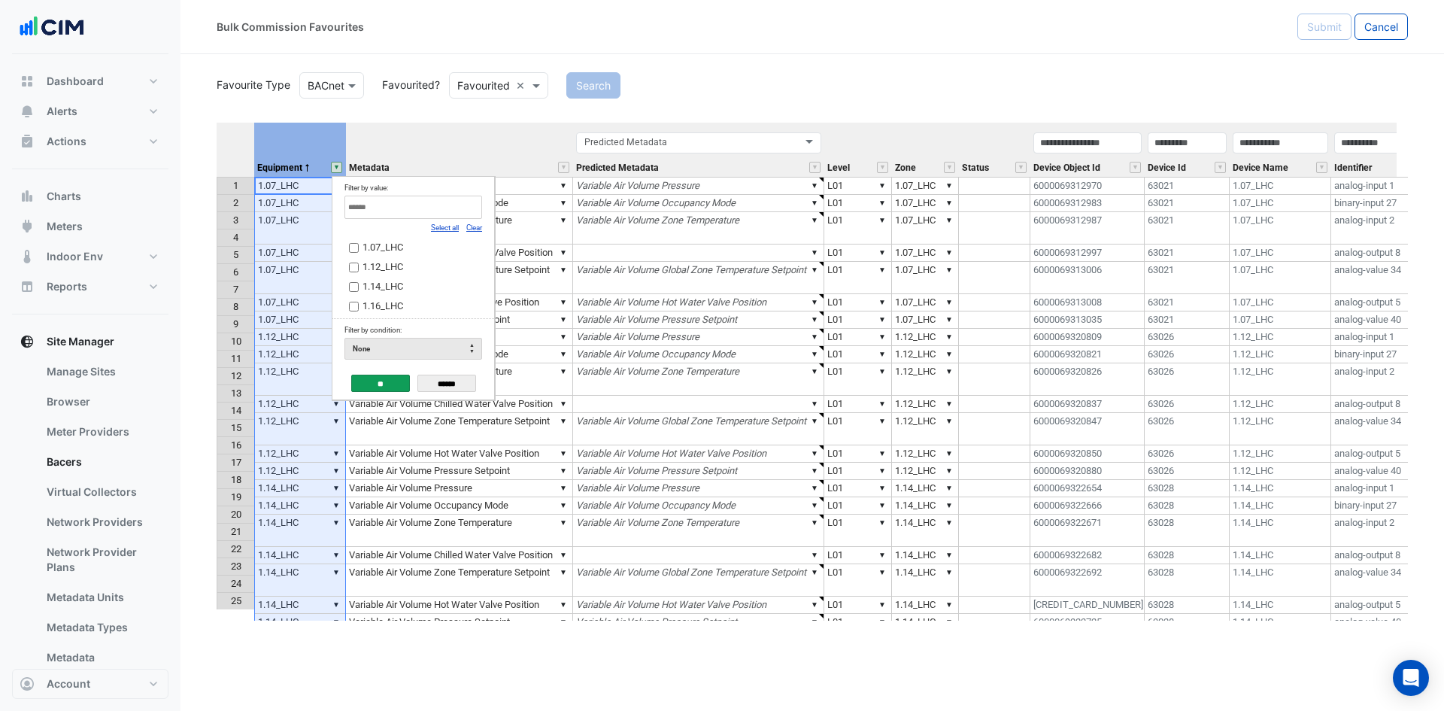
click at [475, 226] on link "Clear" at bounding box center [474, 227] width 16 height 8
click at [378, 208] on input "Filter by value:" at bounding box center [413, 207] width 138 height 23
click at [432, 225] on link "Select all" at bounding box center [445, 227] width 28 height 8
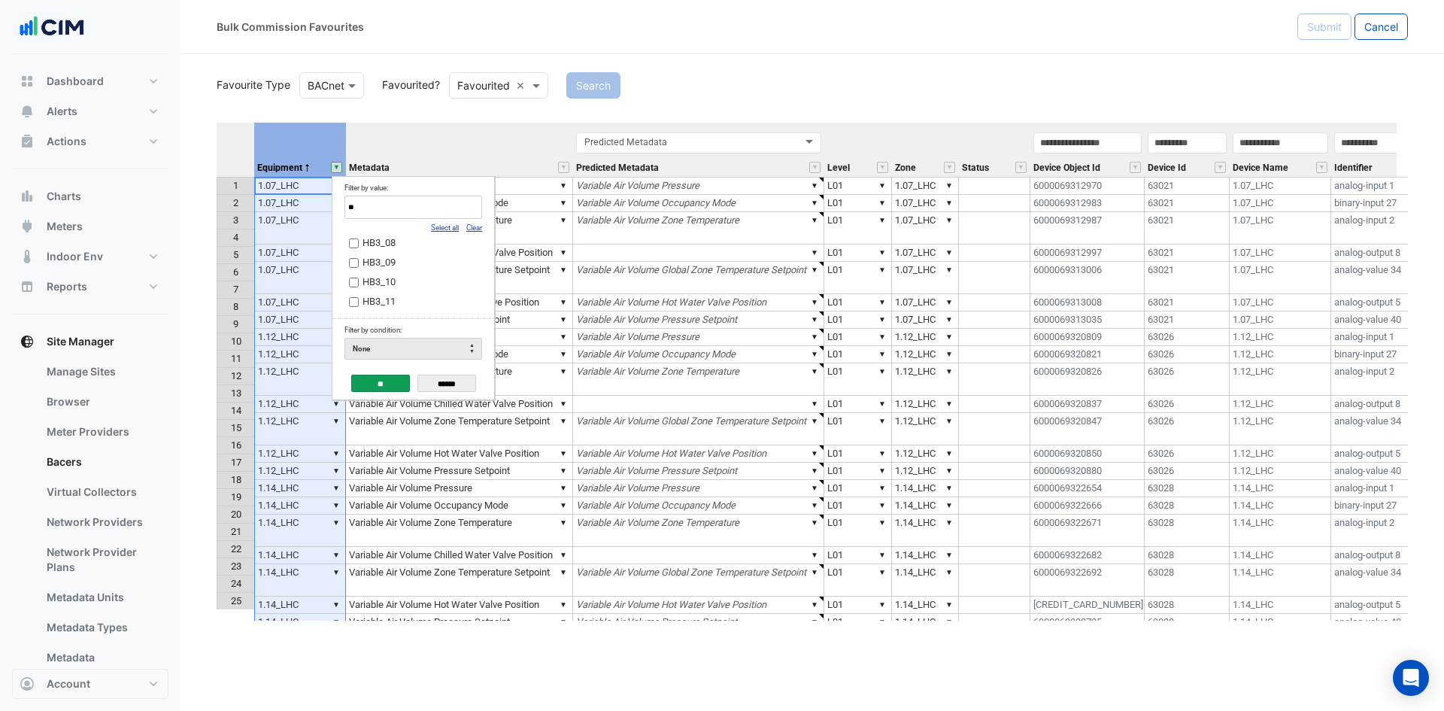
type input "**"
click at [372, 384] on input "**" at bounding box center [380, 383] width 59 height 17
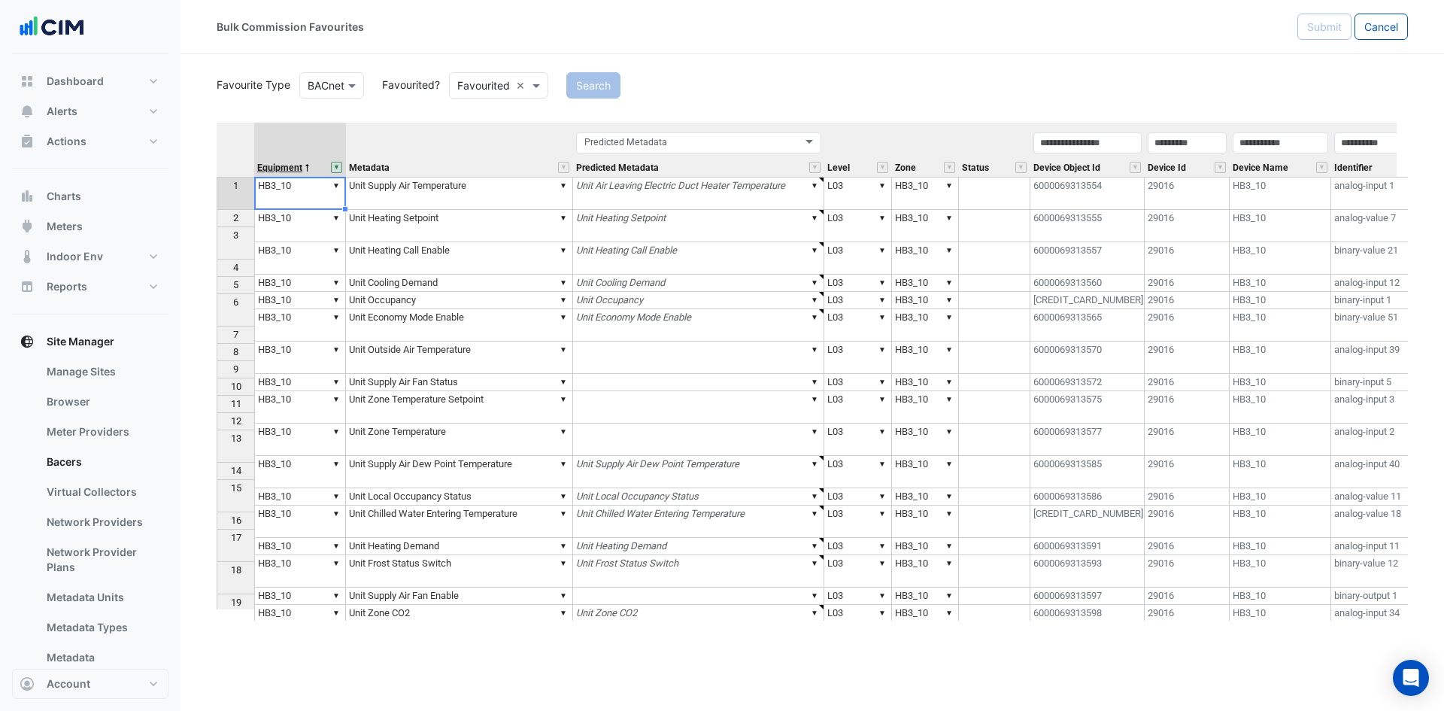
click at [287, 167] on span "Equipment" at bounding box center [279, 168] width 45 height 10
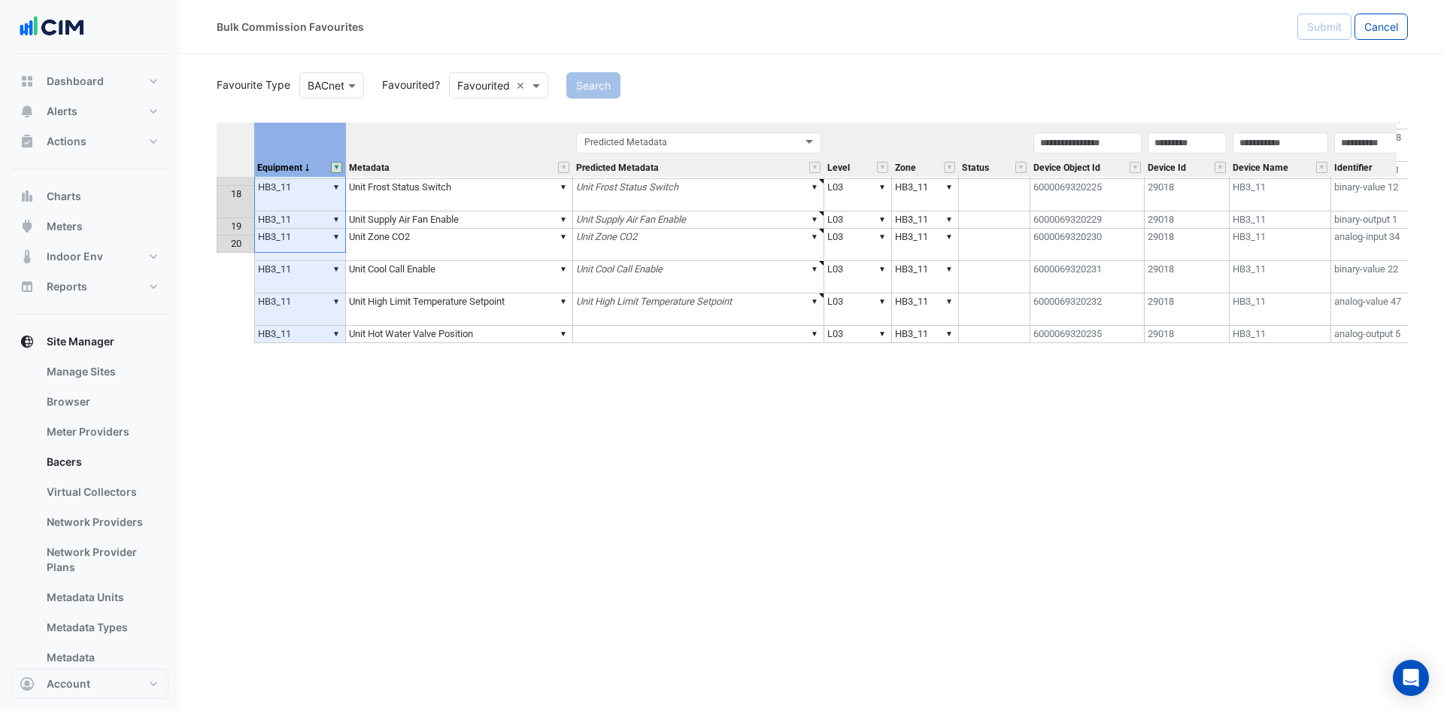
scroll to position [0, 0]
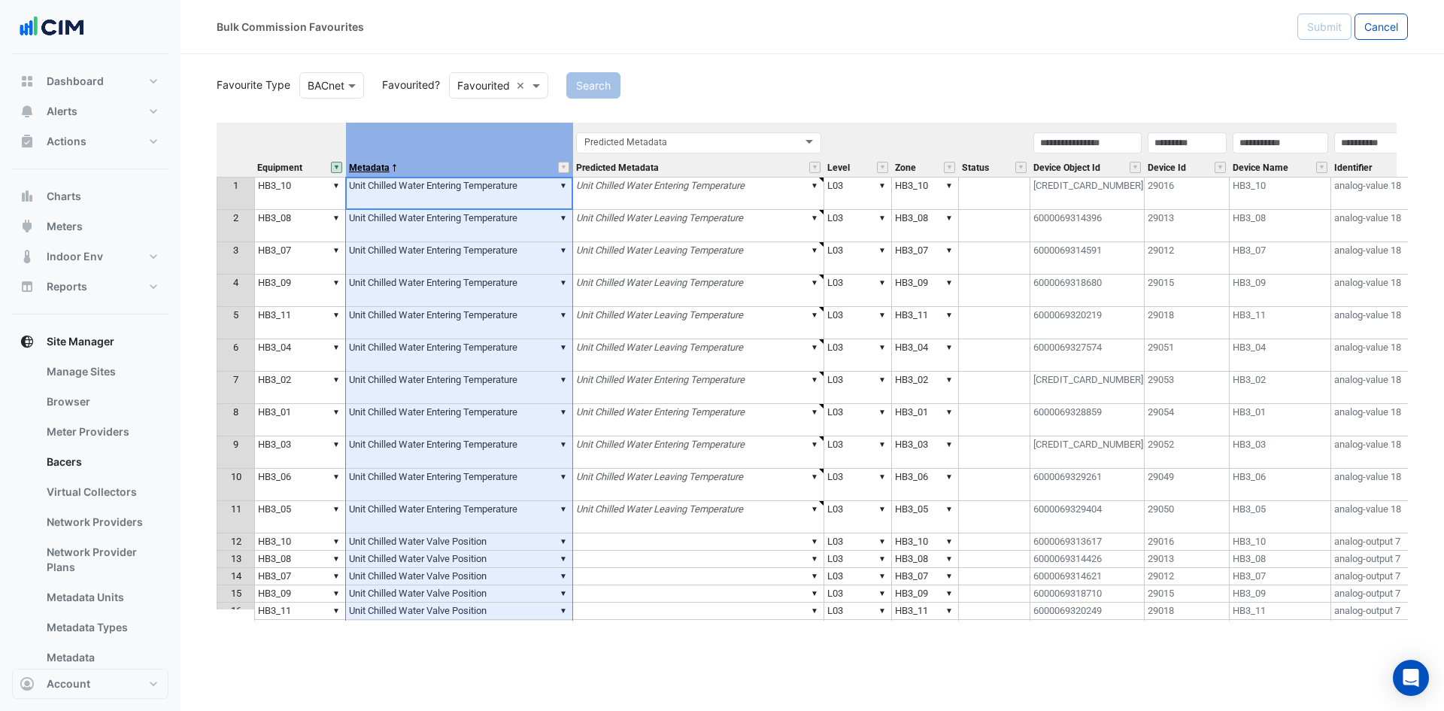
click at [387, 168] on span "Metadata" at bounding box center [369, 168] width 41 height 10
click at [96, 682] on button "Account" at bounding box center [90, 684] width 156 height 30
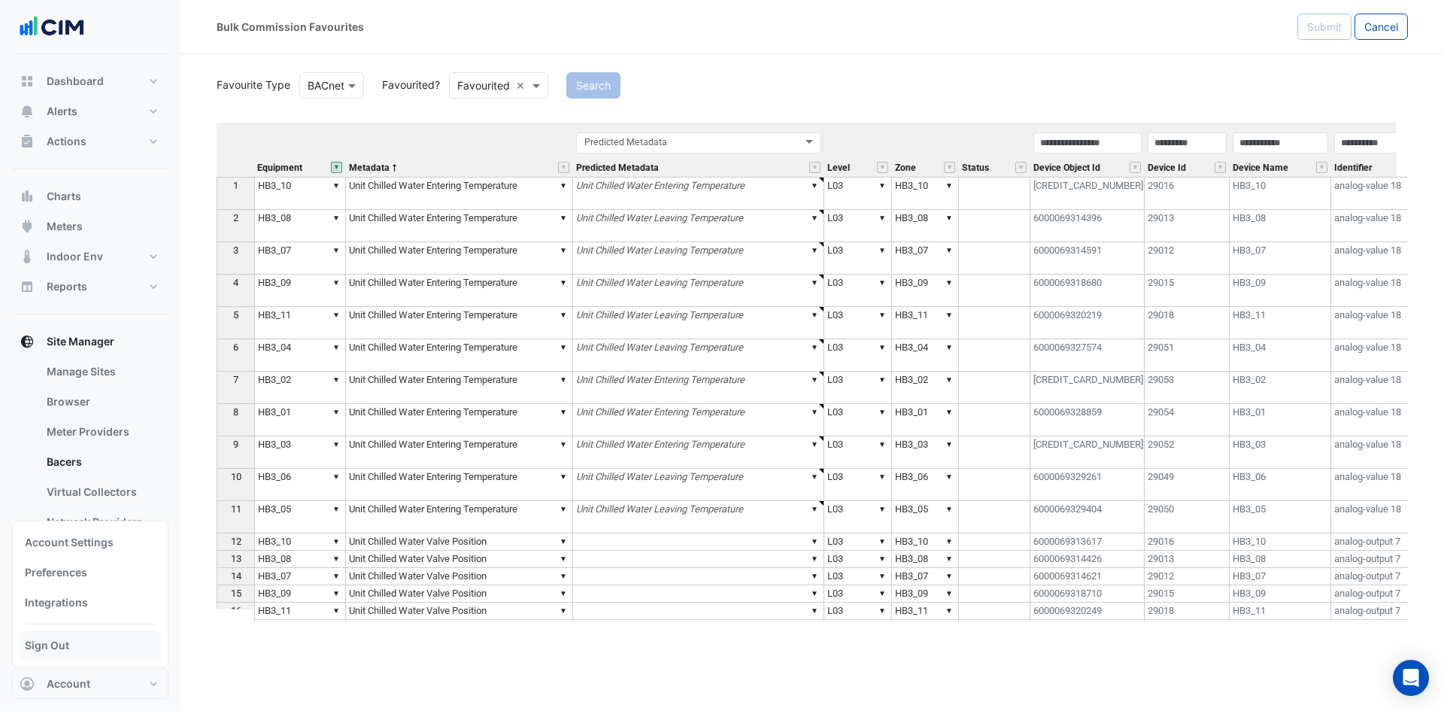
click at [108, 646] on link "Sign Out" at bounding box center [90, 645] width 143 height 30
